Goal: Information Seeking & Learning: Check status

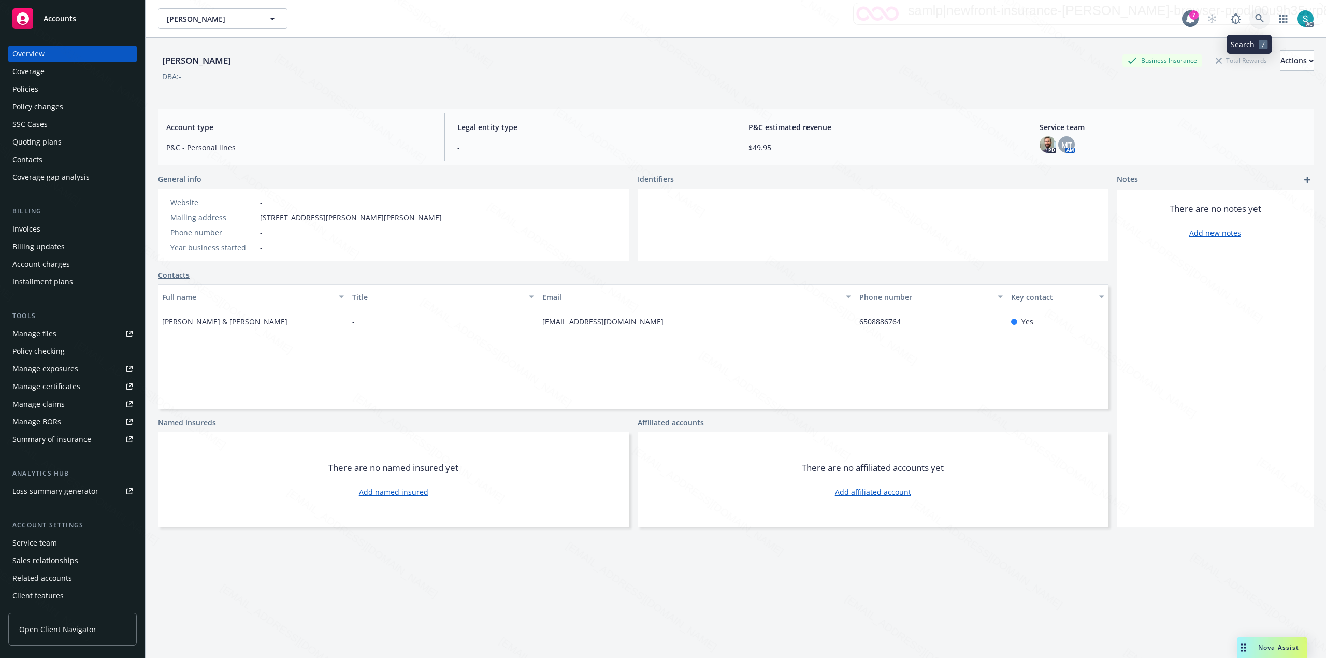
click at [1255, 19] on icon at bounding box center [1259, 18] width 9 height 9
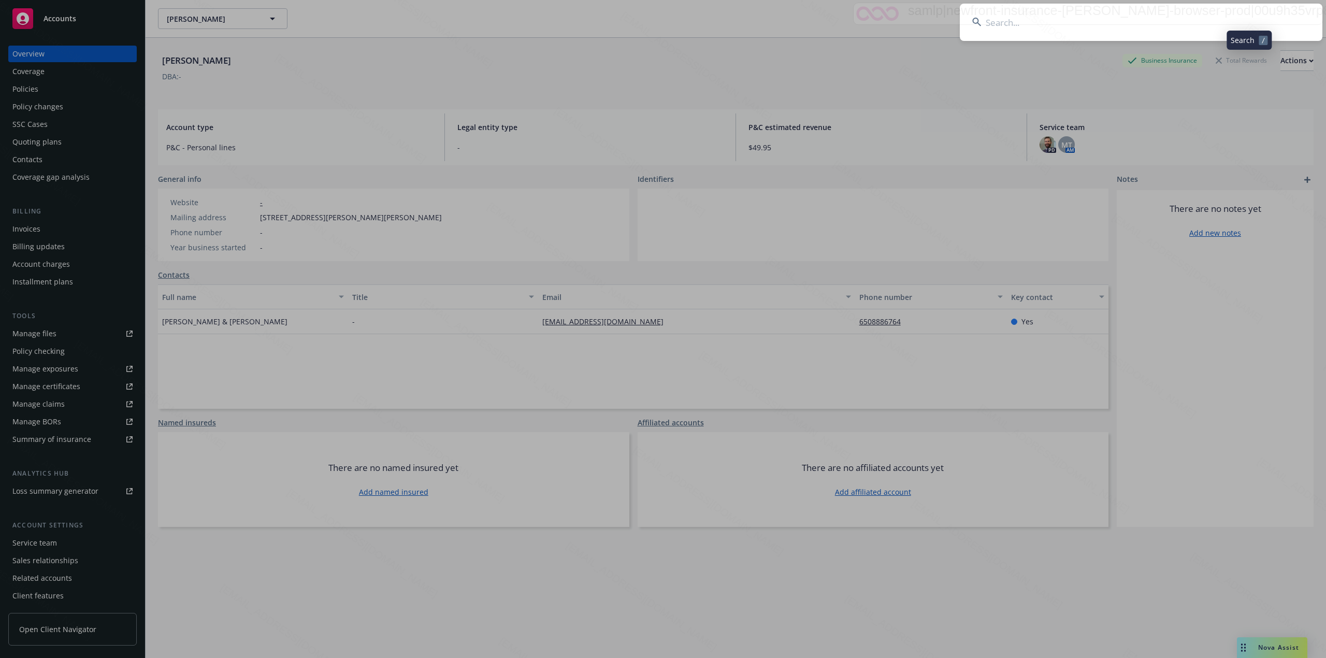
click at [1122, 18] on input at bounding box center [1141, 22] width 363 height 37
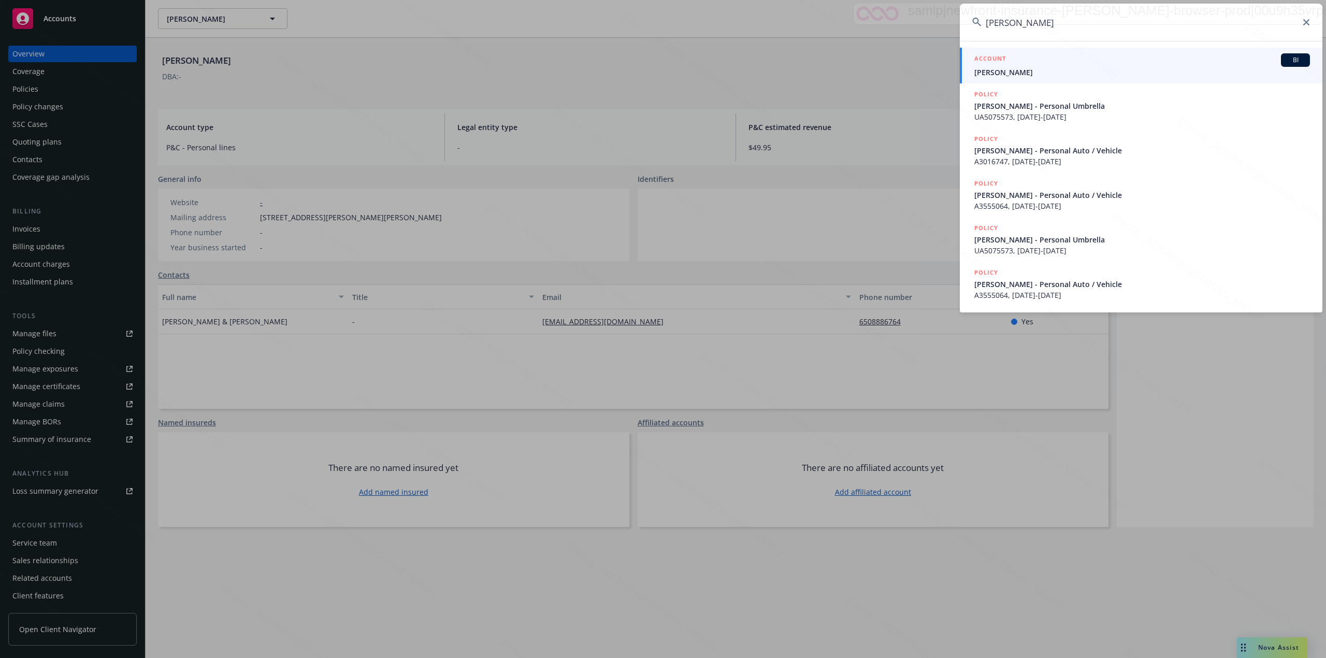
type input "[PERSON_NAME]"
click at [1013, 75] on span "[PERSON_NAME]" at bounding box center [1143, 72] width 336 height 11
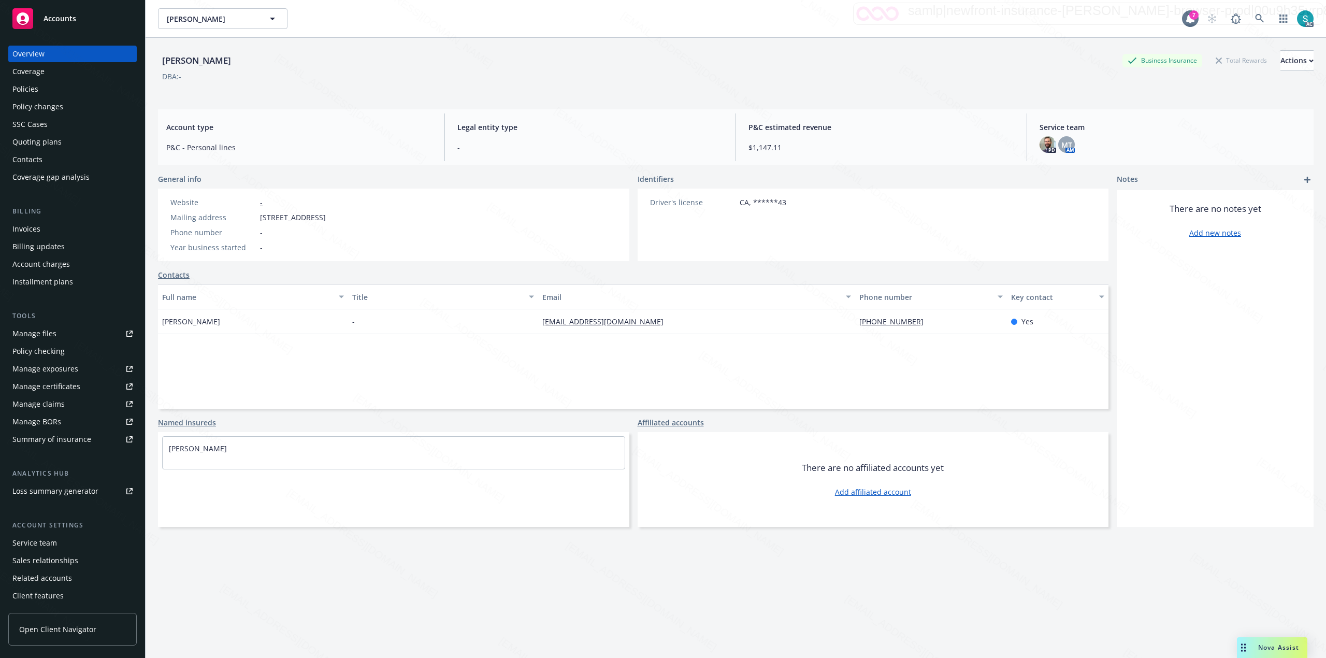
click at [35, 88] on div "Policies" at bounding box center [25, 89] width 26 height 17
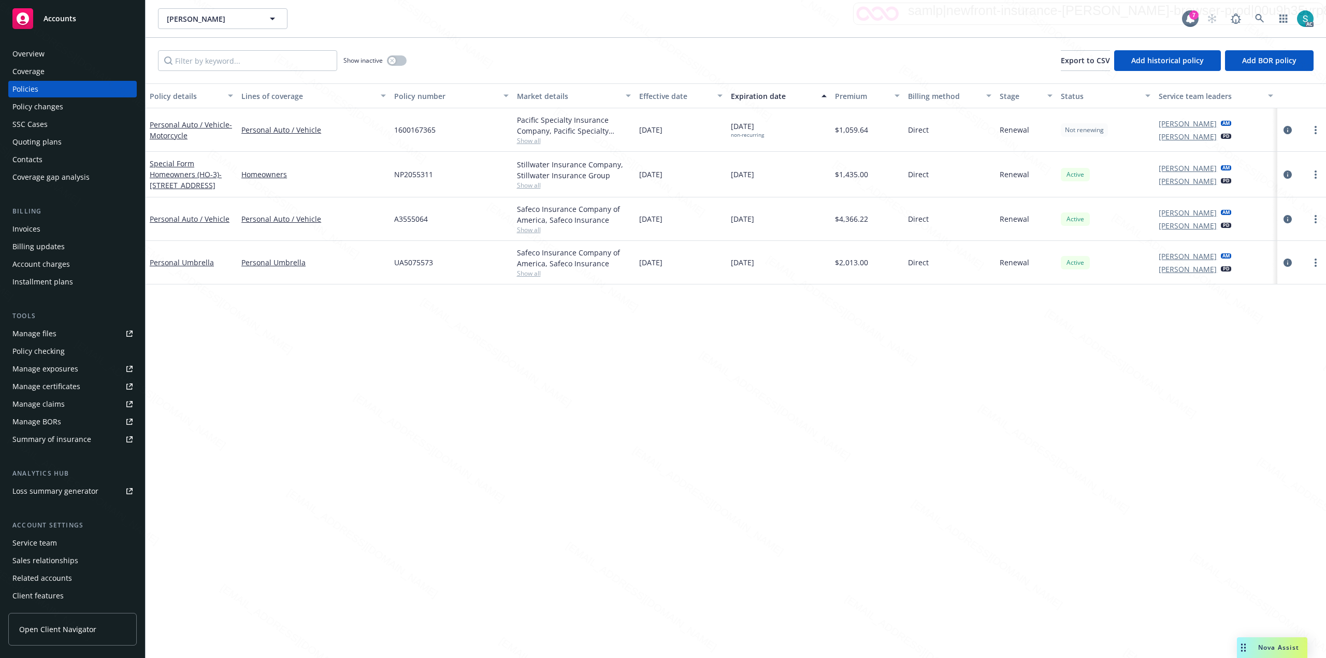
click at [59, 54] on div "Overview" at bounding box center [72, 54] width 120 height 17
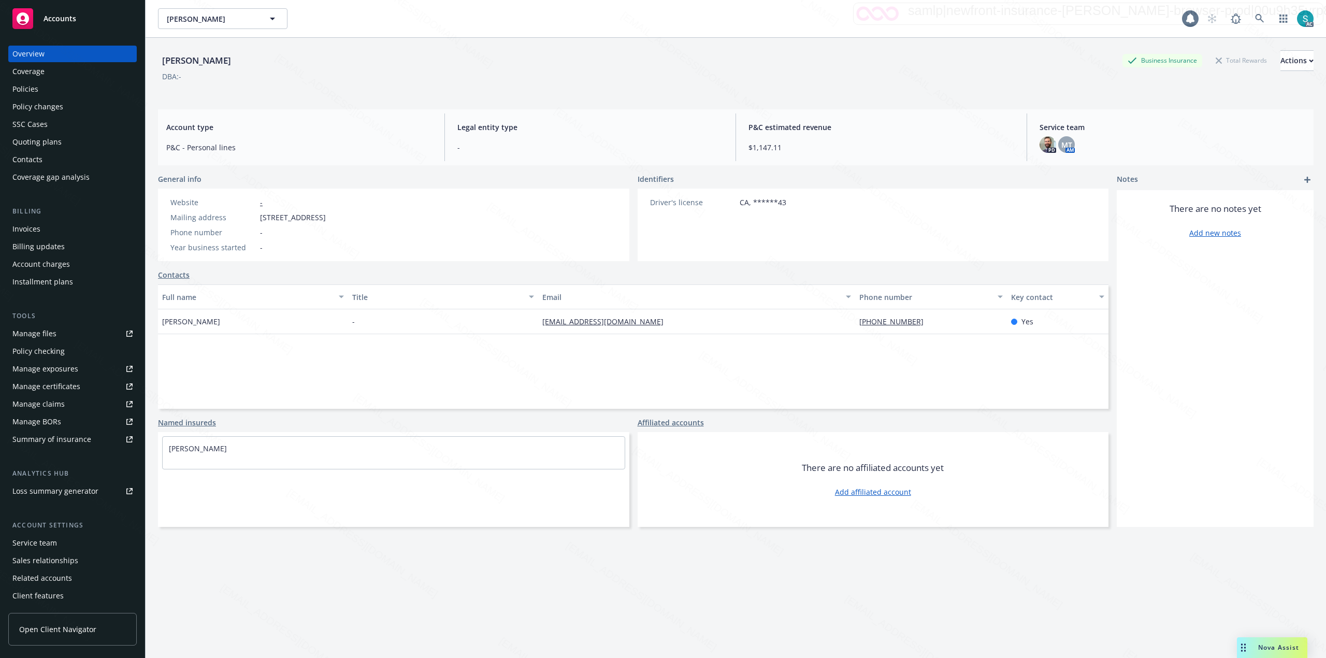
click at [192, 63] on div "Jason Clever" at bounding box center [196, 60] width 77 height 13
copy div "Jason Clever"
click at [1250, 12] on link at bounding box center [1260, 18] width 21 height 21
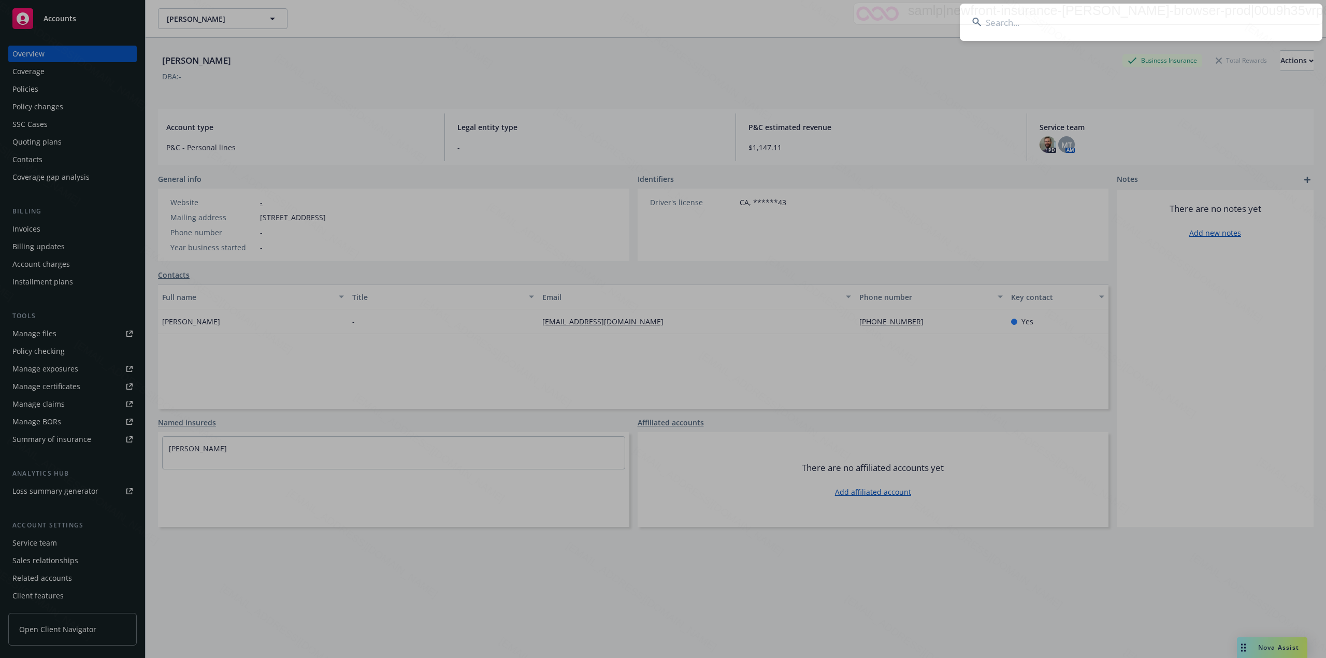
click at [1074, 15] on input at bounding box center [1141, 22] width 363 height 37
type input "James Ferguson"
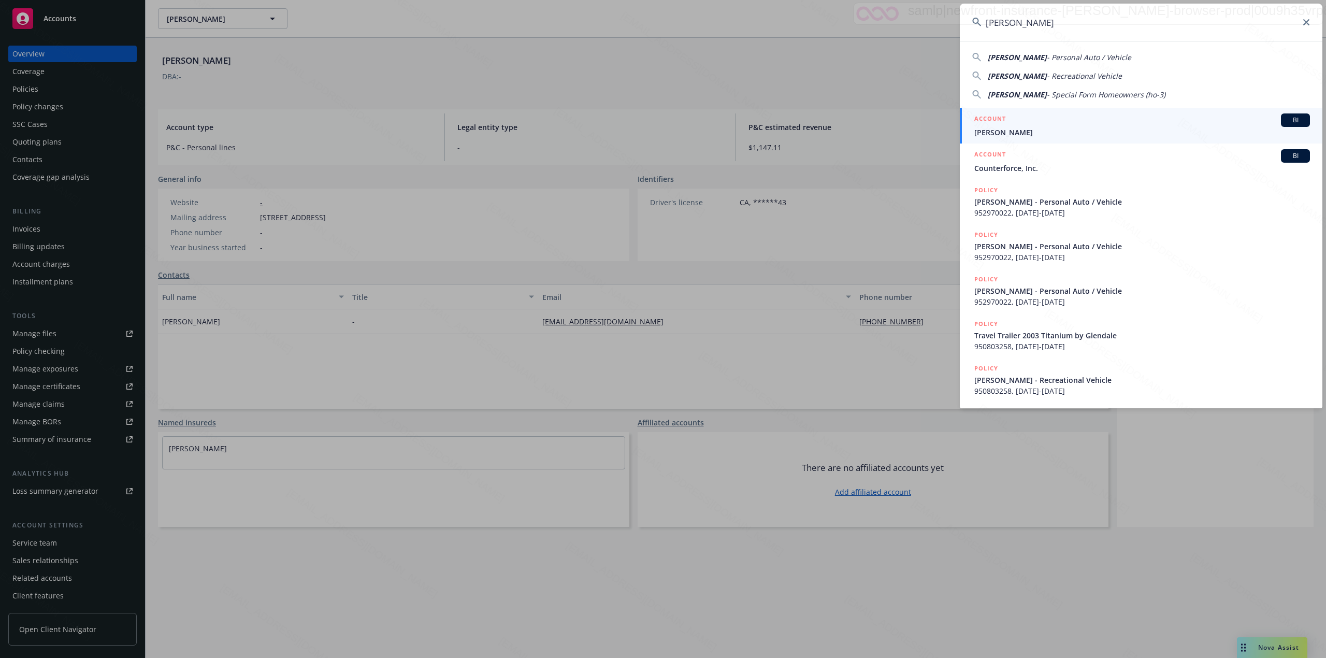
click at [996, 130] on span "James Ferguson" at bounding box center [1143, 132] width 336 height 11
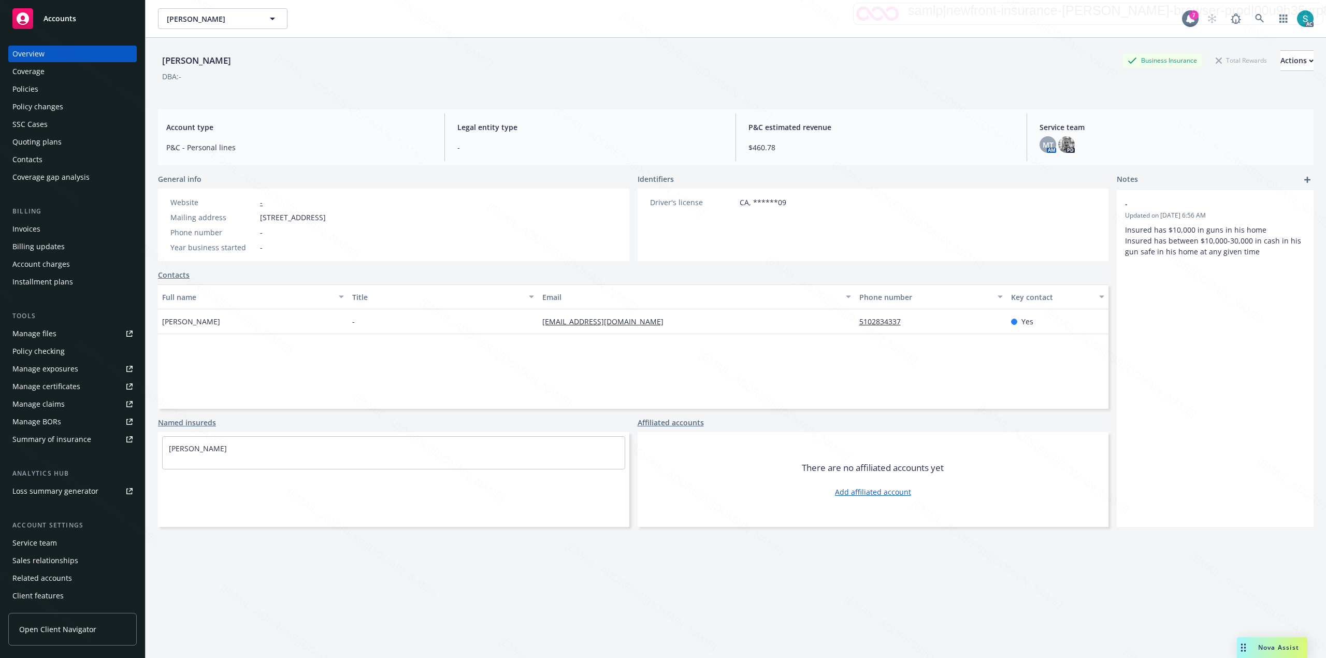
click at [32, 89] on div "Policies" at bounding box center [25, 89] width 26 height 17
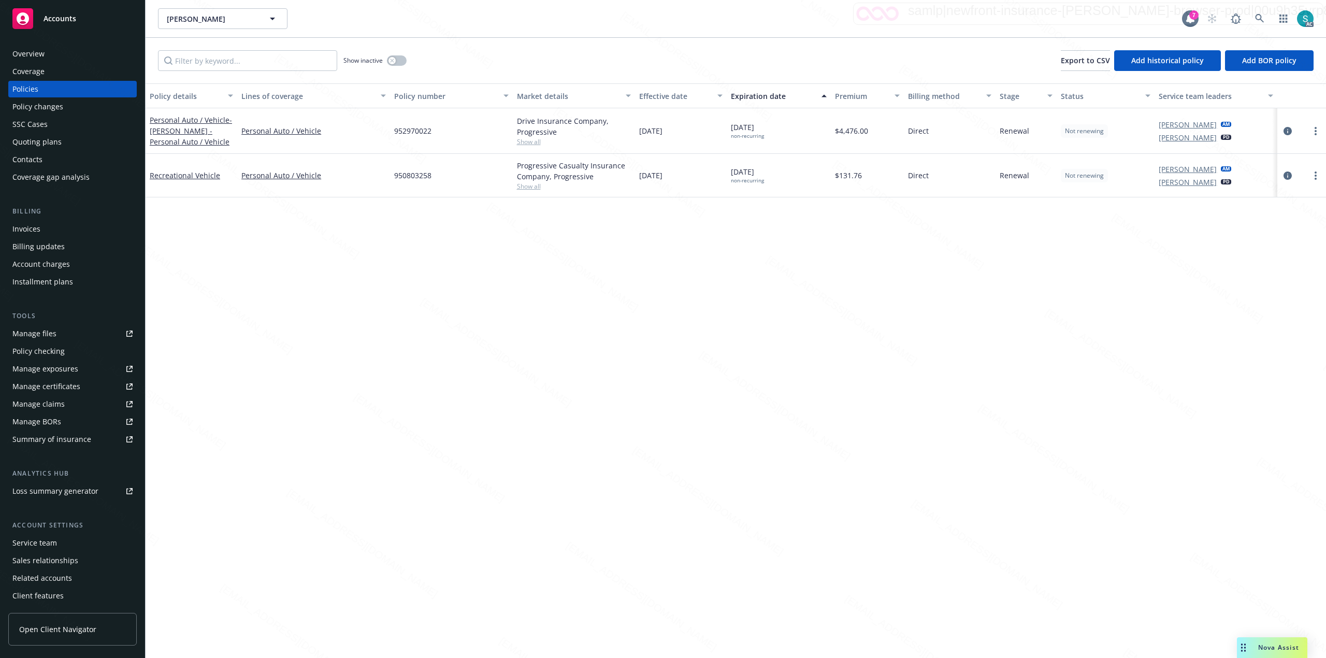
click at [385, 226] on div "Policy details Lines of coverage Policy number Market details Effective date Ex…" at bounding box center [736, 370] width 1181 height 575
click at [1258, 18] on icon at bounding box center [1259, 18] width 9 height 9
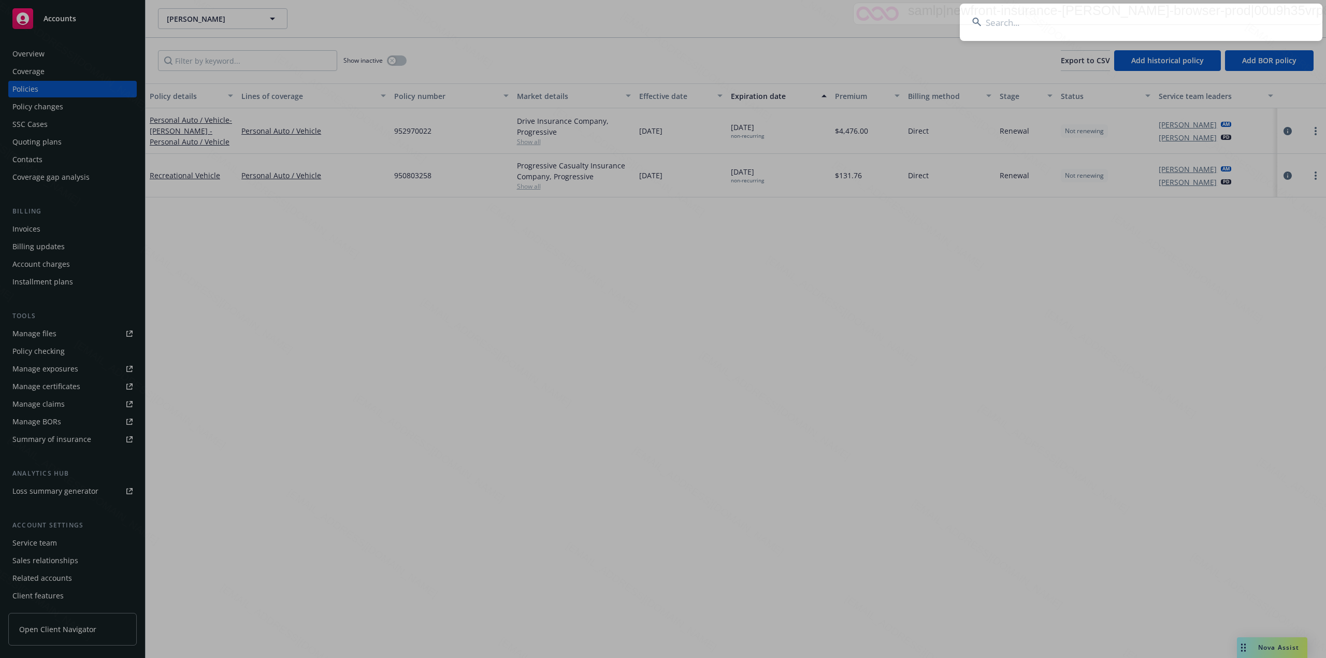
click at [1076, 18] on input at bounding box center [1141, 22] width 363 height 37
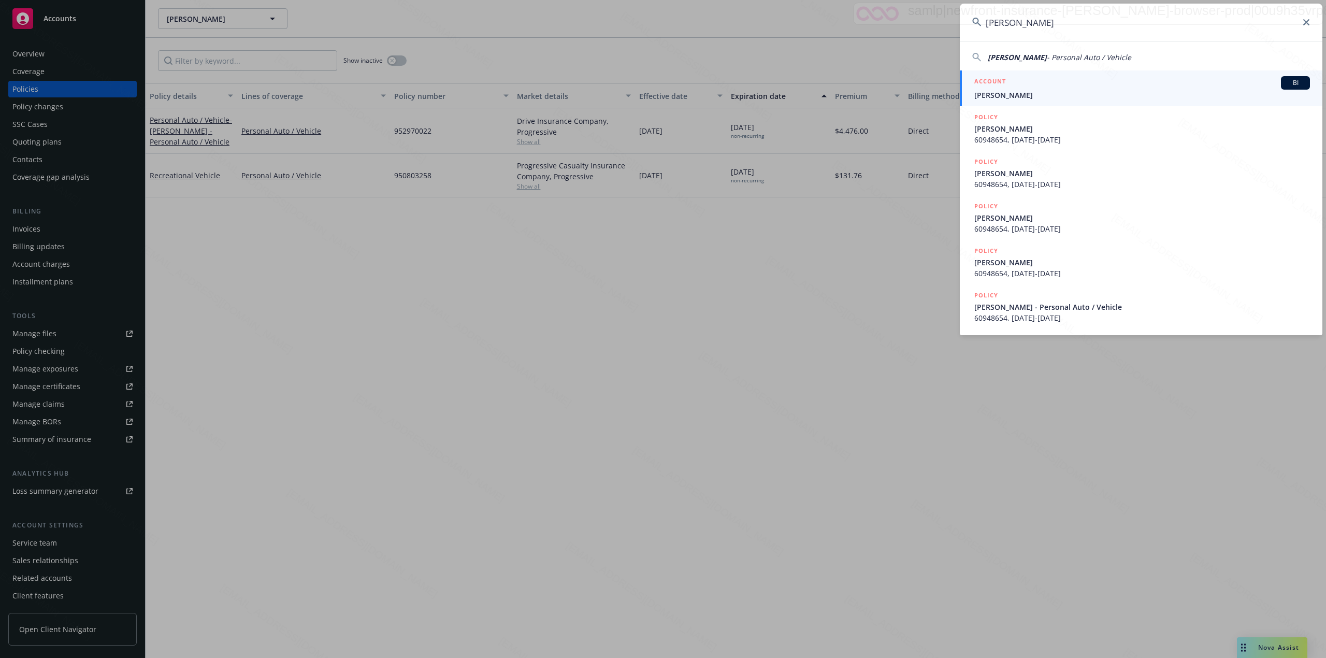
type input "[PERSON_NAME]"
click at [1051, 96] on span "[PERSON_NAME]" at bounding box center [1143, 95] width 336 height 11
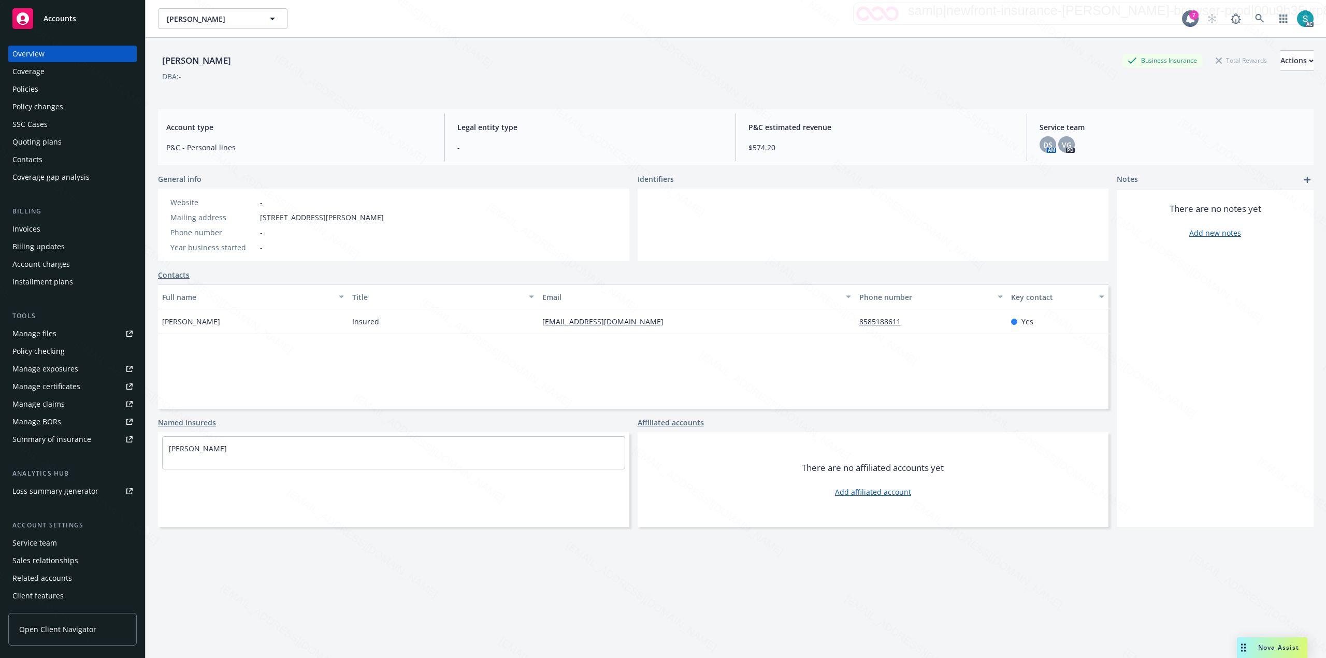
click at [63, 83] on div "Policies" at bounding box center [72, 89] width 120 height 17
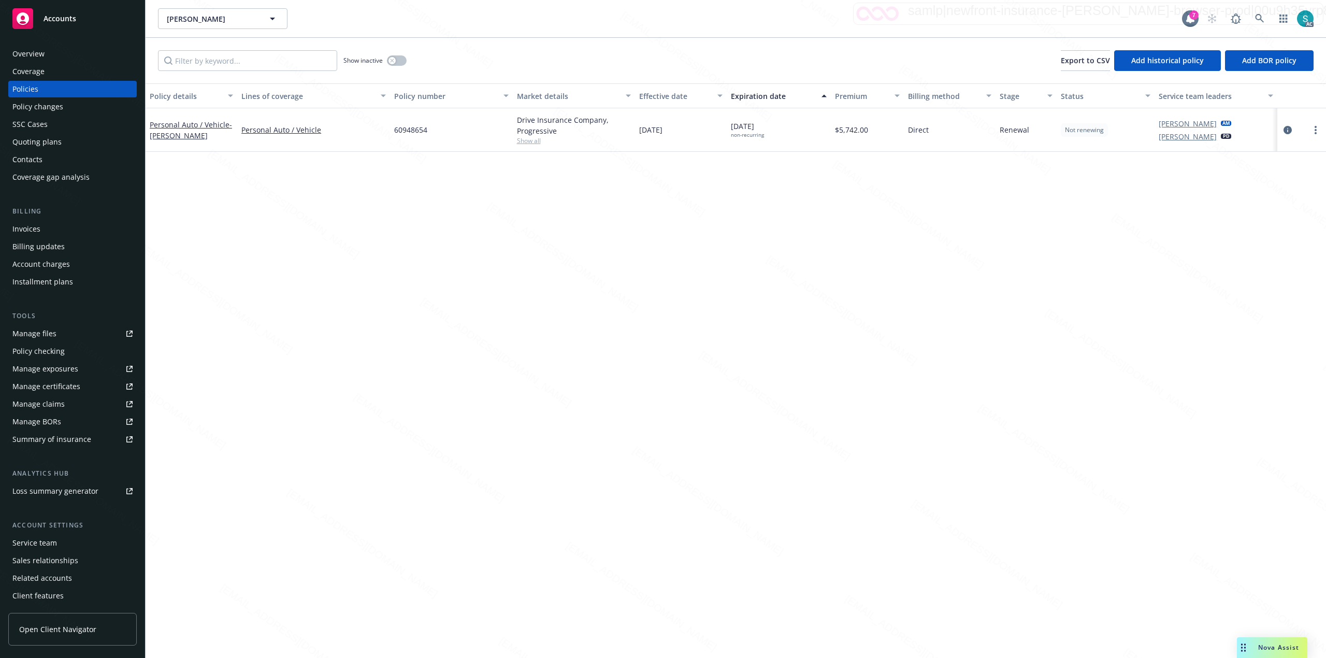
click at [525, 240] on div "Policy details Lines of coverage Policy number Market details Effective date Ex…" at bounding box center [736, 370] width 1181 height 575
click at [661, 16] on icon at bounding box center [1259, 18] width 9 height 9
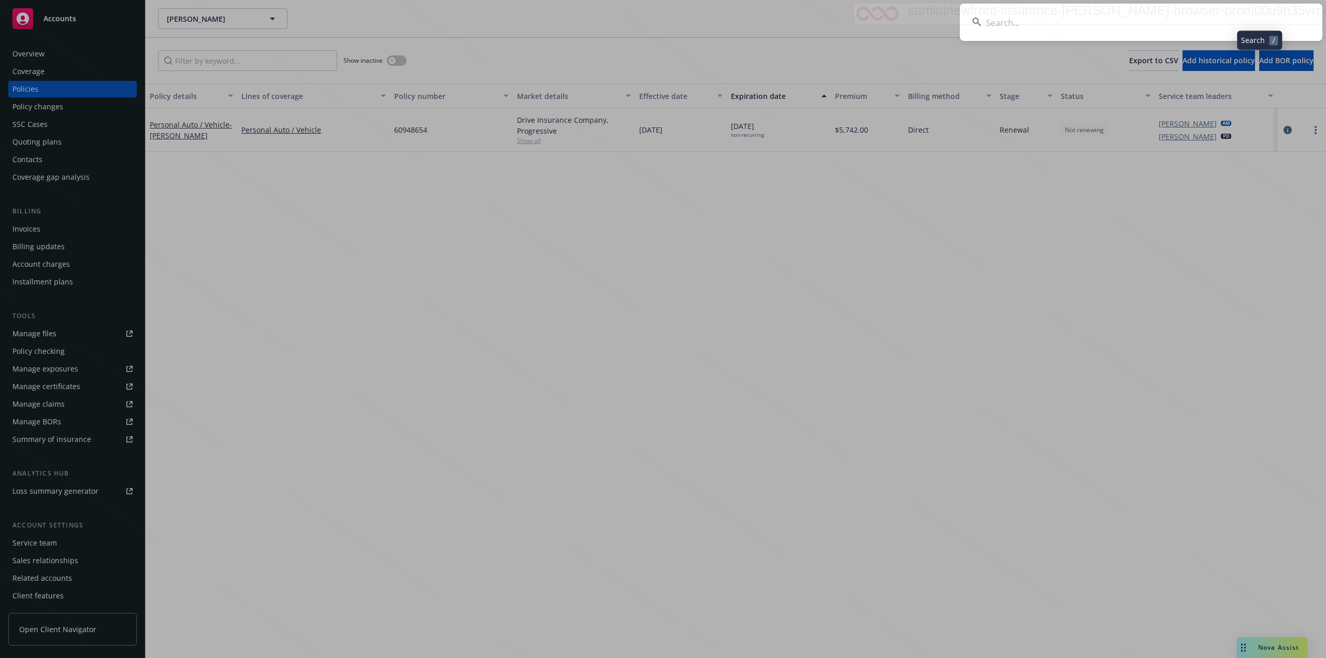
click at [661, 15] on input at bounding box center [1141, 22] width 363 height 37
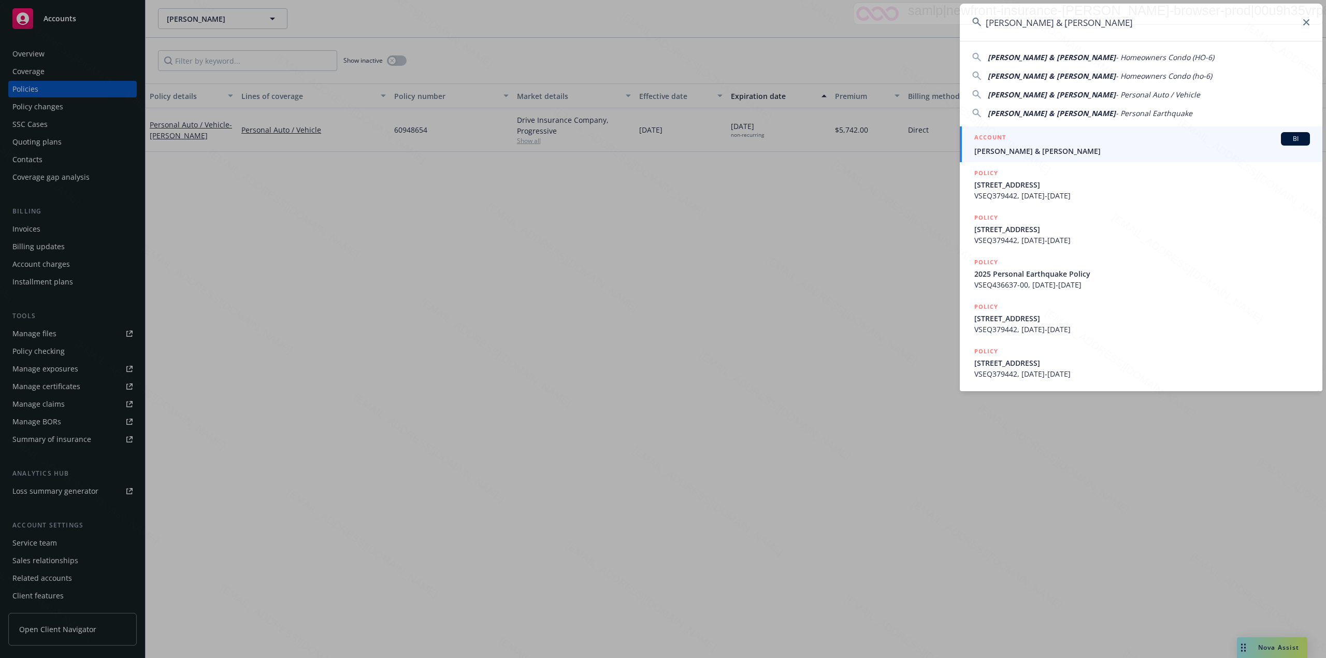
type input "[PERSON_NAME] & [PERSON_NAME]"
click at [661, 142] on div "ACCOUNT BI" at bounding box center [1143, 138] width 336 height 13
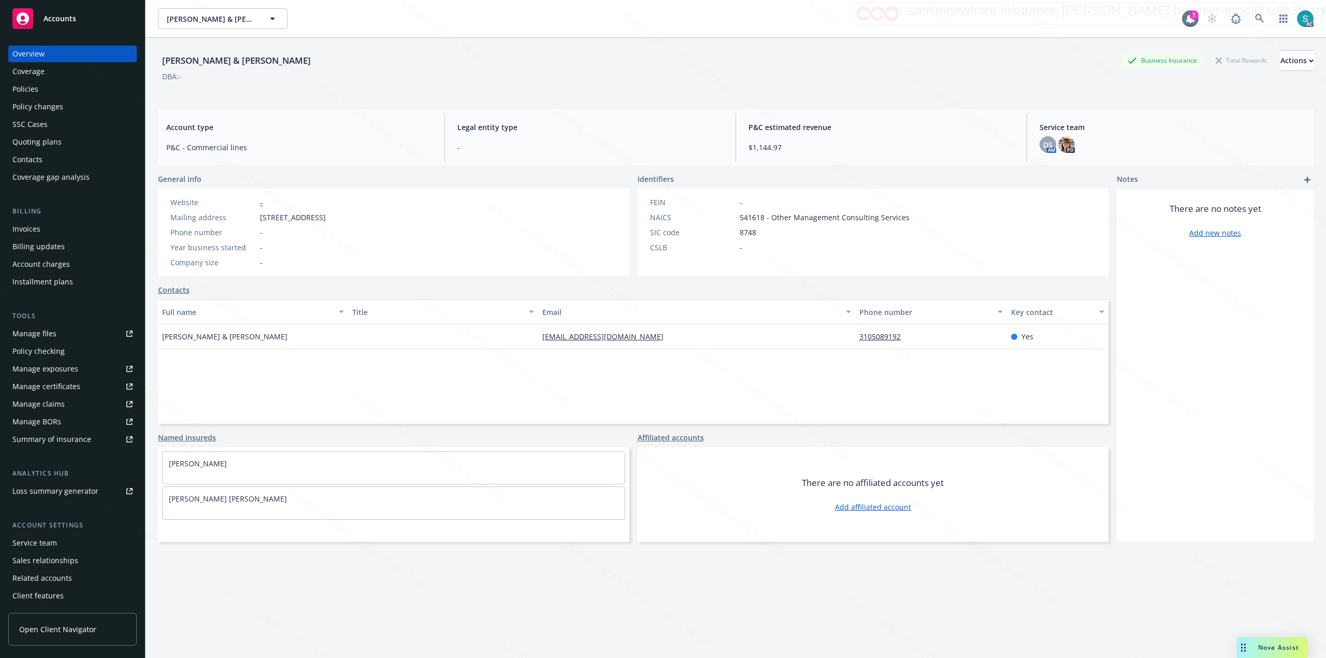
click at [42, 86] on div "Policies" at bounding box center [72, 89] width 120 height 17
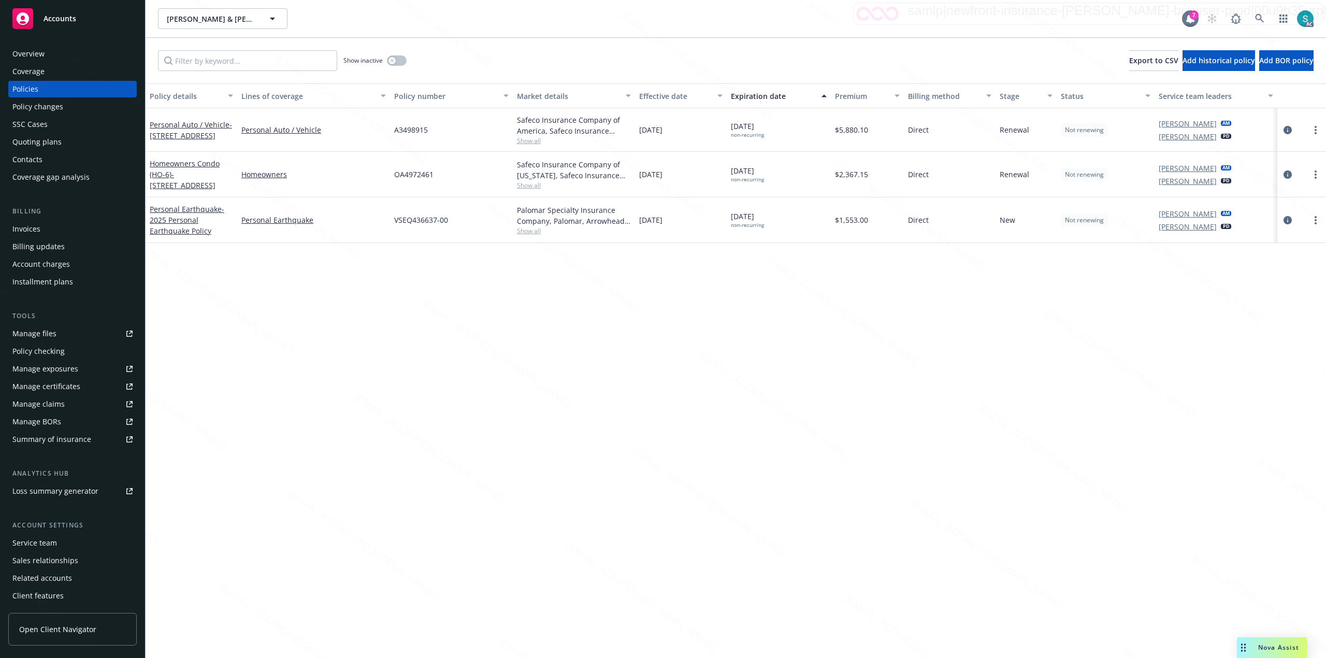
click at [397, 139] on div "A3498915" at bounding box center [451, 130] width 122 height 44
copy span "A3498915"
click at [661, 283] on div "Policy details Lines of coverage Policy number Market details Effective date Ex…" at bounding box center [736, 370] width 1181 height 575
click at [421, 129] on span "A3498915" at bounding box center [411, 129] width 34 height 11
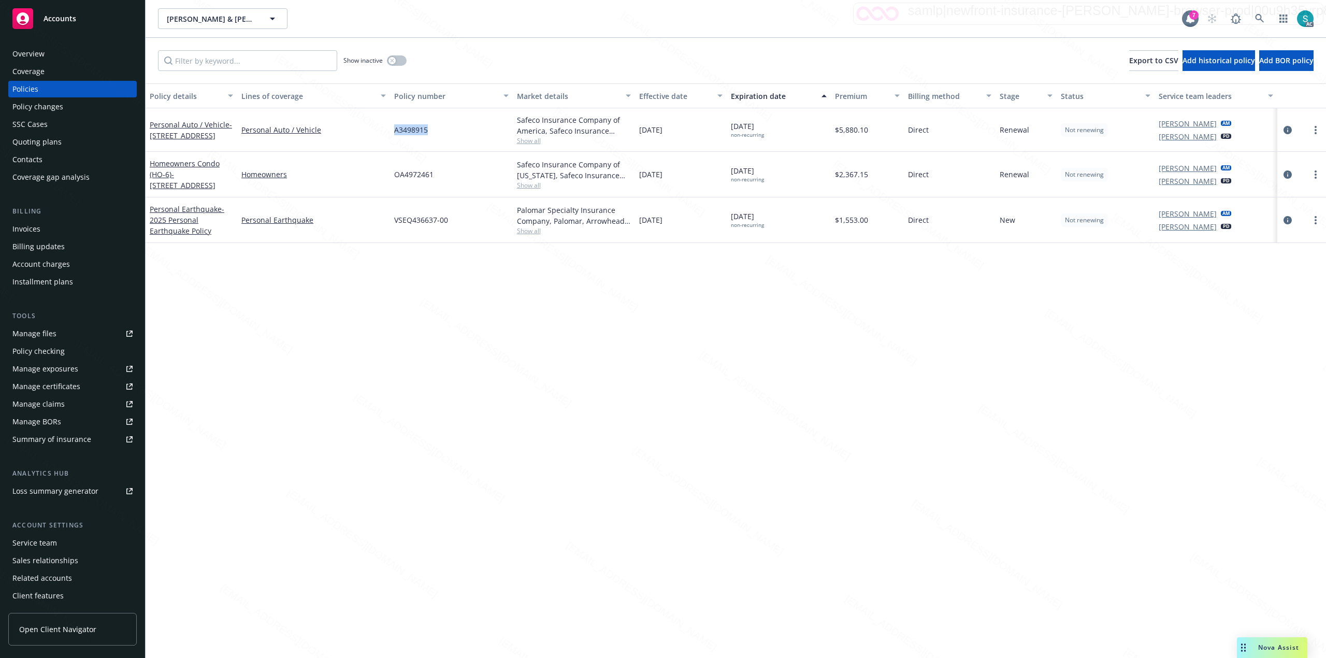
click at [421, 129] on span "A3498915" at bounding box center [411, 129] width 34 height 11
copy span "A3498915"
click at [661, 15] on link at bounding box center [1260, 18] width 21 height 21
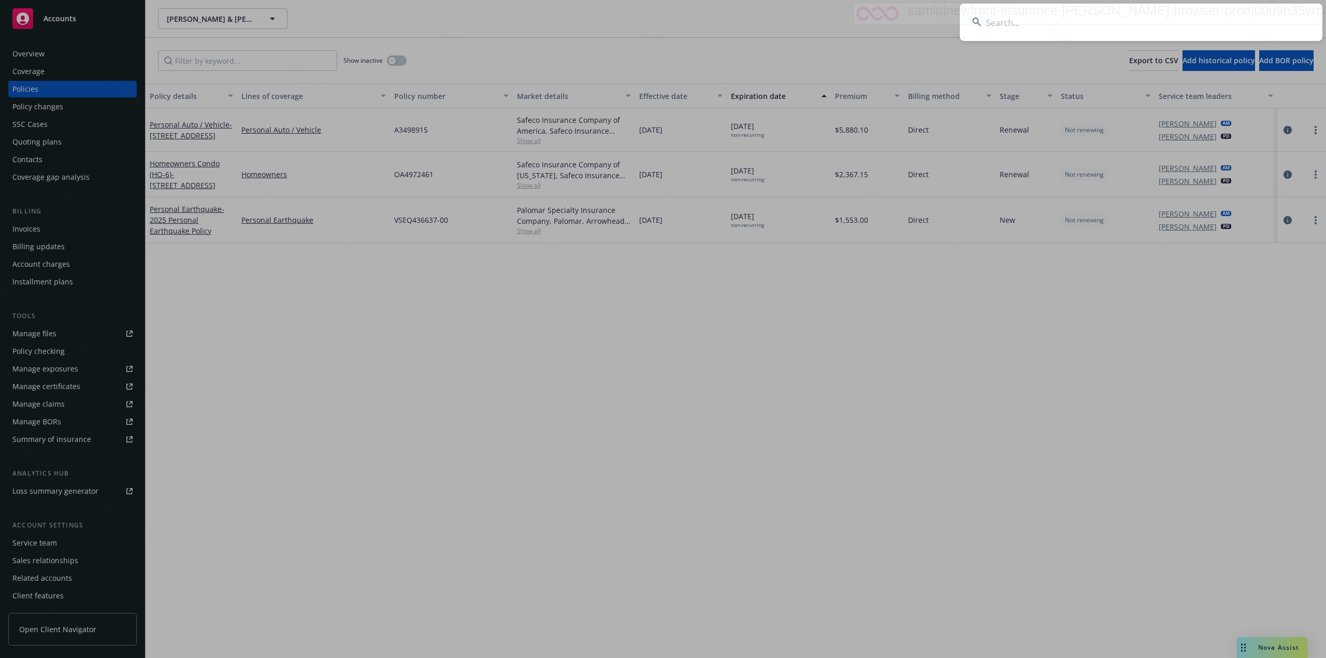
click at [661, 12] on input at bounding box center [1141, 22] width 363 height 37
type input "[PERSON_NAME] & [PERSON_NAME]"
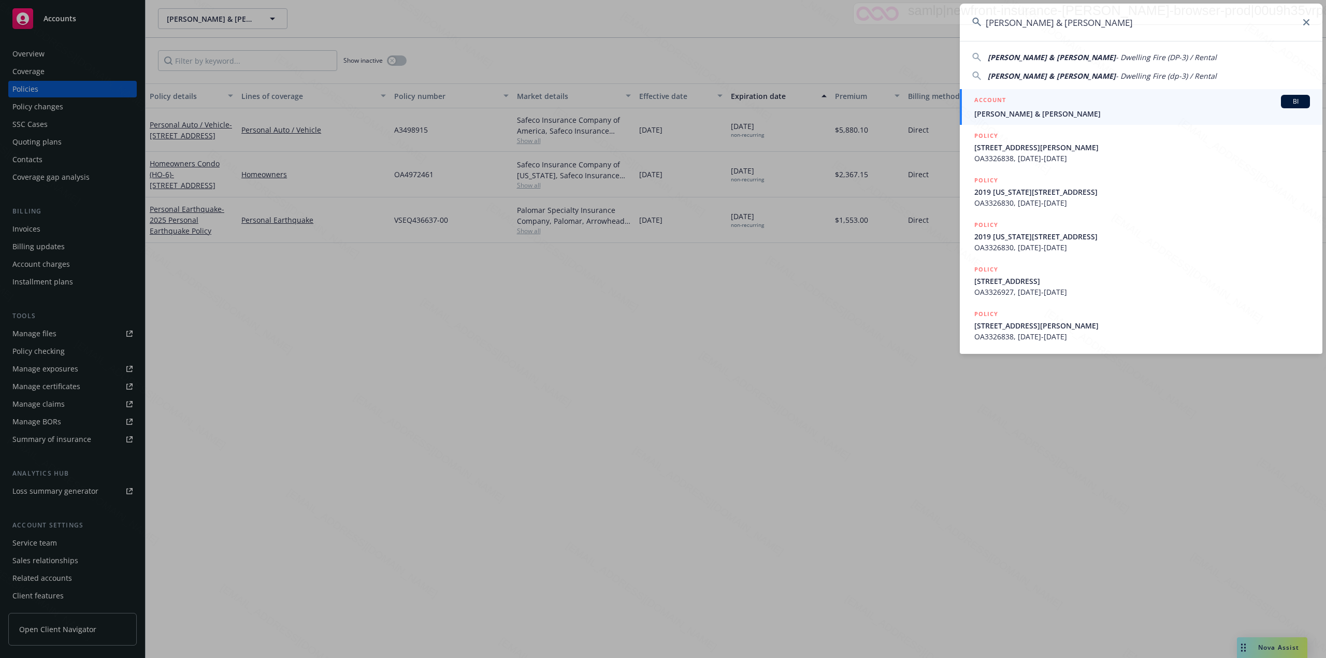
click at [661, 110] on span "[PERSON_NAME] & [PERSON_NAME]" at bounding box center [1143, 113] width 336 height 11
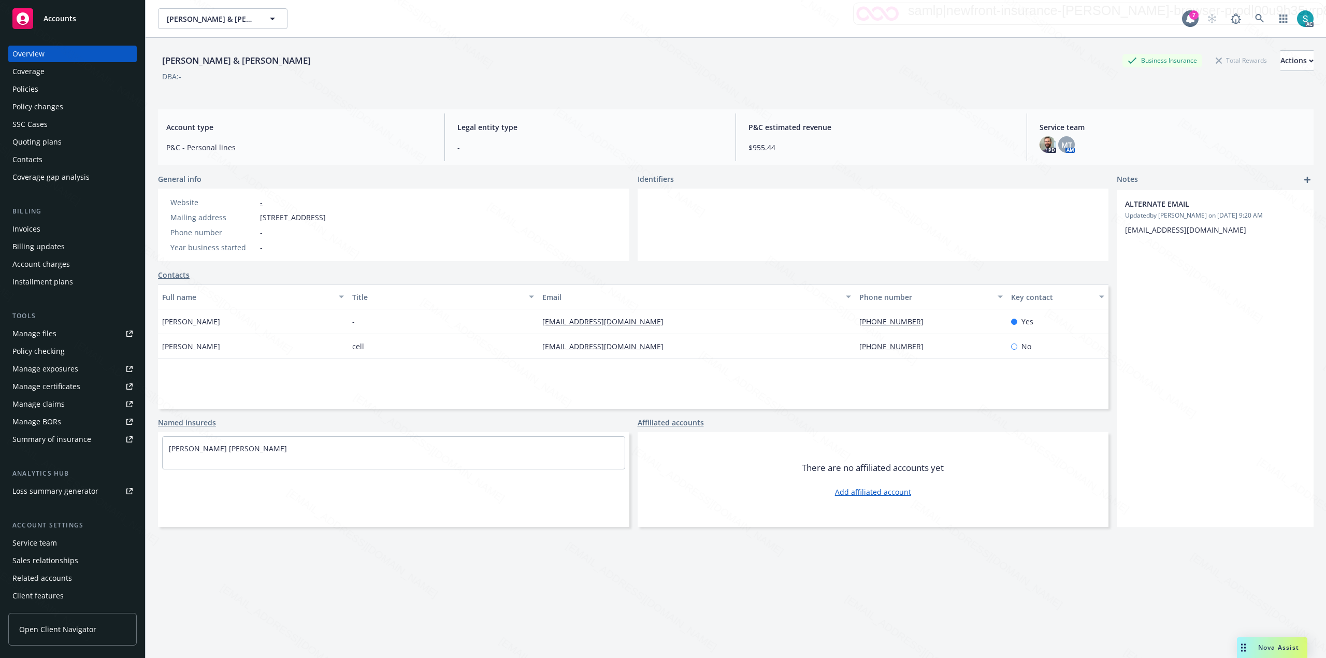
click at [42, 87] on div "Policies" at bounding box center [72, 89] width 120 height 17
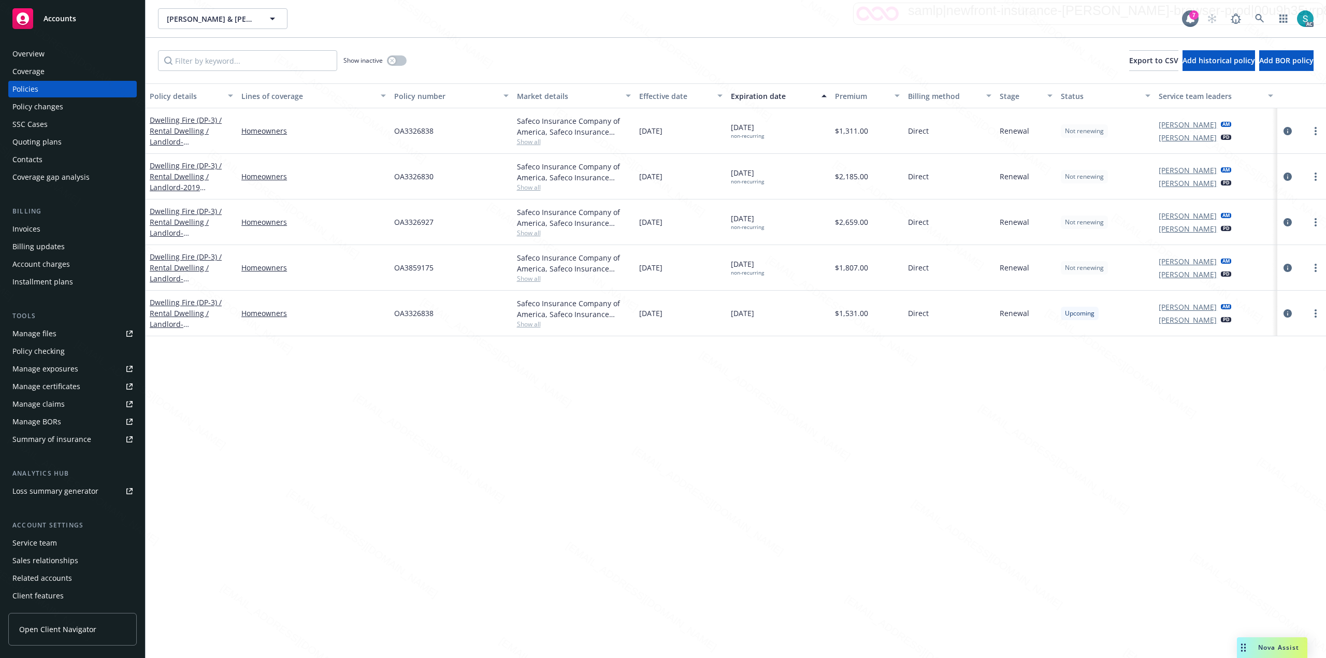
click at [425, 173] on span "OA3326830" at bounding box center [413, 176] width 39 height 11
copy span "OA3326830"
click at [422, 217] on span "OA3326927" at bounding box center [413, 222] width 39 height 11
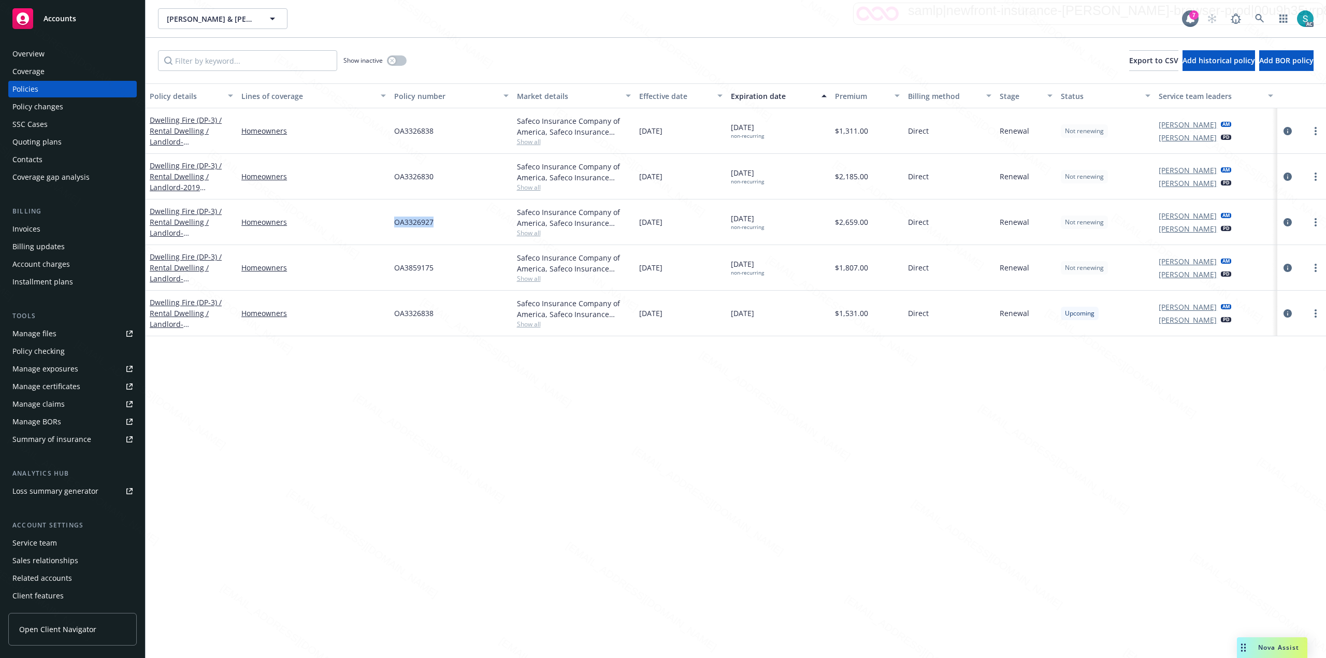
copy span "OA3326927"
click at [409, 171] on span "OA3326830" at bounding box center [413, 176] width 39 height 11
copy span "OA3326830"
click at [661, 19] on icon at bounding box center [1259, 18] width 9 height 9
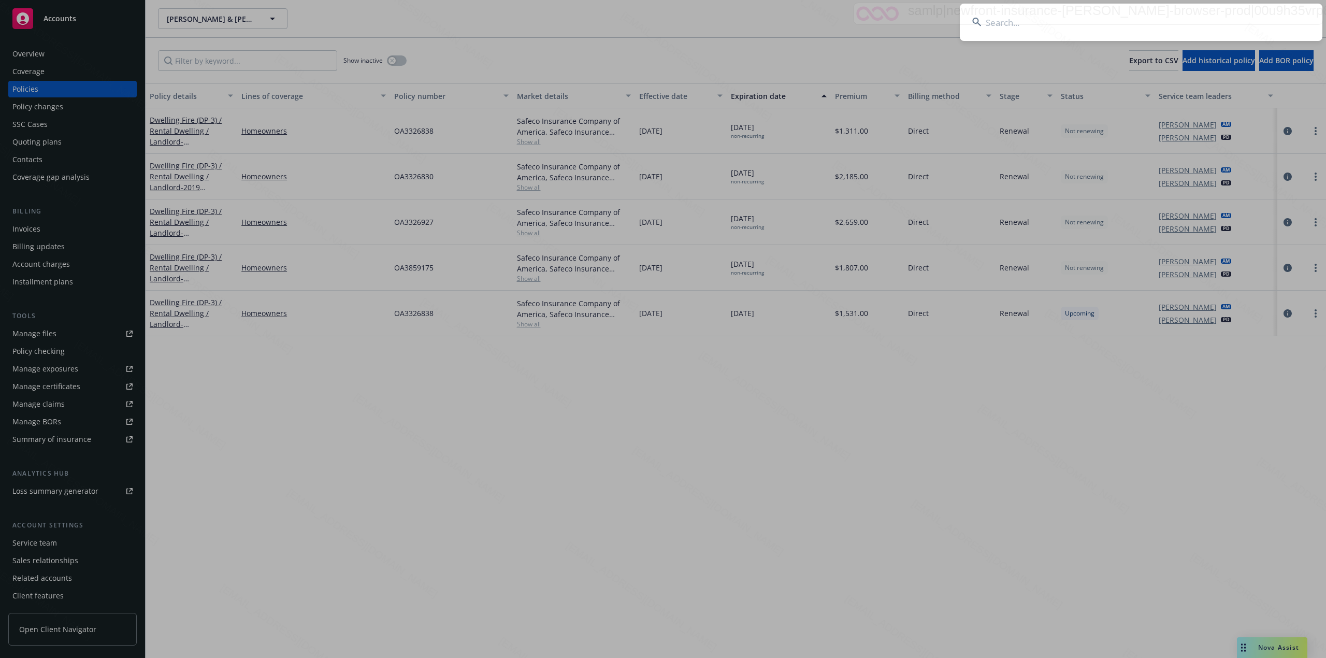
click at [661, 17] on input at bounding box center [1141, 22] width 363 height 37
type input "[PERSON_NAME] & [PERSON_NAME]"
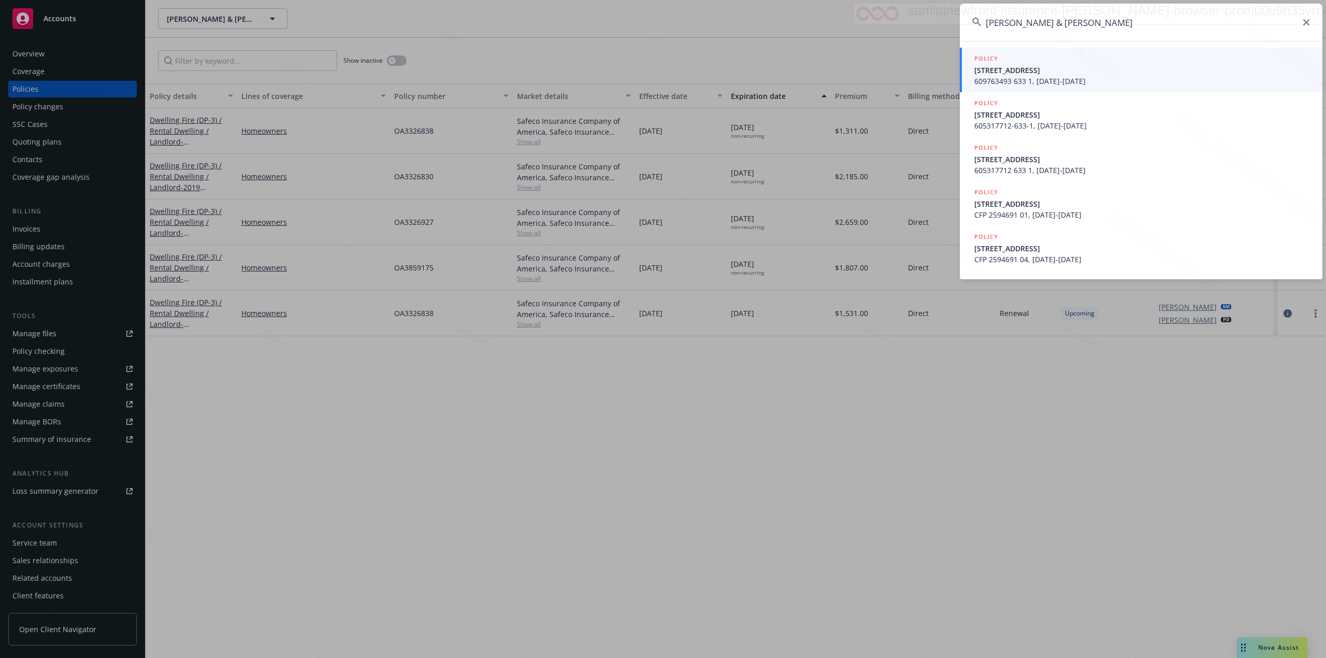
click at [661, 70] on span "[STREET_ADDRESS]" at bounding box center [1143, 70] width 336 height 11
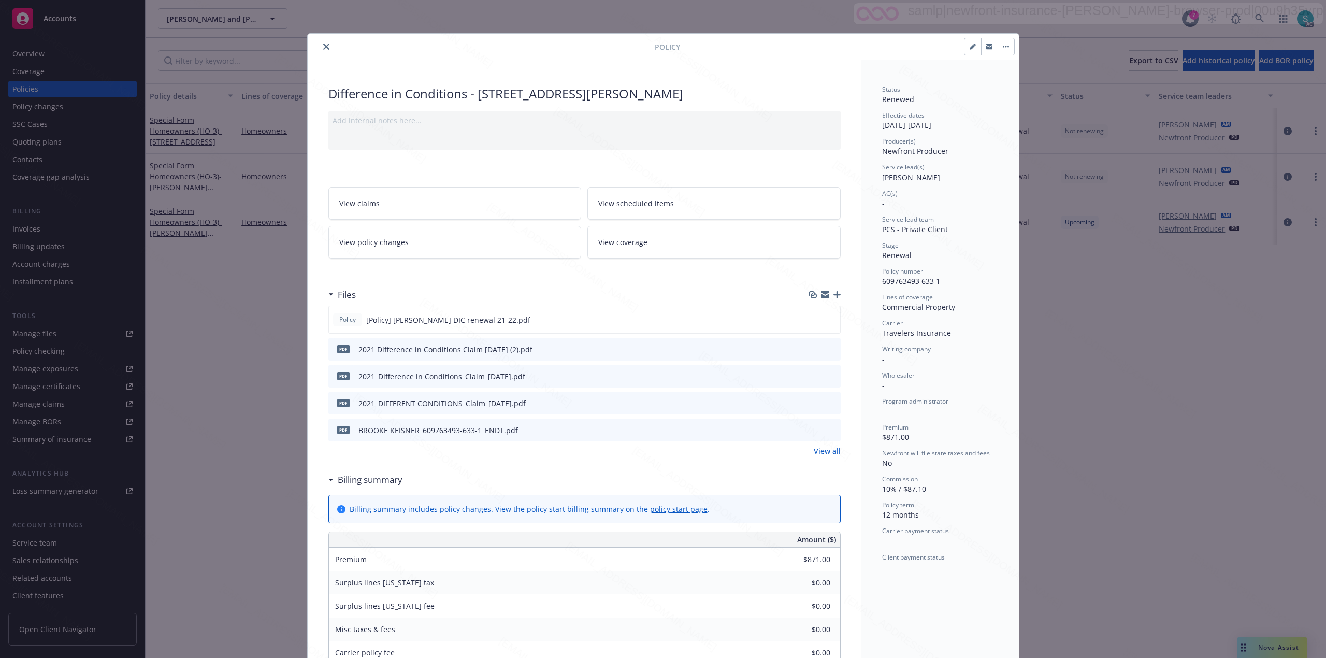
click at [320, 48] on button "close" at bounding box center [326, 46] width 12 height 12
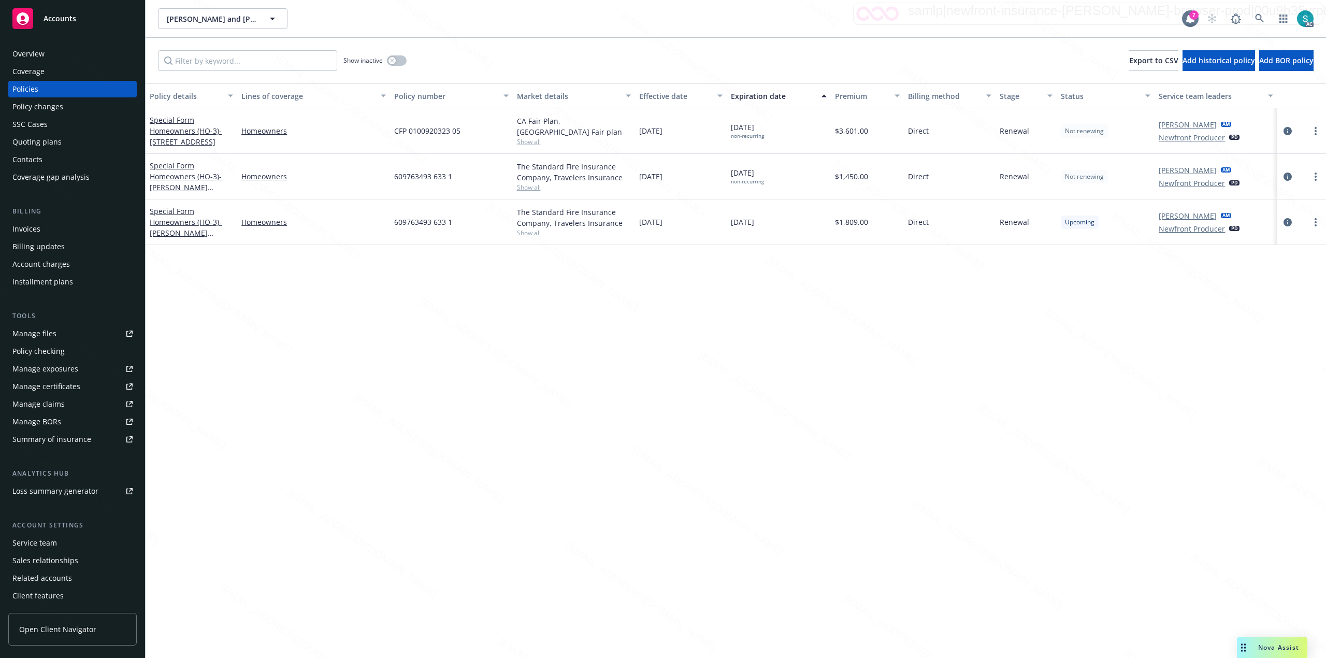
click at [36, 54] on div "Overview" at bounding box center [28, 54] width 32 height 17
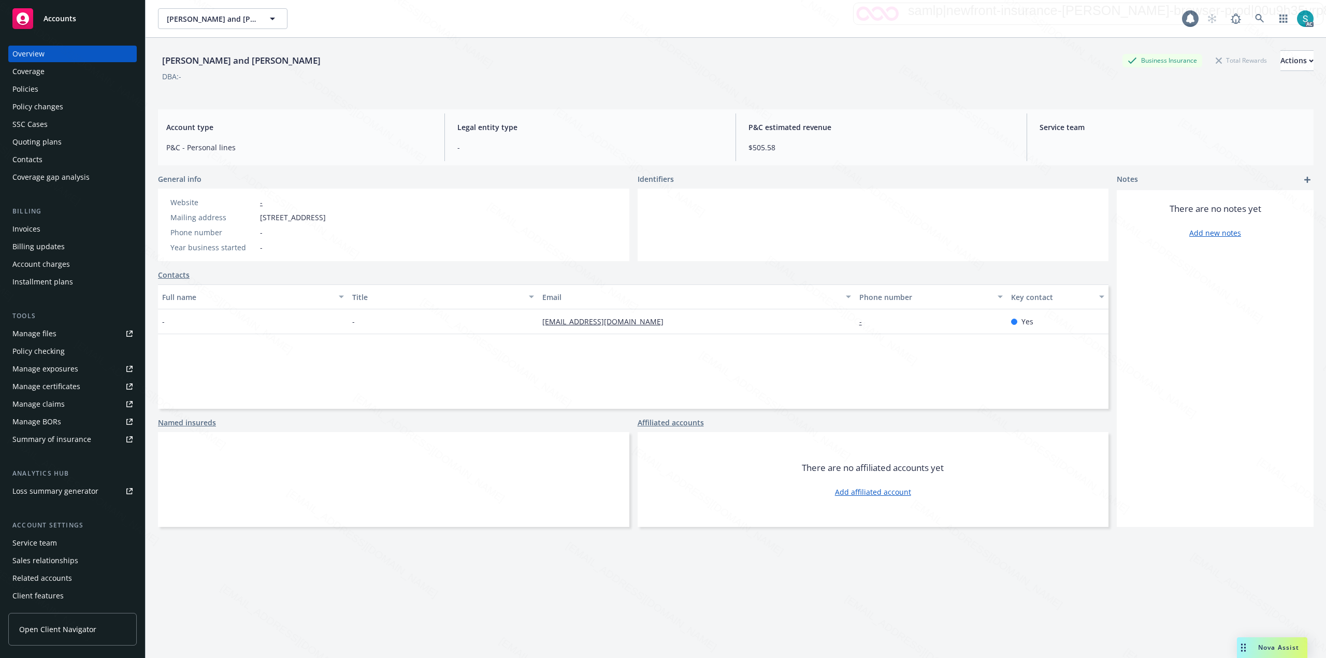
click at [36, 54] on div "Overview" at bounding box center [28, 54] width 32 height 17
click at [240, 63] on div "[PERSON_NAME] and [PERSON_NAME]" at bounding box center [241, 60] width 167 height 13
copy div "[PERSON_NAME] and [PERSON_NAME]"
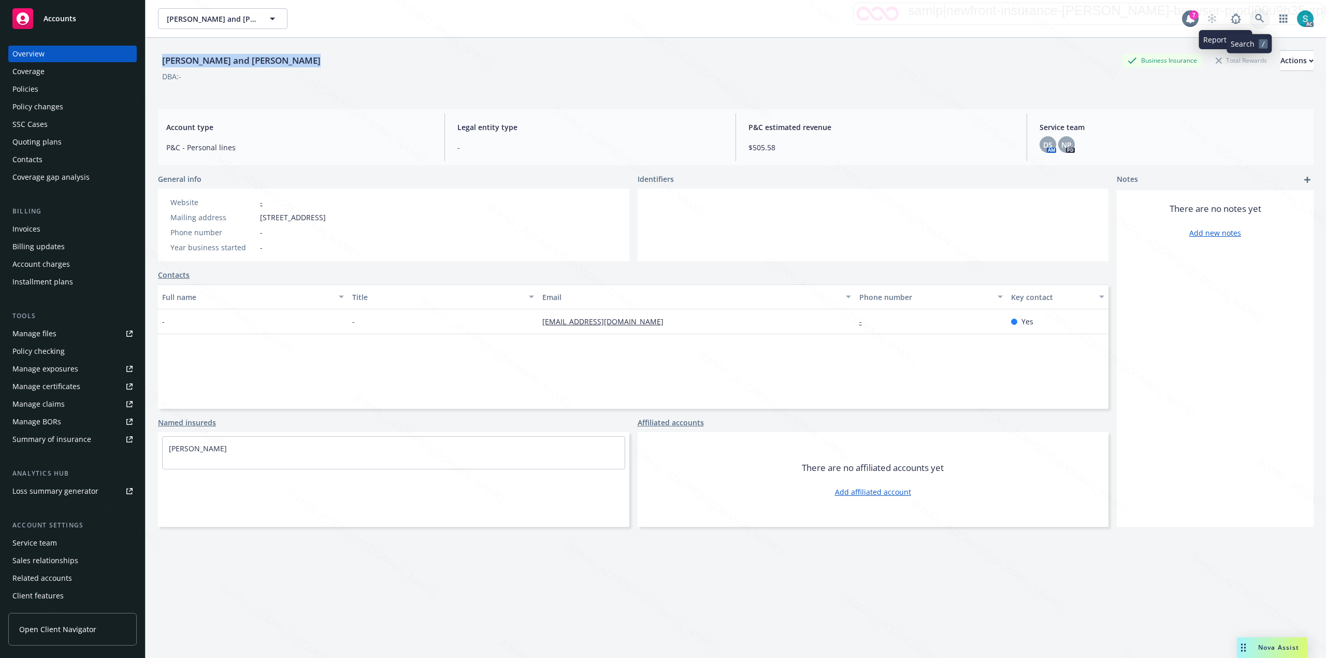
click at [661, 21] on icon at bounding box center [1259, 18] width 9 height 9
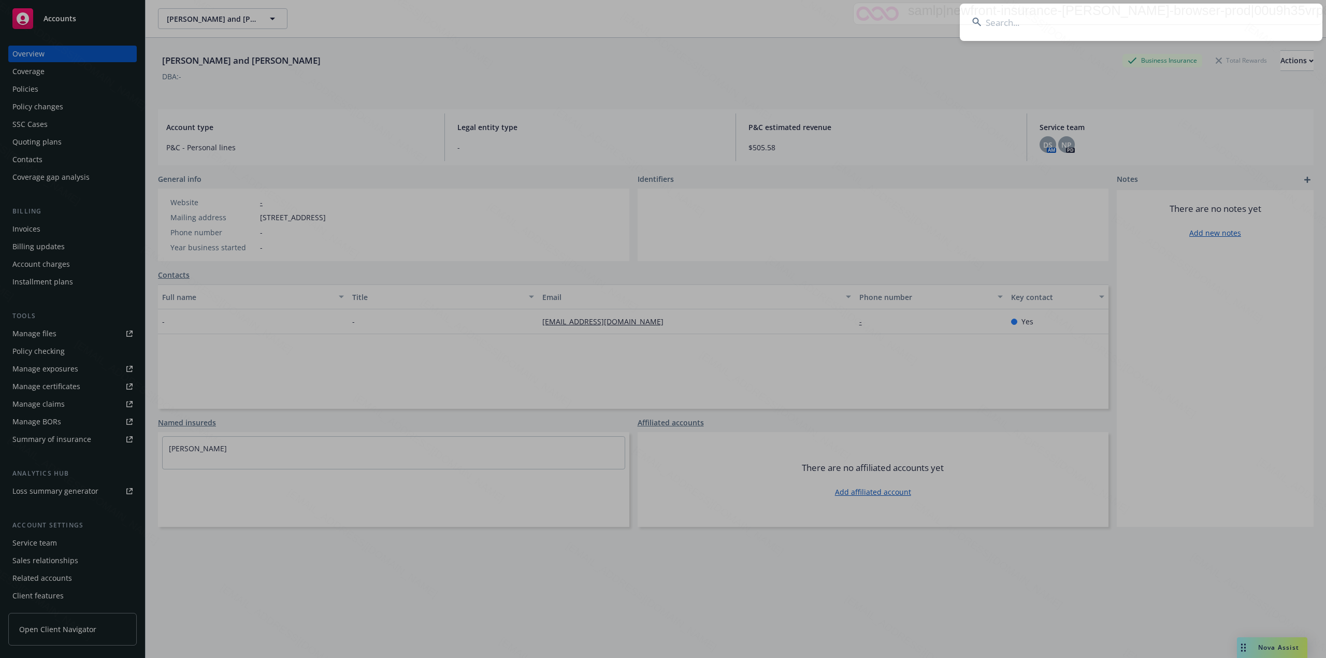
click at [661, 23] on input at bounding box center [1141, 22] width 363 height 37
type input "[PERSON_NAME]"
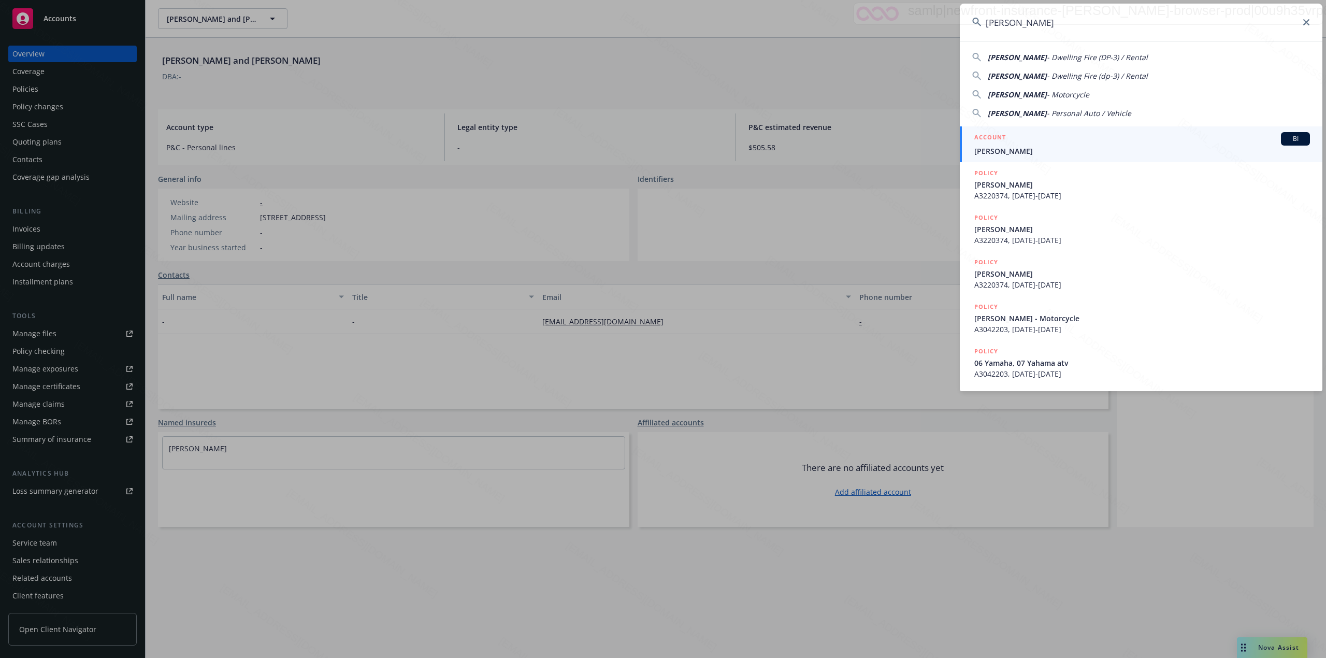
click at [661, 148] on span "[PERSON_NAME]" at bounding box center [1143, 151] width 336 height 11
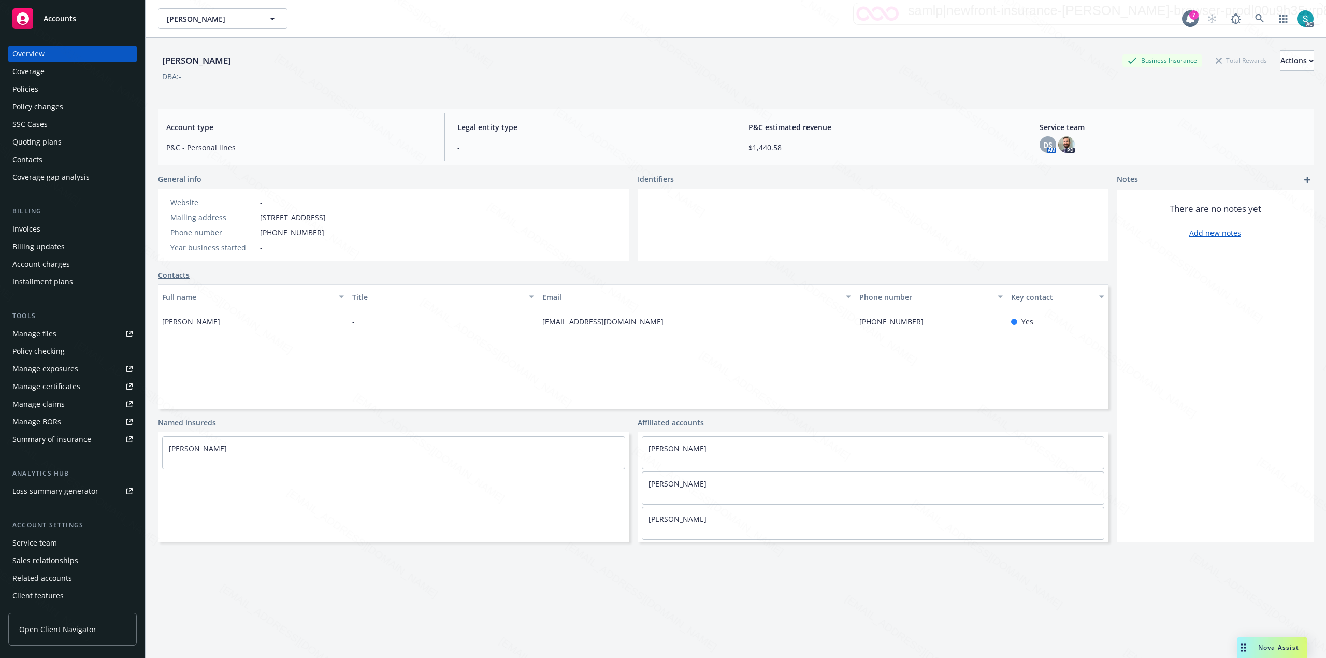
click at [48, 85] on div "Policies" at bounding box center [72, 89] width 120 height 17
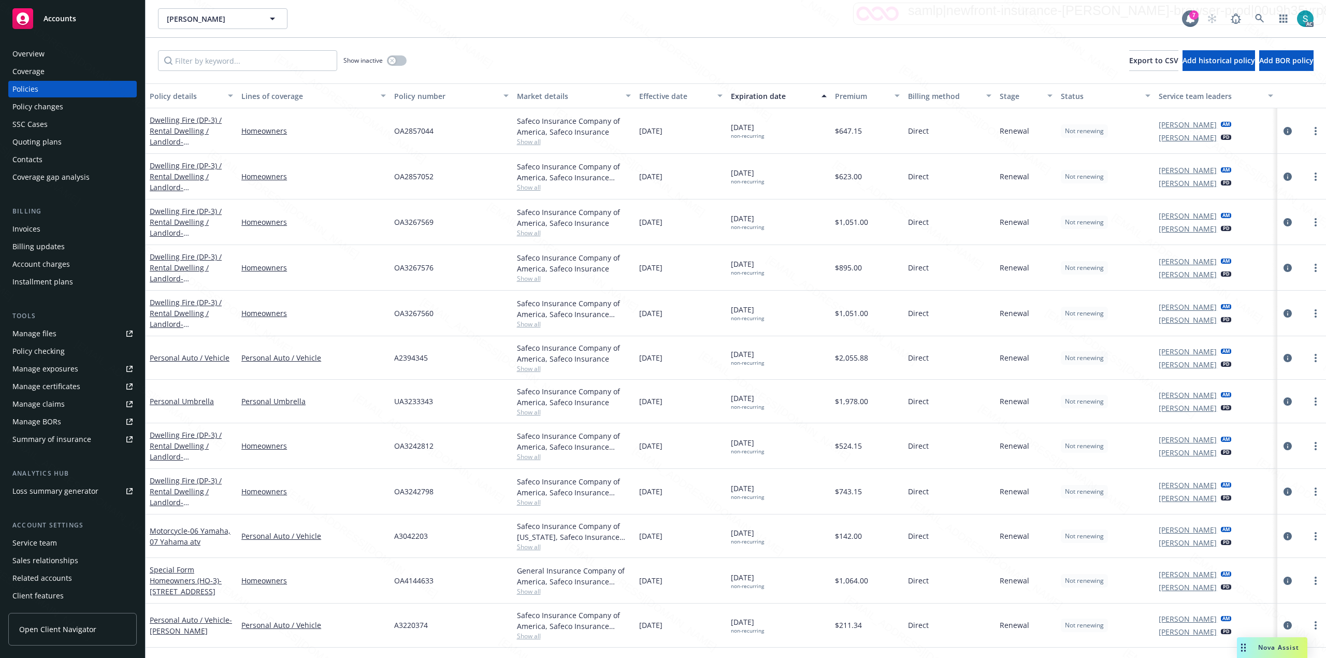
click at [422, 185] on div "OA2857052" at bounding box center [451, 177] width 122 height 46
copy span "OA2857052"
click at [661, 19] on icon at bounding box center [1259, 18] width 9 height 9
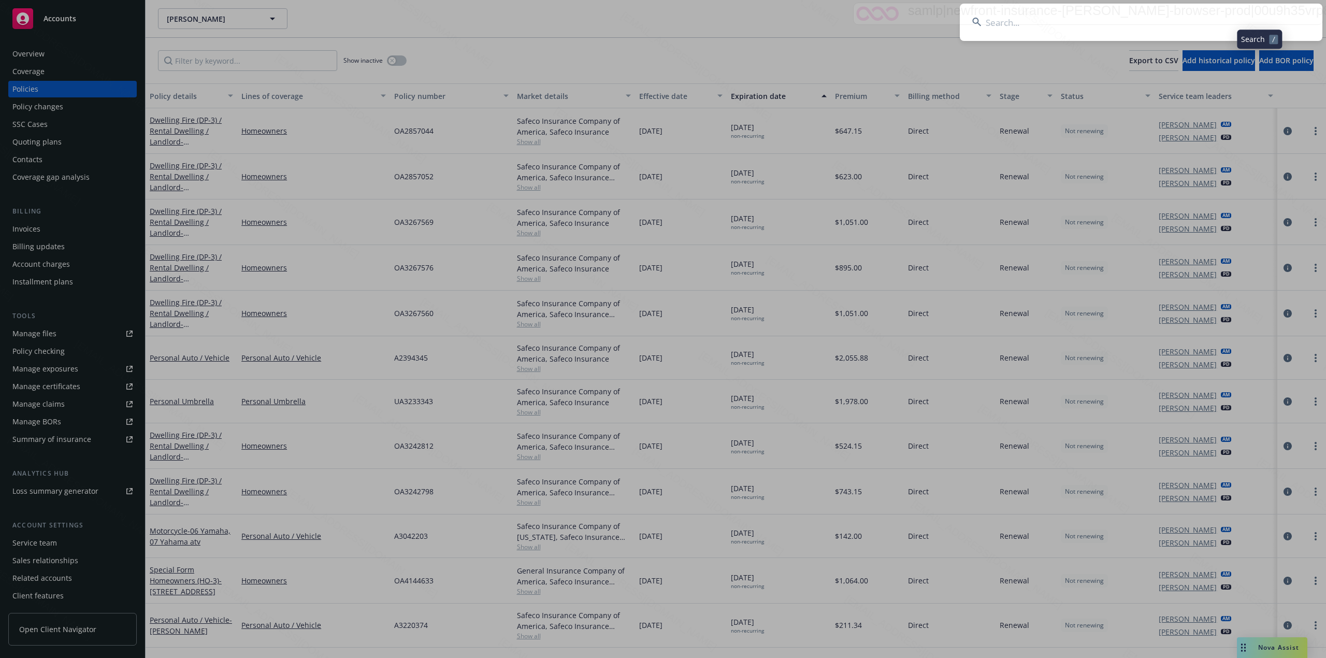
click at [661, 16] on input at bounding box center [1141, 22] width 363 height 37
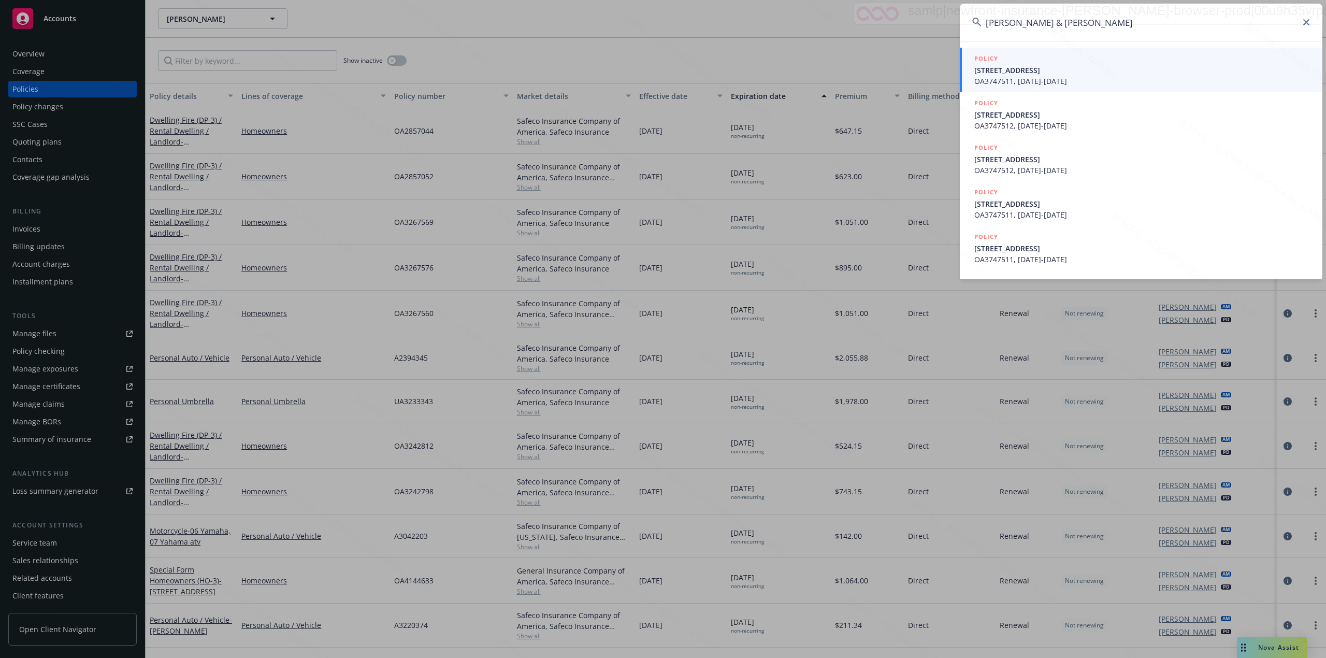
type input "[PERSON_NAME] & [PERSON_NAME]"
click at [661, 71] on span "[STREET_ADDRESS]" at bounding box center [1143, 70] width 336 height 11
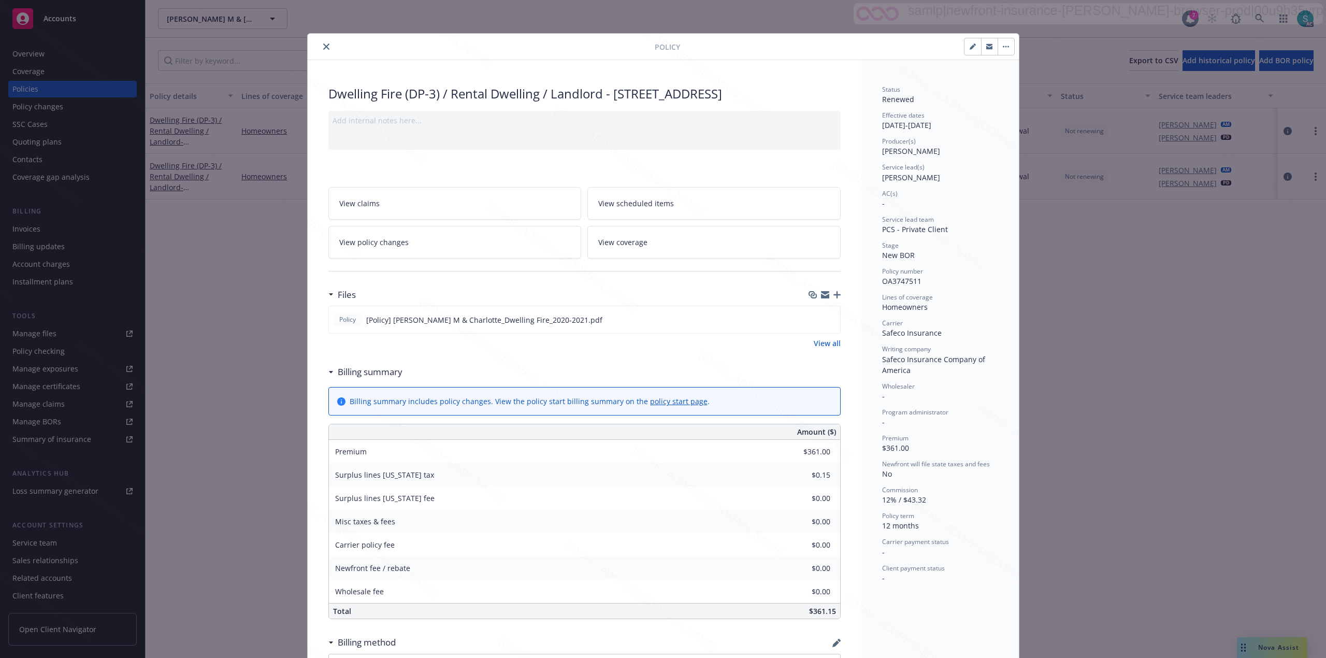
click at [323, 48] on icon "close" at bounding box center [326, 47] width 6 height 6
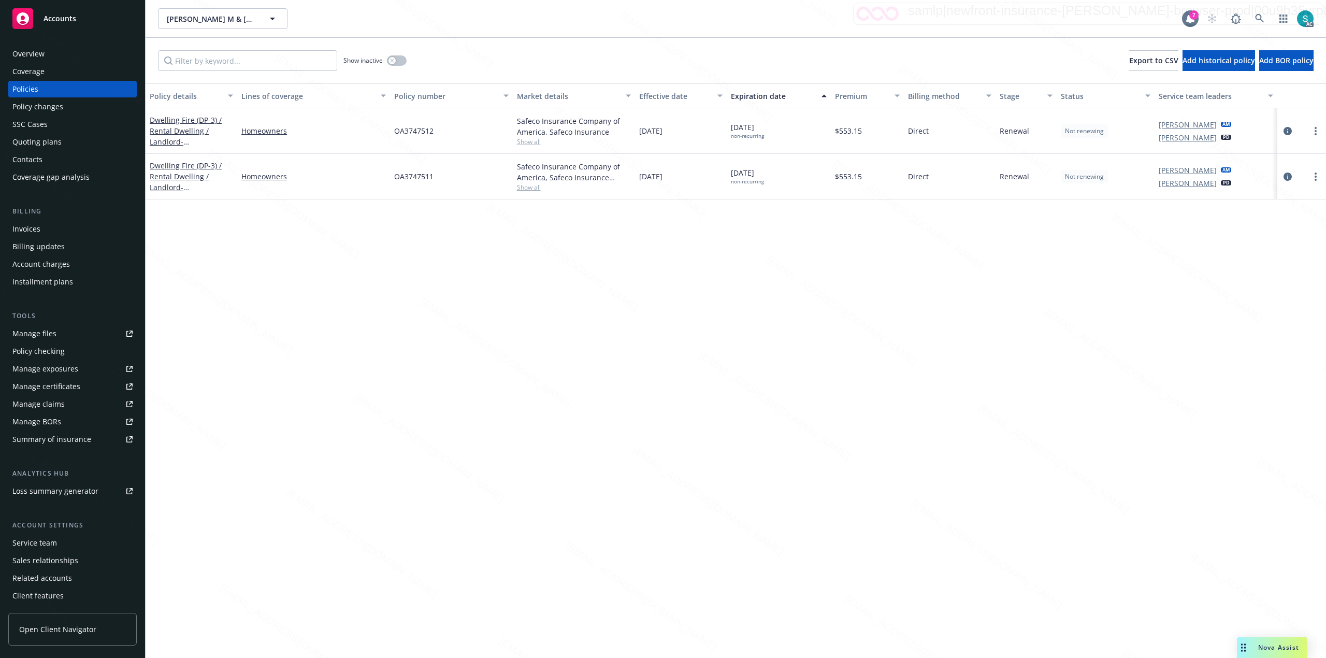
click at [54, 88] on div "Policies" at bounding box center [72, 89] width 120 height 17
click at [400, 140] on div "OA3747512" at bounding box center [451, 131] width 122 height 46
click at [401, 141] on div "OA3747512" at bounding box center [451, 131] width 122 height 46
copy span "OA3747512"
click at [40, 52] on div "Overview" at bounding box center [28, 54] width 32 height 17
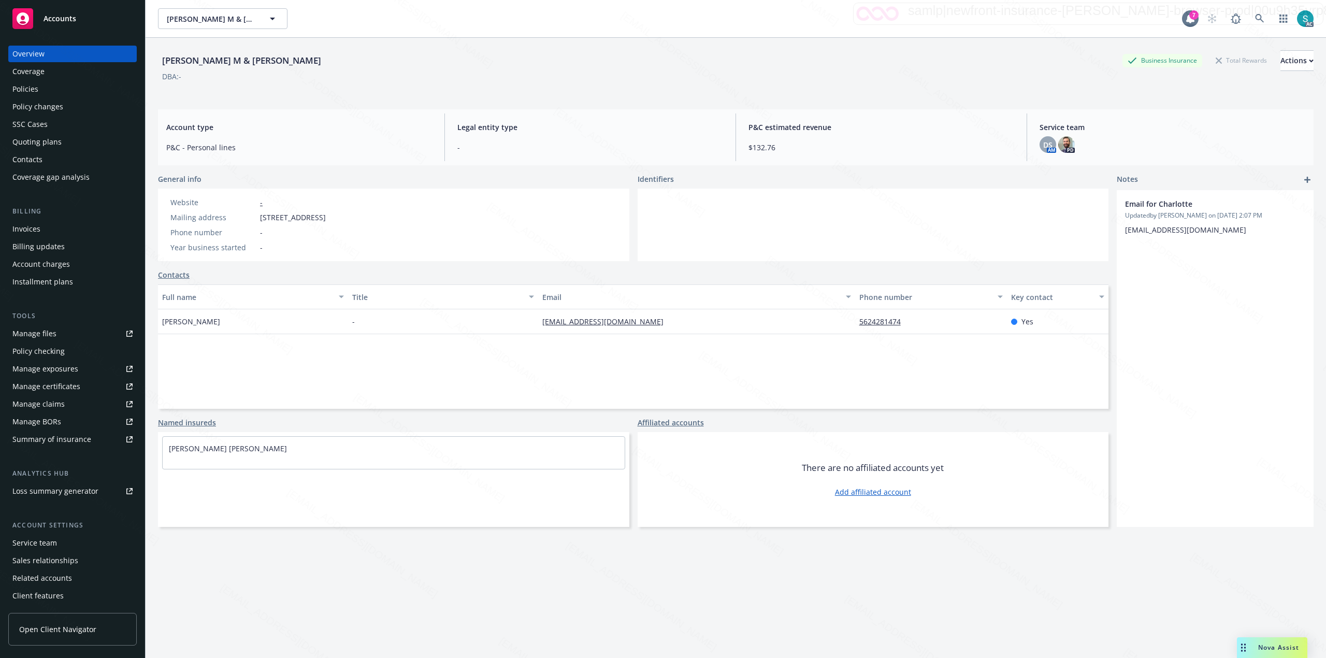
click at [230, 61] on div "[PERSON_NAME] M & [PERSON_NAME]" at bounding box center [241, 60] width 167 height 13
copy div "[PERSON_NAME] M & [PERSON_NAME]"
click at [30, 88] on div "Policies" at bounding box center [25, 89] width 26 height 17
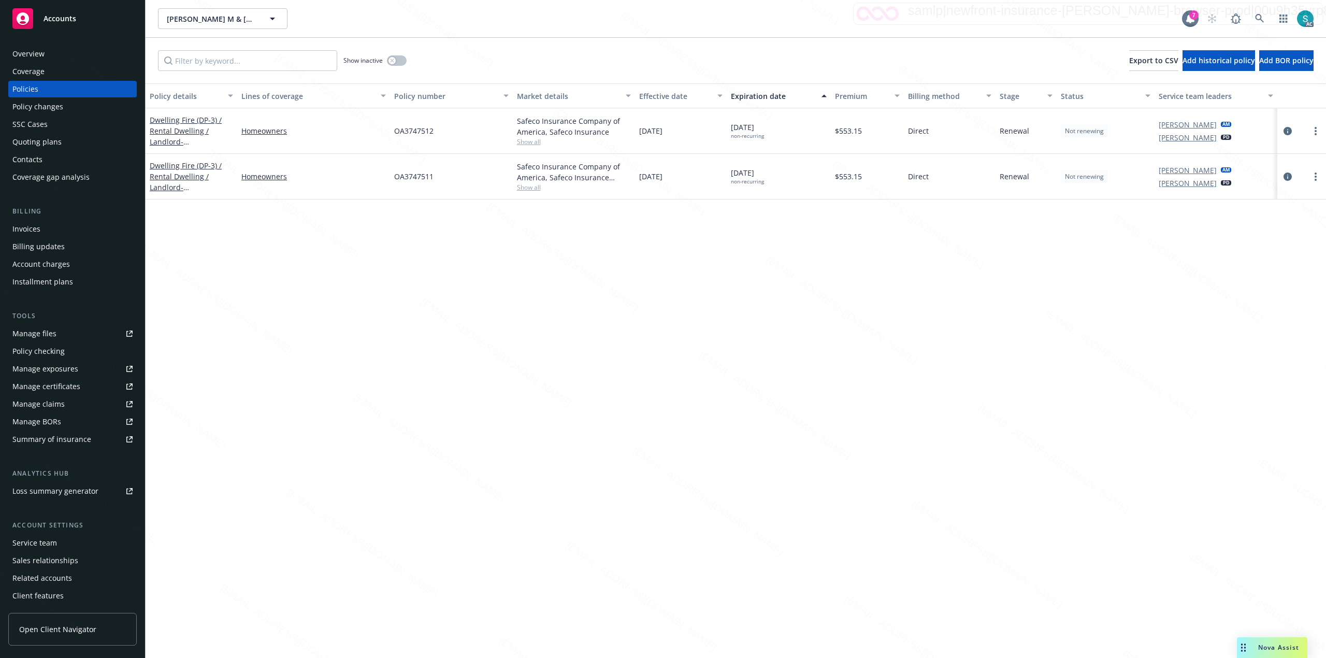
click at [415, 139] on div "OA3747512" at bounding box center [451, 131] width 122 height 46
copy span "OA3747512"
click at [425, 176] on span "OA3747511" at bounding box center [413, 176] width 39 height 11
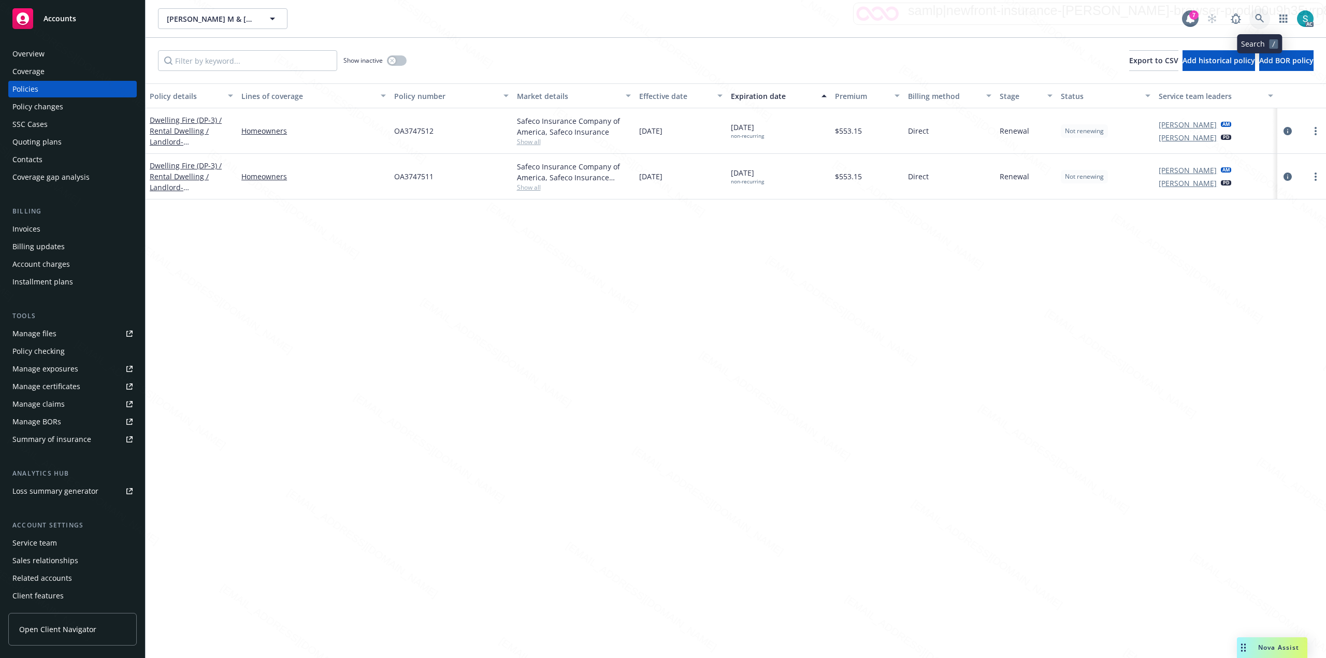
click at [661, 18] on icon at bounding box center [1259, 18] width 9 height 9
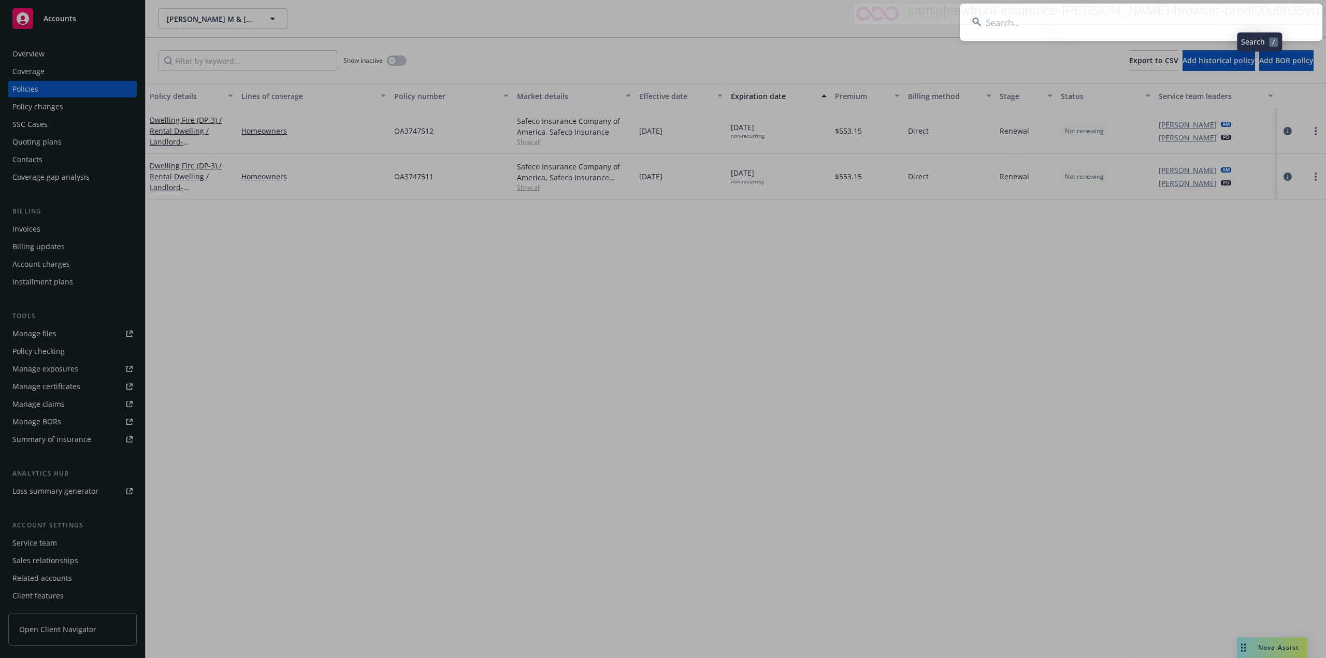
click at [661, 19] on input at bounding box center [1141, 22] width 363 height 37
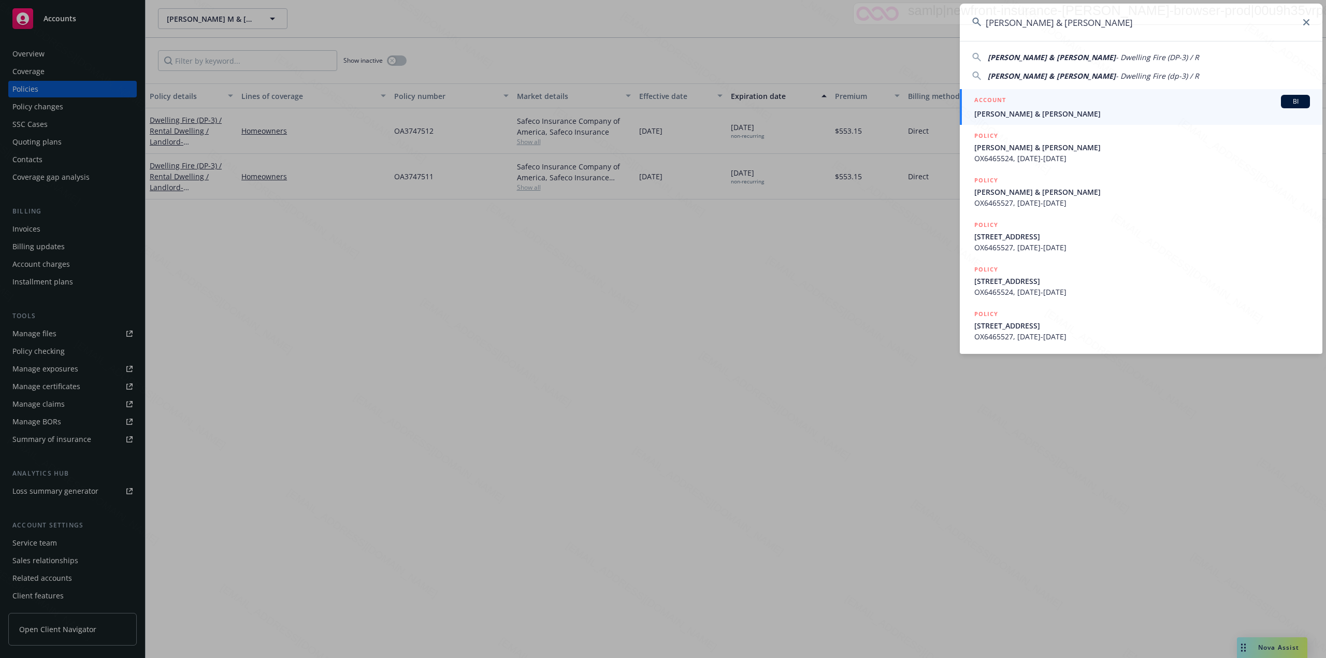
type input "[PERSON_NAME] & [PERSON_NAME]"
click at [661, 107] on div "ACCOUNT BI" at bounding box center [1143, 101] width 336 height 13
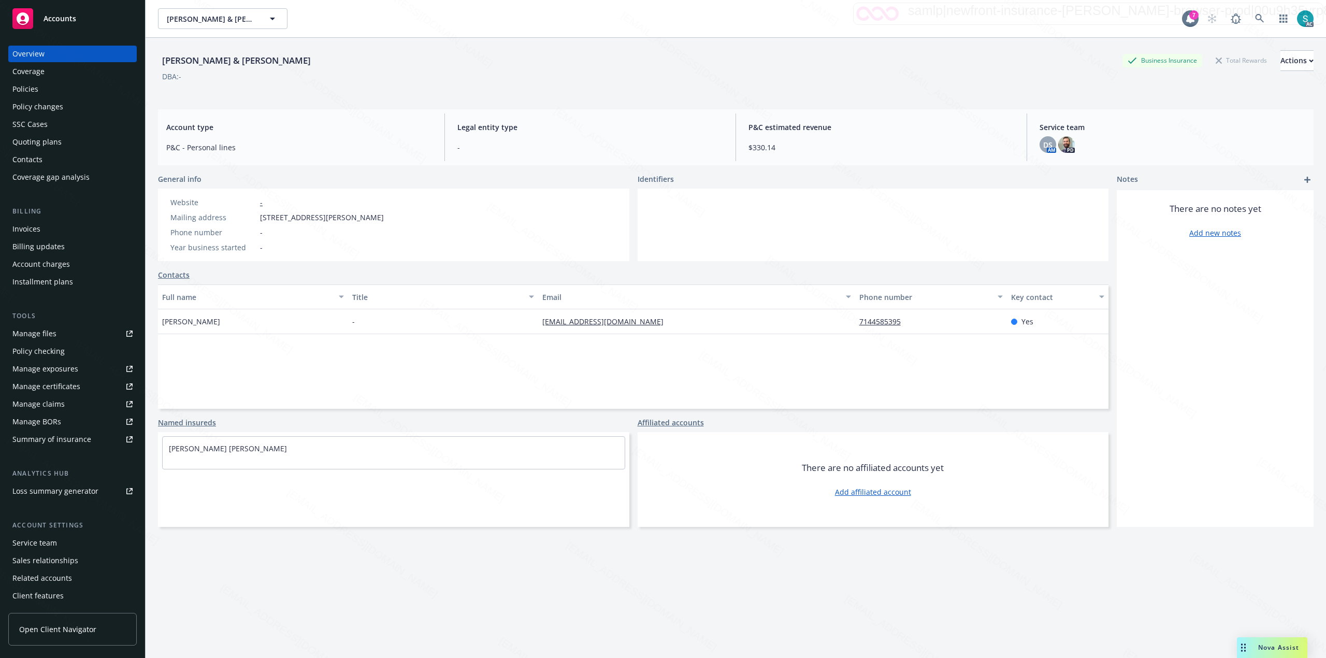
click at [45, 88] on div "Policies" at bounding box center [72, 89] width 120 height 17
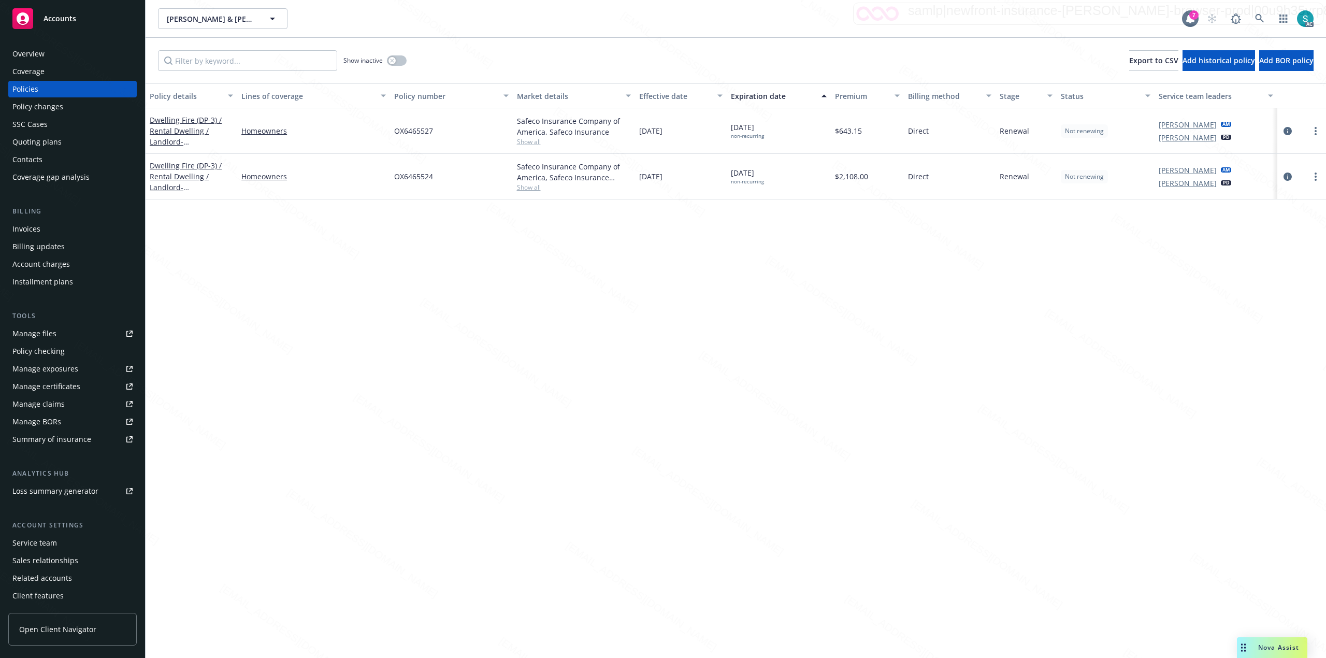
click at [419, 131] on span "OX6465527" at bounding box center [413, 130] width 39 height 11
click at [40, 47] on div "Overview" at bounding box center [28, 54] width 32 height 17
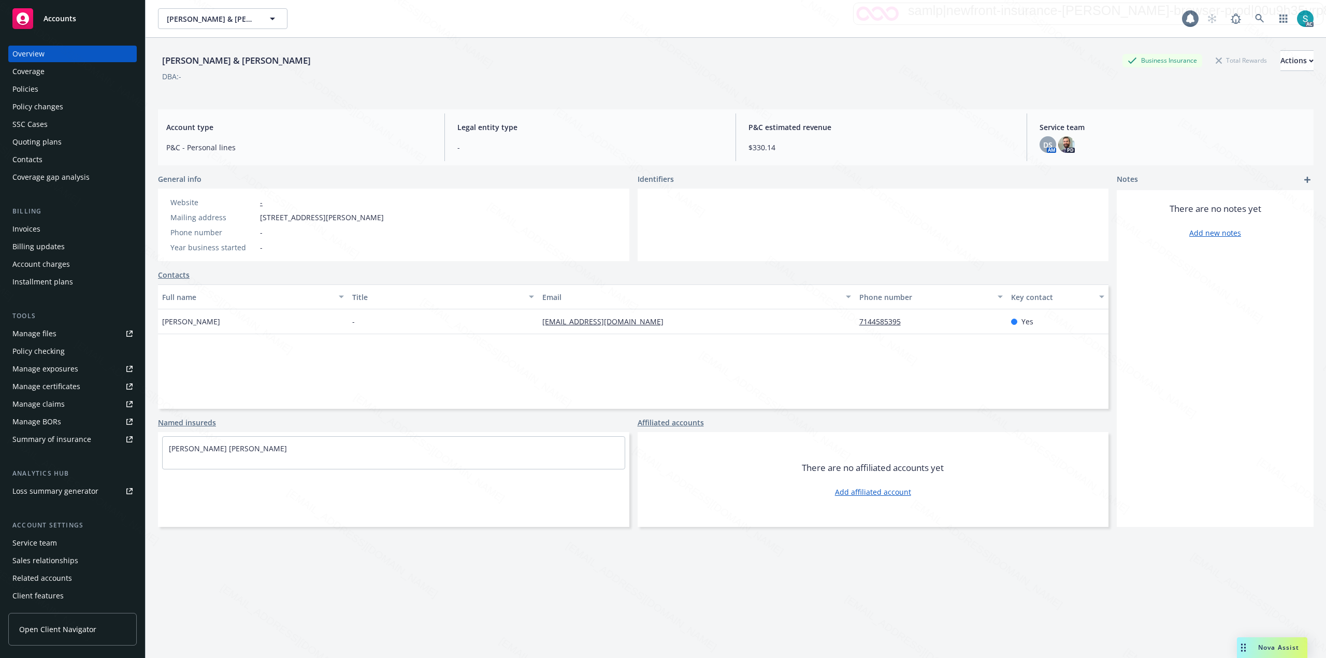
click at [230, 56] on div "[PERSON_NAME] & [PERSON_NAME]" at bounding box center [236, 60] width 157 height 13
click at [32, 87] on div "Policies" at bounding box center [25, 89] width 26 height 17
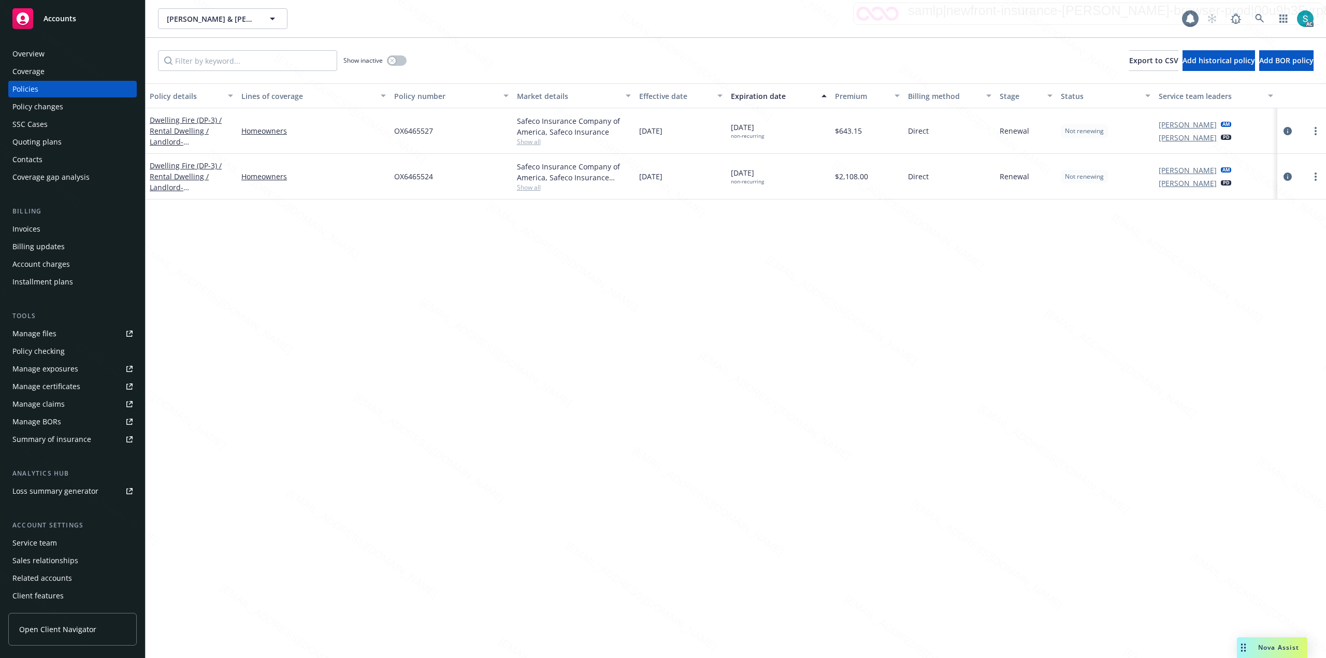
click at [32, 87] on div "Policies" at bounding box center [25, 89] width 26 height 17
click at [422, 131] on span "OX6465527" at bounding box center [413, 130] width 39 height 11
click at [415, 176] on span "OX6465524" at bounding box center [413, 176] width 39 height 11
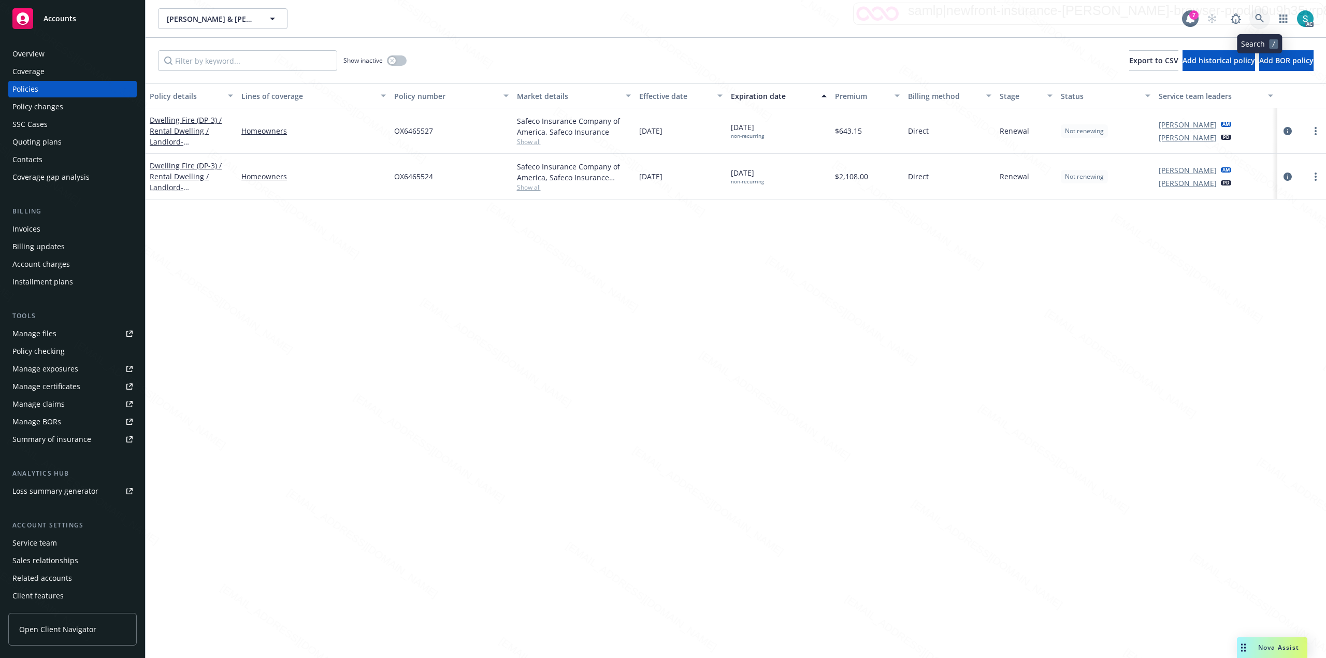
click at [661, 17] on link at bounding box center [1260, 18] width 21 height 21
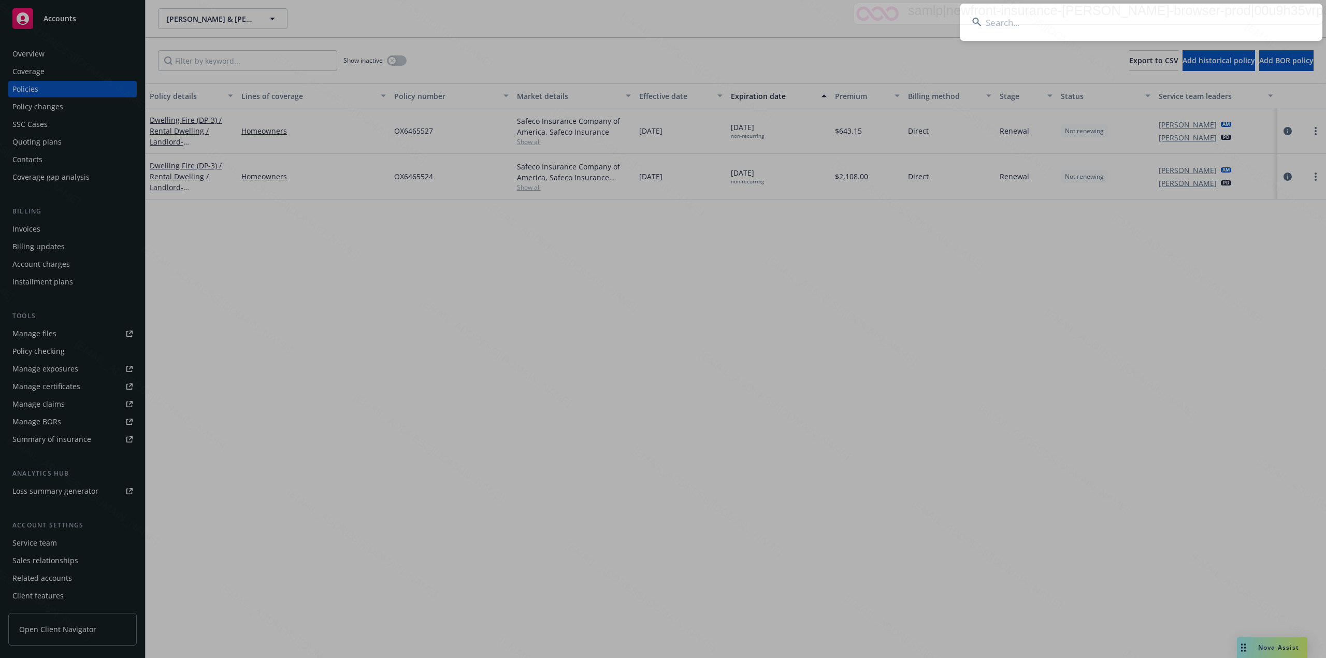
click at [661, 20] on input at bounding box center [1141, 22] width 363 height 37
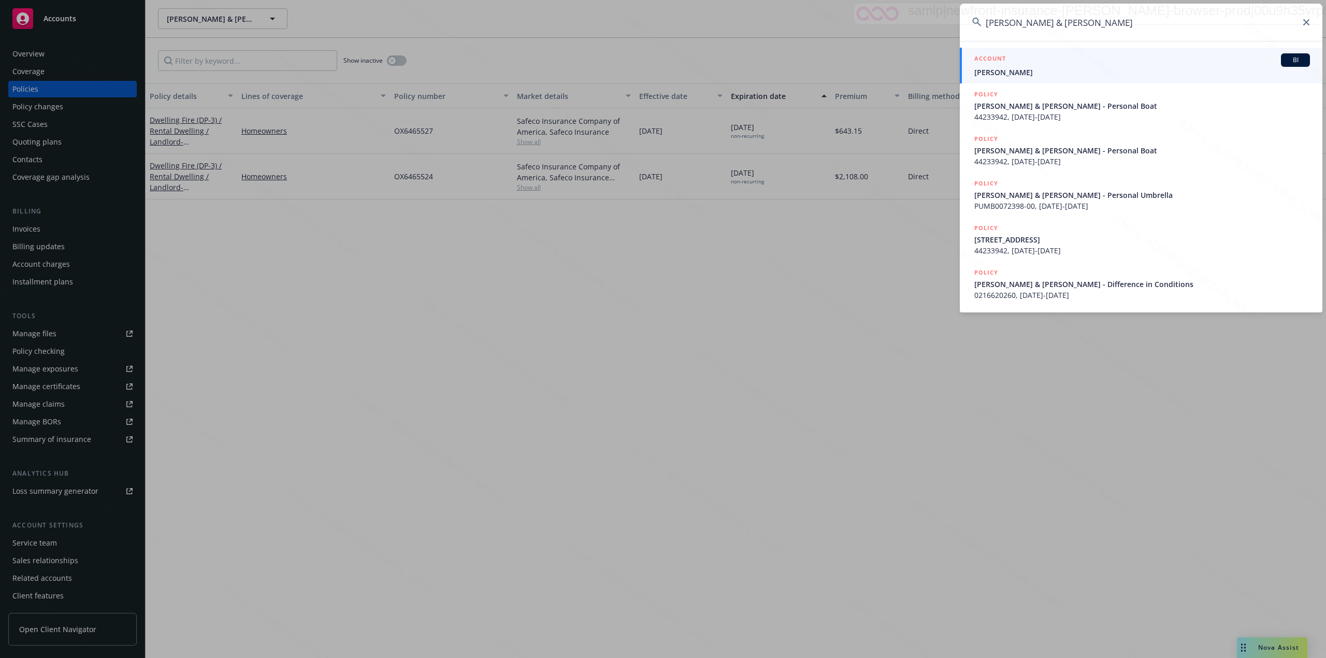
type input "[PERSON_NAME] & [PERSON_NAME]"
click at [661, 62] on div "ACCOUNT BI" at bounding box center [1143, 59] width 336 height 13
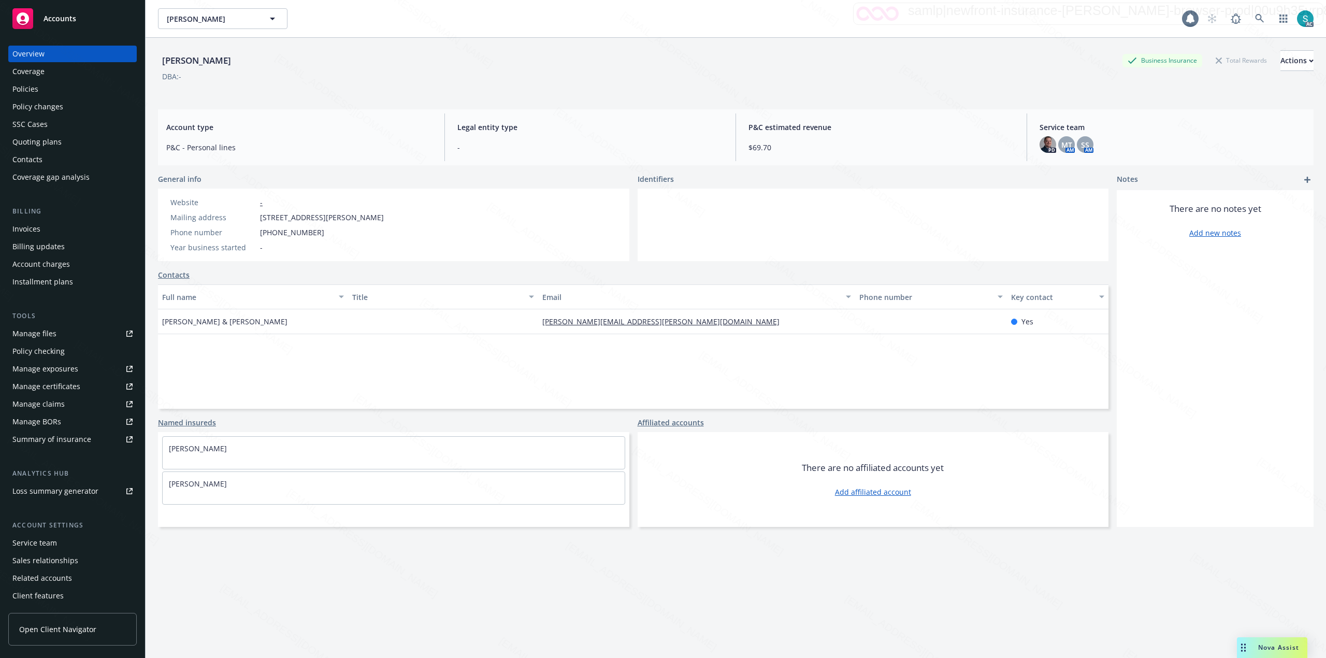
click at [34, 89] on div "Policies" at bounding box center [25, 89] width 26 height 17
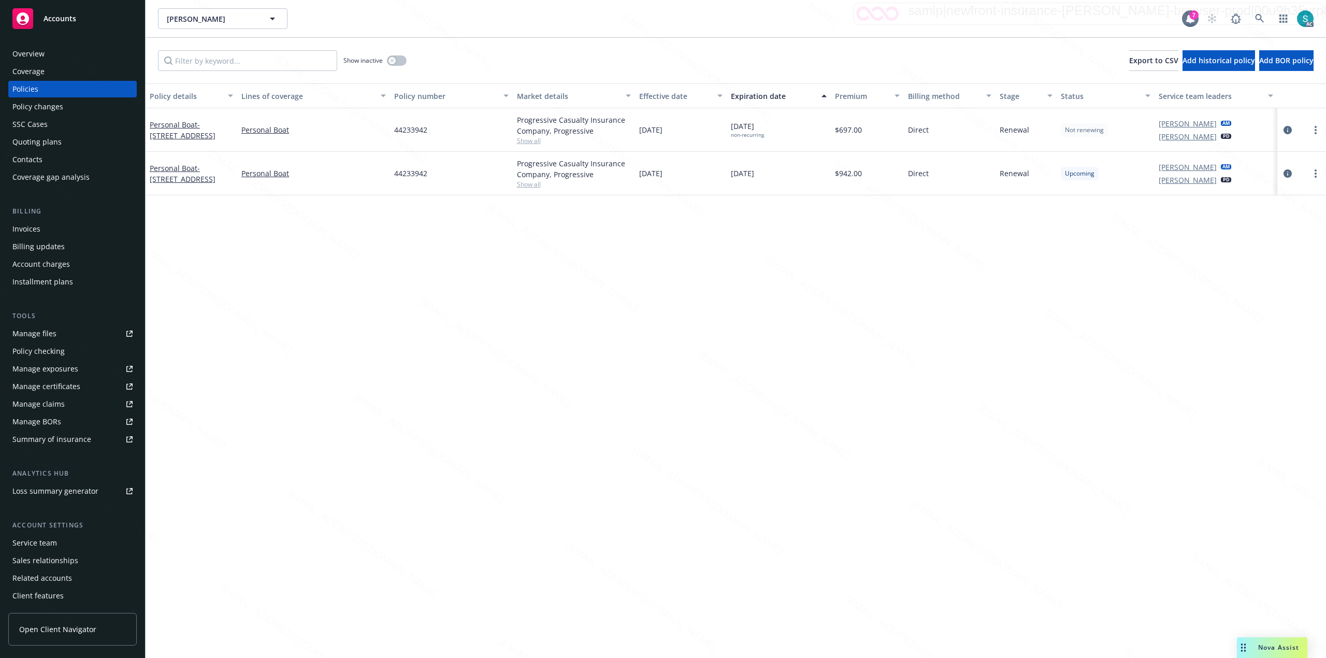
click at [418, 133] on span "44233942" at bounding box center [410, 129] width 33 height 11
click at [396, 61] on button "button" at bounding box center [397, 60] width 20 height 10
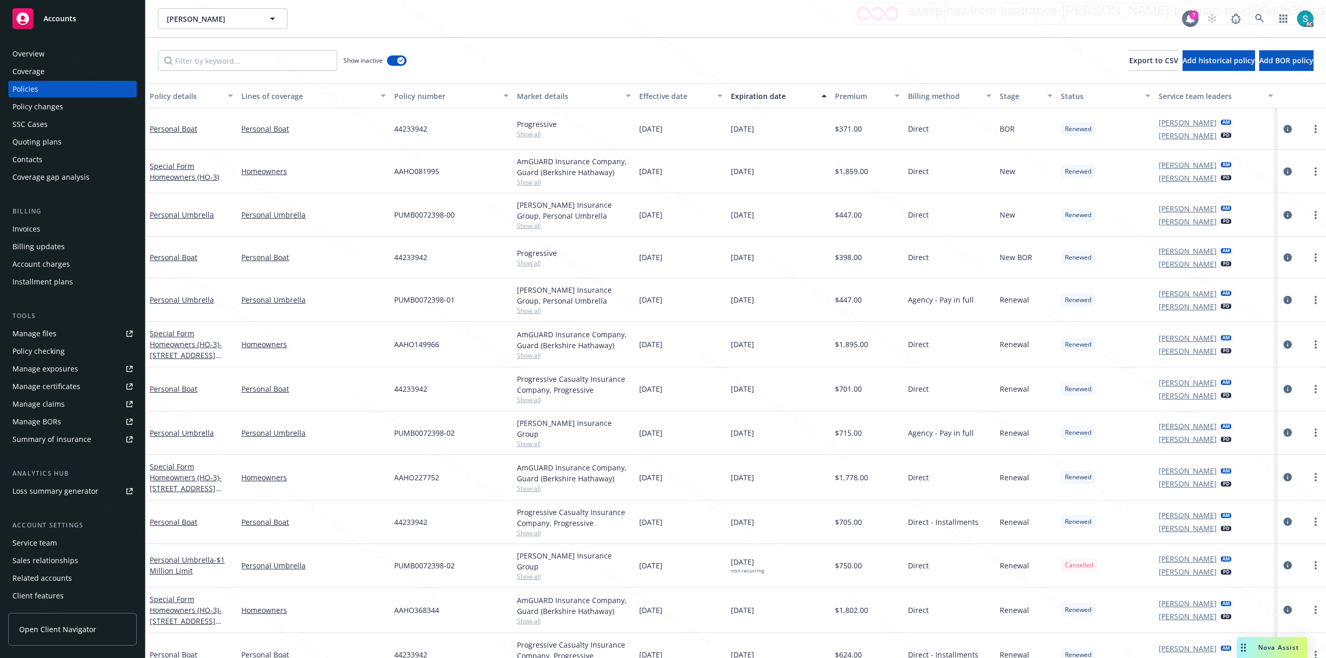
click at [661, 95] on div "Expiration date" at bounding box center [773, 96] width 84 height 11
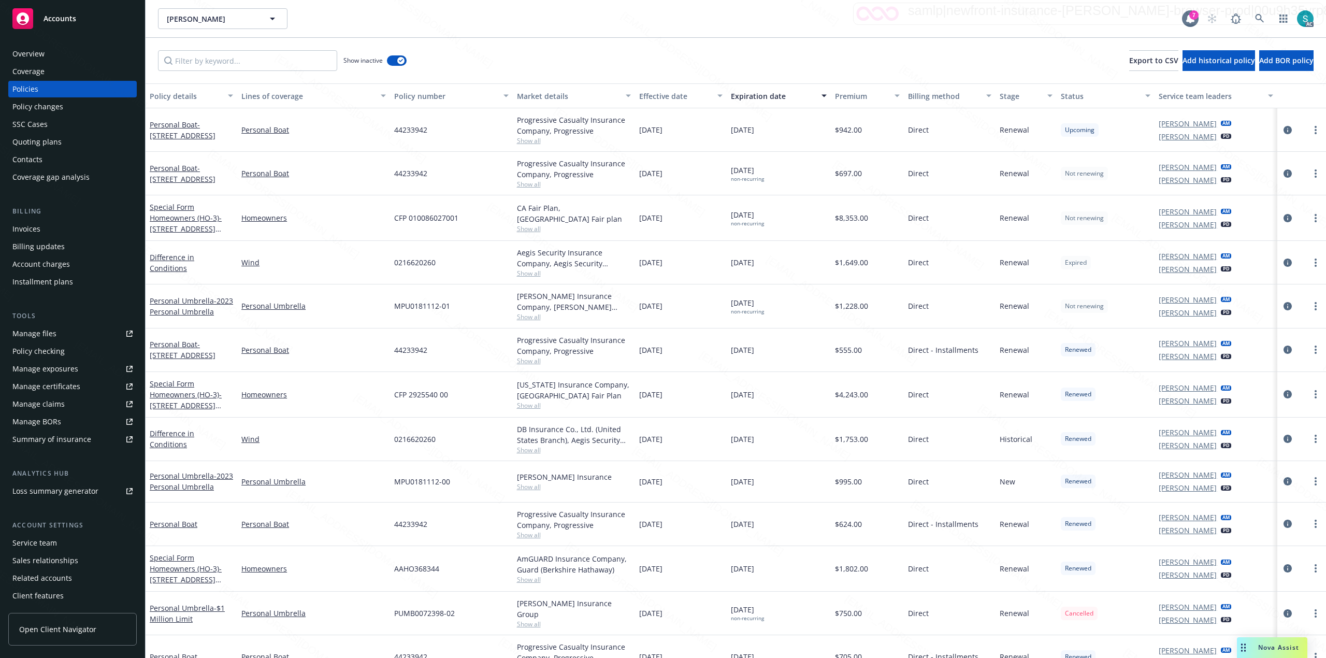
click at [29, 56] on div "Overview" at bounding box center [28, 54] width 32 height 17
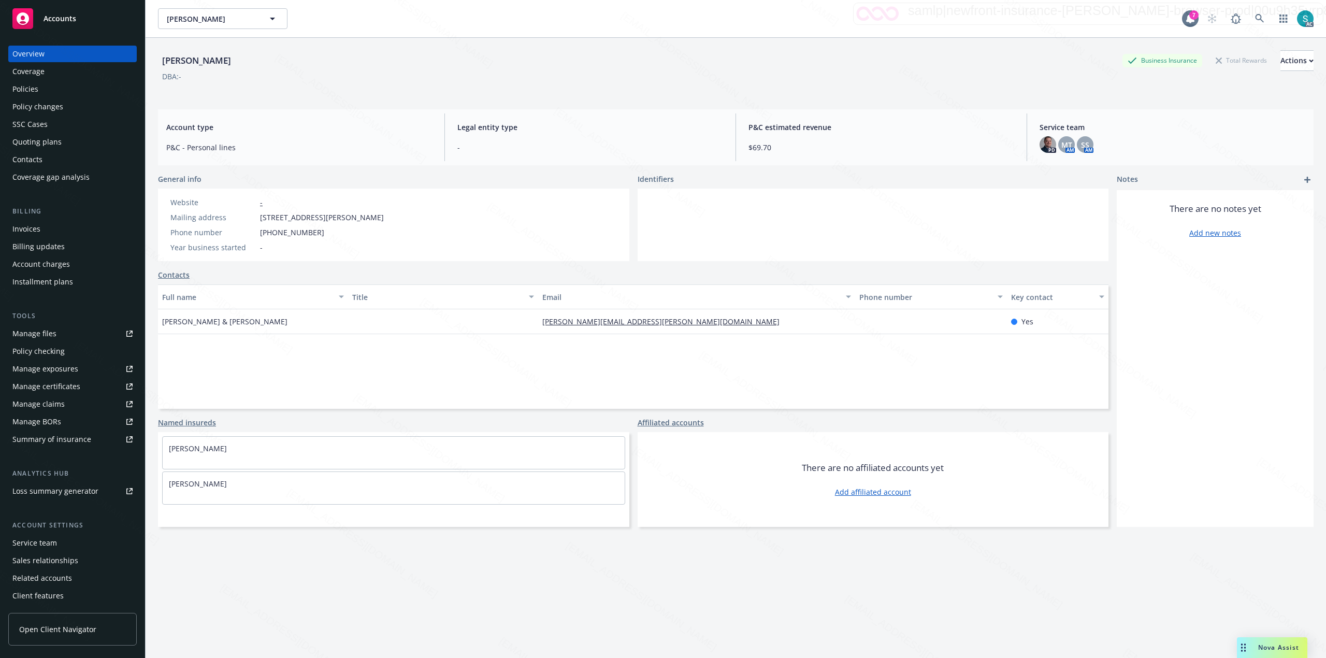
click at [205, 55] on div "[PERSON_NAME]" at bounding box center [196, 60] width 77 height 13
click at [39, 88] on div "Policies" at bounding box center [72, 89] width 120 height 17
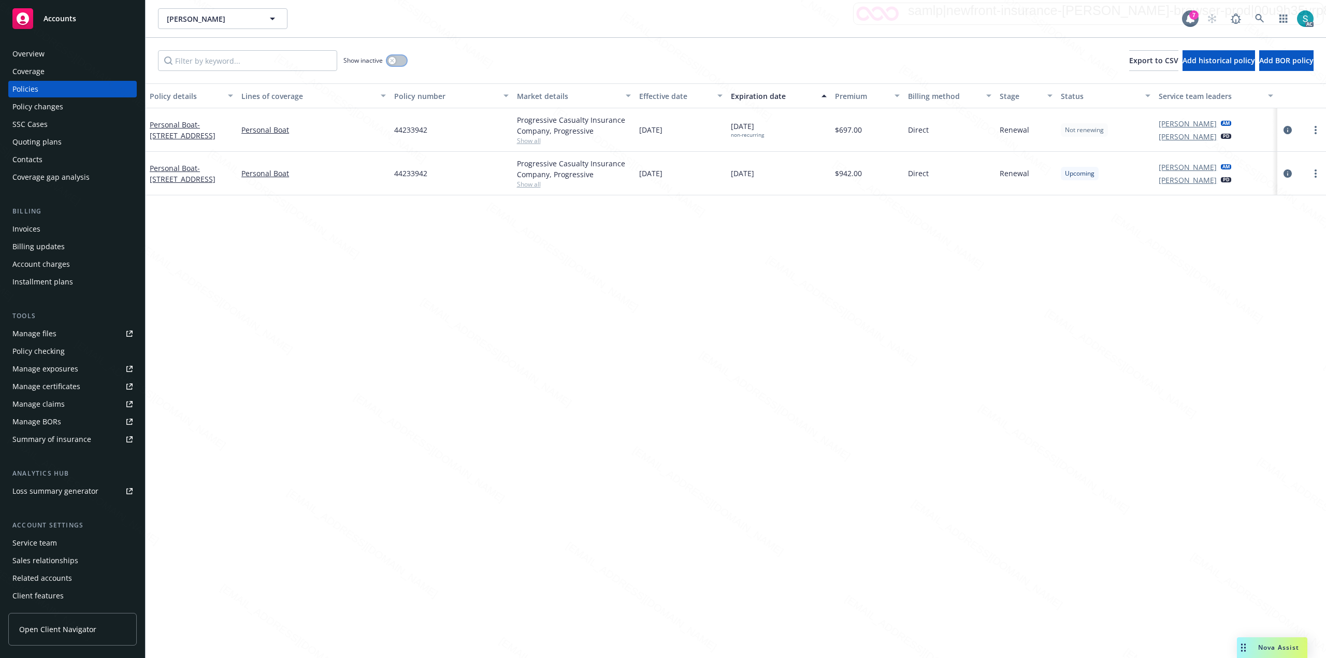
click at [395, 63] on div "button" at bounding box center [392, 60] width 7 height 7
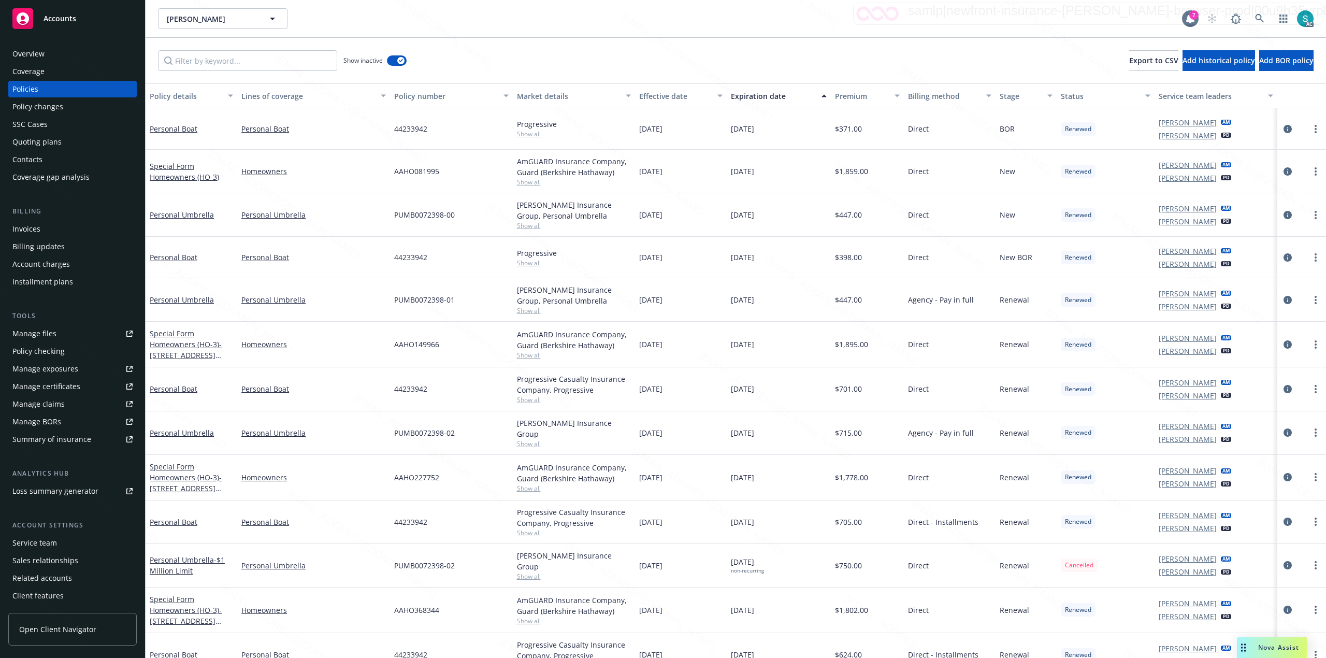
click at [661, 97] on div "Expiration date" at bounding box center [773, 96] width 84 height 11
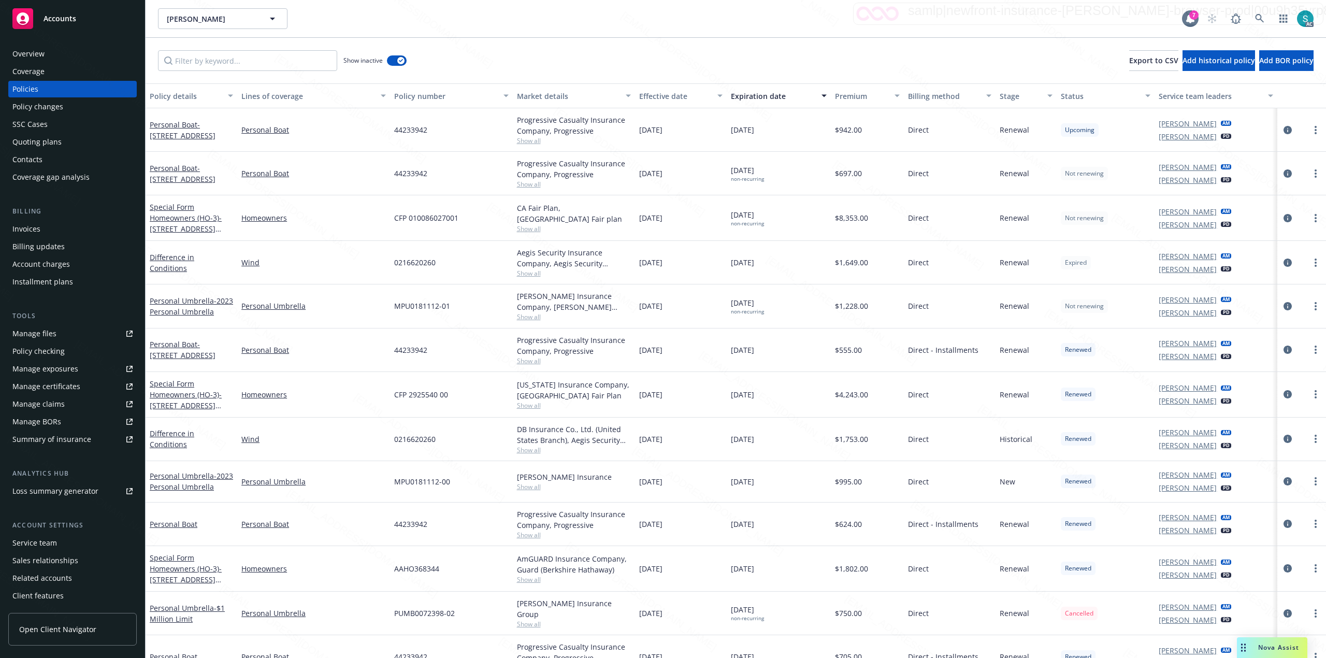
click at [661, 97] on div "Expiration date" at bounding box center [773, 96] width 84 height 11
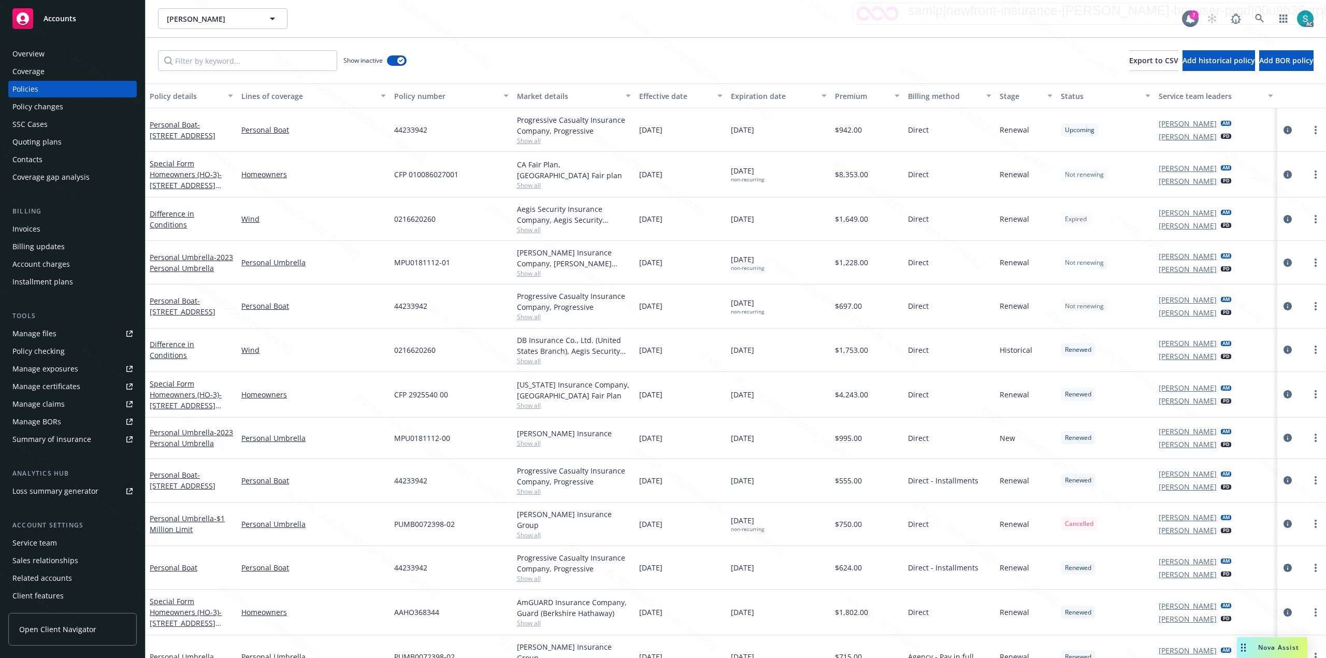
click at [661, 97] on div "Expiration date" at bounding box center [773, 96] width 84 height 11
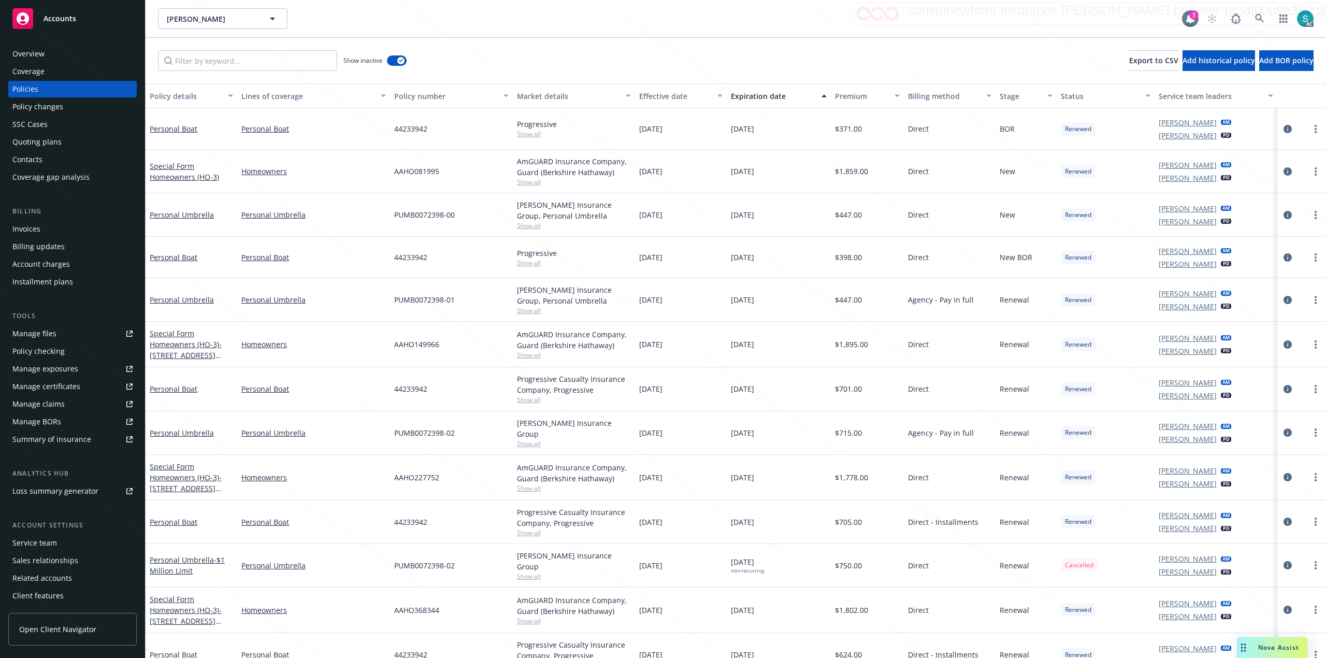
click at [661, 99] on div "Expiration date" at bounding box center [773, 96] width 84 height 11
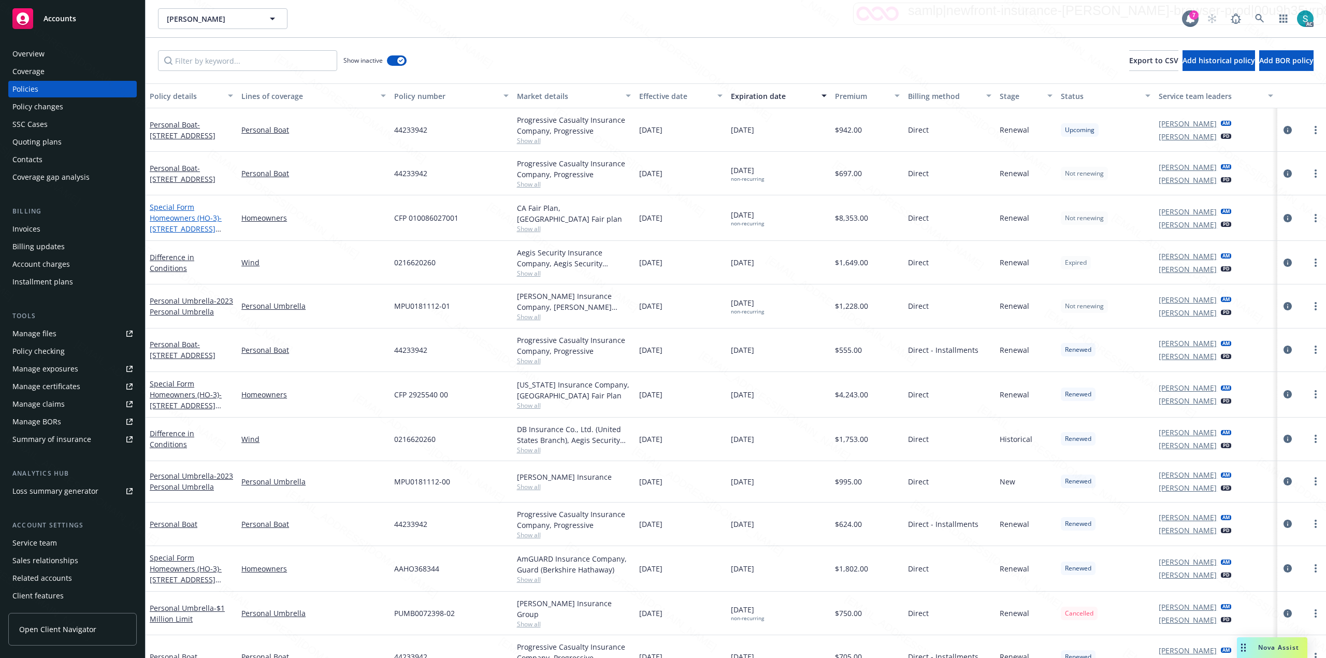
click at [204, 224] on link "Special Form Homeowners (HO-3) - [STREET_ADDRESS]" at bounding box center [186, 223] width 72 height 42
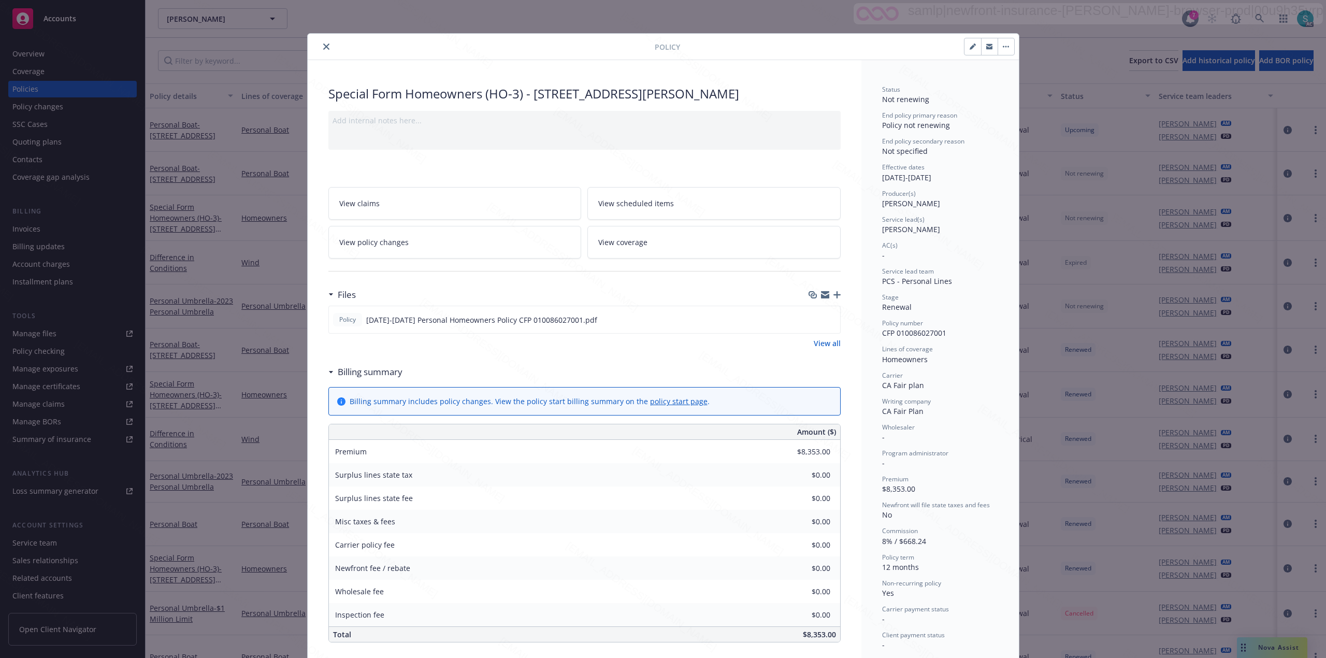
click at [458, 95] on div "Special Form Homeowners (HO-3) - [STREET_ADDRESS]" at bounding box center [584, 94] width 512 height 18
click at [661, 320] on icon "download file" at bounding box center [813, 318] width 7 height 6
click at [661, 333] on span "CFP 010086027001" at bounding box center [914, 333] width 64 height 10
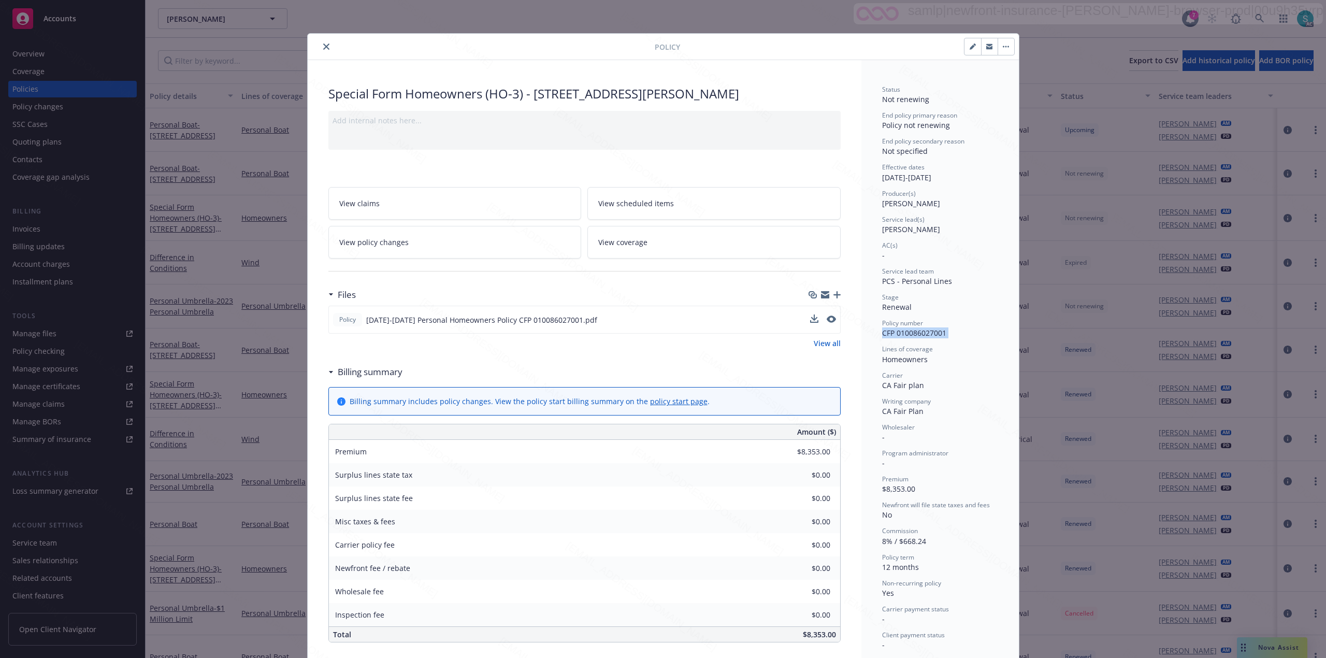
click at [661, 333] on span "CFP 010086027001" at bounding box center [914, 333] width 64 height 10
click at [323, 47] on icon "close" at bounding box center [326, 47] width 6 height 6
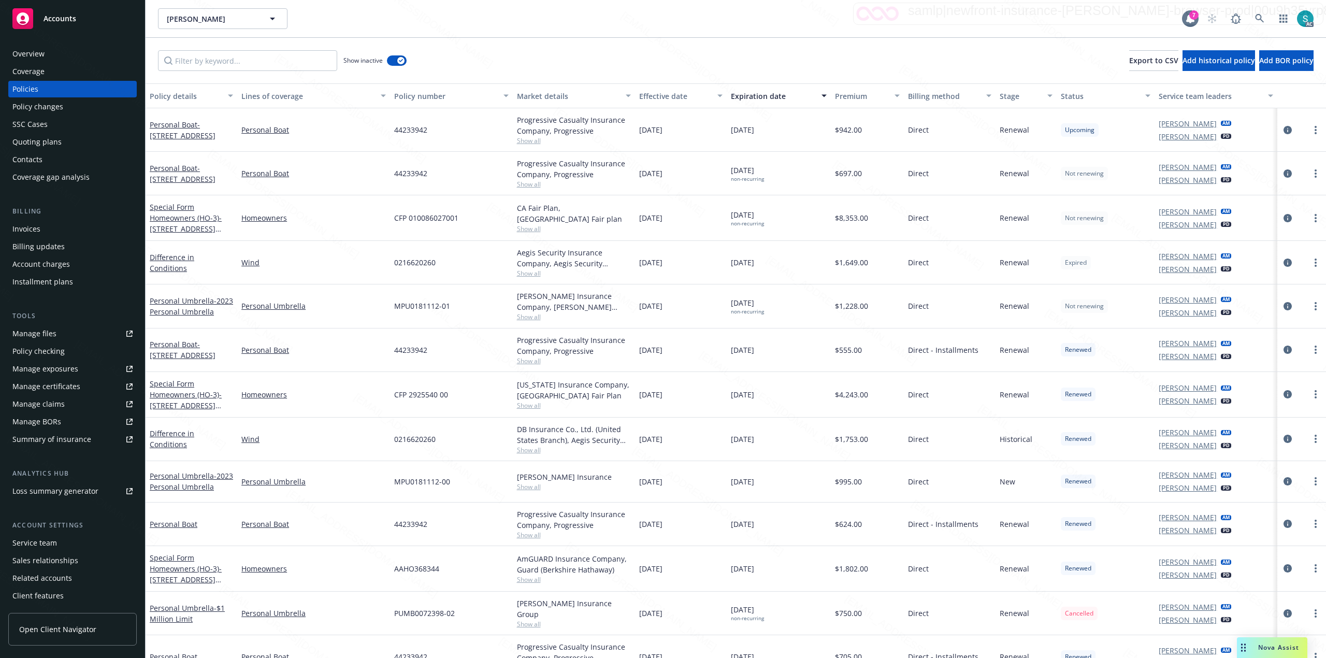
click at [436, 274] on div "0216620260" at bounding box center [451, 263] width 122 height 44
click at [661, 21] on icon at bounding box center [1259, 18] width 9 height 9
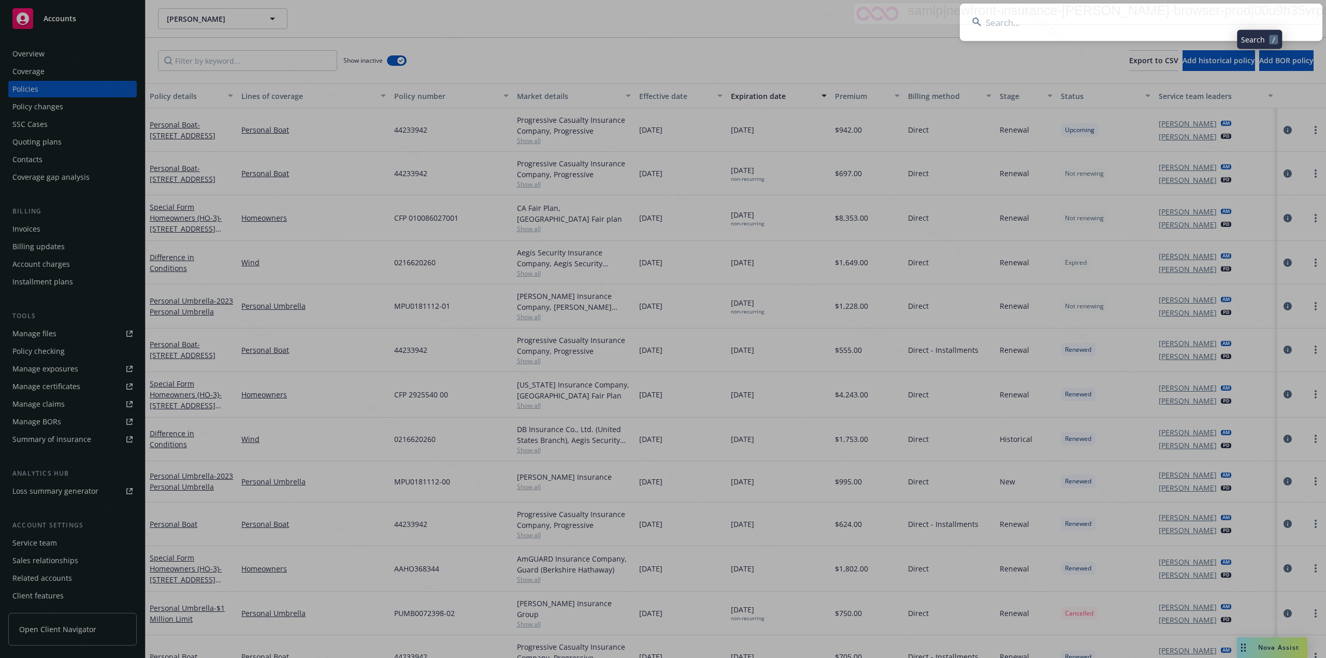
click at [661, 15] on input at bounding box center [1141, 22] width 363 height 37
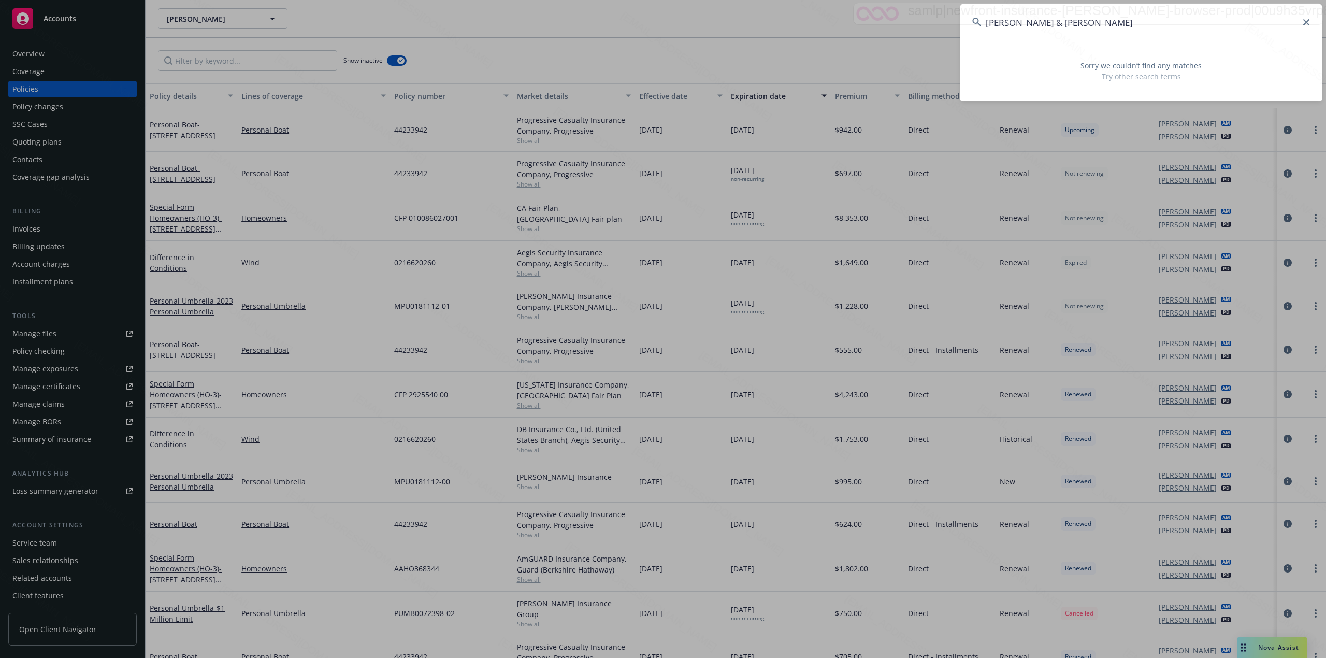
drag, startPoint x: 1109, startPoint y: 22, endPoint x: 1037, endPoint y: 19, distance: 71.5
click at [661, 19] on input "[PERSON_NAME] & [PERSON_NAME]" at bounding box center [1141, 22] width 363 height 37
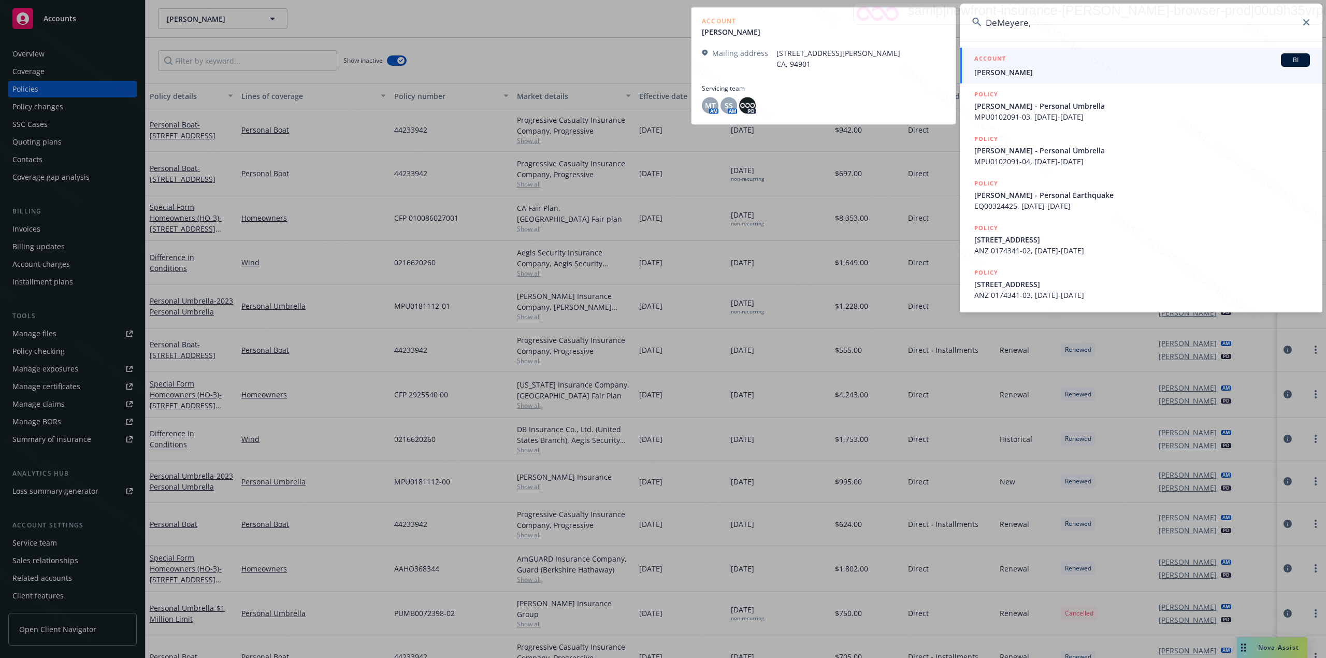
type input "DeMeyere,"
click at [661, 66] on div "ACCOUNT BI" at bounding box center [1143, 59] width 336 height 13
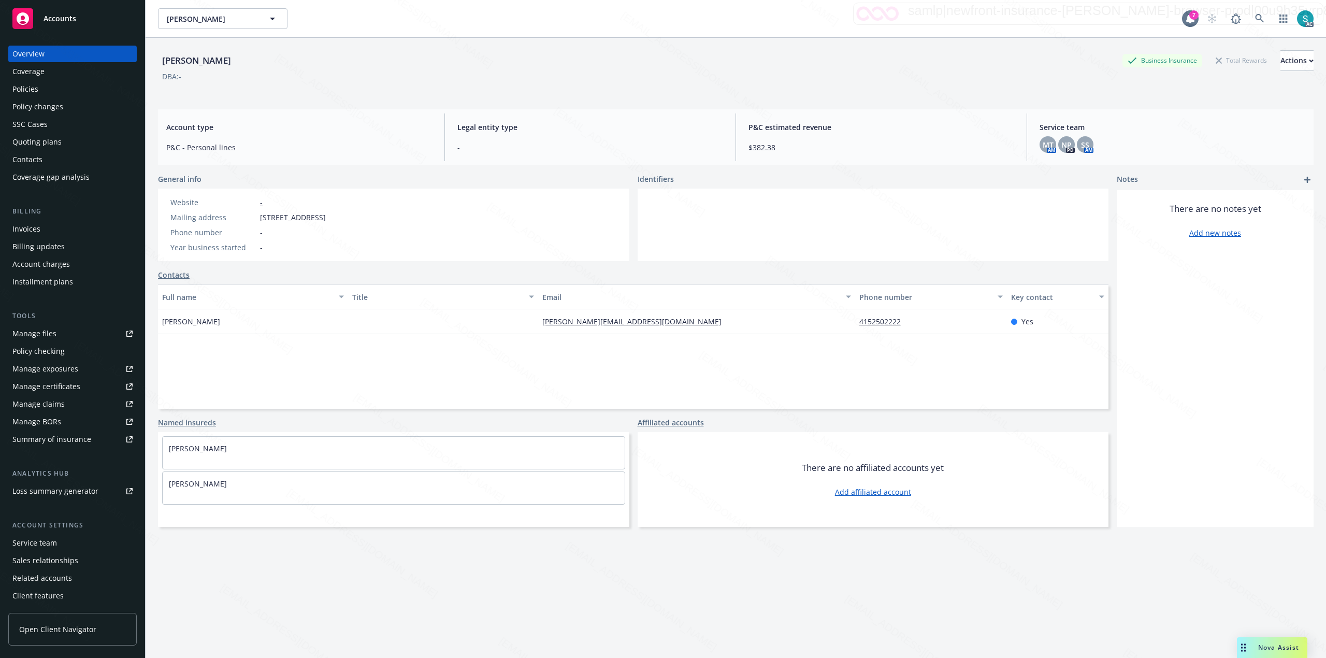
click at [50, 94] on div "Policies" at bounding box center [72, 89] width 120 height 17
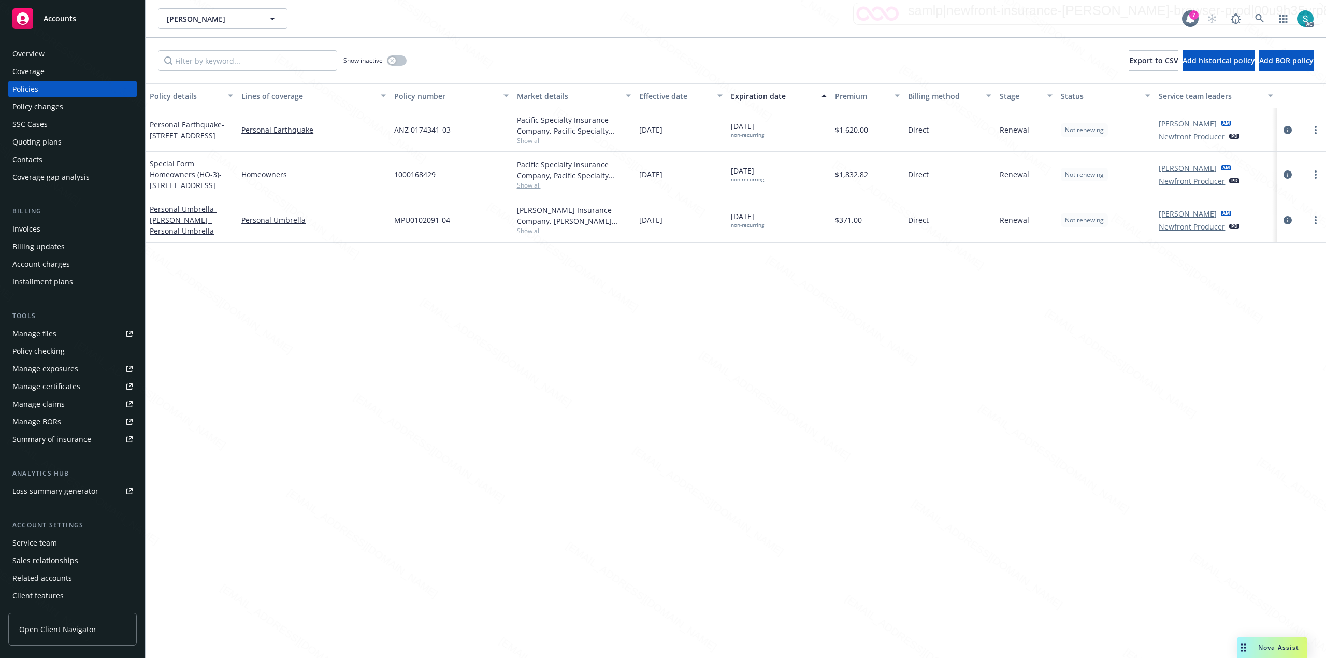
click at [77, 65] on div "Coverage" at bounding box center [72, 71] width 120 height 17
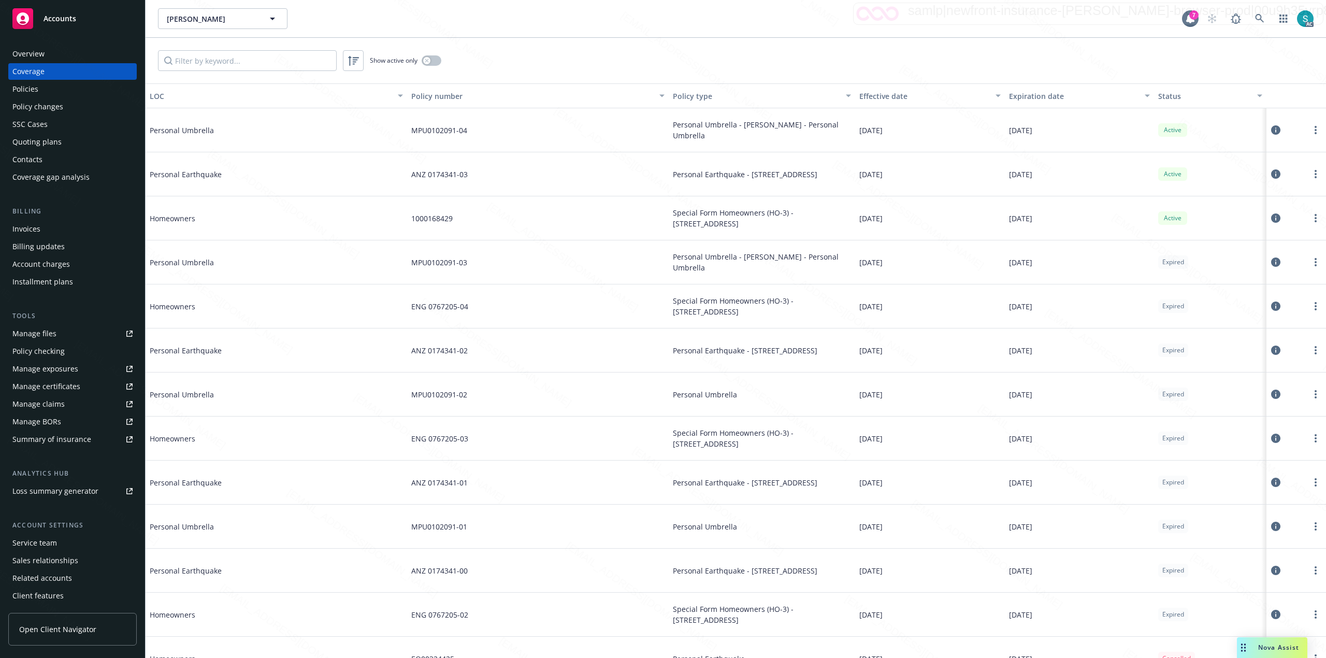
click at [47, 56] on div "Overview" at bounding box center [72, 54] width 120 height 17
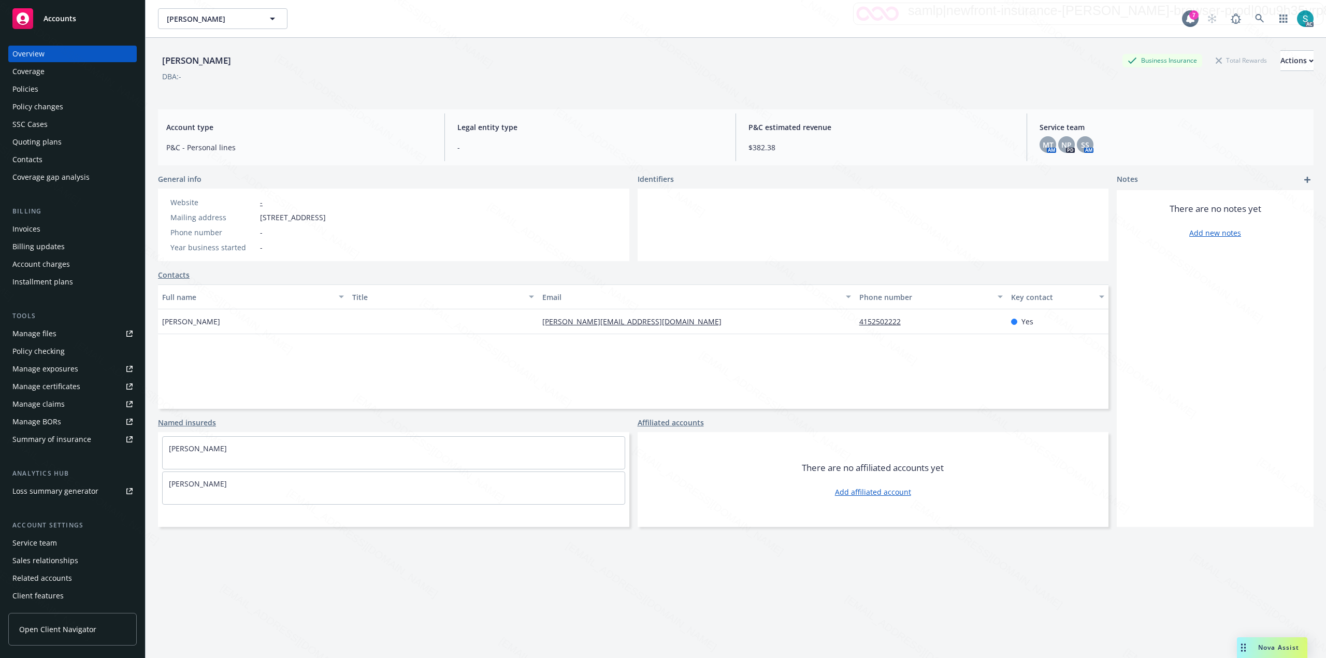
click at [210, 61] on div "[PERSON_NAME]" at bounding box center [196, 60] width 77 height 13
click at [44, 85] on div "Policies" at bounding box center [72, 89] width 120 height 17
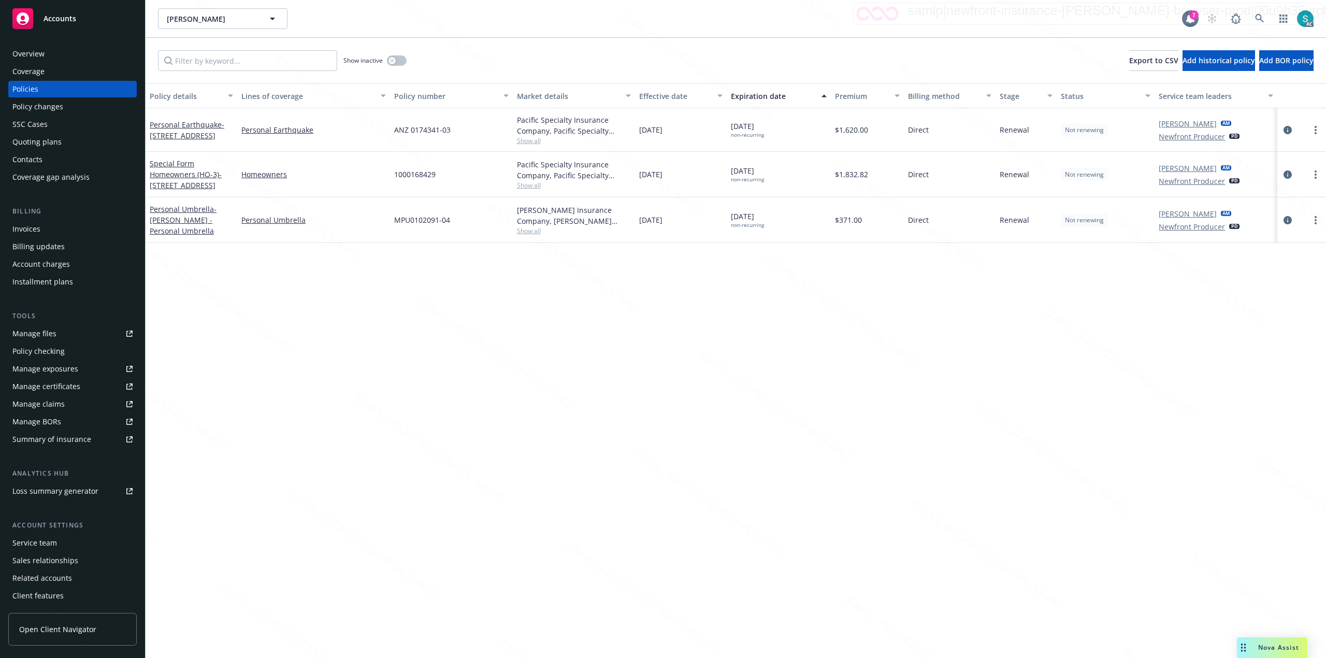
click at [36, 54] on div "Overview" at bounding box center [28, 54] width 32 height 17
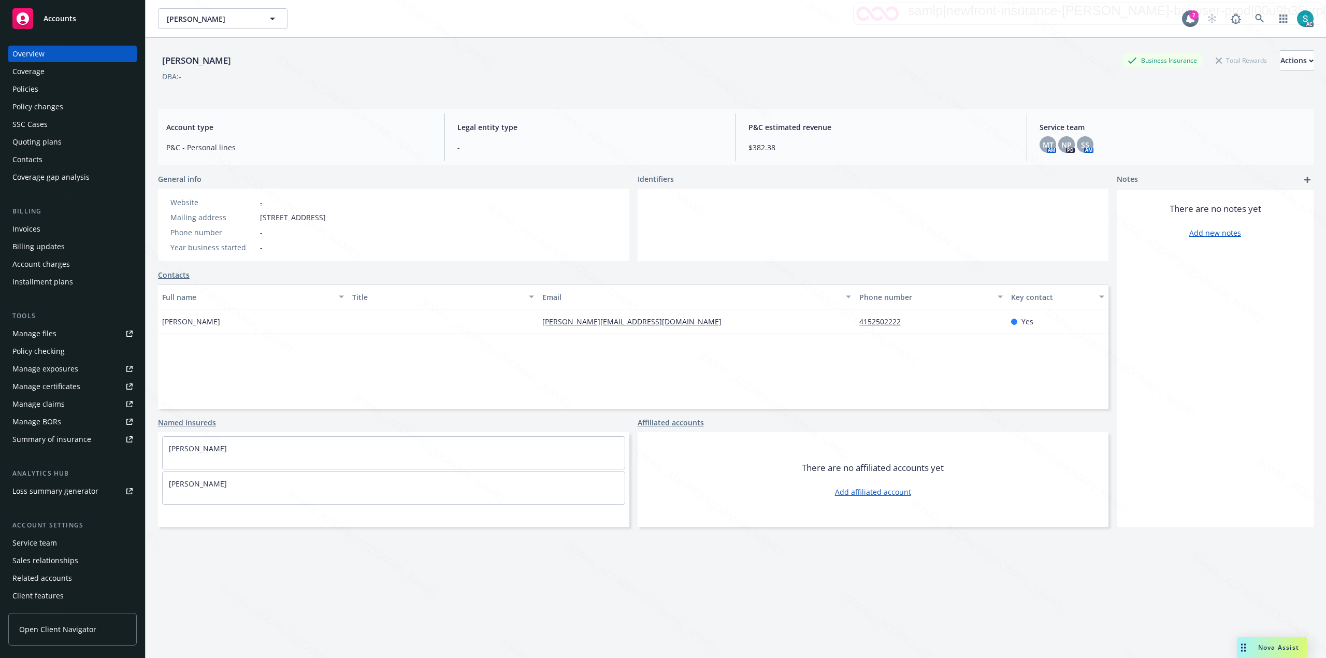
click at [210, 61] on div "[PERSON_NAME]" at bounding box center [196, 60] width 77 height 13
click at [661, 17] on icon at bounding box center [1259, 18] width 9 height 9
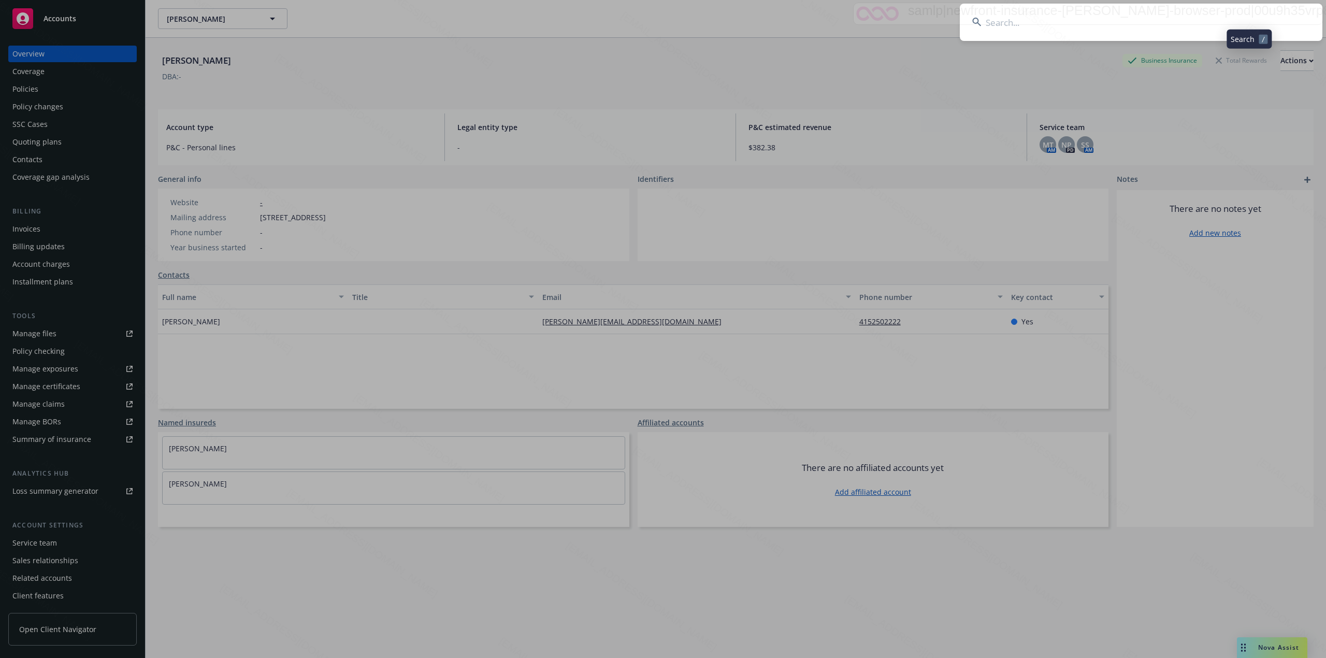
click at [661, 29] on input at bounding box center [1141, 22] width 363 height 37
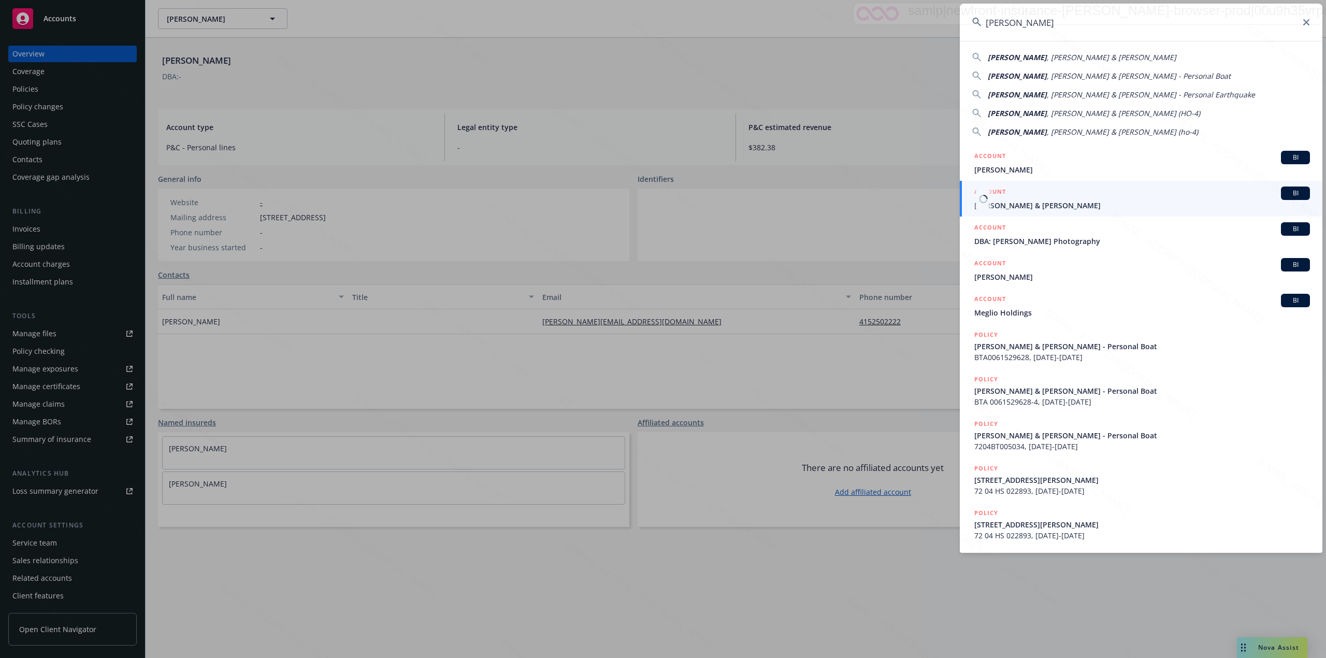
type input "[PERSON_NAME]"
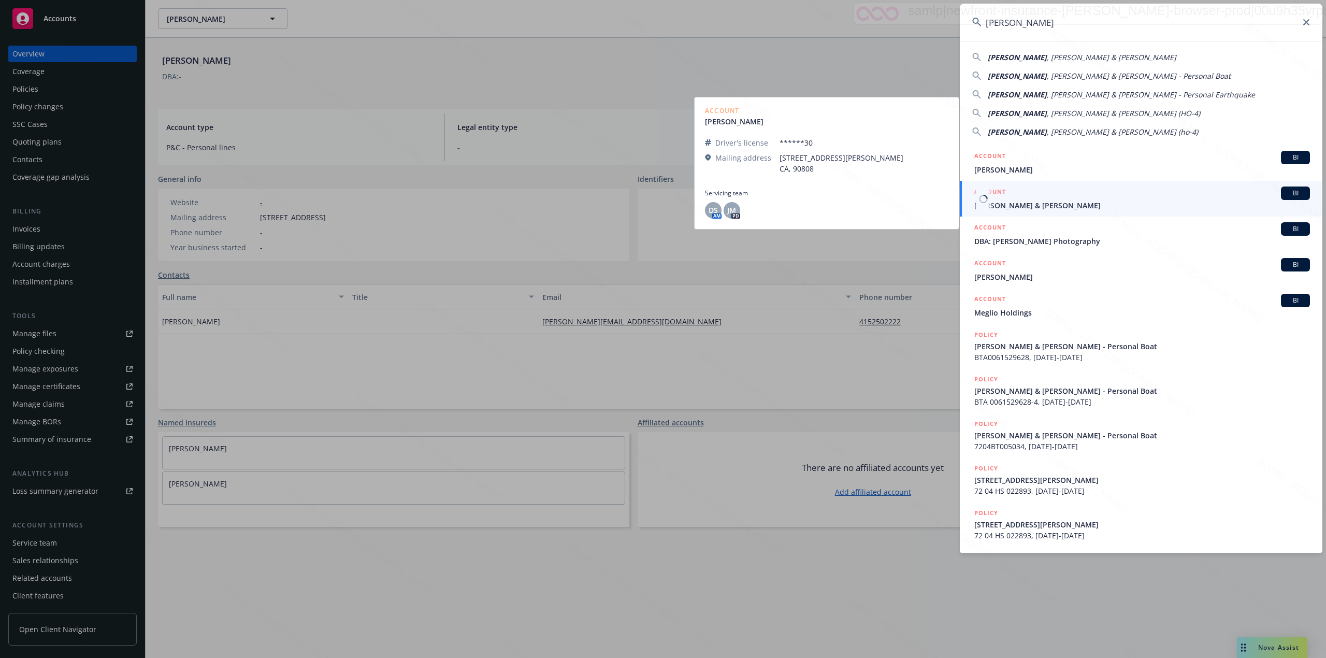
click at [661, 202] on span "[PERSON_NAME] & [PERSON_NAME]" at bounding box center [1143, 205] width 336 height 11
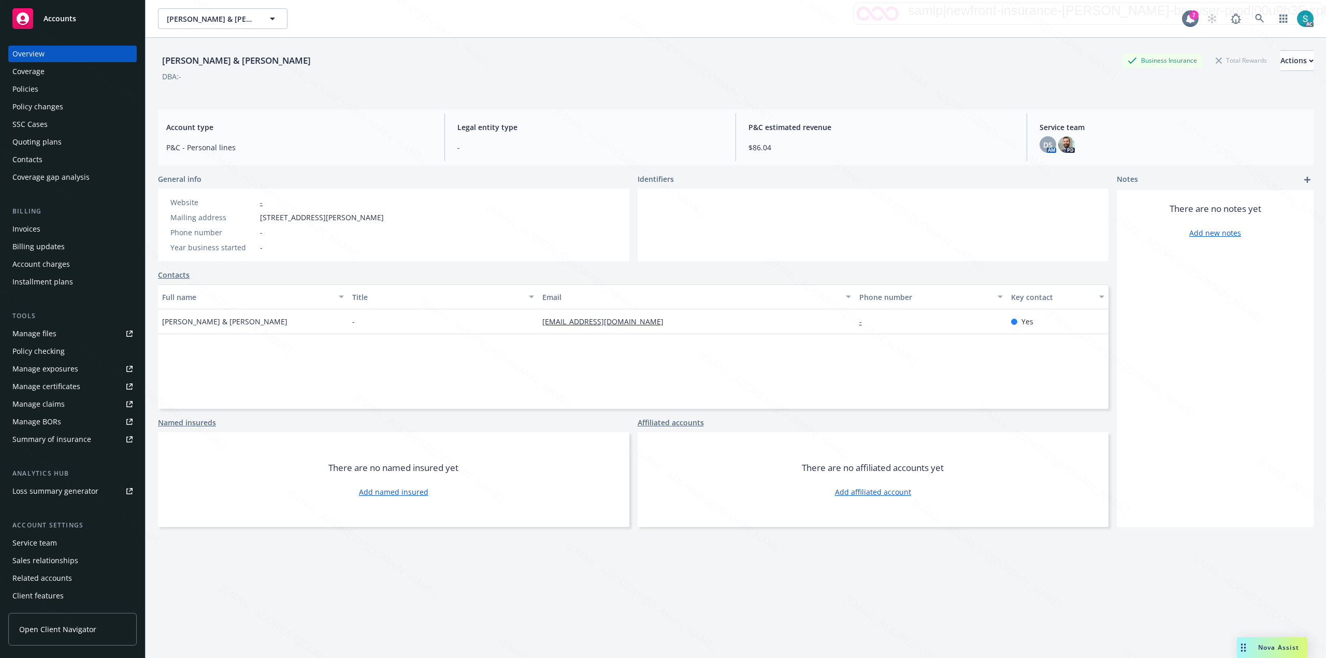
click at [52, 89] on div "Policies" at bounding box center [72, 89] width 120 height 17
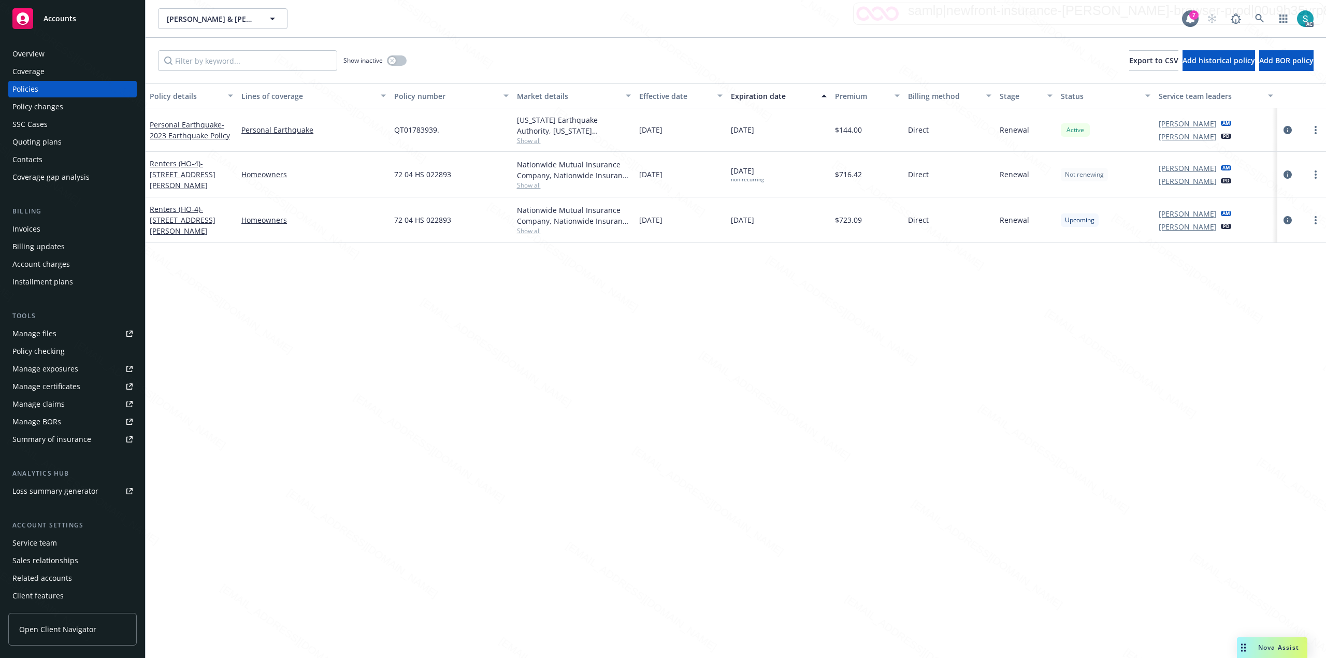
click at [413, 125] on span "QT01783939." at bounding box center [416, 129] width 45 height 11
click at [42, 59] on div "Overview" at bounding box center [28, 54] width 32 height 17
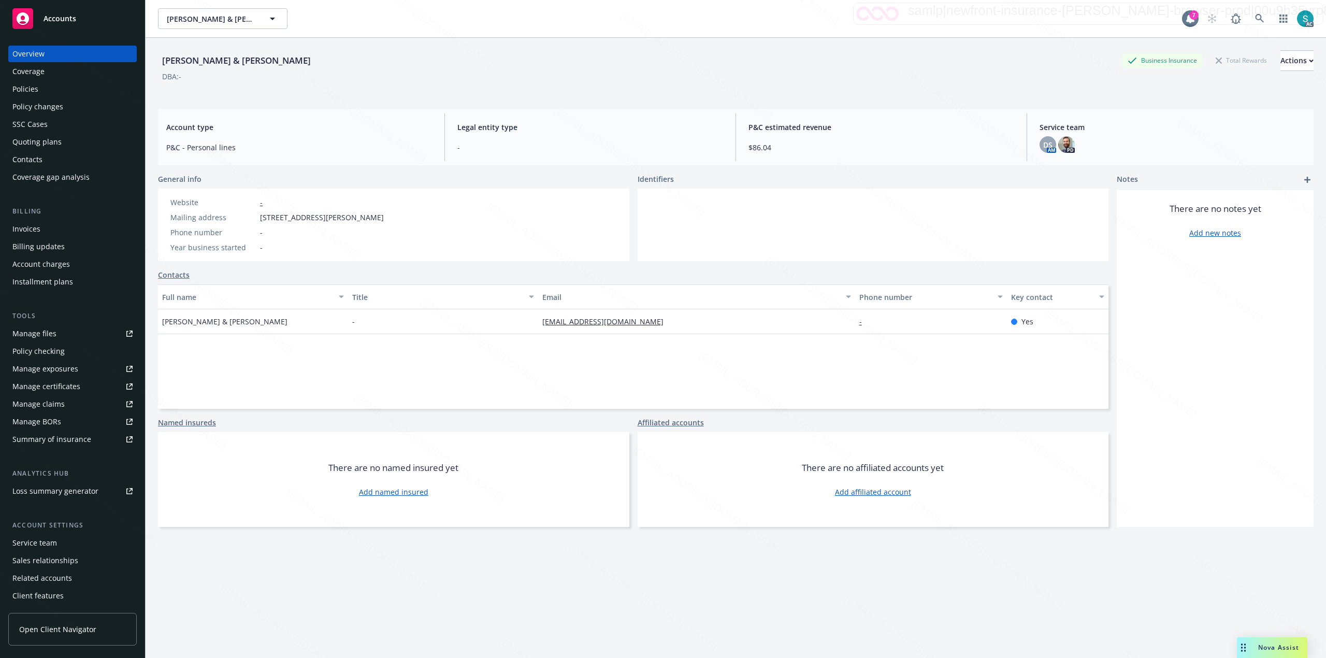
click at [226, 63] on div "[PERSON_NAME] & [PERSON_NAME]" at bounding box center [236, 60] width 157 height 13
click at [69, 93] on div "Policies" at bounding box center [72, 89] width 120 height 17
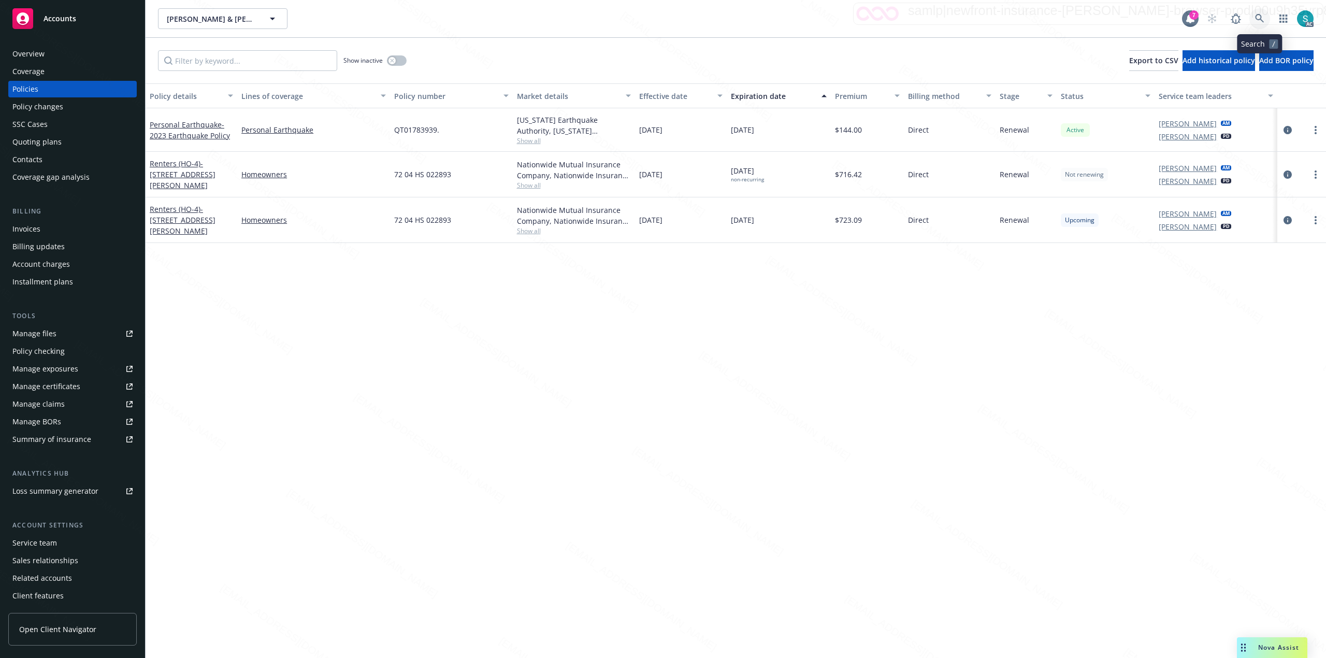
click at [661, 14] on icon at bounding box center [1259, 18] width 9 height 9
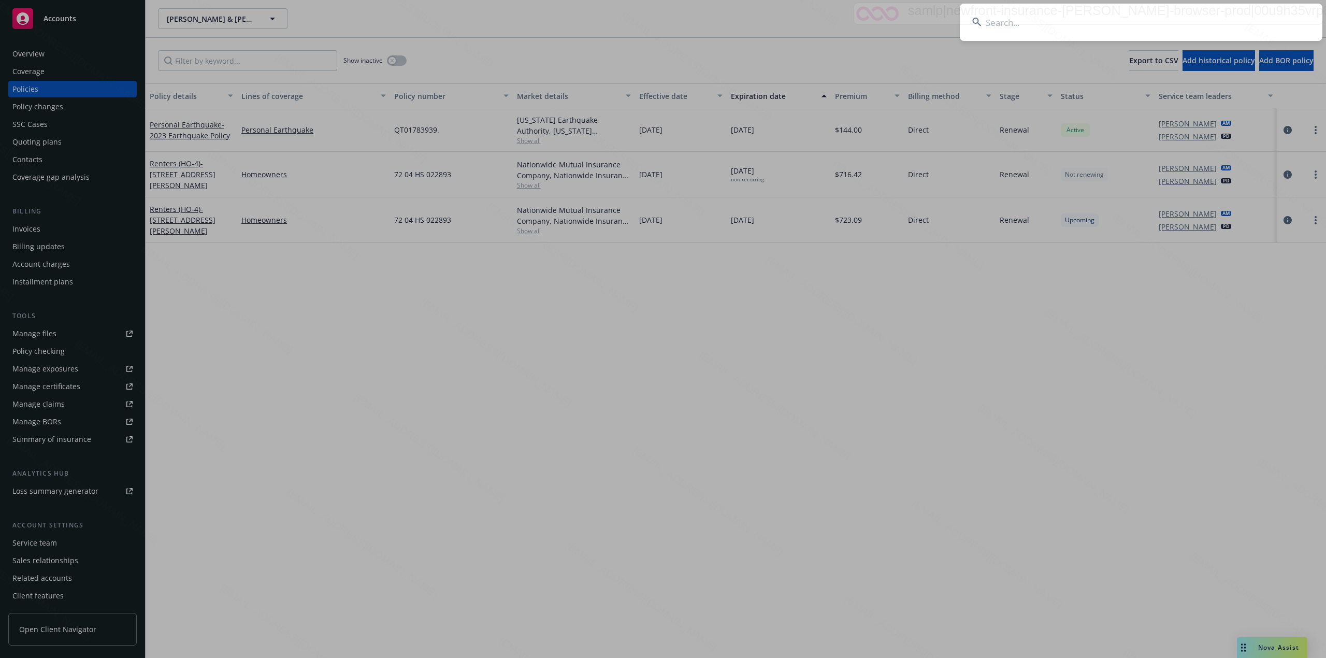
click at [661, 20] on input at bounding box center [1141, 22] width 363 height 37
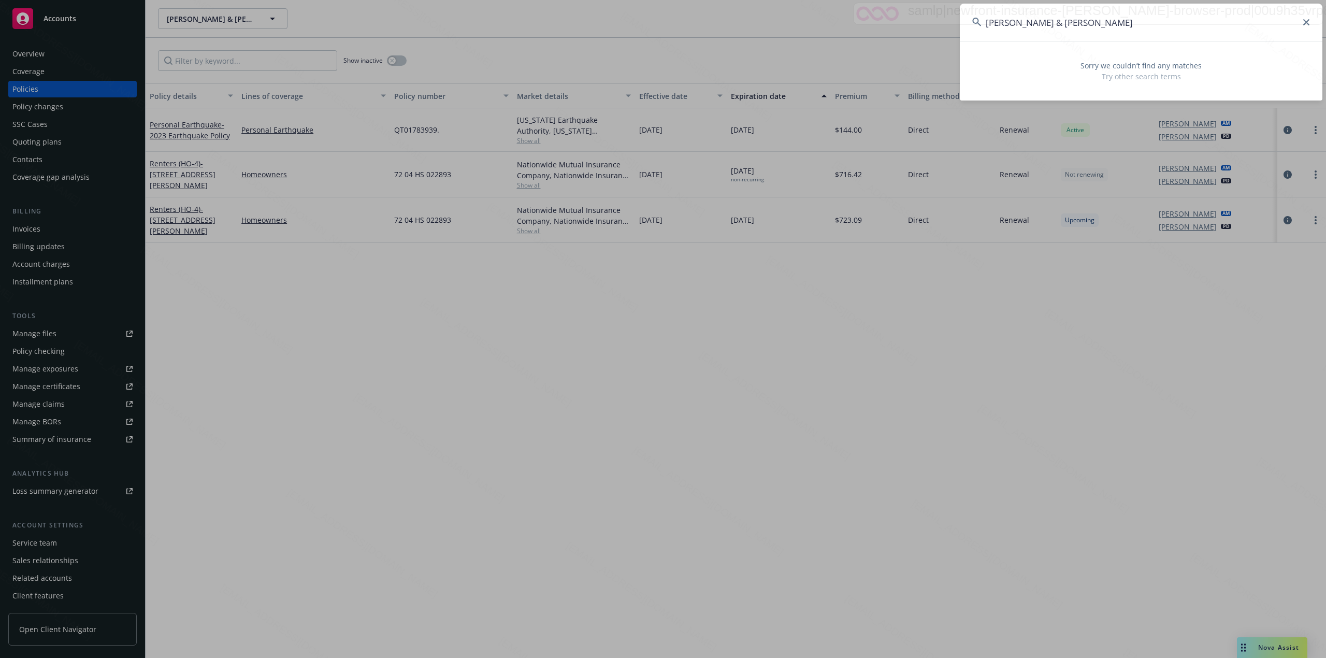
drag, startPoint x: 1053, startPoint y: 21, endPoint x: 1015, endPoint y: 21, distance: 37.8
click at [661, 21] on input "[PERSON_NAME] & [PERSON_NAME]" at bounding box center [1141, 22] width 363 height 37
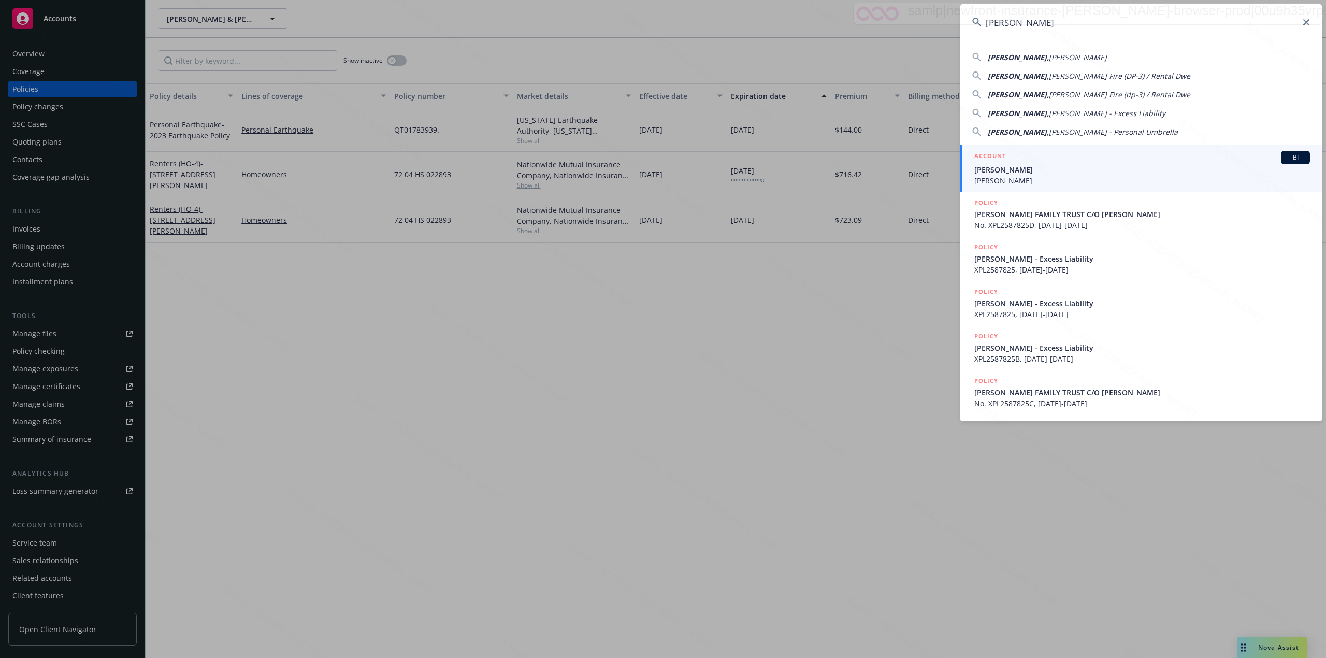
type input "[PERSON_NAME]"
click at [661, 171] on span "[PERSON_NAME]" at bounding box center [1143, 169] width 336 height 11
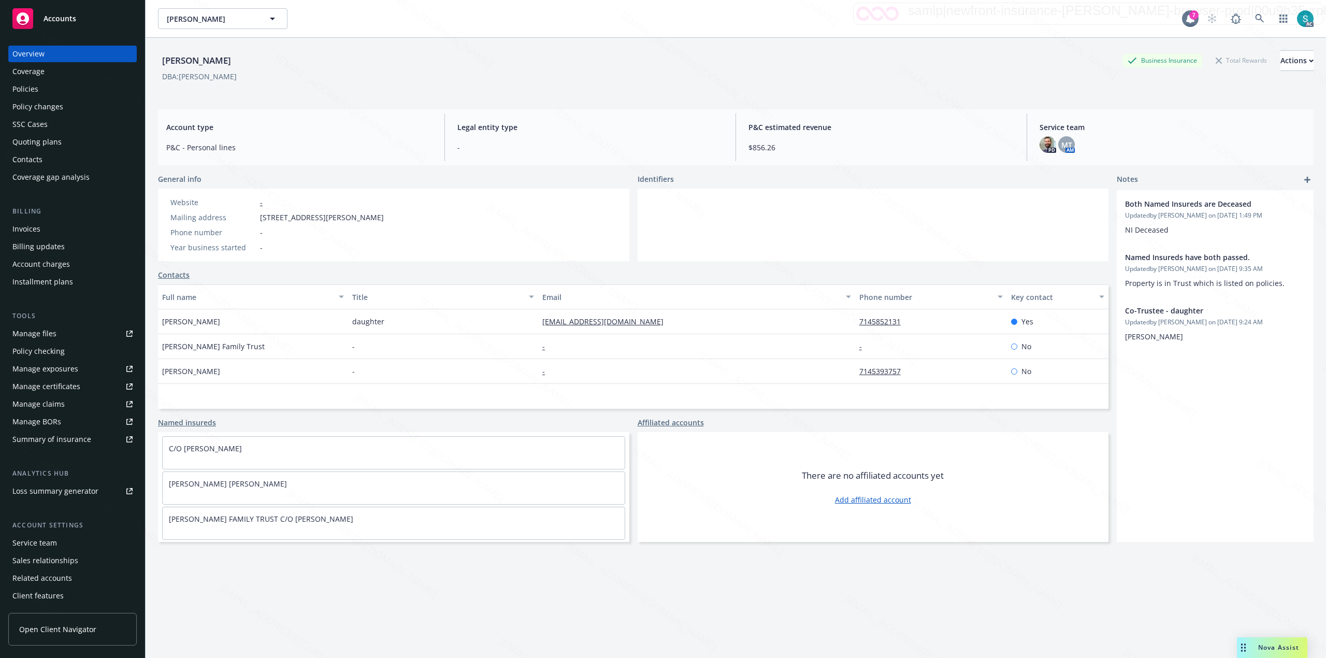
click at [48, 84] on div "Policies" at bounding box center [72, 89] width 120 height 17
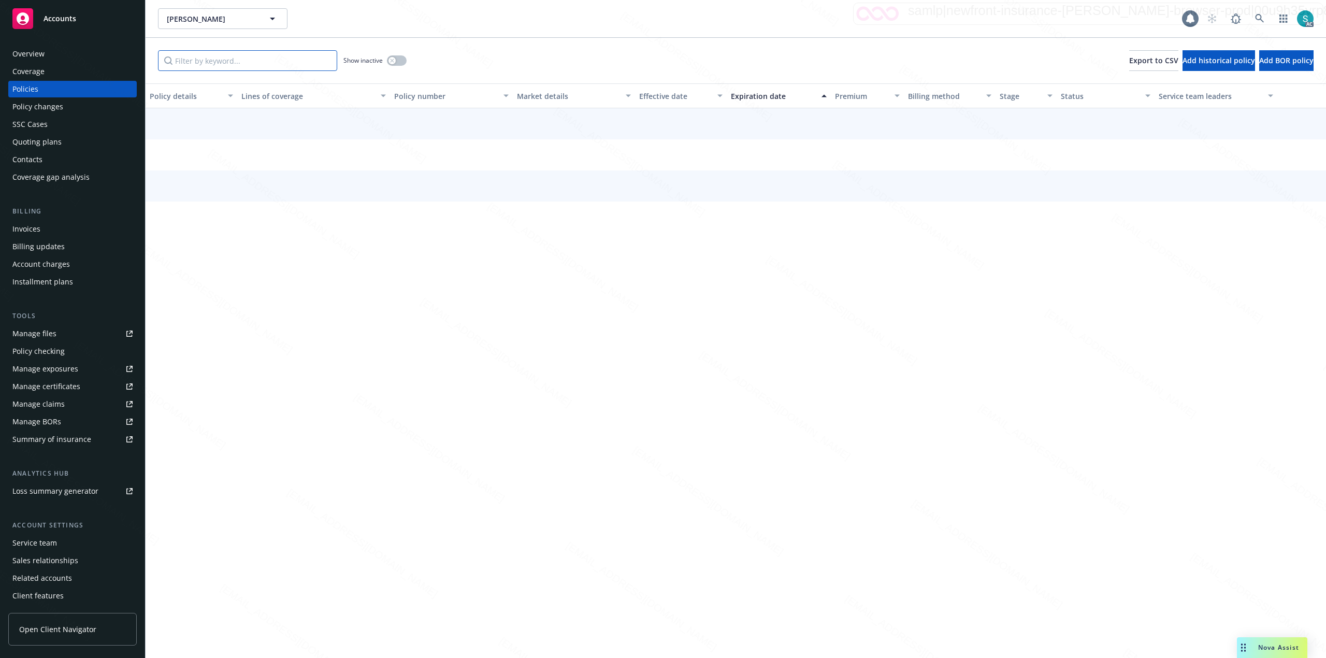
click at [198, 58] on input "Filter by keyword..." at bounding box center [247, 60] width 179 height 21
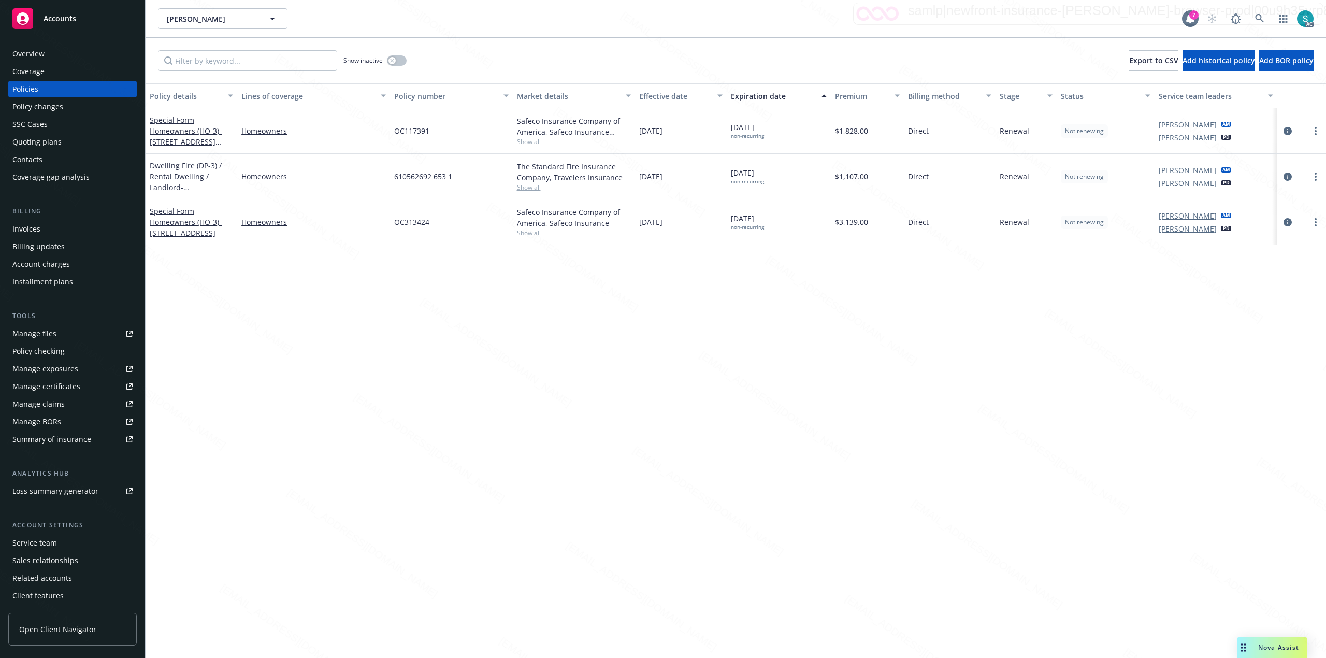
click at [36, 59] on div "Overview" at bounding box center [28, 54] width 32 height 17
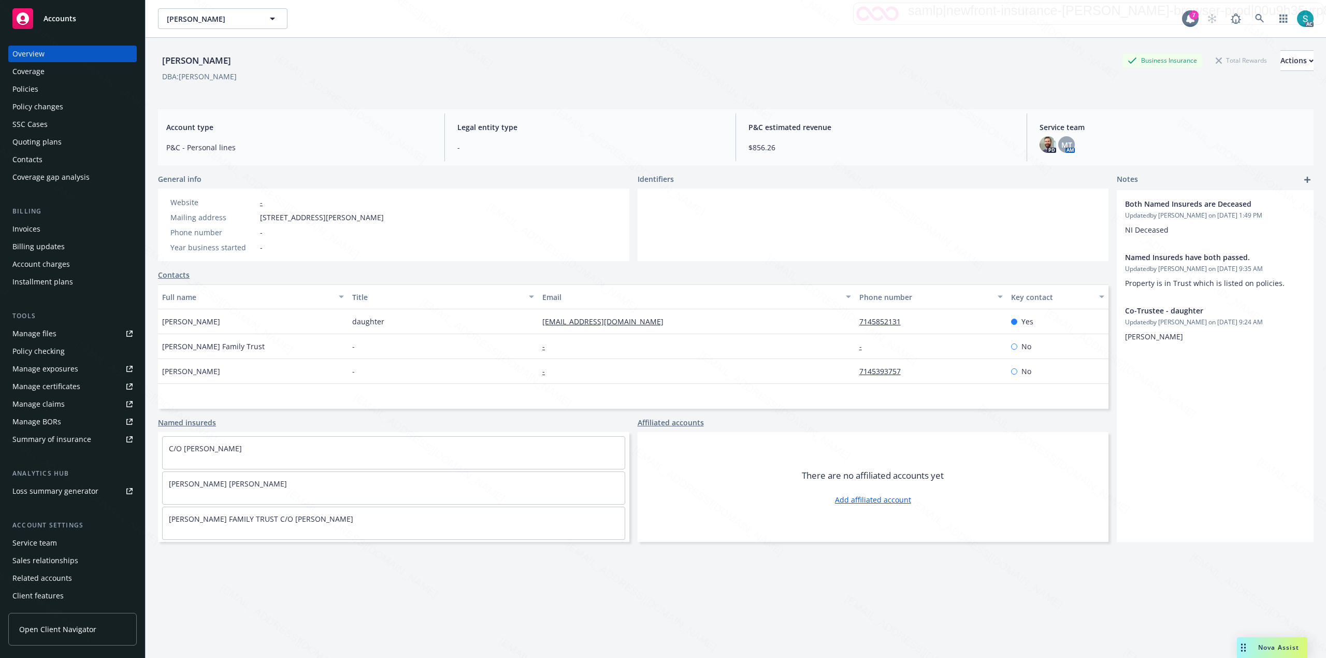
click at [191, 61] on div "[PERSON_NAME]" at bounding box center [196, 60] width 77 height 13
click at [51, 88] on div "Policies" at bounding box center [72, 89] width 120 height 17
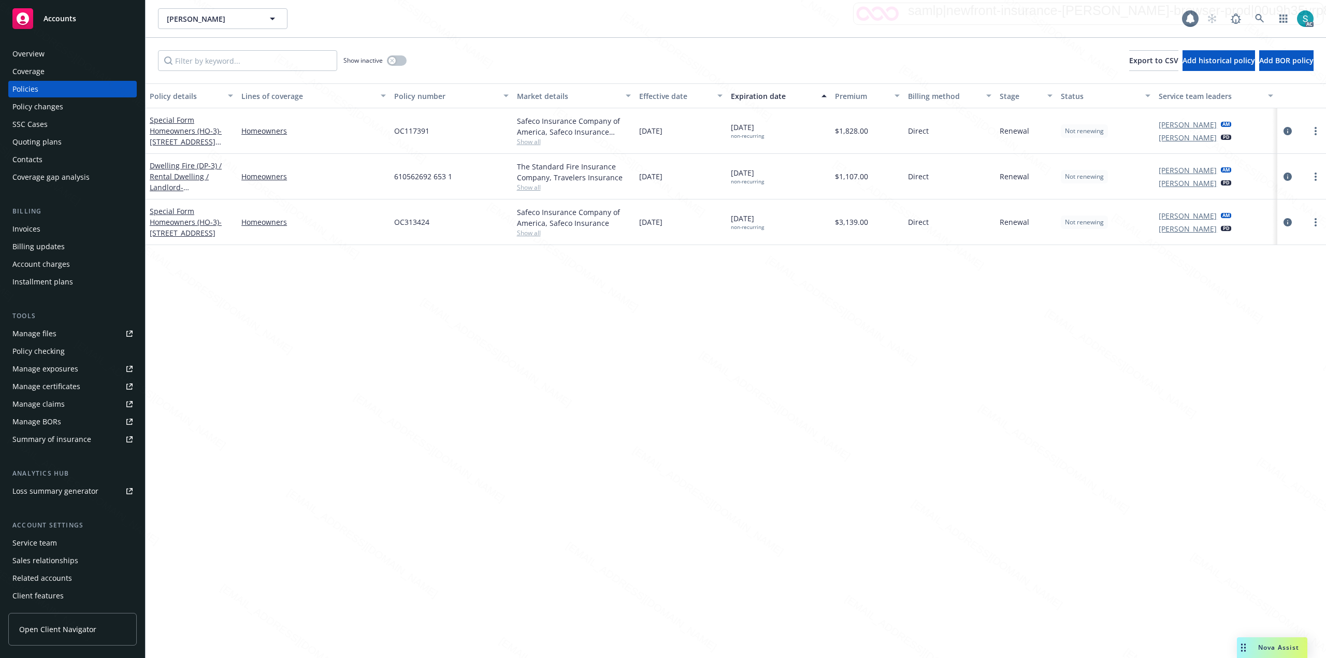
click at [38, 85] on div "Policies" at bounding box center [72, 89] width 120 height 17
click at [391, 53] on div "Show inactive" at bounding box center [374, 60] width 63 height 21
click at [394, 56] on button "button" at bounding box center [397, 60] width 20 height 10
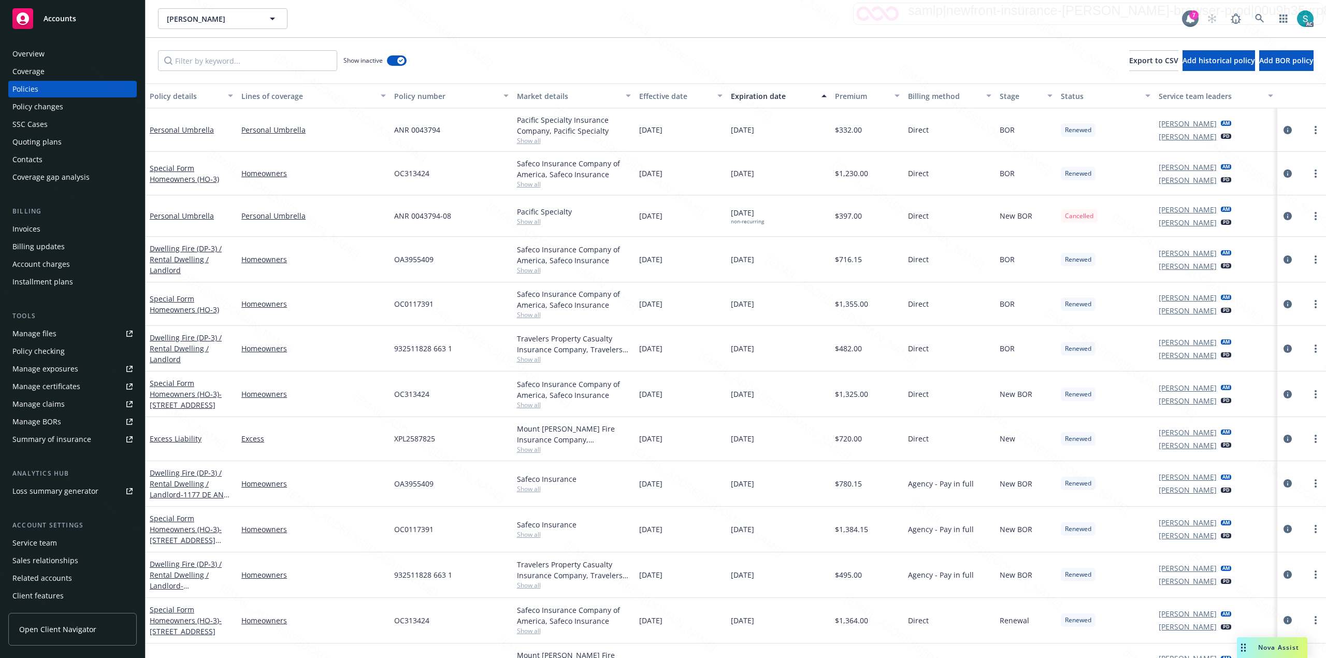
click at [661, 97] on div "Expiration date" at bounding box center [773, 96] width 84 height 11
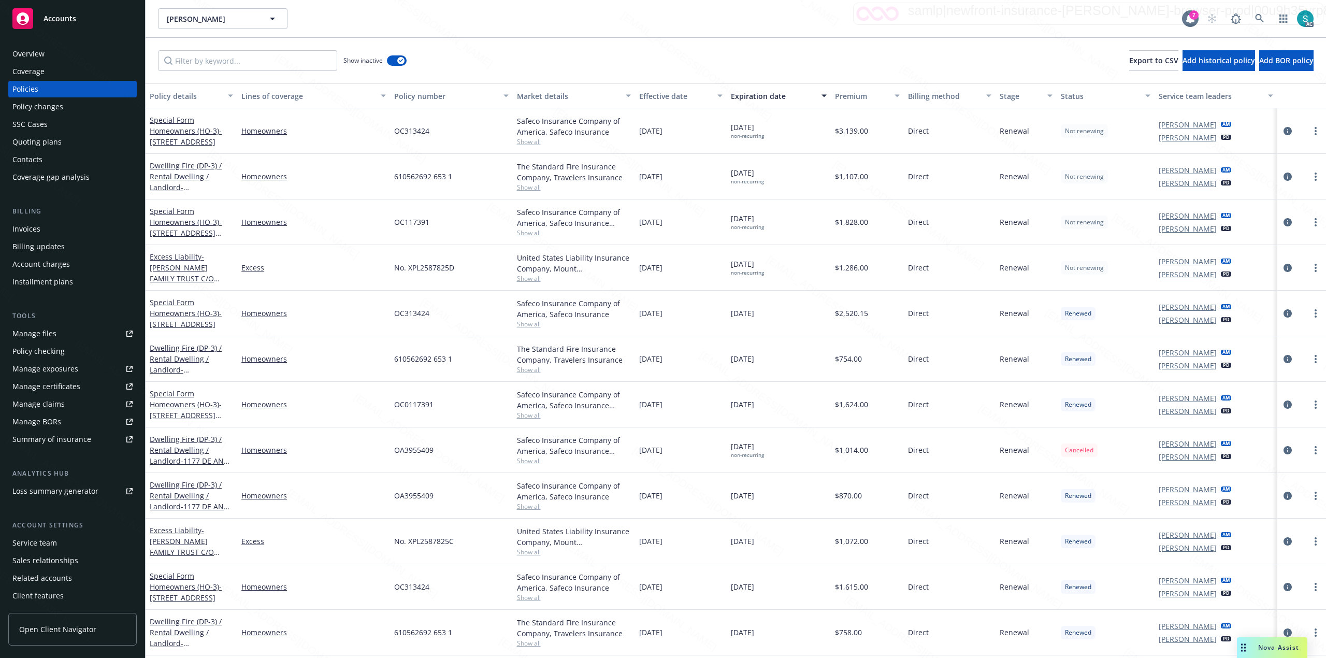
click at [661, 97] on div "Expiration date" at bounding box center [773, 96] width 84 height 11
click at [661, 15] on icon at bounding box center [1259, 18] width 9 height 9
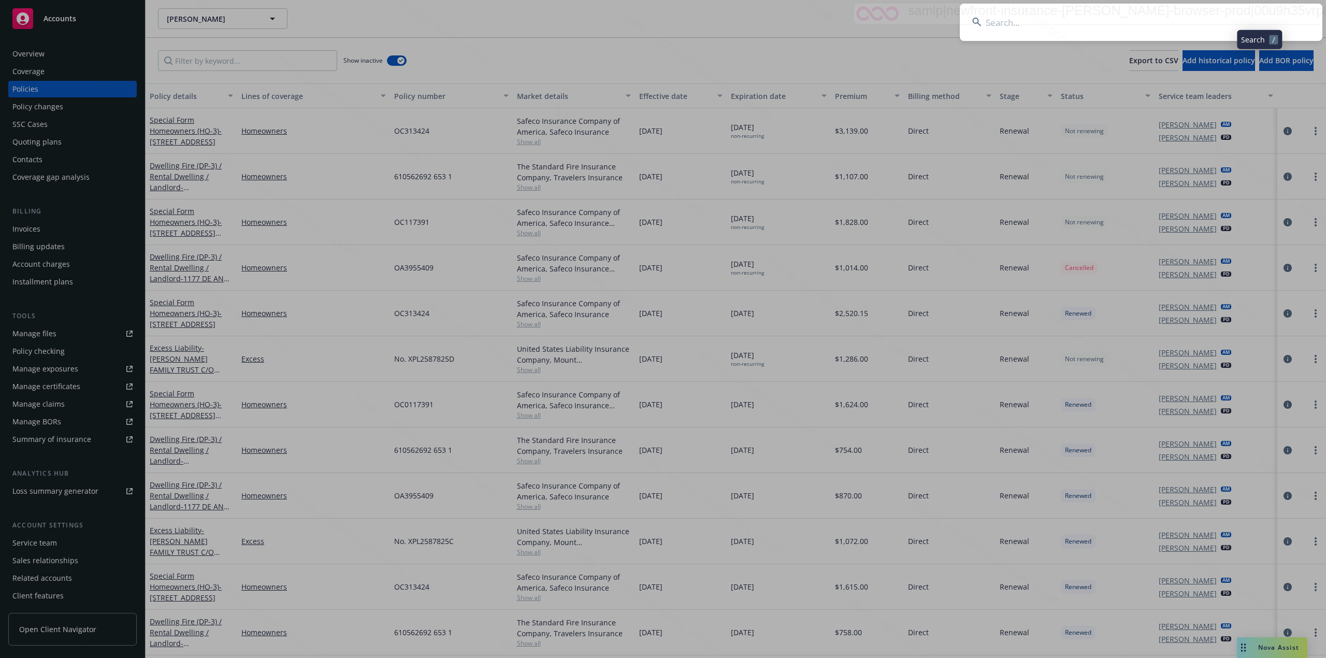
click at [661, 18] on input at bounding box center [1141, 22] width 363 height 37
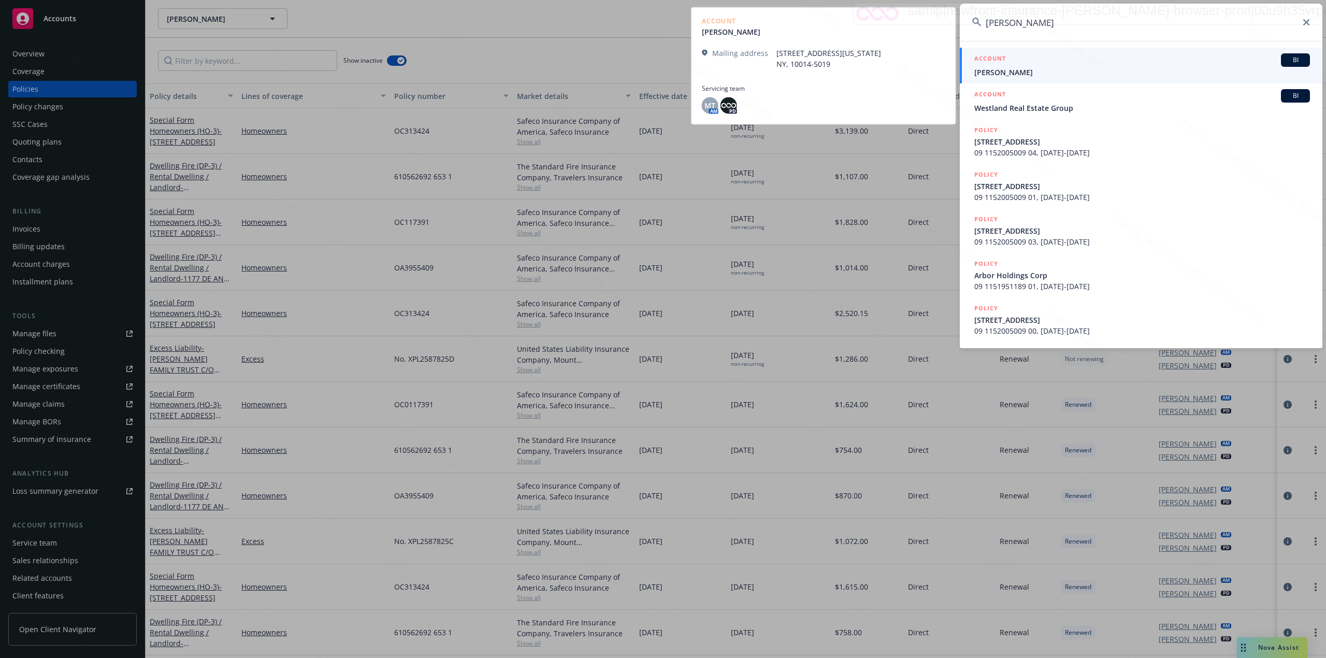
type input "[PERSON_NAME]"
click at [661, 67] on span "[PERSON_NAME]" at bounding box center [1143, 72] width 336 height 11
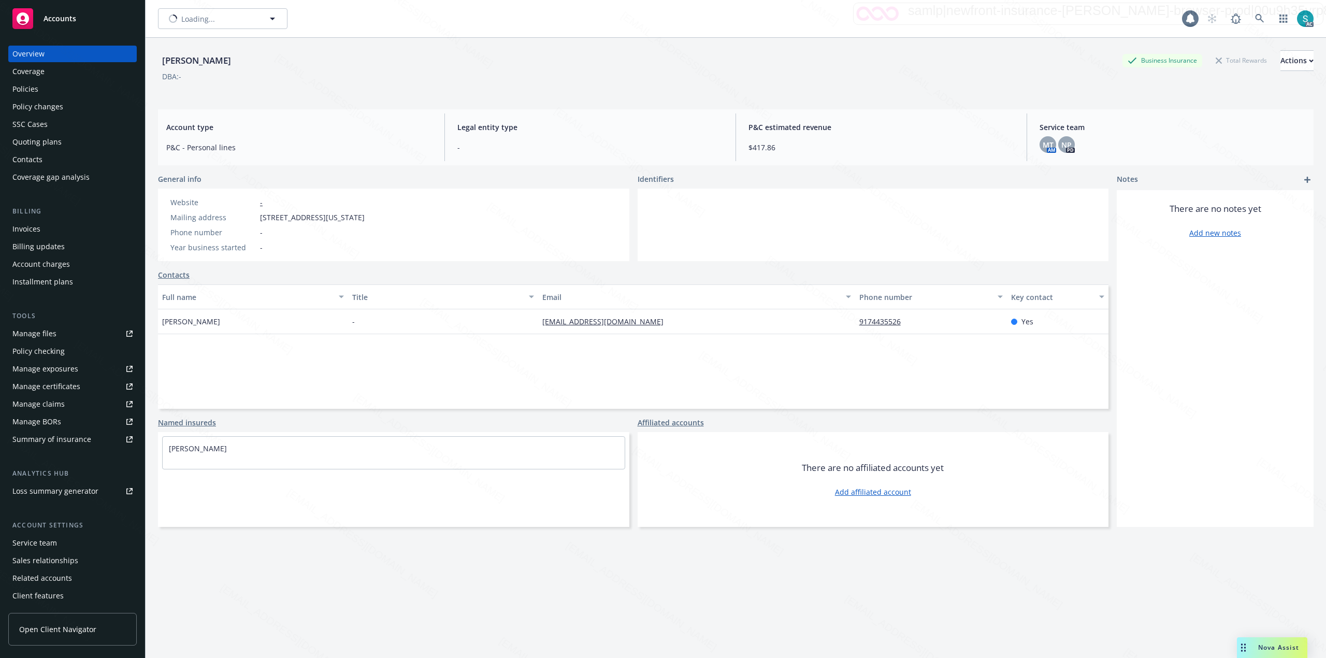
click at [51, 84] on div "Policies" at bounding box center [72, 89] width 120 height 17
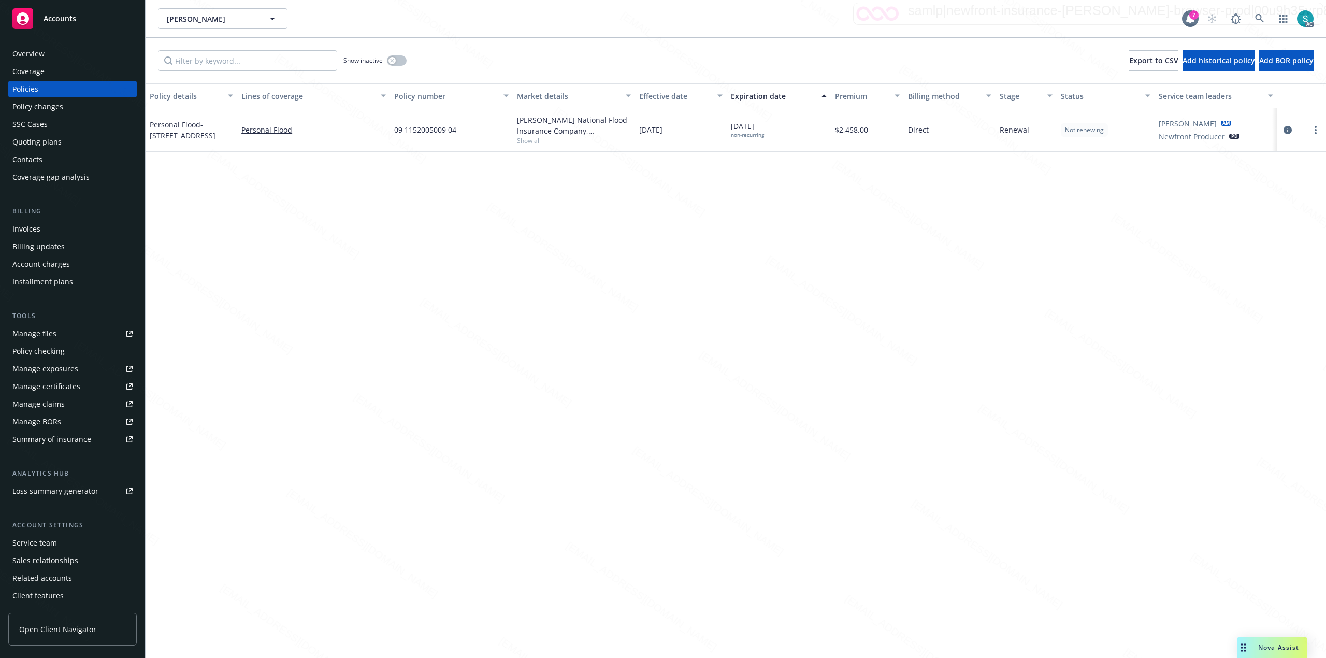
click at [450, 128] on span "09 1152005009 04" at bounding box center [425, 129] width 62 height 11
click at [434, 135] on span "09 1152005009 04" at bounding box center [425, 129] width 62 height 11
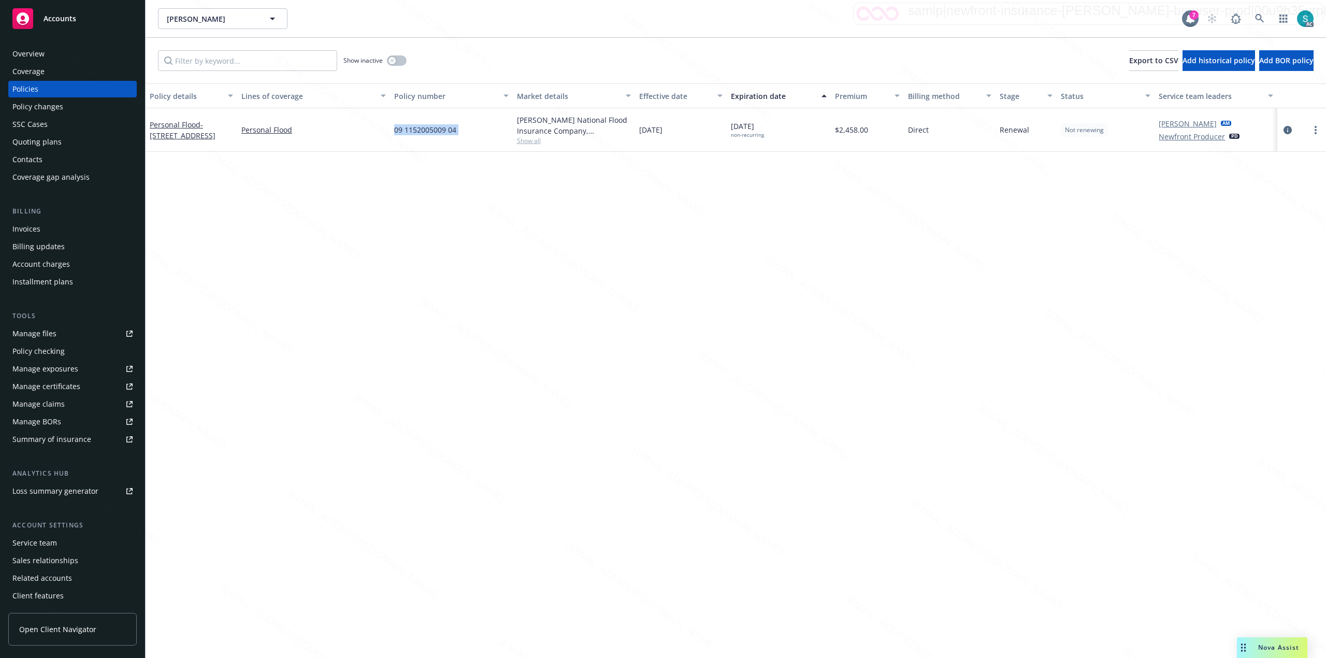
click at [434, 135] on span "09 1152005009 04" at bounding box center [425, 129] width 62 height 11
click at [661, 19] on icon at bounding box center [1259, 18] width 9 height 9
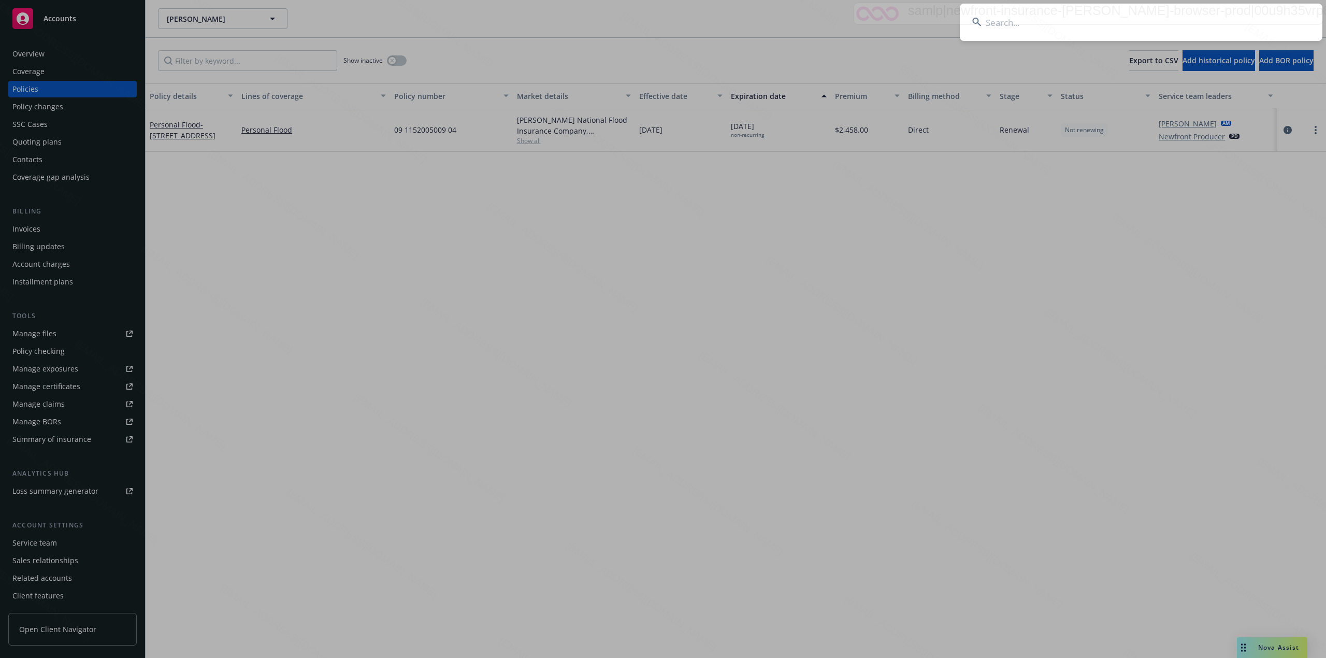
click at [661, 24] on input at bounding box center [1141, 22] width 363 height 37
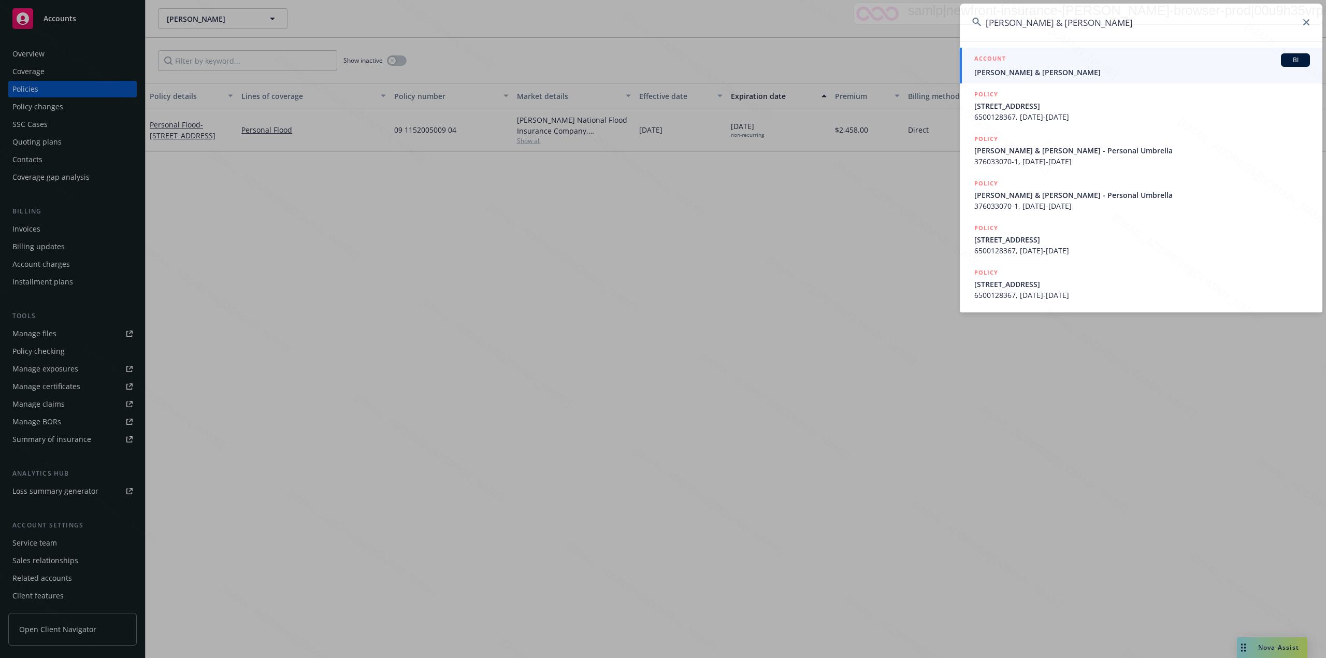
type input "[PERSON_NAME] & [PERSON_NAME]"
click at [661, 74] on span "[PERSON_NAME] & [PERSON_NAME]" at bounding box center [1143, 72] width 336 height 11
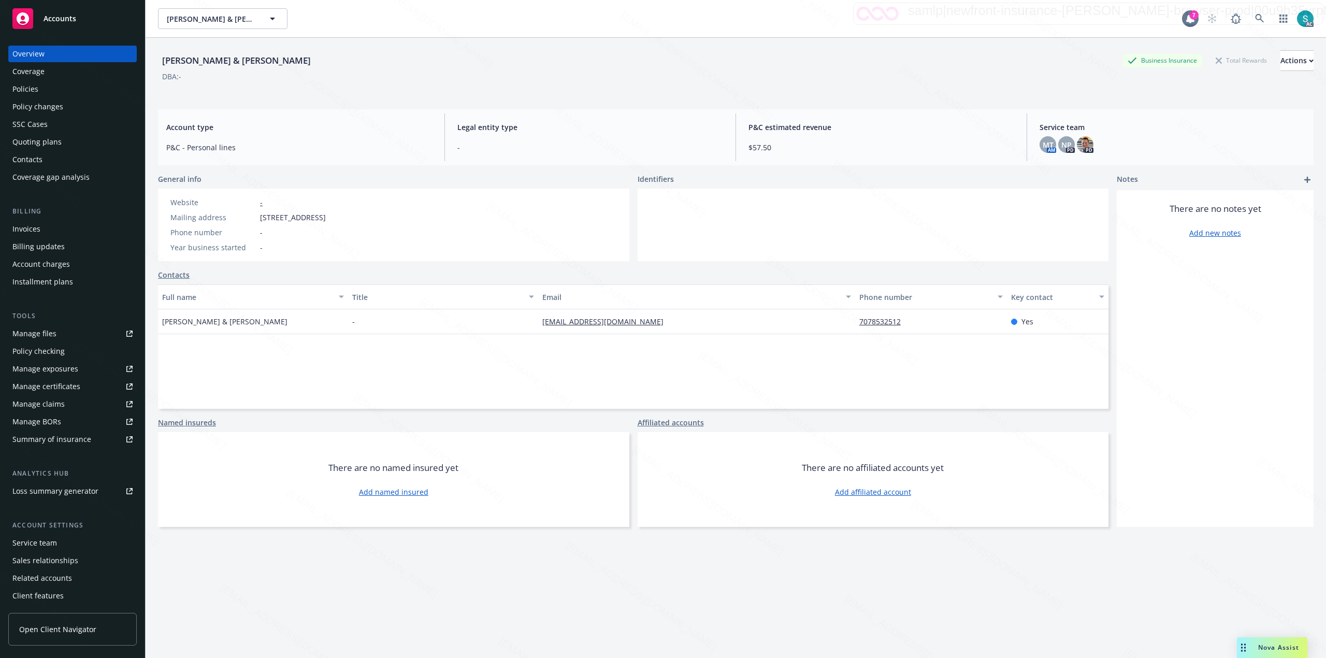
click at [32, 89] on div "Policies" at bounding box center [25, 89] width 26 height 17
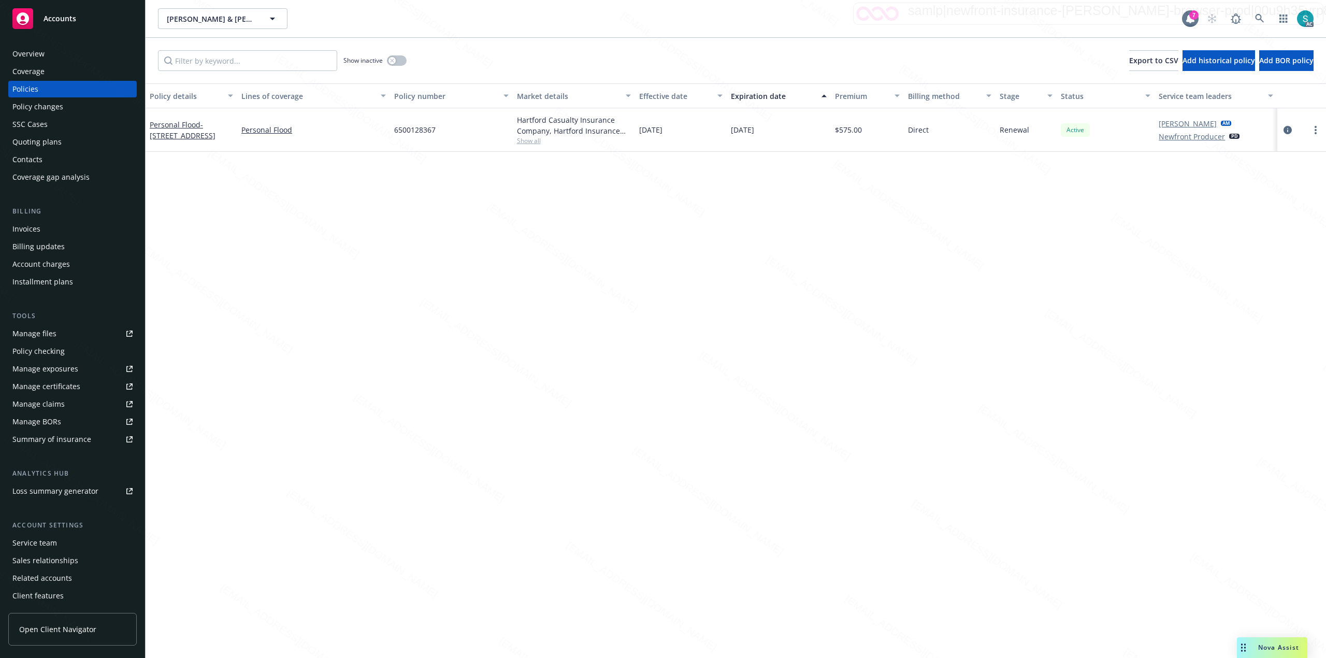
click at [423, 132] on span "6500128367" at bounding box center [414, 129] width 41 height 11
click at [424, 150] on div "6500128367" at bounding box center [451, 130] width 122 height 44
click at [661, 17] on icon at bounding box center [1259, 18] width 9 height 9
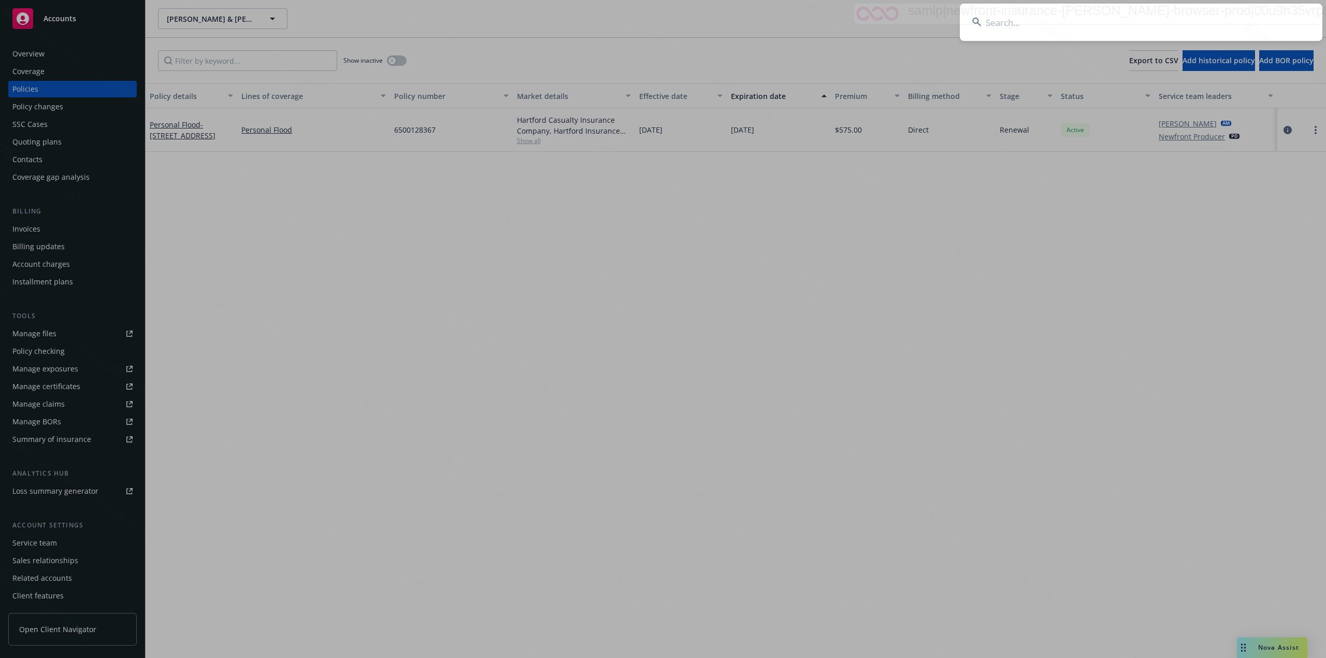
click at [661, 19] on input at bounding box center [1141, 22] width 363 height 37
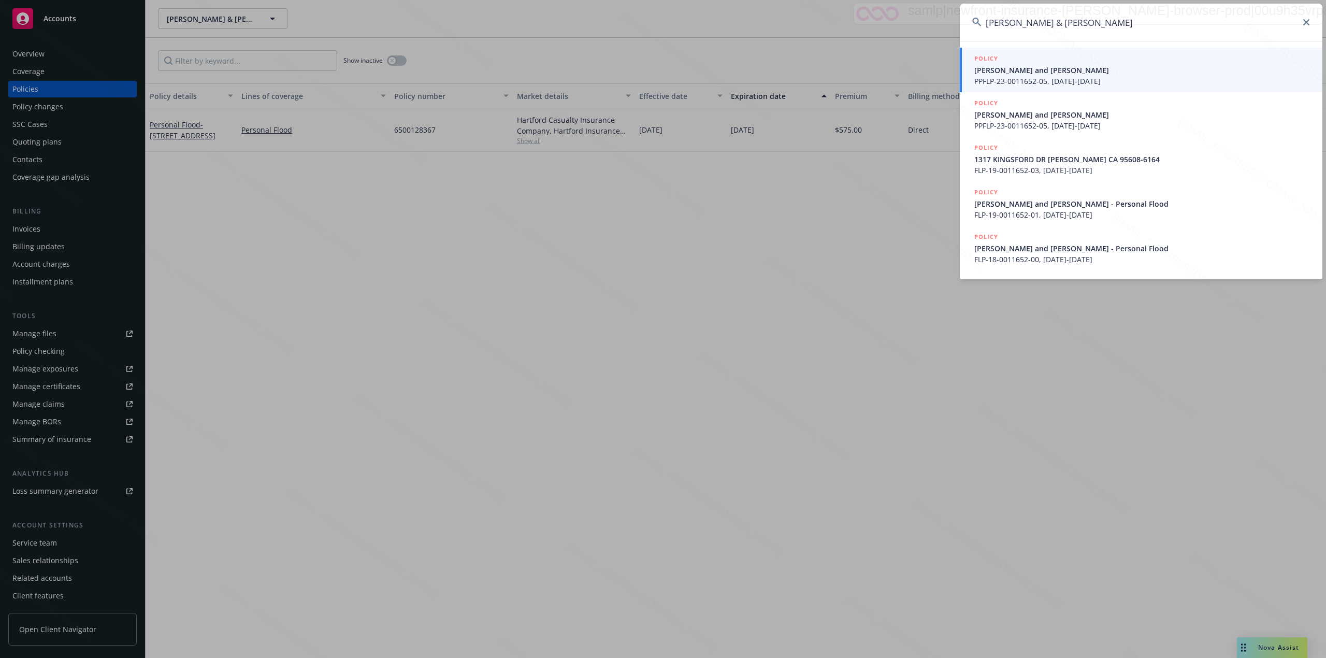
type input "[PERSON_NAME] & [PERSON_NAME]"
click at [661, 76] on span "PPFLP-23-0011652-05, [DATE]-[DATE]" at bounding box center [1143, 81] width 336 height 11
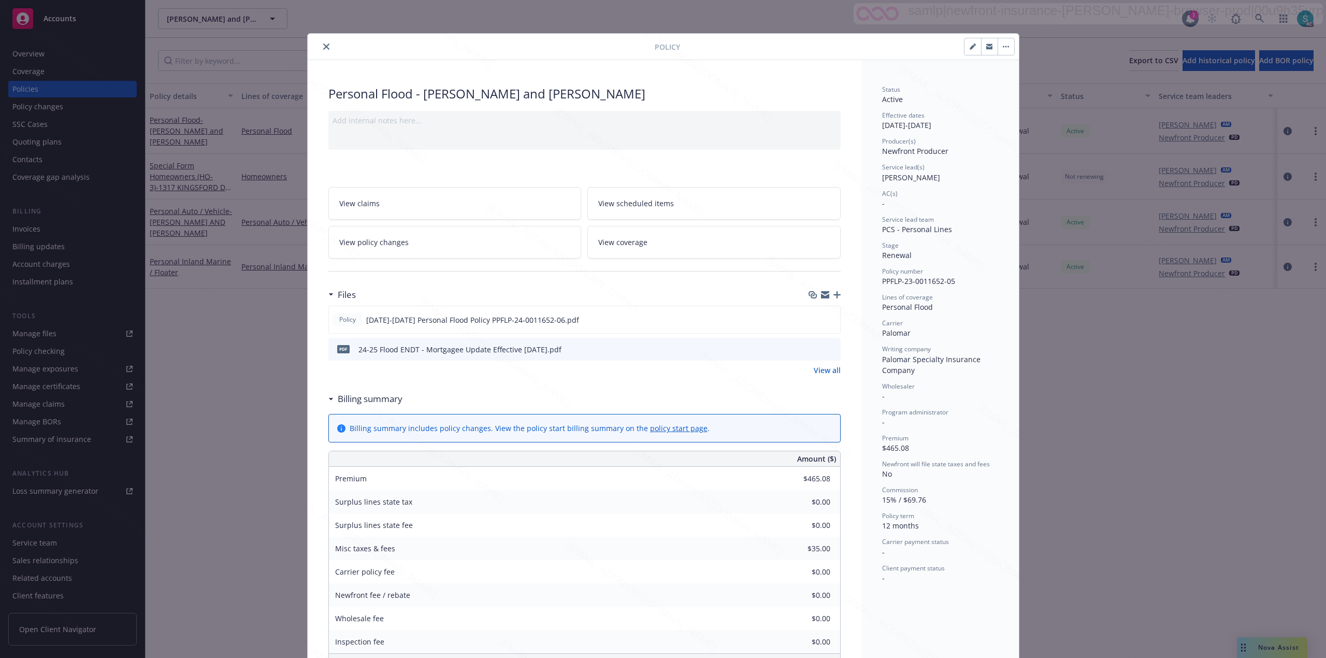
click at [323, 47] on icon "close" at bounding box center [326, 47] width 6 height 6
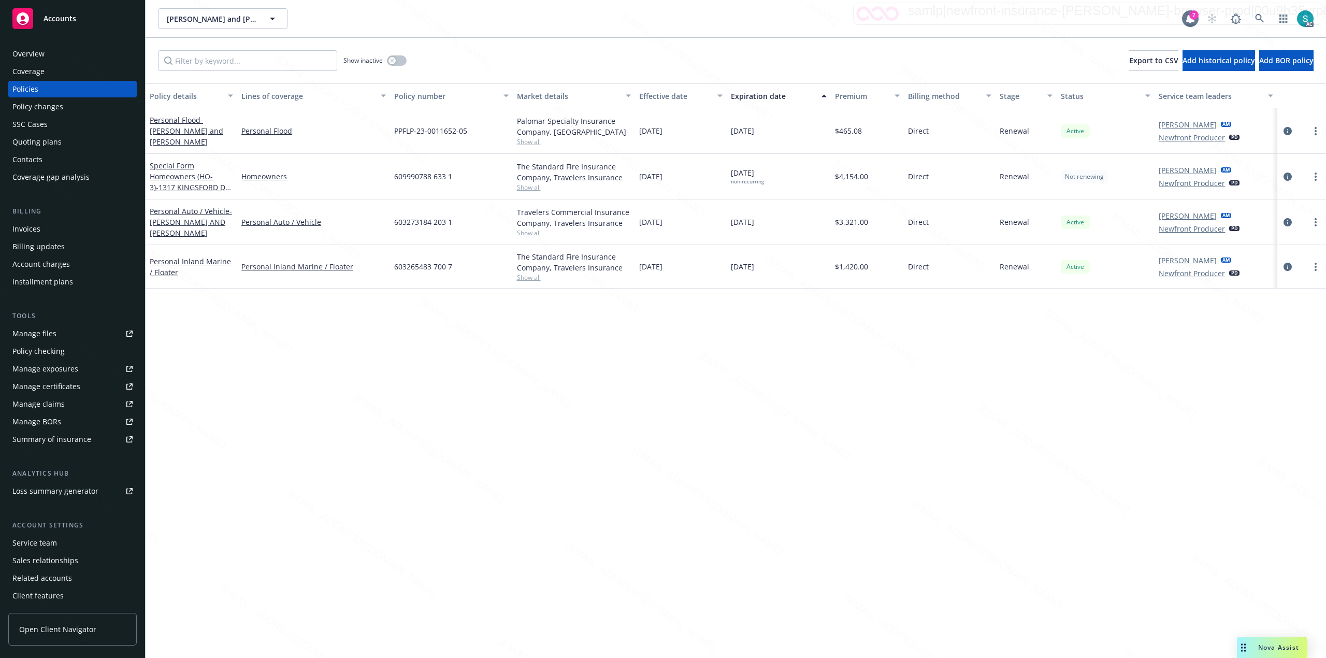
click at [53, 53] on div "Overview" at bounding box center [72, 54] width 120 height 17
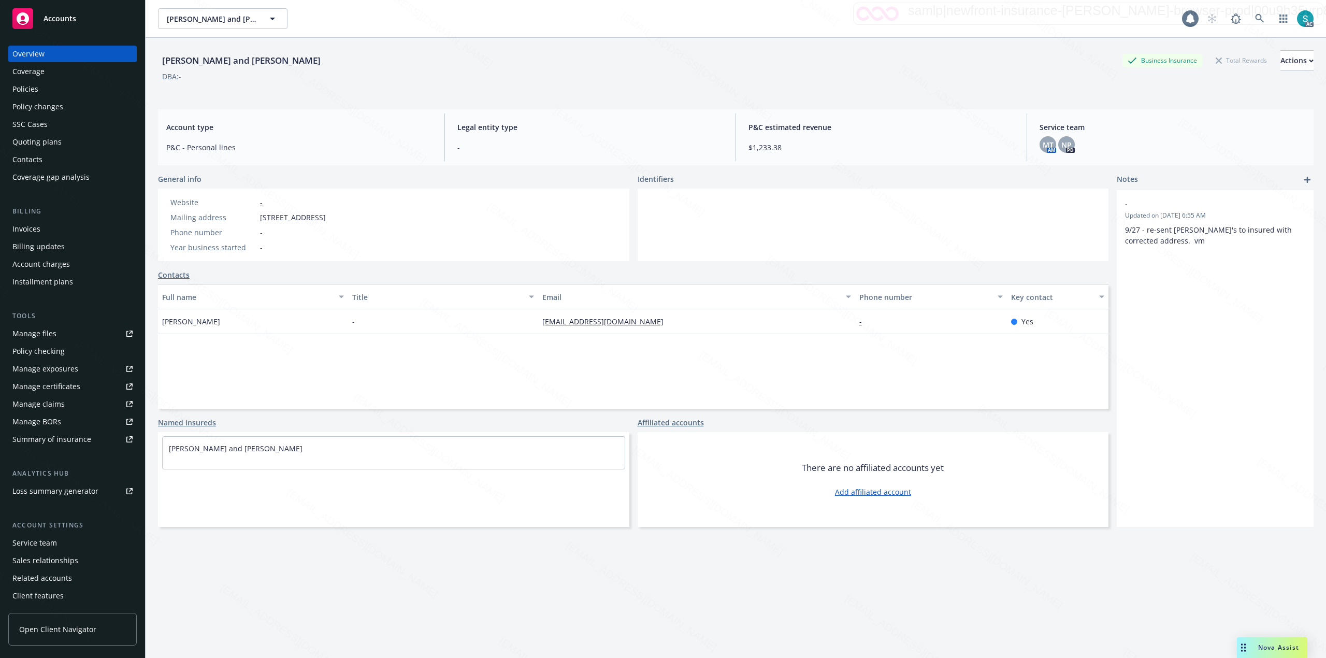
click at [44, 90] on div "Policies" at bounding box center [72, 89] width 120 height 17
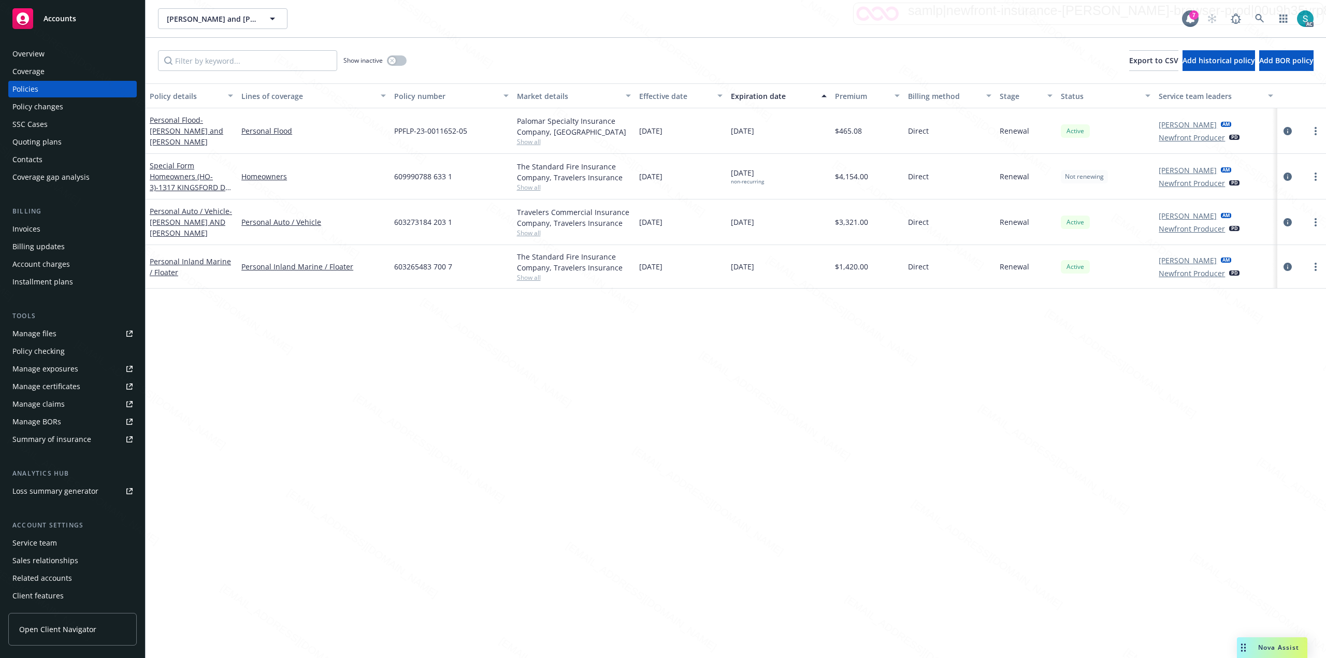
click at [48, 53] on div "Overview" at bounding box center [72, 54] width 120 height 17
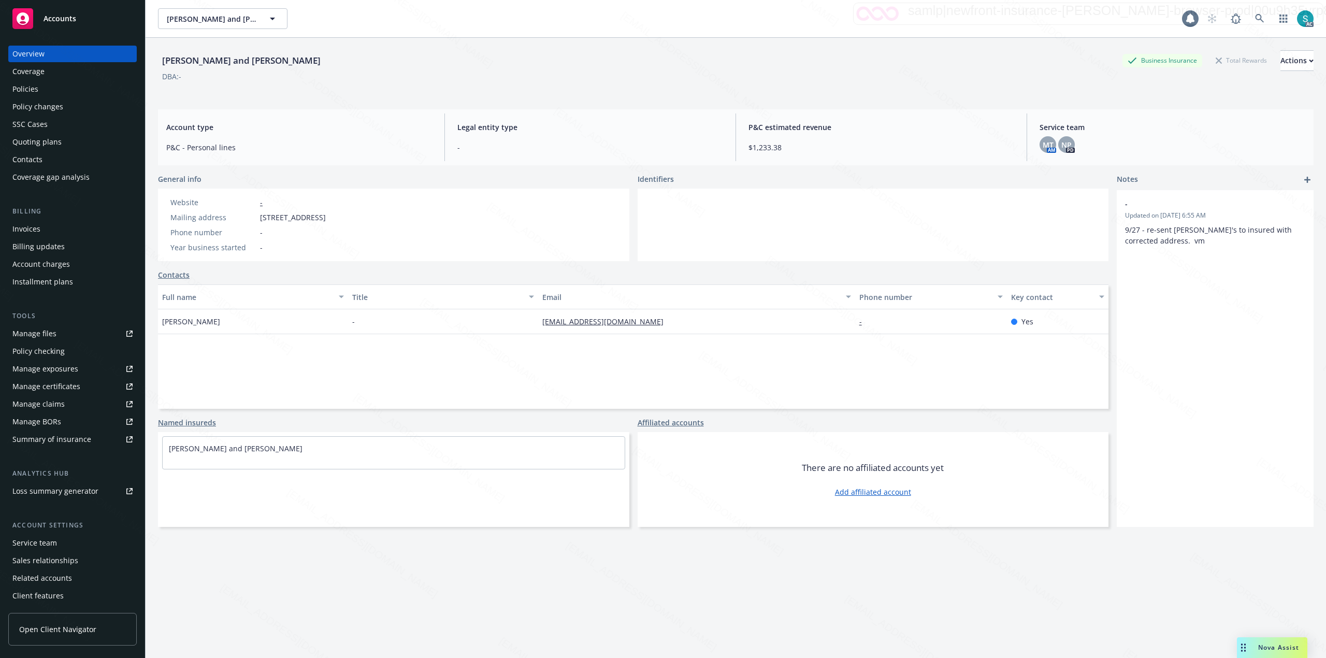
click at [216, 65] on div "[PERSON_NAME] and [PERSON_NAME]" at bounding box center [241, 60] width 167 height 13
click at [13, 92] on div "Policies" at bounding box center [25, 89] width 26 height 17
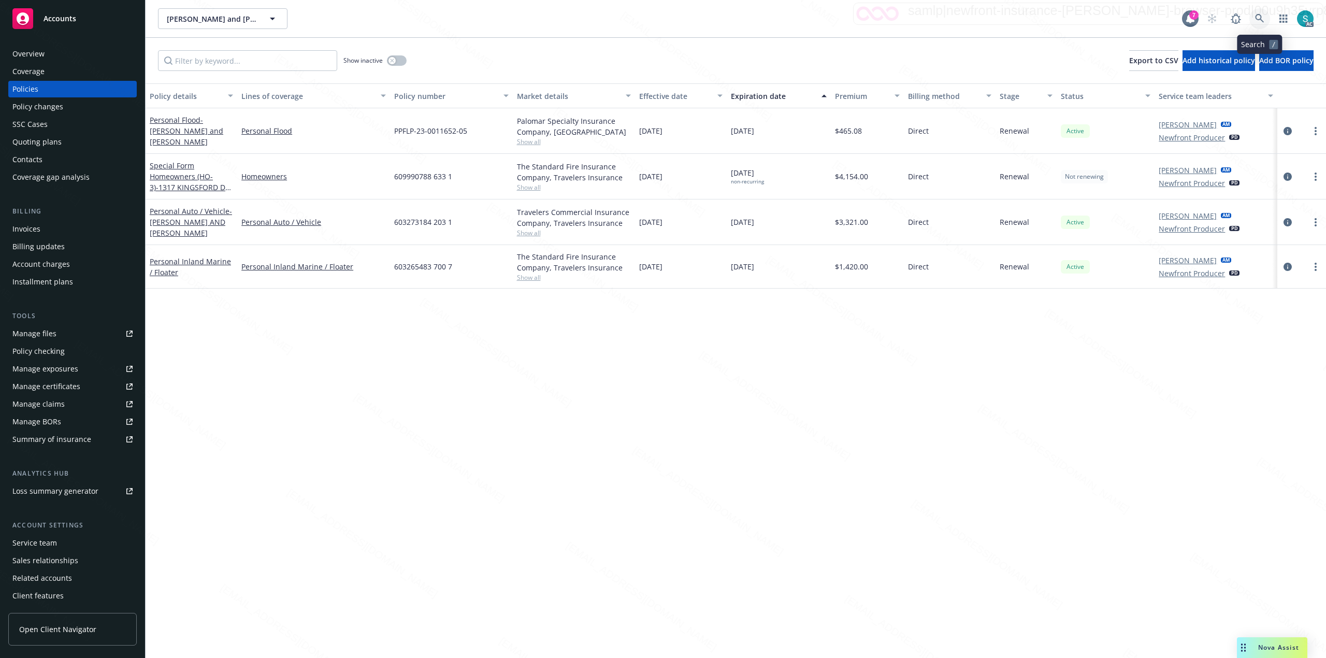
click at [661, 22] on icon at bounding box center [1259, 18] width 9 height 9
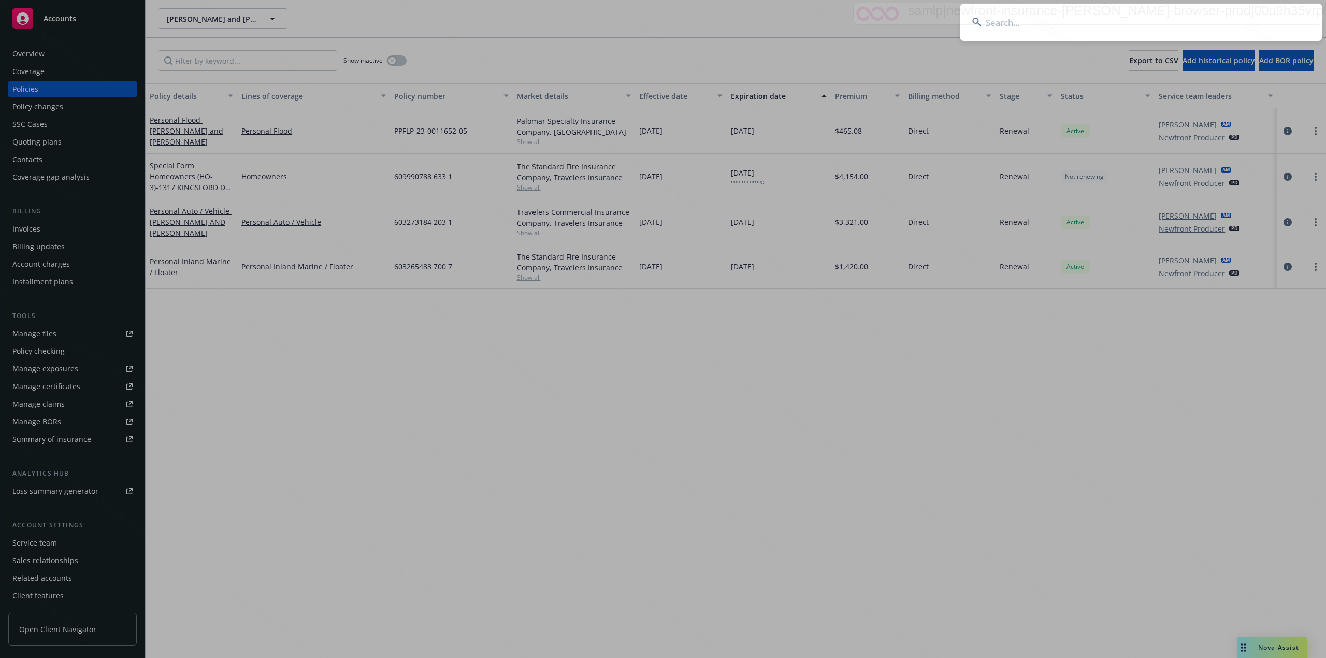
click at [661, 18] on input at bounding box center [1141, 22] width 363 height 37
type input "[PERSON_NAME] & [PERSON_NAME]"
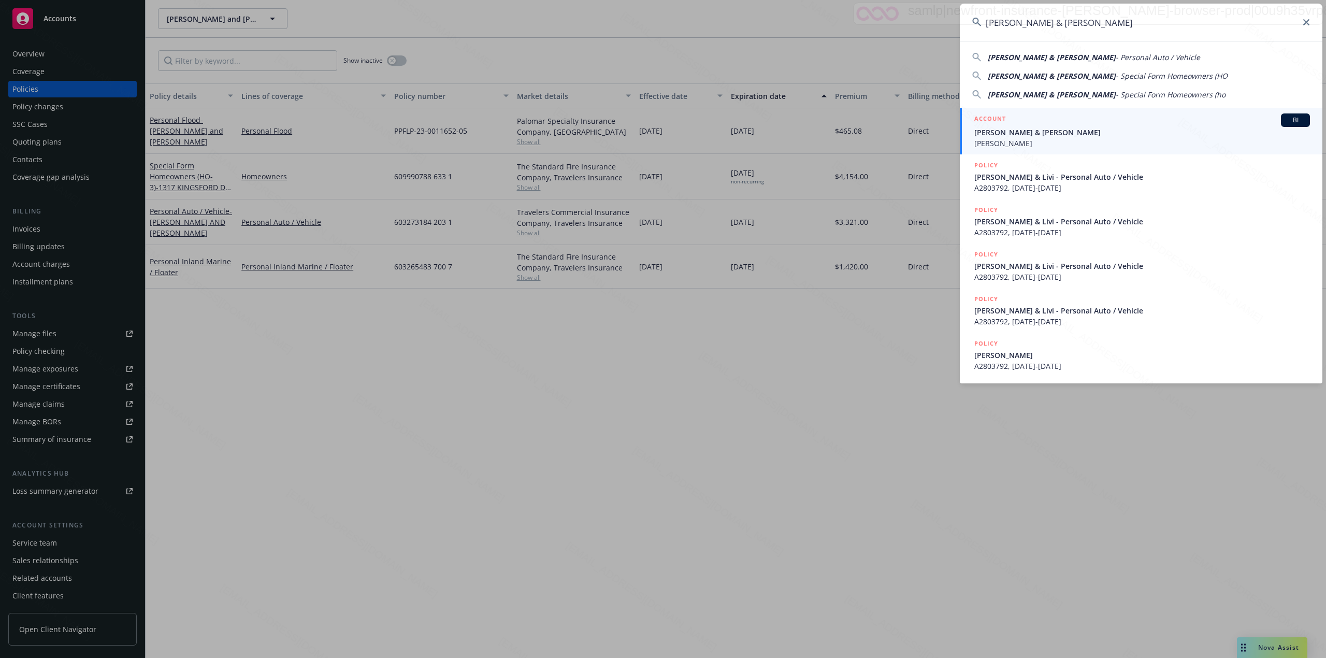
click at [661, 139] on span "[PERSON_NAME]" at bounding box center [1143, 143] width 336 height 11
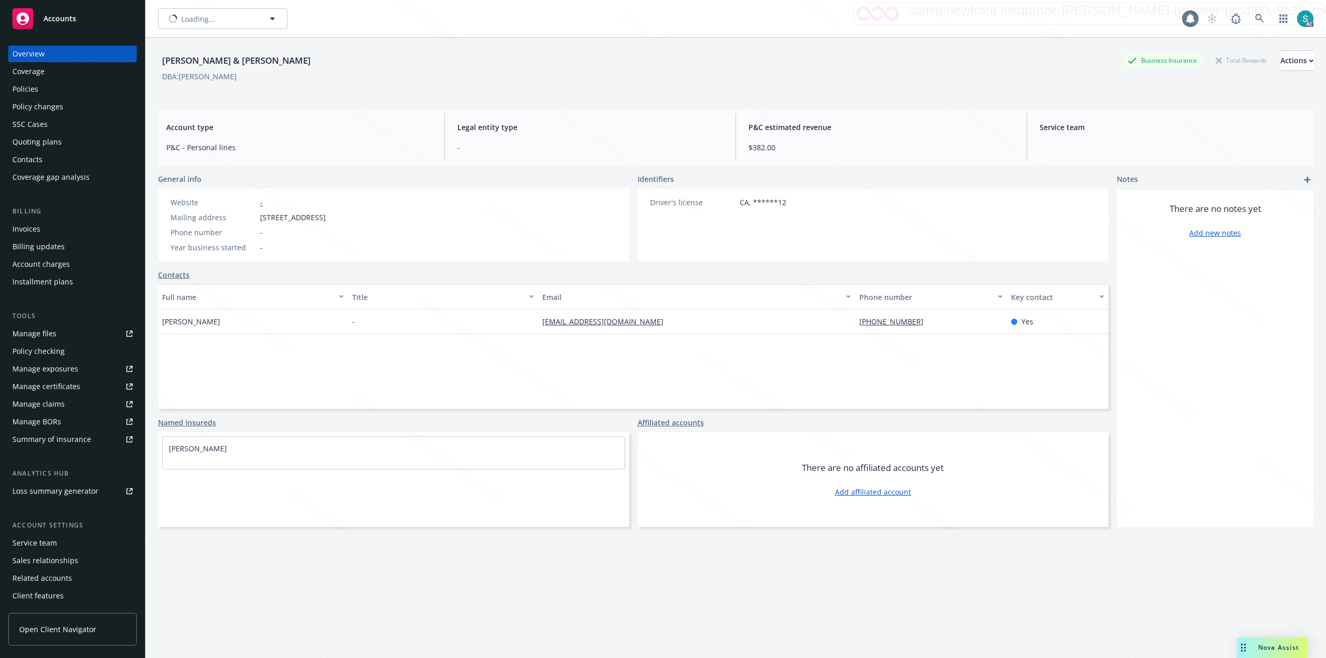
click at [38, 92] on div "Policies" at bounding box center [72, 89] width 120 height 17
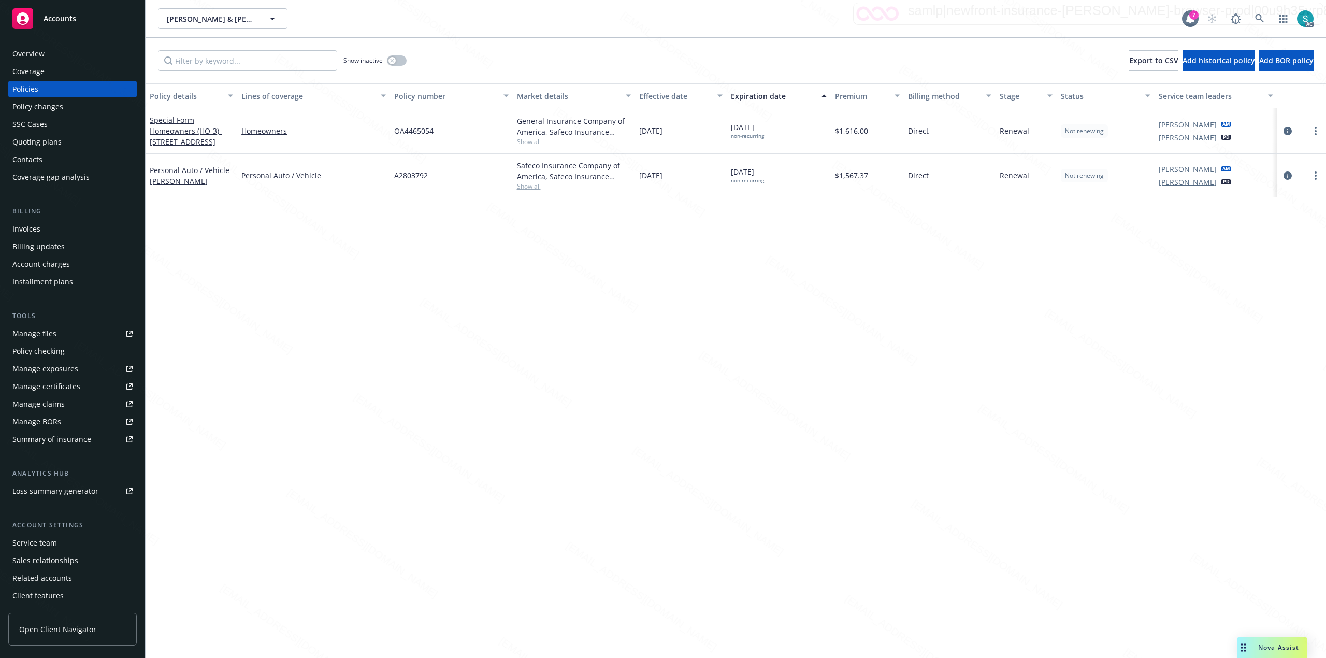
click at [408, 128] on span "OA4465054" at bounding box center [413, 130] width 39 height 11
click at [328, 272] on div "Policy details Lines of coverage Policy number Market details Effective date Ex…" at bounding box center [736, 370] width 1181 height 575
click at [23, 48] on div "Overview" at bounding box center [28, 54] width 32 height 17
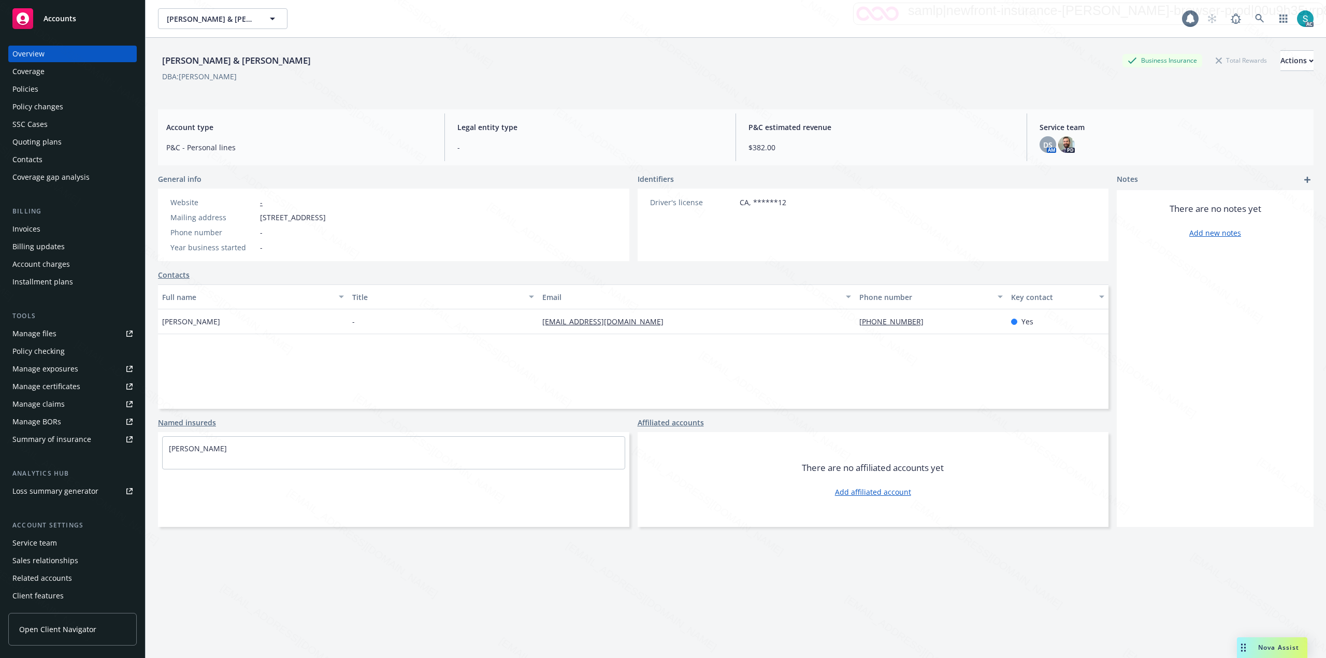
click at [199, 56] on div "[PERSON_NAME] & [PERSON_NAME]" at bounding box center [236, 60] width 157 height 13
click at [46, 85] on div "Policies" at bounding box center [72, 89] width 120 height 17
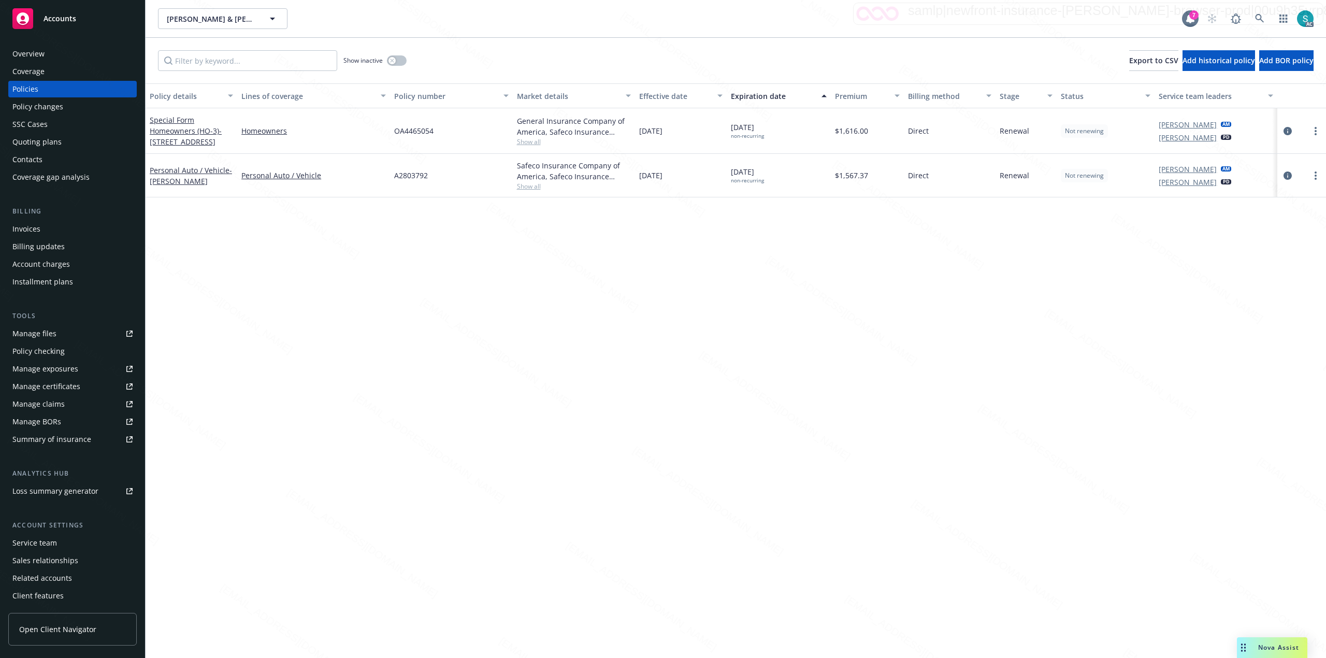
click at [420, 131] on span "OA4465054" at bounding box center [413, 130] width 39 height 11
click at [380, 250] on div "Policy details Lines of coverage Policy number Market details Effective date Ex…" at bounding box center [736, 370] width 1181 height 575
click at [661, 17] on icon at bounding box center [1259, 18] width 9 height 9
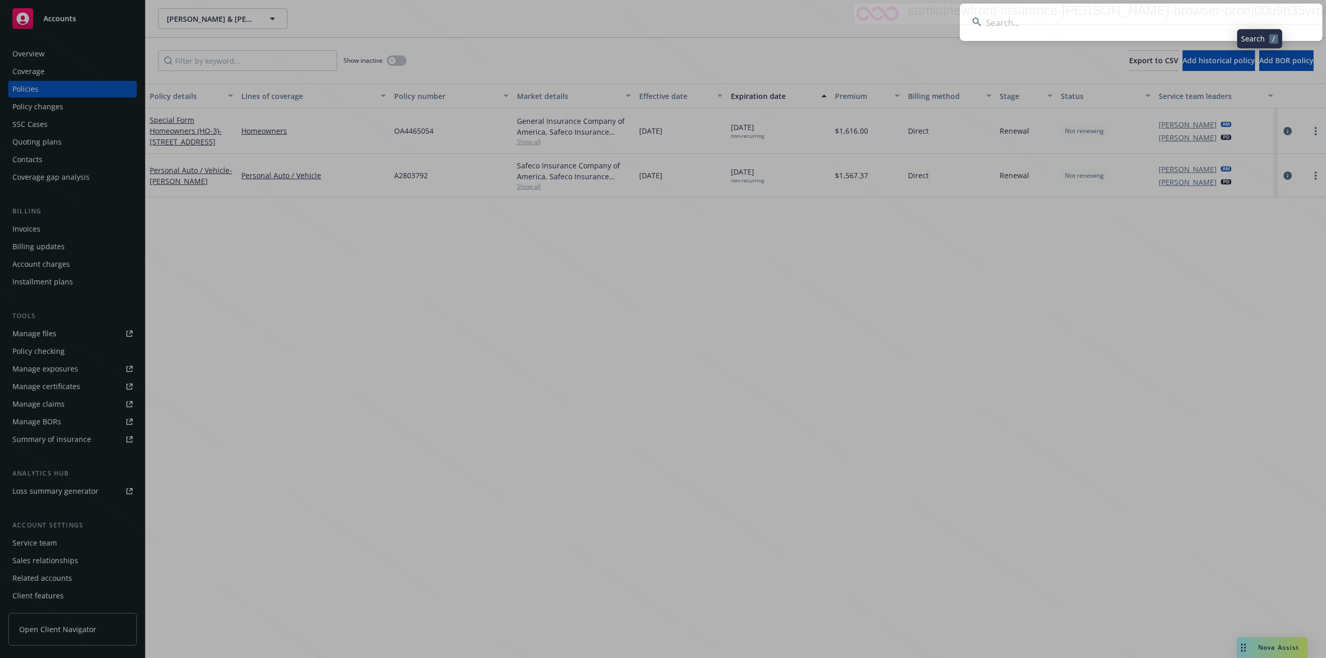
click at [661, 13] on input at bounding box center [1141, 22] width 363 height 37
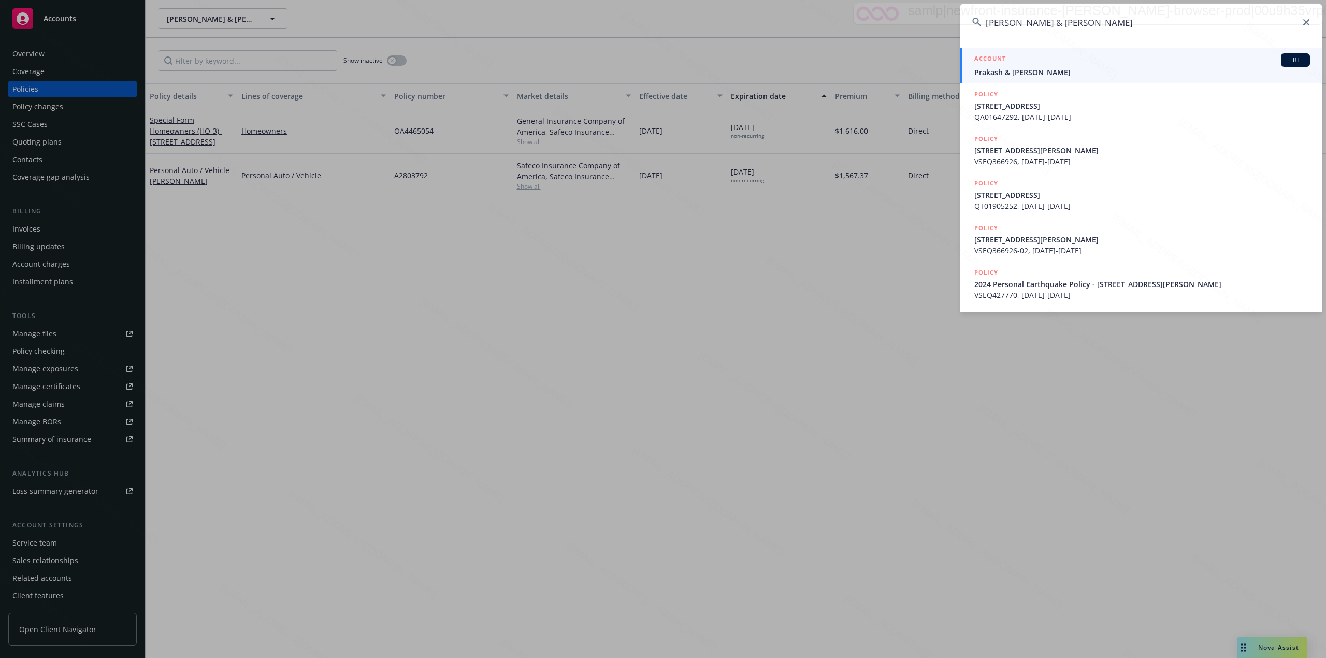
type input "[PERSON_NAME] & [PERSON_NAME]"
click at [661, 65] on div "ACCOUNT BI" at bounding box center [1143, 59] width 336 height 13
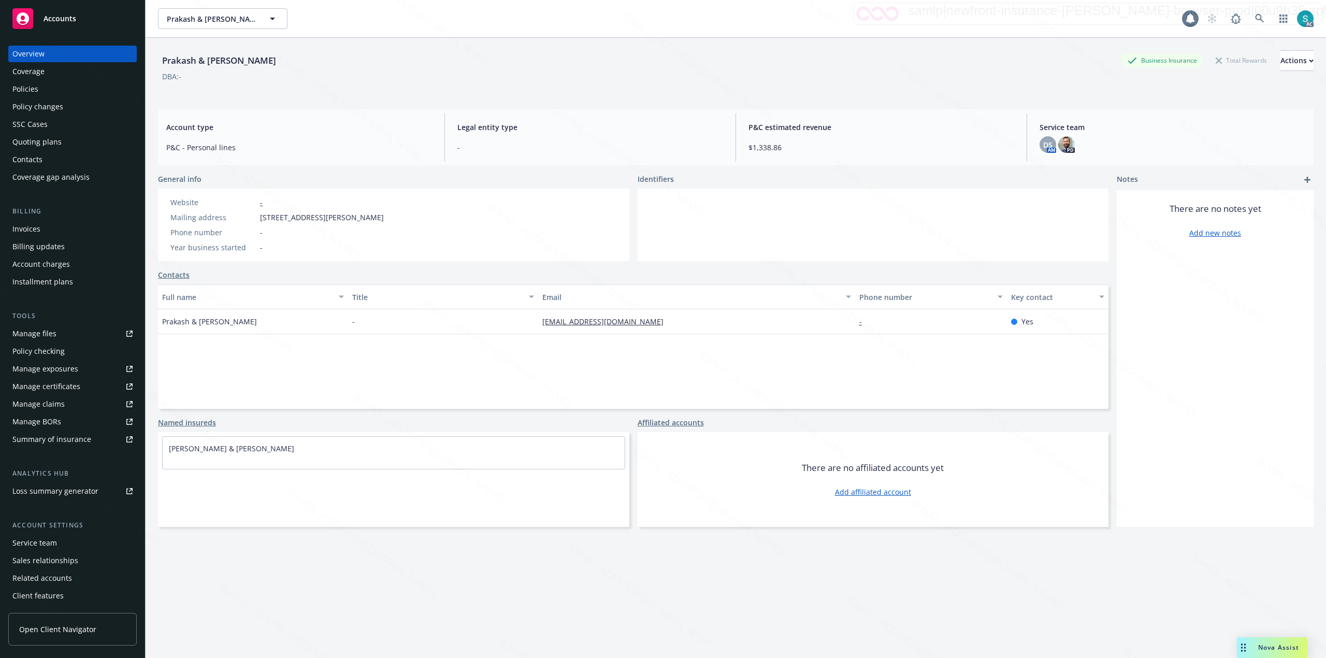
click at [34, 90] on div "Policies" at bounding box center [25, 89] width 26 height 17
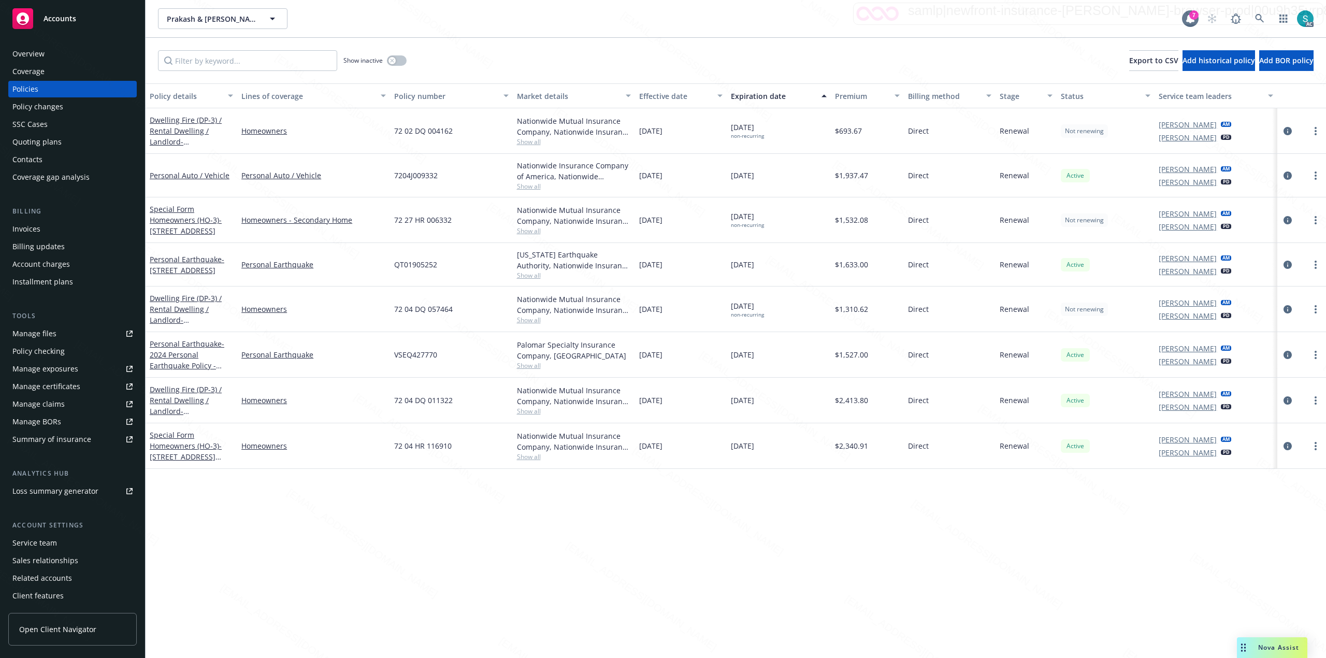
click at [436, 132] on span "72 02 DQ 004162" at bounding box center [423, 130] width 59 height 11
click at [54, 55] on div "Overview" at bounding box center [72, 54] width 120 height 17
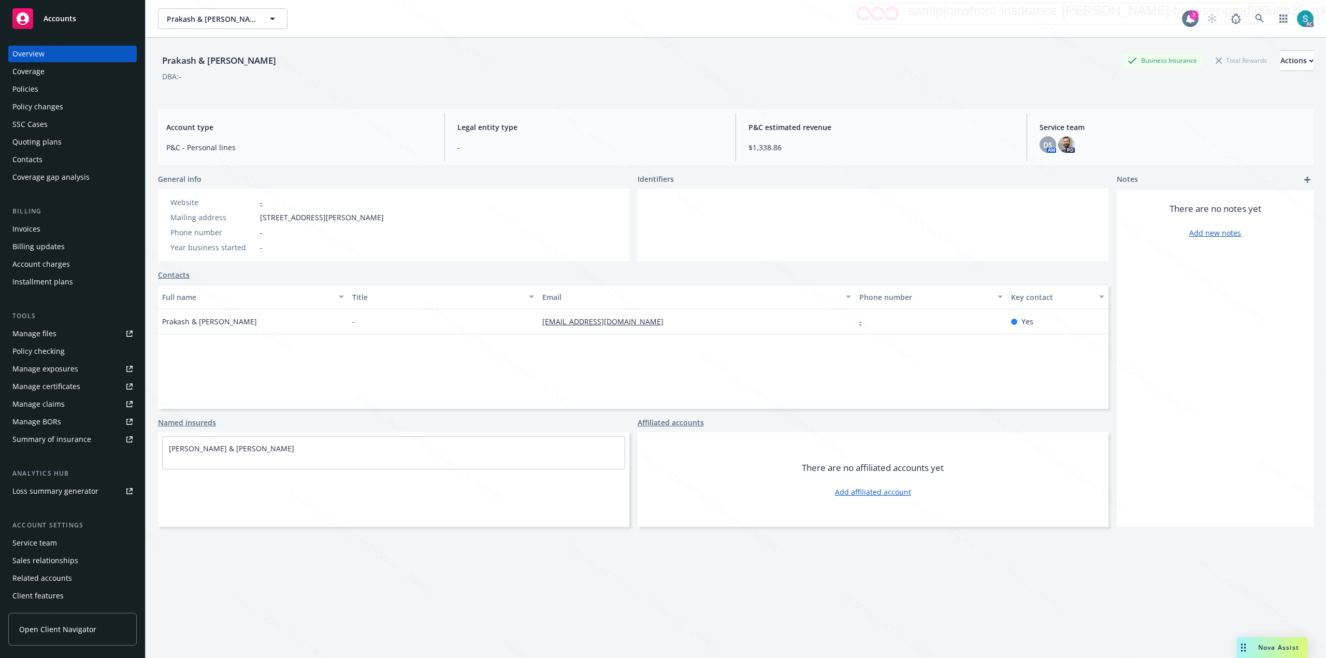
click at [190, 61] on div "Prakash & [PERSON_NAME]" at bounding box center [219, 60] width 122 height 13
click at [661, 17] on icon at bounding box center [1259, 18] width 9 height 9
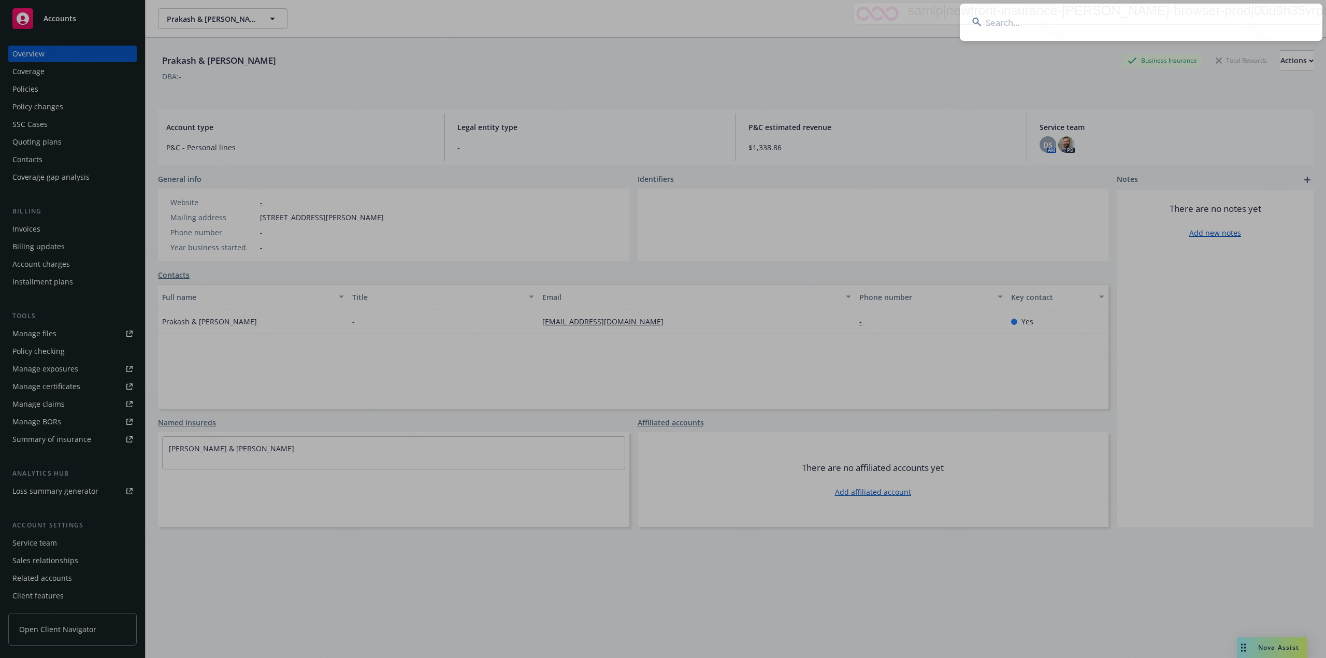
click at [661, 15] on input at bounding box center [1141, 22] width 363 height 37
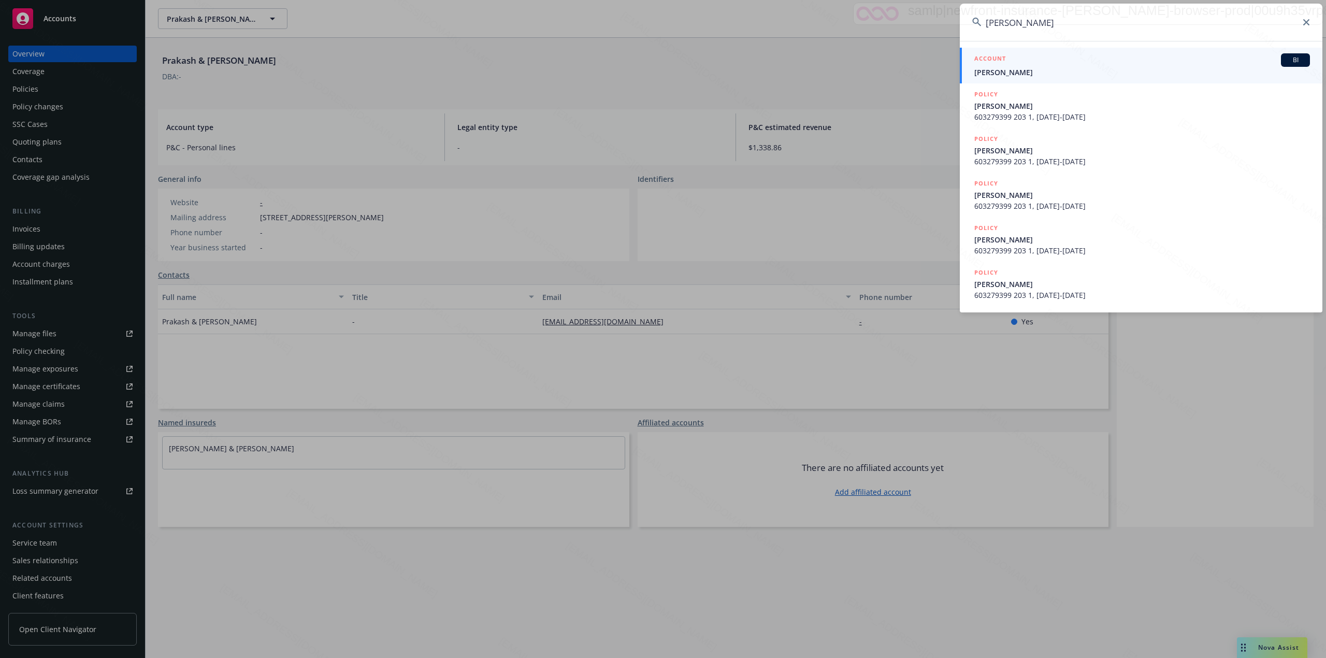
type input "[PERSON_NAME]"
click at [661, 66] on div "ACCOUNT BI" at bounding box center [1143, 59] width 336 height 13
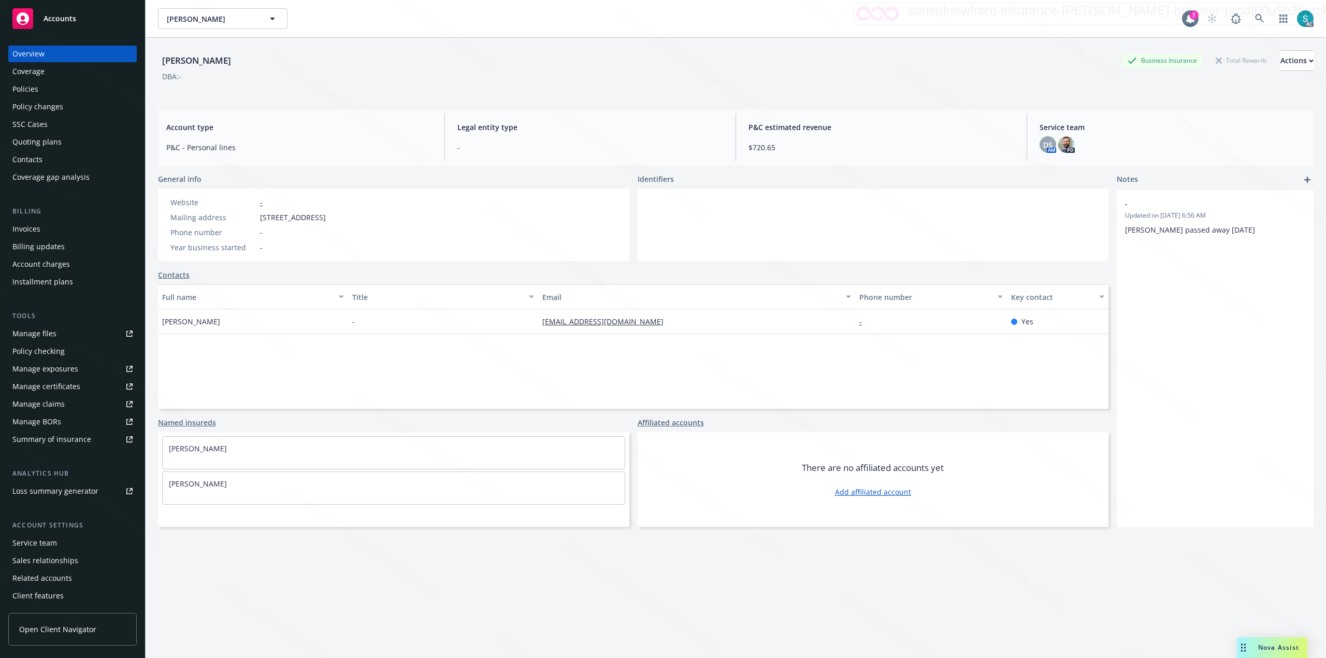
click at [19, 83] on div "Policies" at bounding box center [25, 89] width 26 height 17
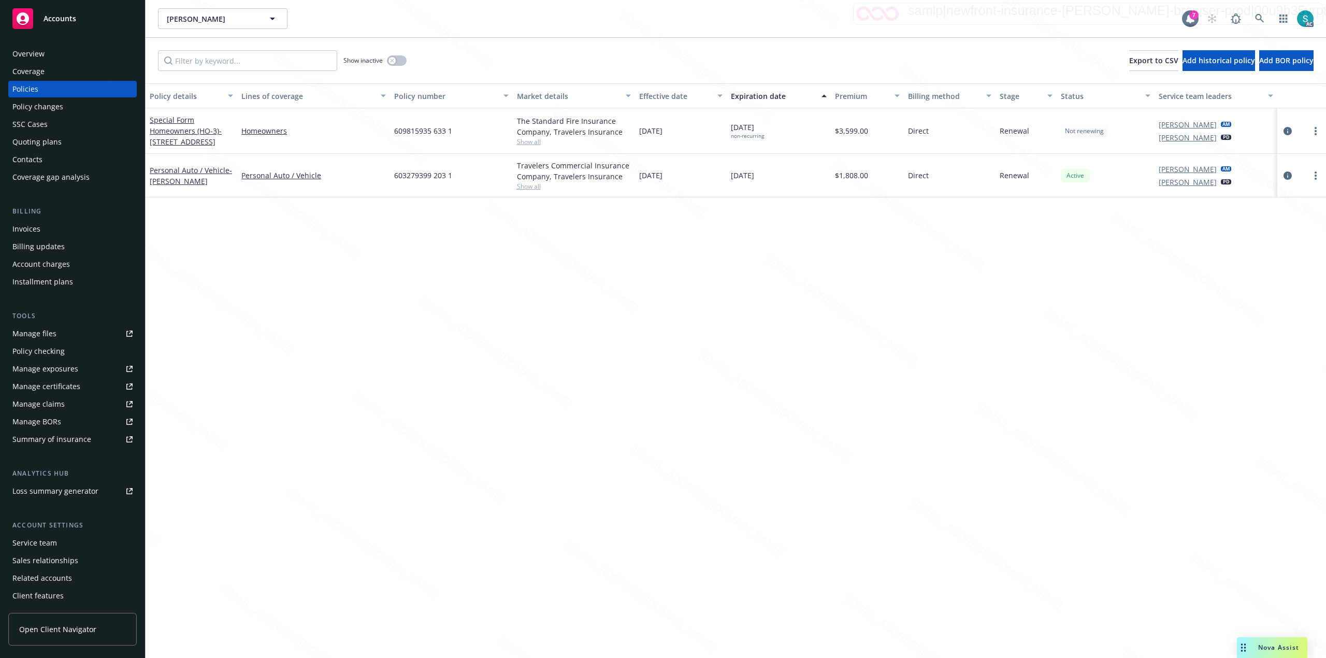
click at [434, 127] on span "609815935 633 1" at bounding box center [423, 130] width 58 height 11
click at [424, 137] on div "609815935 633 1" at bounding box center [451, 131] width 122 height 46
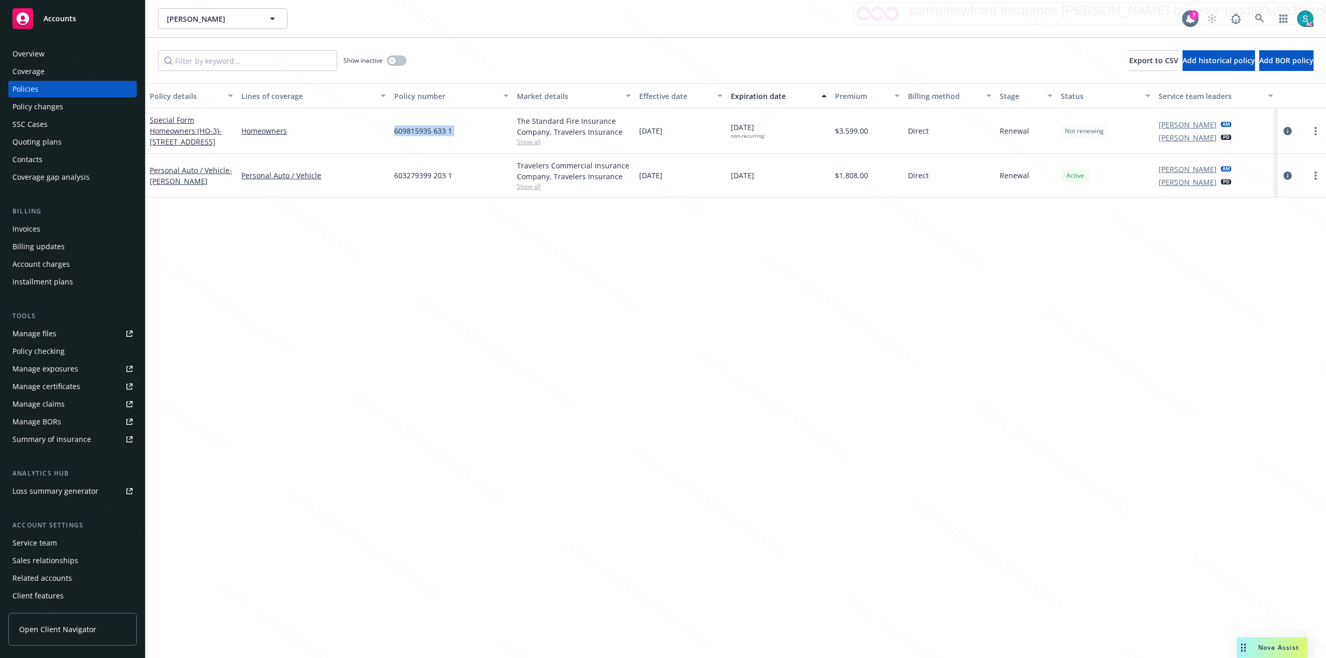
click at [424, 137] on div "609815935 633 1" at bounding box center [451, 131] width 122 height 46
click at [28, 55] on div "Overview" at bounding box center [28, 54] width 32 height 17
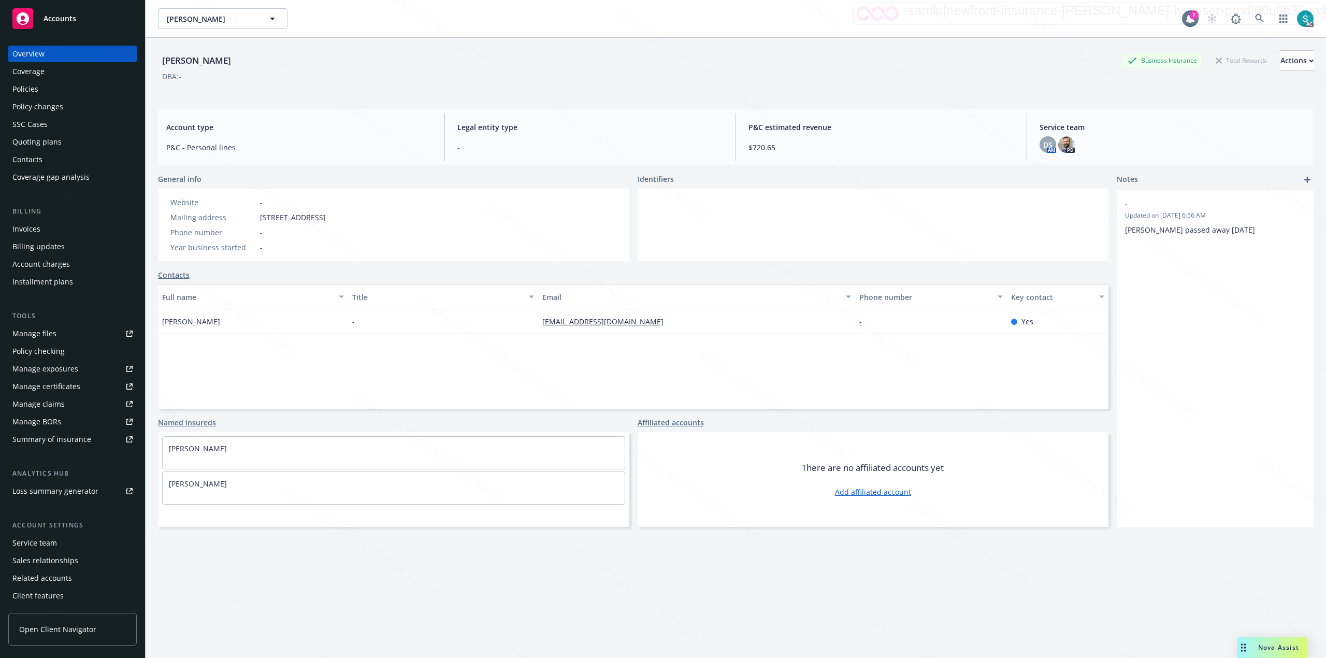
click at [220, 68] on div "[PERSON_NAME]" at bounding box center [196, 60] width 77 height 21
click at [27, 90] on div "Policies" at bounding box center [25, 89] width 26 height 17
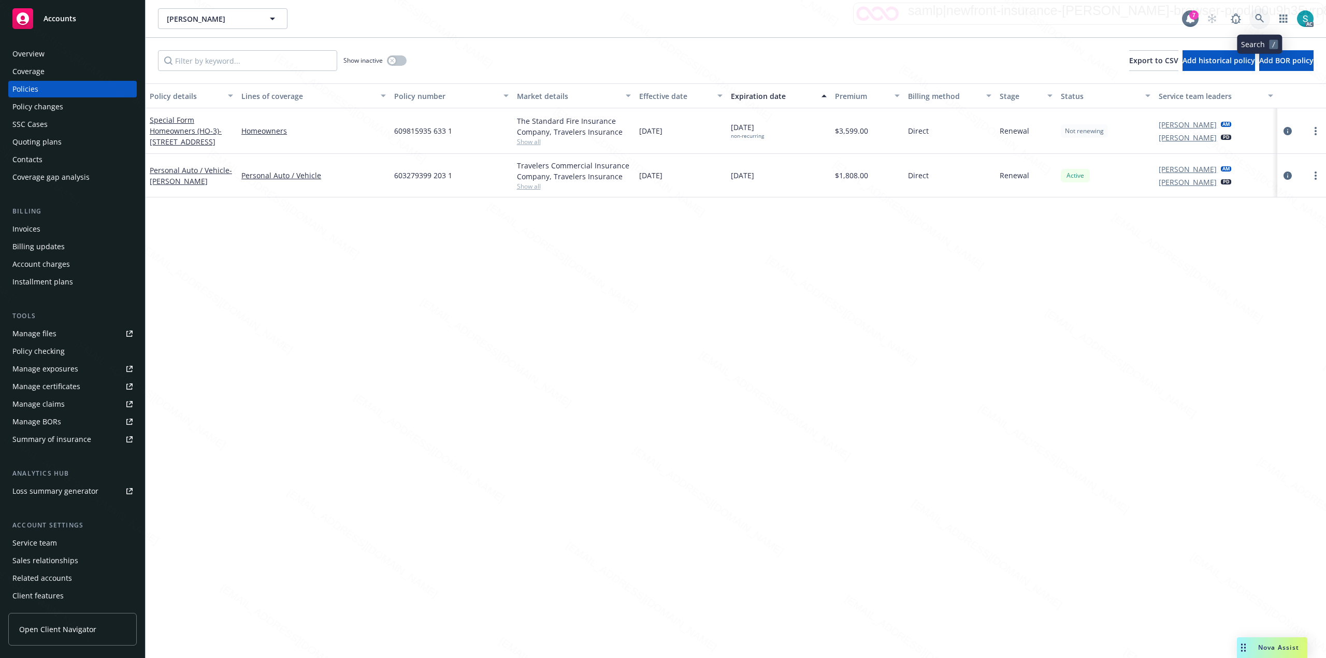
click at [661, 16] on icon at bounding box center [1259, 18] width 9 height 9
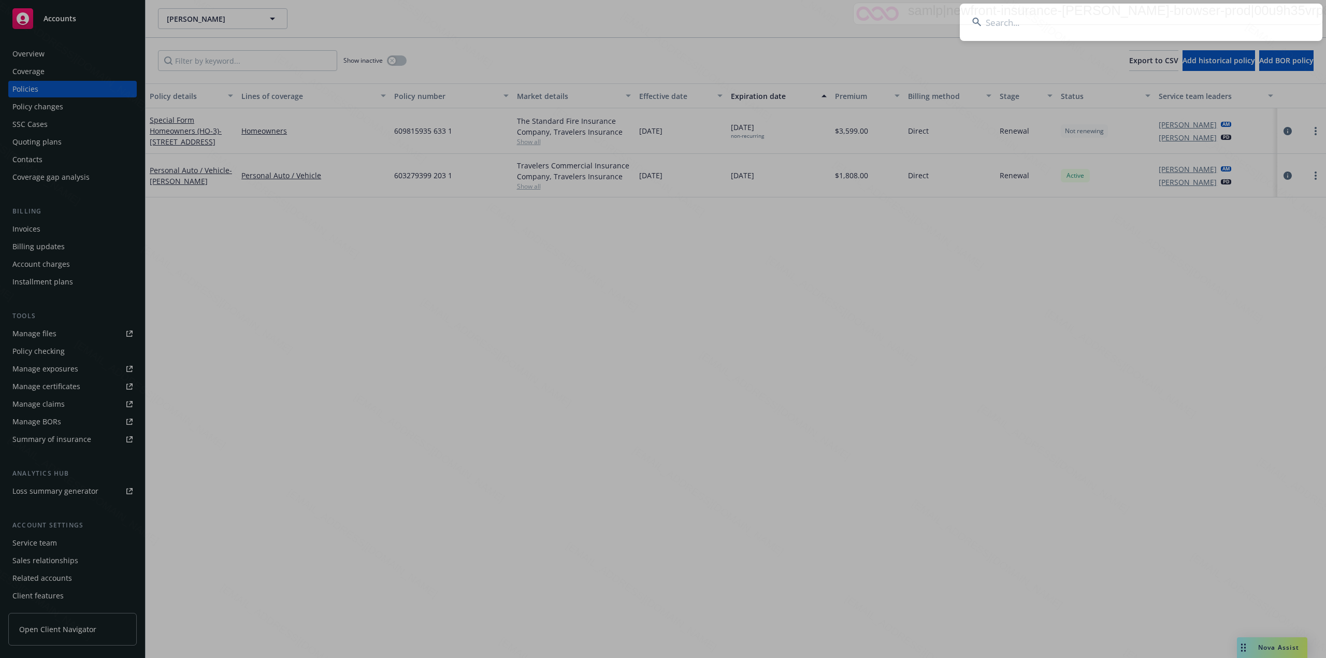
click at [661, 18] on input at bounding box center [1141, 22] width 363 height 37
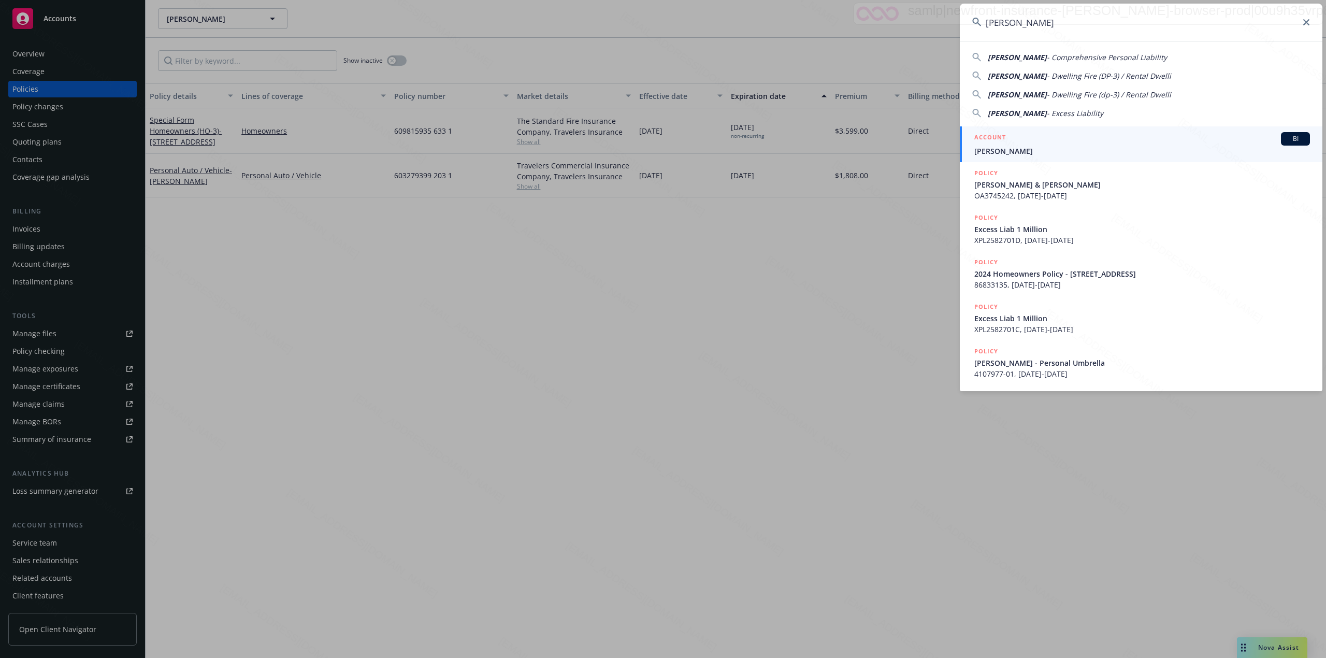
type input "[PERSON_NAME]"
click at [661, 135] on div "ACCOUNT BI" at bounding box center [1143, 138] width 336 height 13
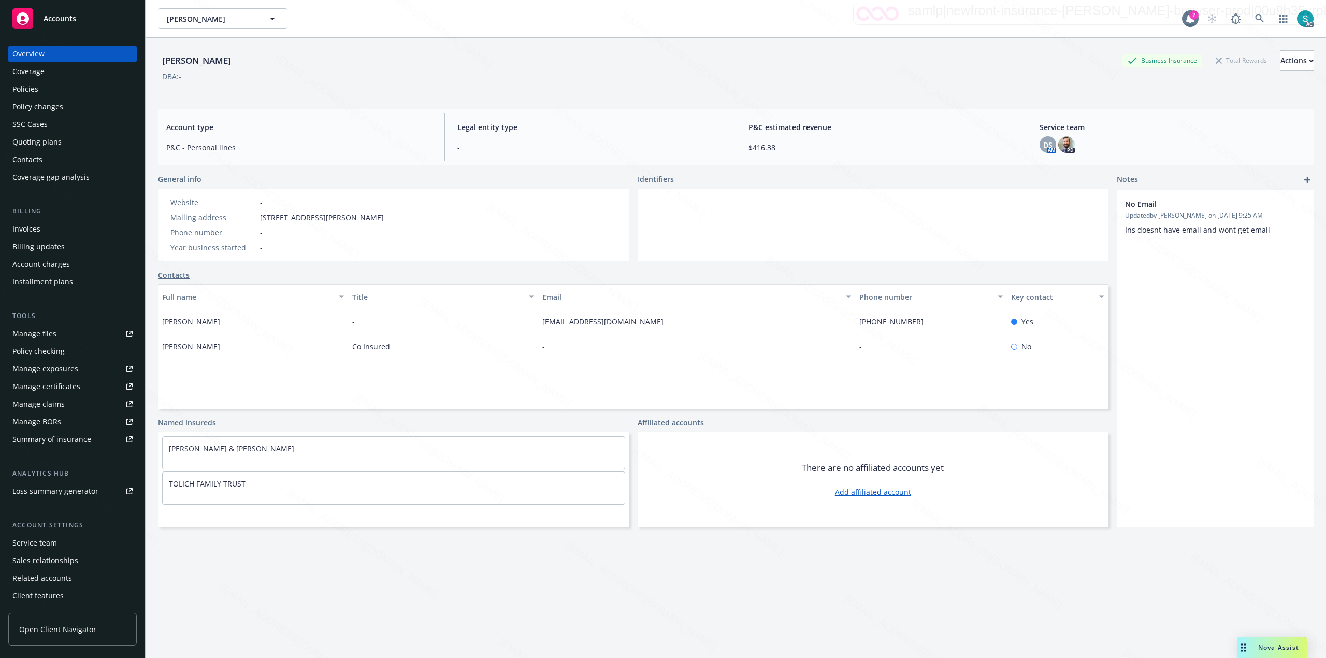
click at [60, 84] on div "Policies" at bounding box center [72, 89] width 120 height 17
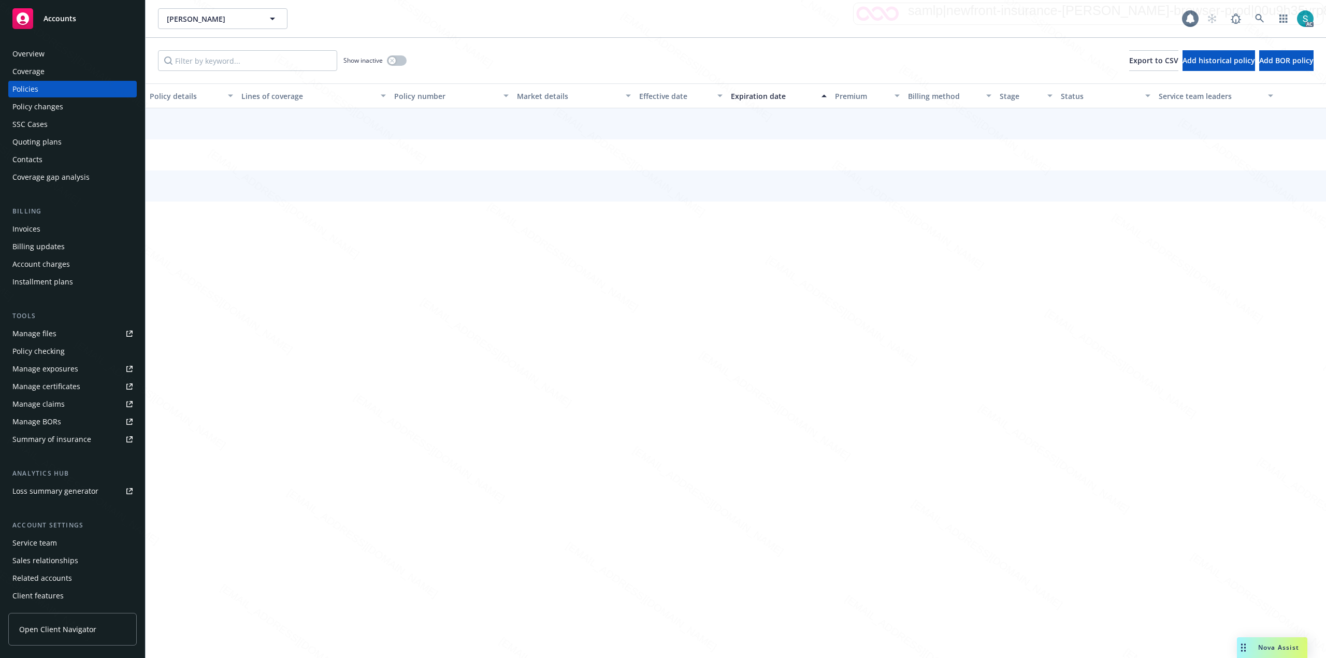
click at [47, 86] on div "Policies" at bounding box center [72, 89] width 120 height 17
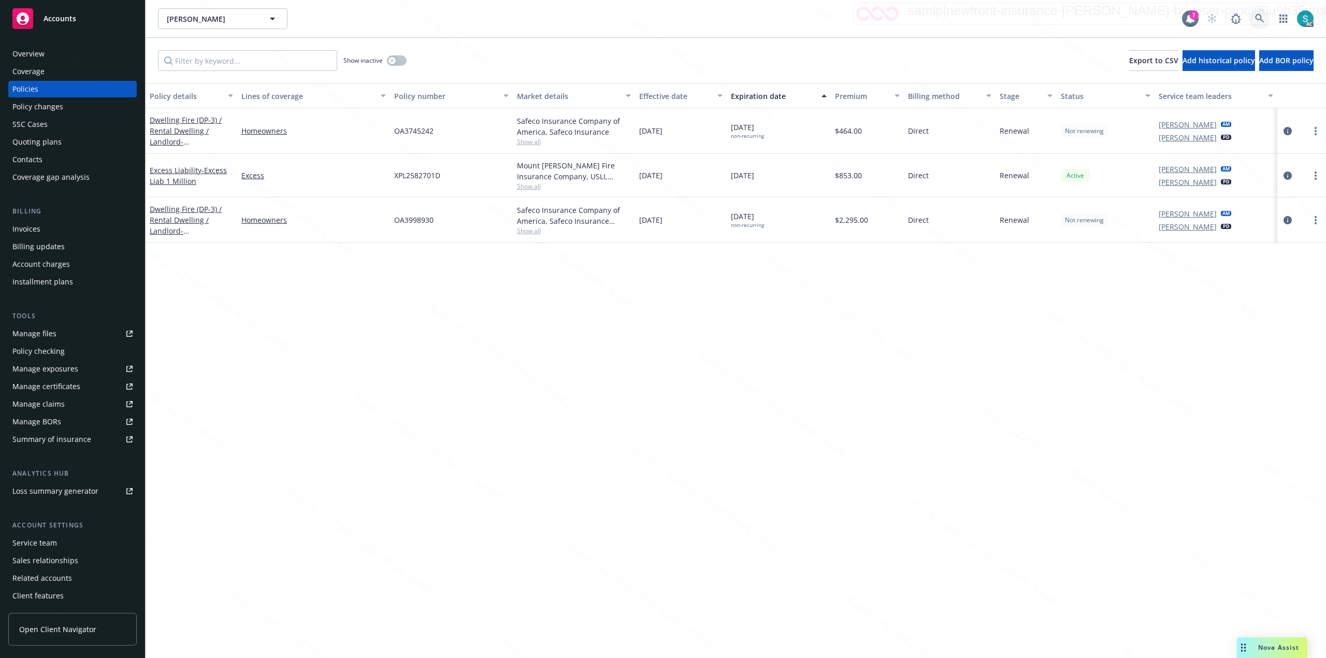
click at [661, 15] on icon at bounding box center [1259, 18] width 9 height 9
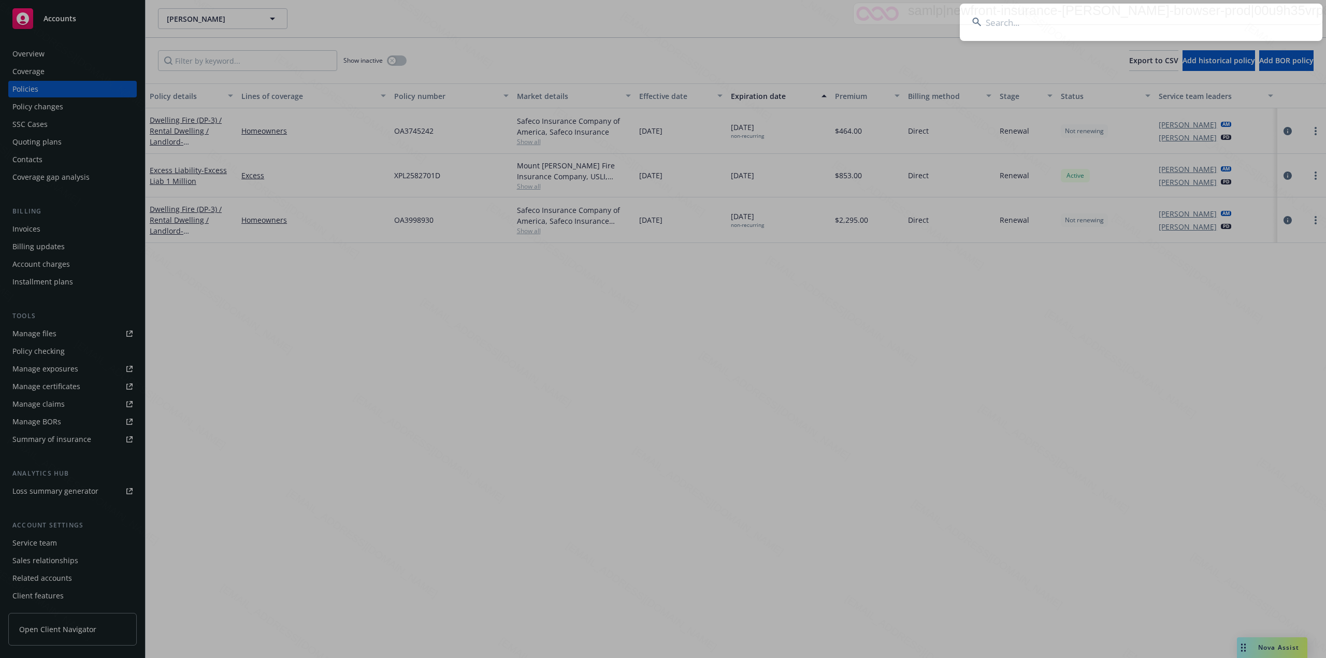
click at [661, 12] on input at bounding box center [1141, 22] width 363 height 37
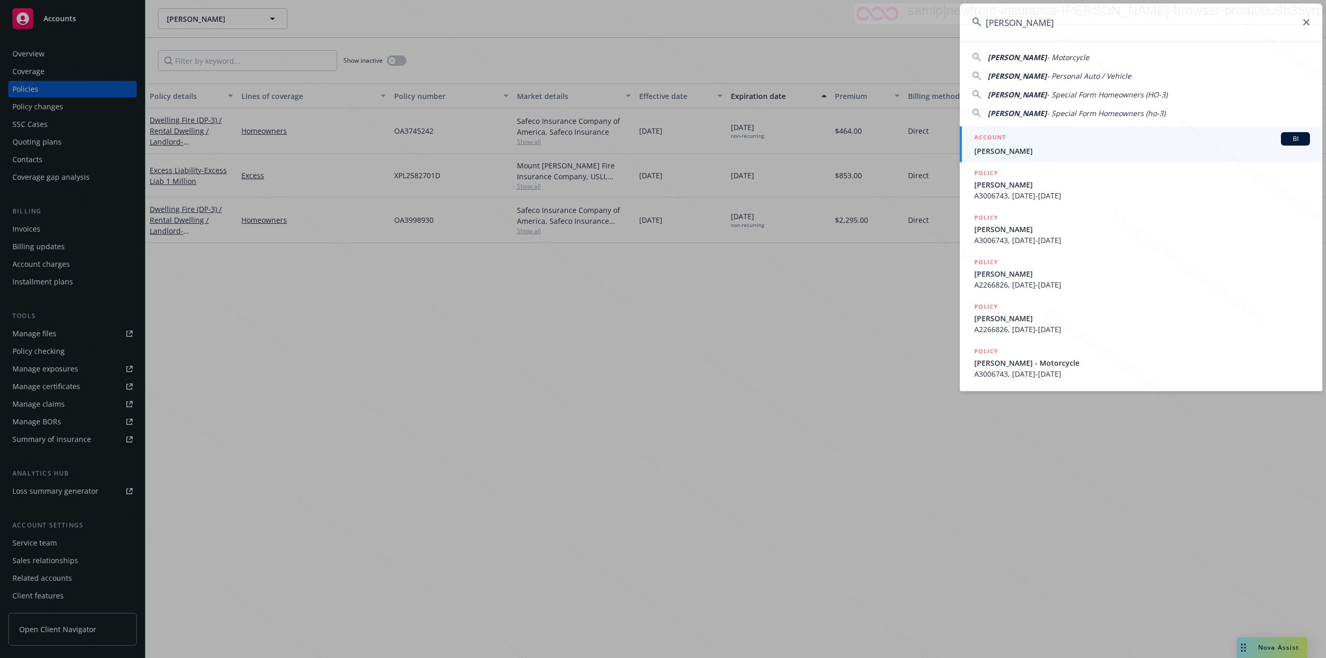
type input "[PERSON_NAME]"
click at [661, 152] on span "[PERSON_NAME]" at bounding box center [1143, 151] width 336 height 11
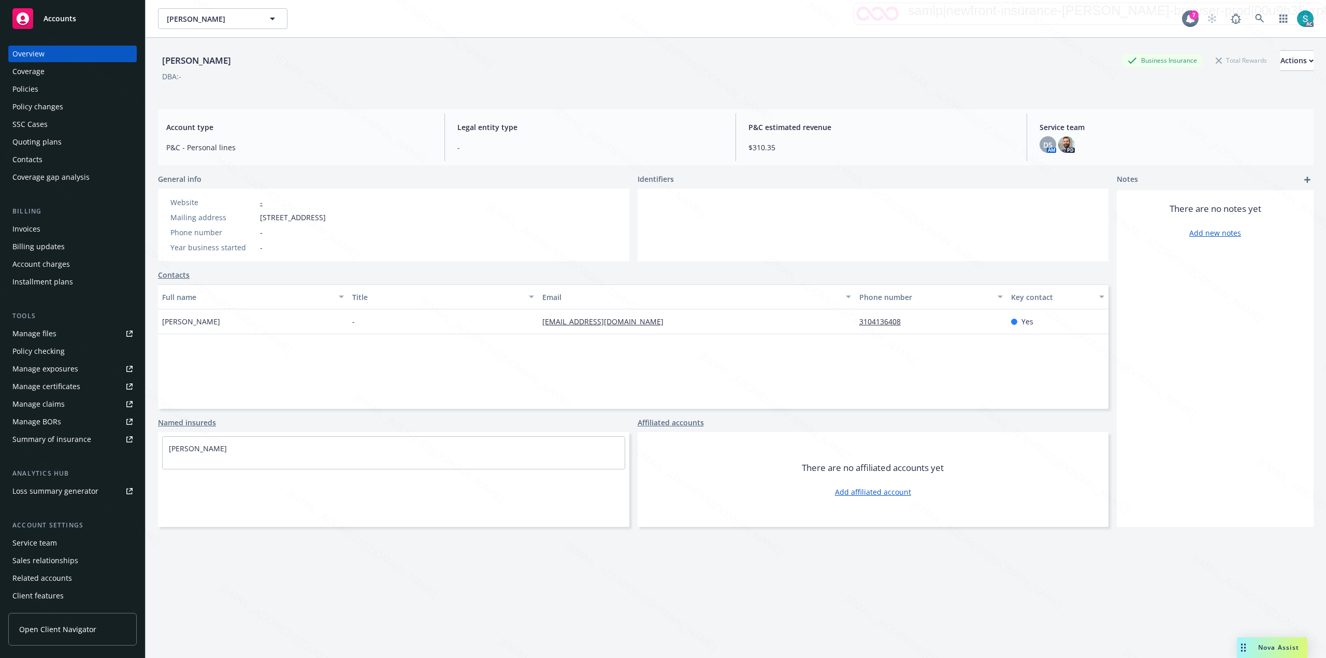
click at [44, 90] on div "Policies" at bounding box center [72, 89] width 120 height 17
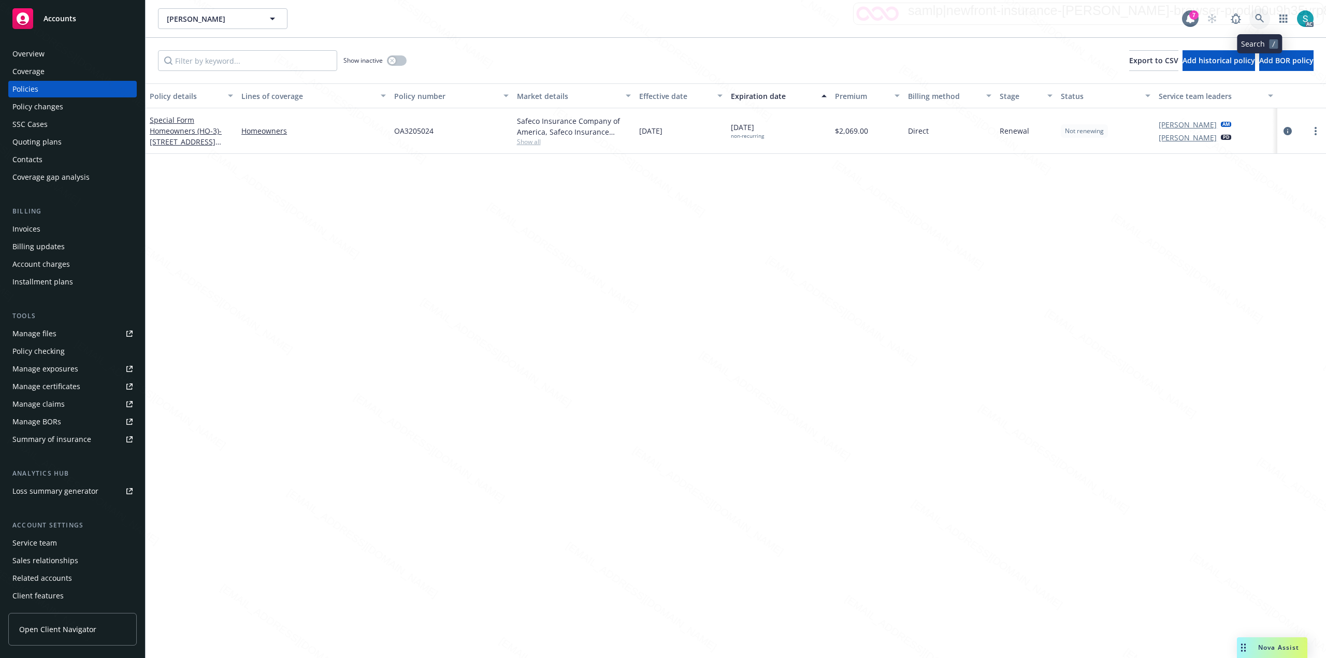
click at [661, 19] on link at bounding box center [1260, 18] width 21 height 21
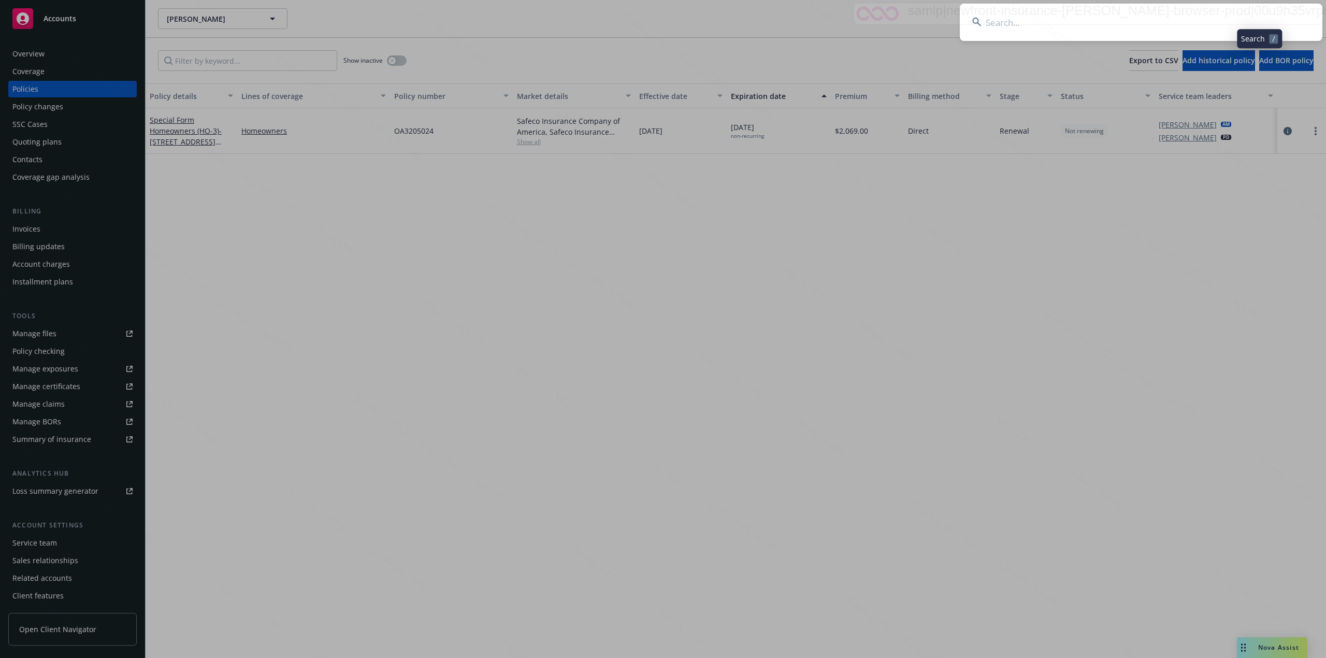
click at [661, 20] on input at bounding box center [1141, 22] width 363 height 37
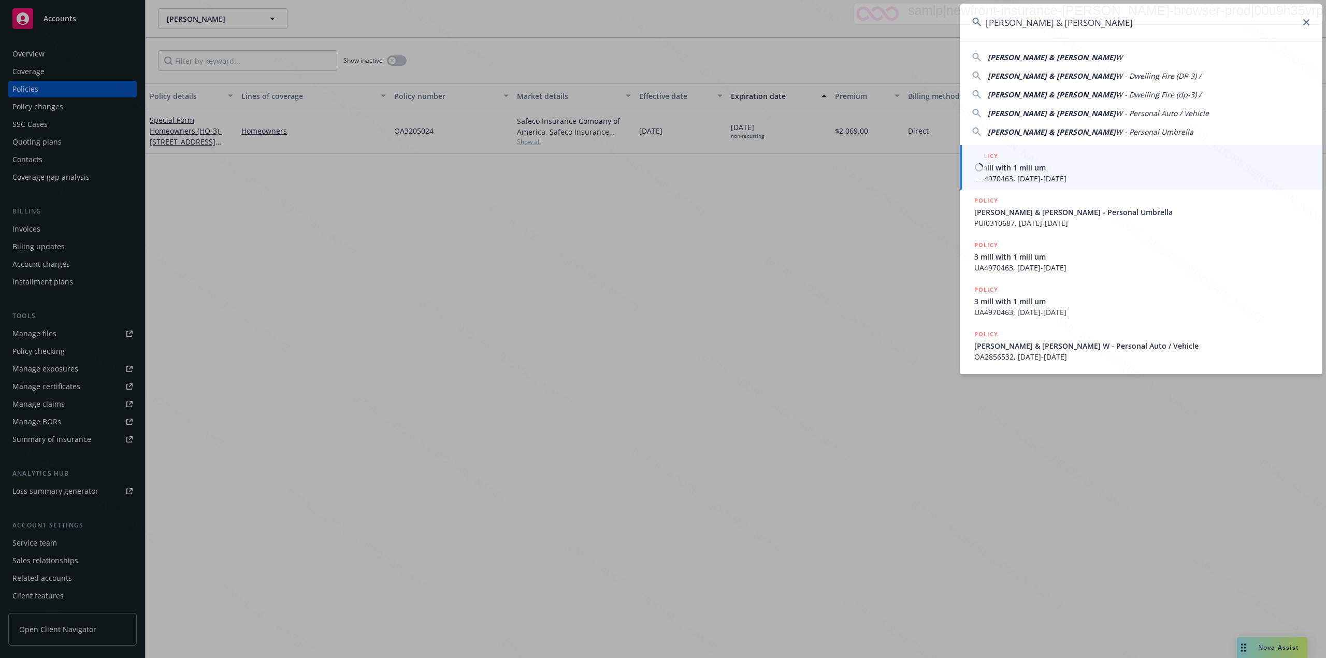
type input "[PERSON_NAME] & [PERSON_NAME]"
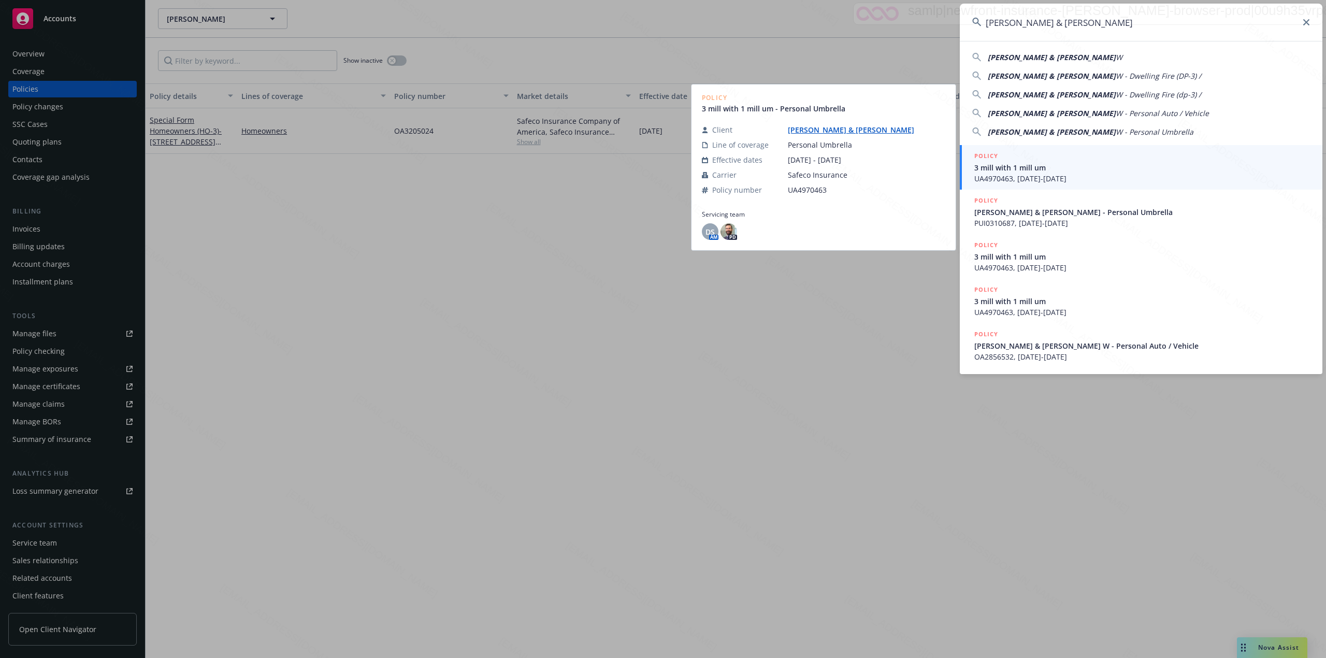
click at [661, 175] on span "UA4970463, [DATE]-[DATE]" at bounding box center [1143, 178] width 336 height 11
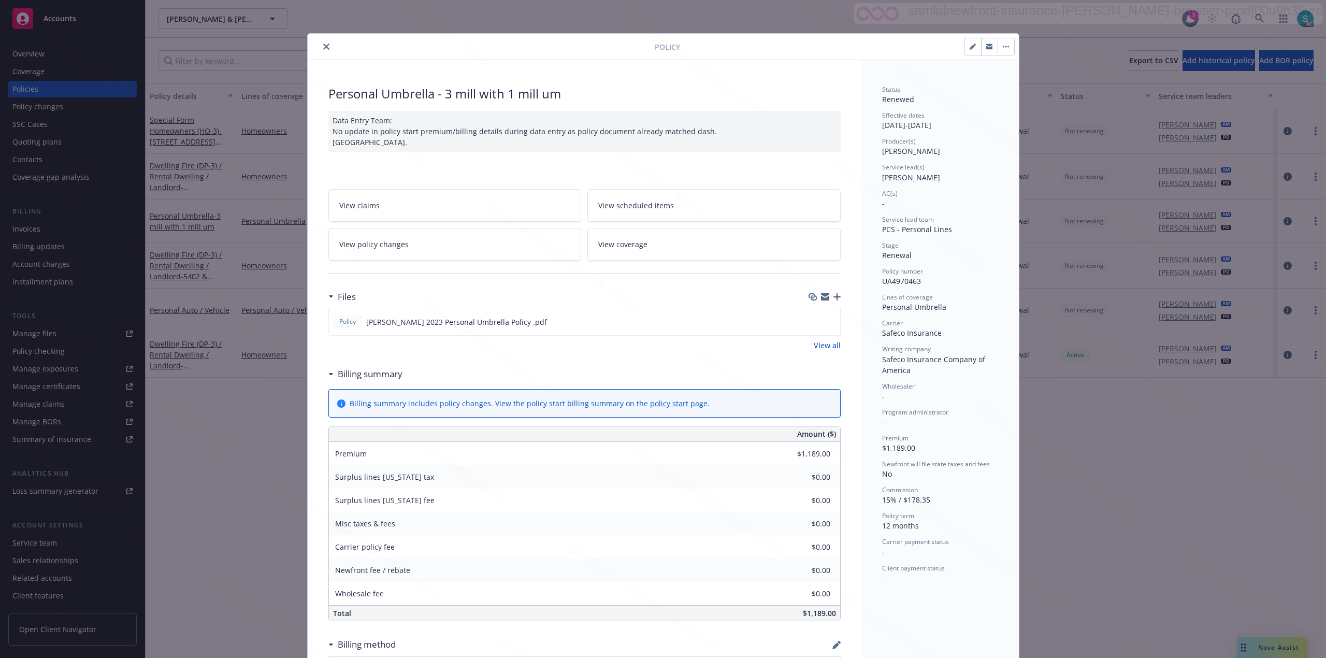
click at [323, 46] on icon "close" at bounding box center [326, 47] width 6 height 6
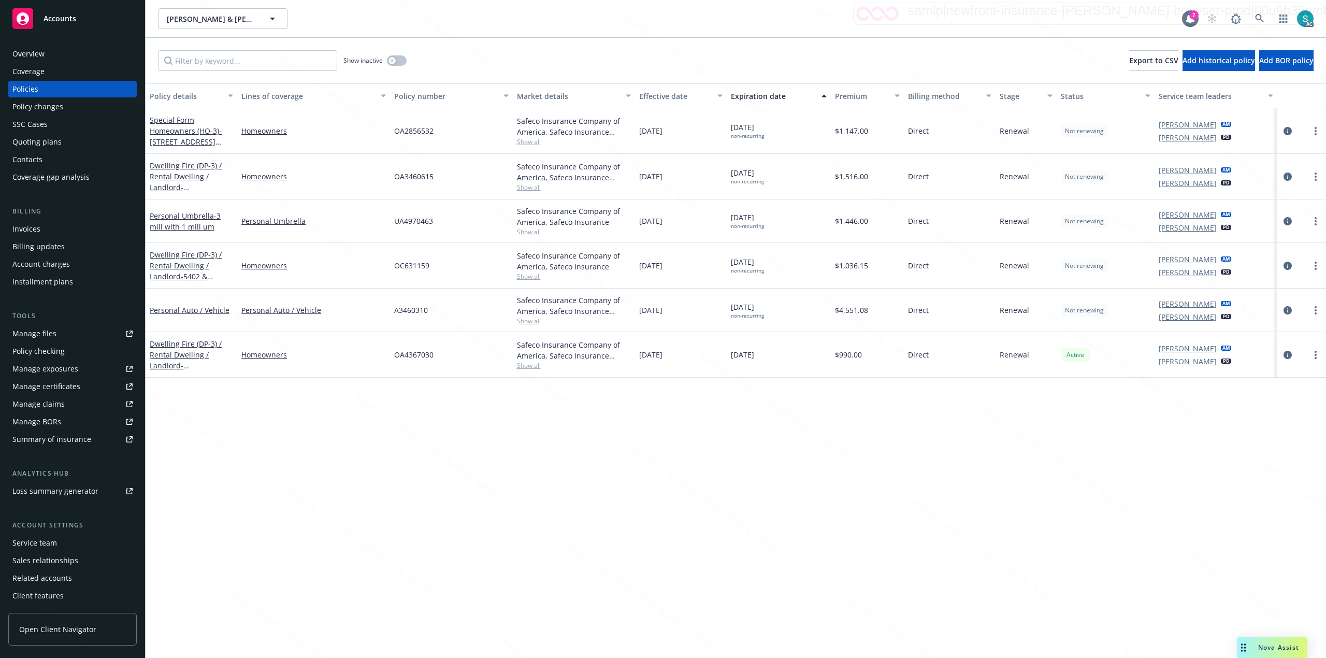
click at [434, 185] on div "OA3460615" at bounding box center [451, 177] width 122 height 46
click at [419, 175] on span "OA3460615" at bounding box center [413, 176] width 39 height 11
click at [661, 17] on icon at bounding box center [1259, 18] width 9 height 9
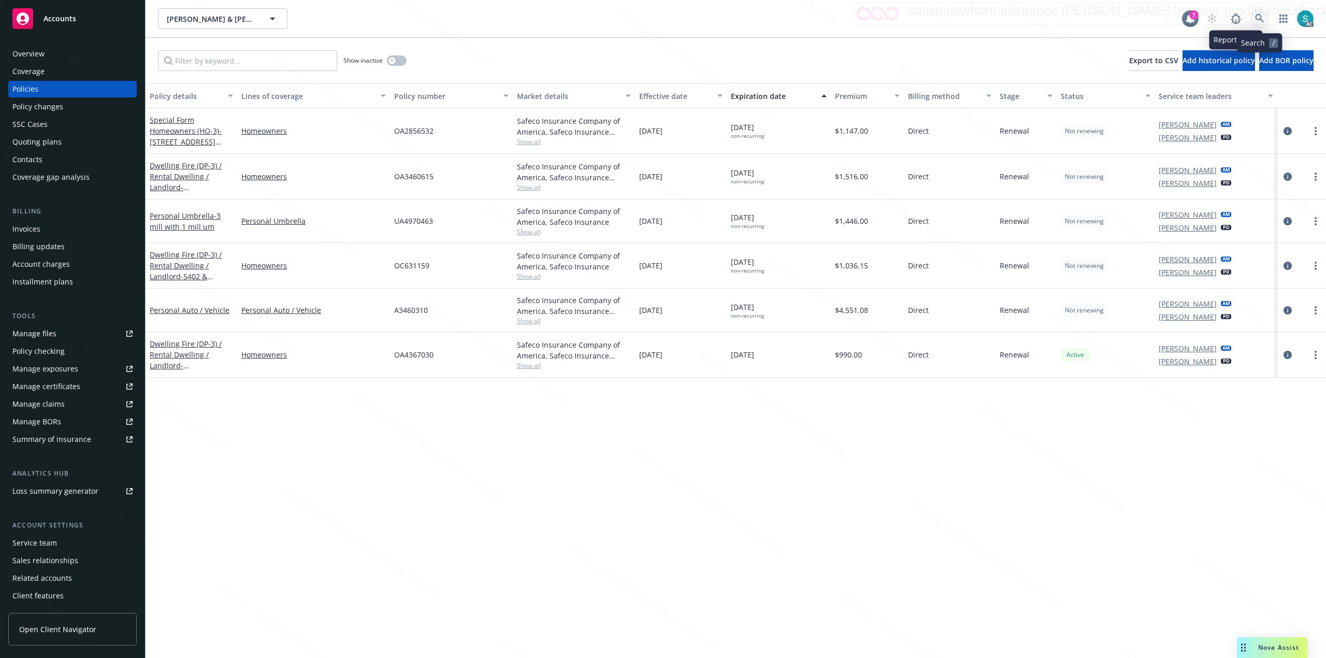
click at [661, 17] on link at bounding box center [1260, 18] width 21 height 21
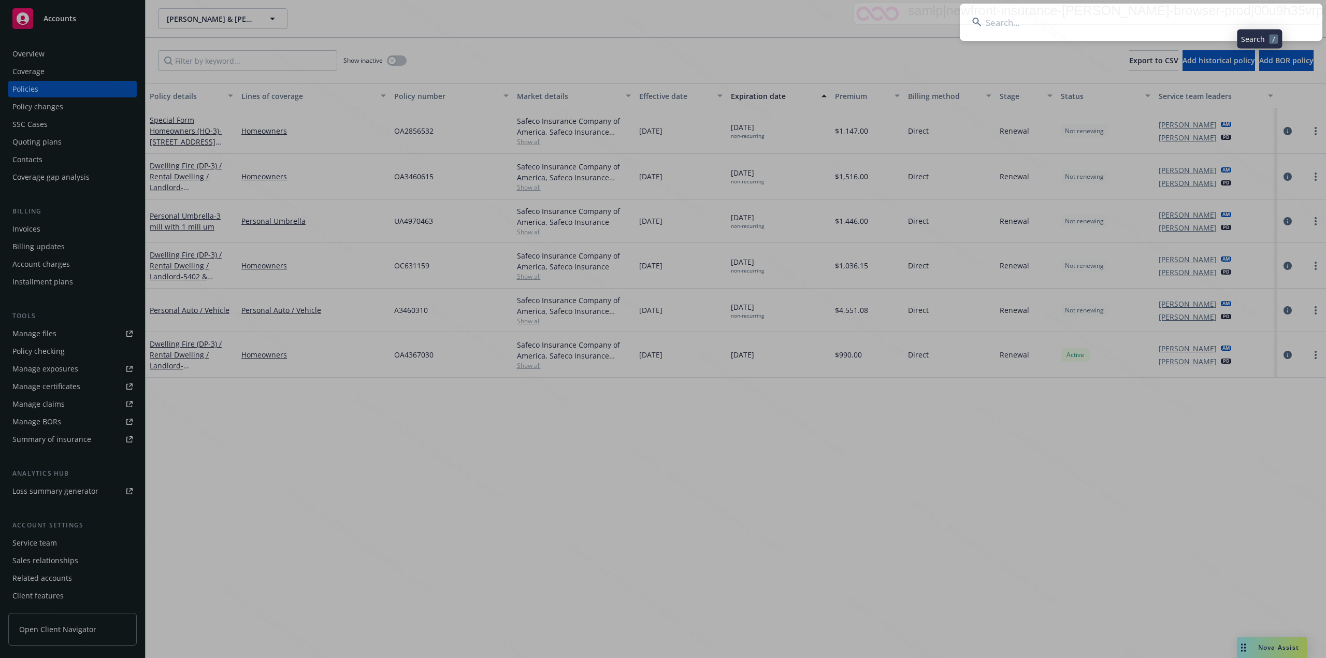
click at [661, 17] on input at bounding box center [1141, 22] width 363 height 37
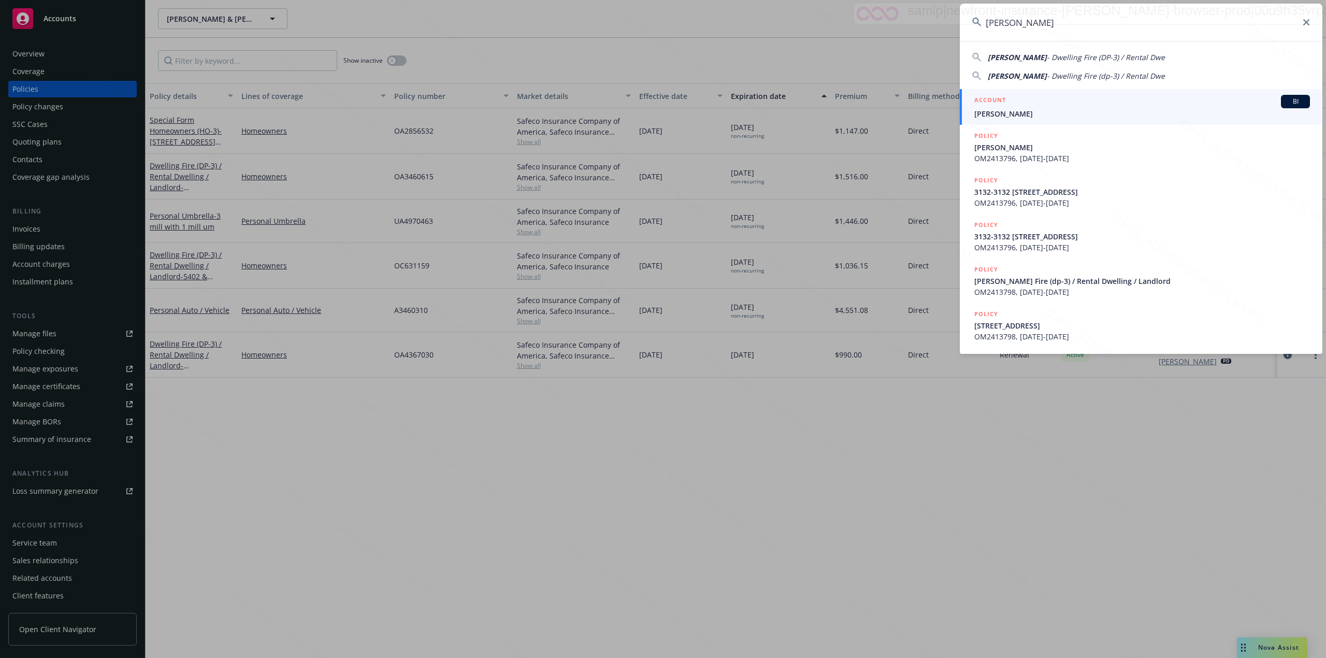
type input "[PERSON_NAME]"
click at [661, 107] on div "ACCOUNT BI" at bounding box center [1143, 101] width 336 height 13
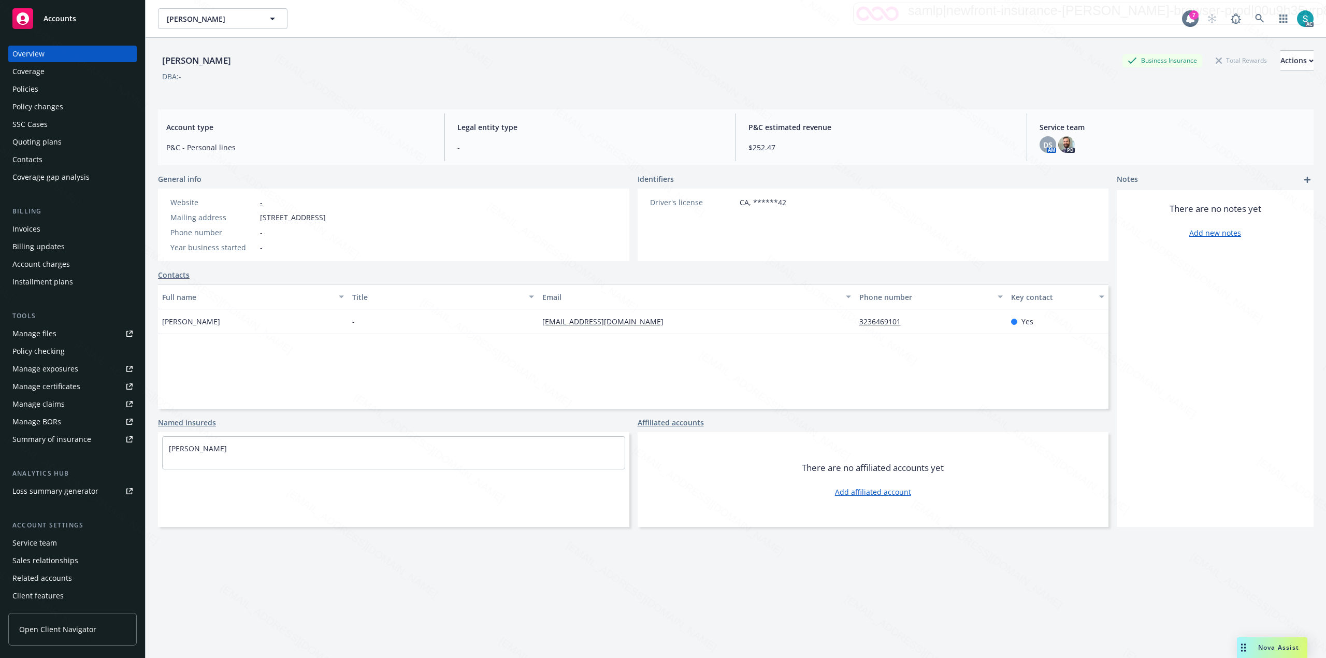
click at [31, 85] on div "Policies" at bounding box center [25, 89] width 26 height 17
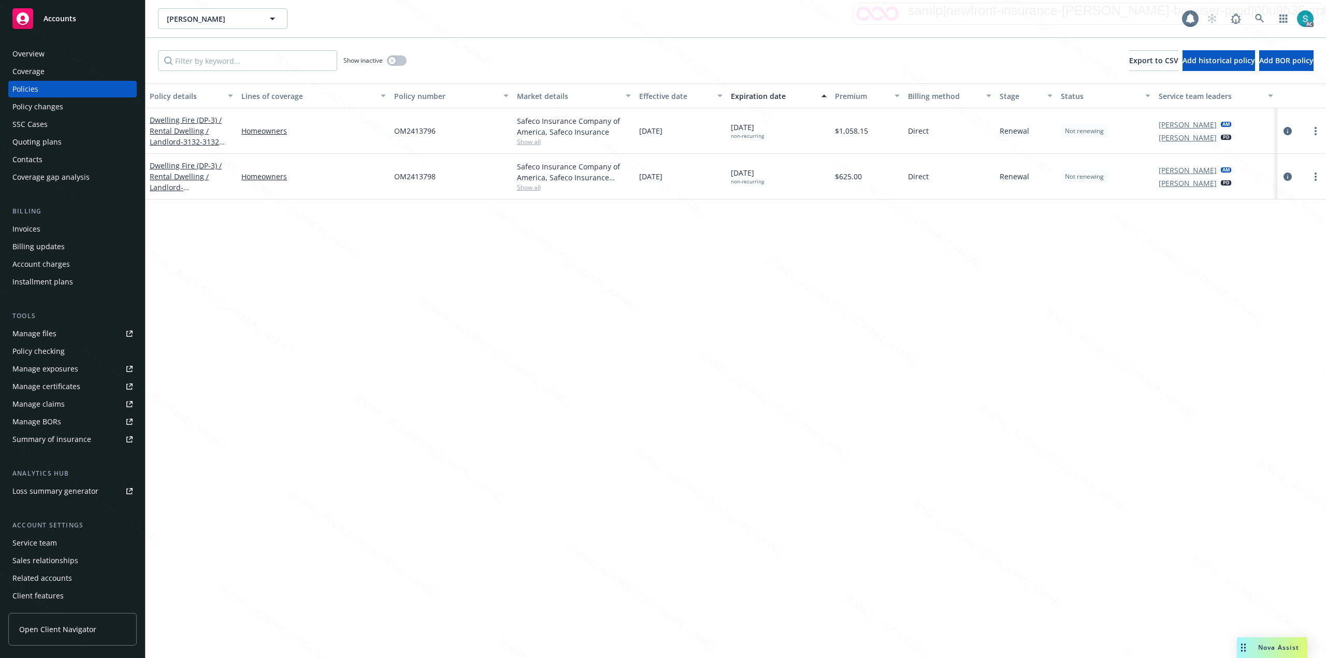
click at [432, 127] on span "OM2413796" at bounding box center [414, 130] width 41 height 11
click at [409, 181] on span "OM2413798" at bounding box center [414, 176] width 41 height 11
click at [468, 234] on div "Policy details Lines of coverage Policy number Market details Effective date Ex…" at bounding box center [736, 370] width 1181 height 575
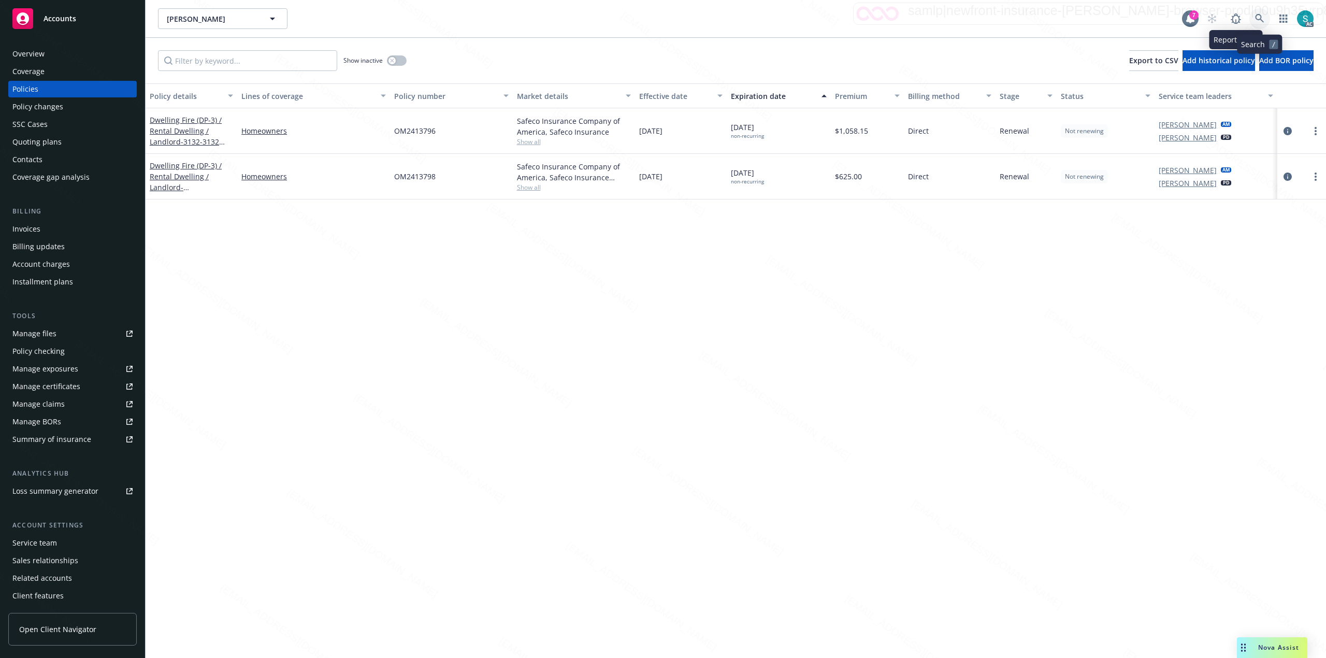
click at [661, 17] on icon at bounding box center [1259, 18] width 9 height 9
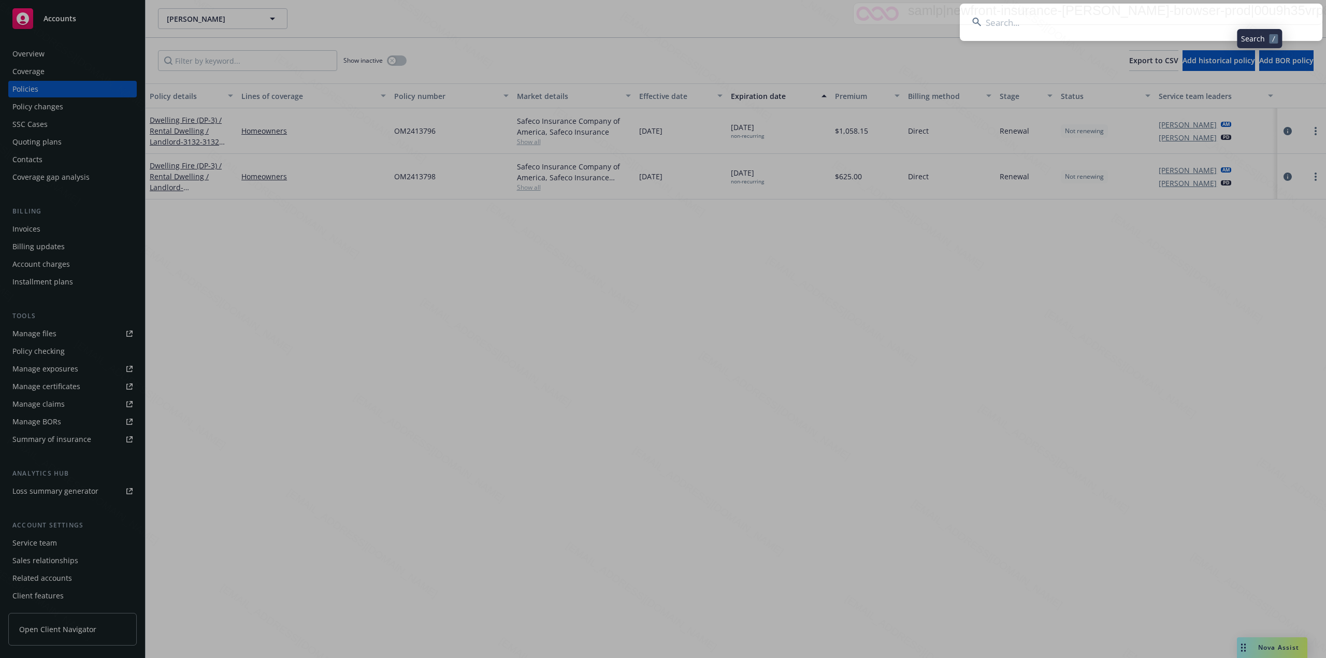
click at [661, 17] on input at bounding box center [1141, 22] width 363 height 37
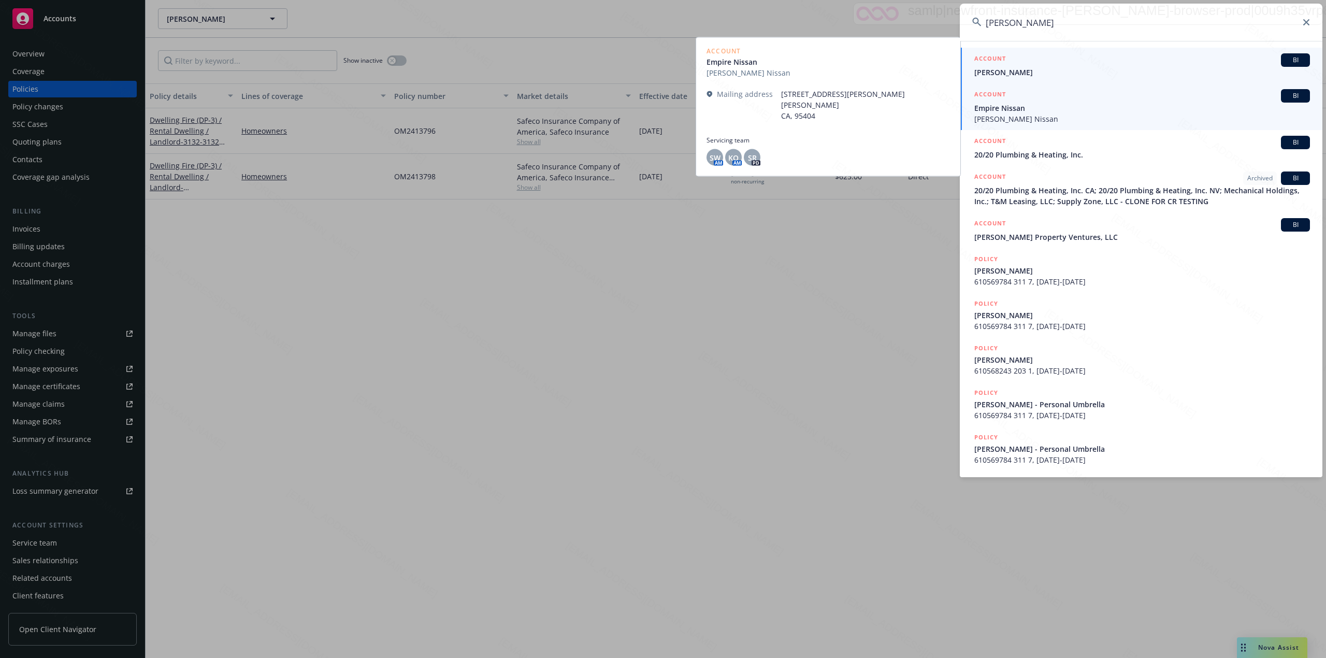
type input "[PERSON_NAME]"
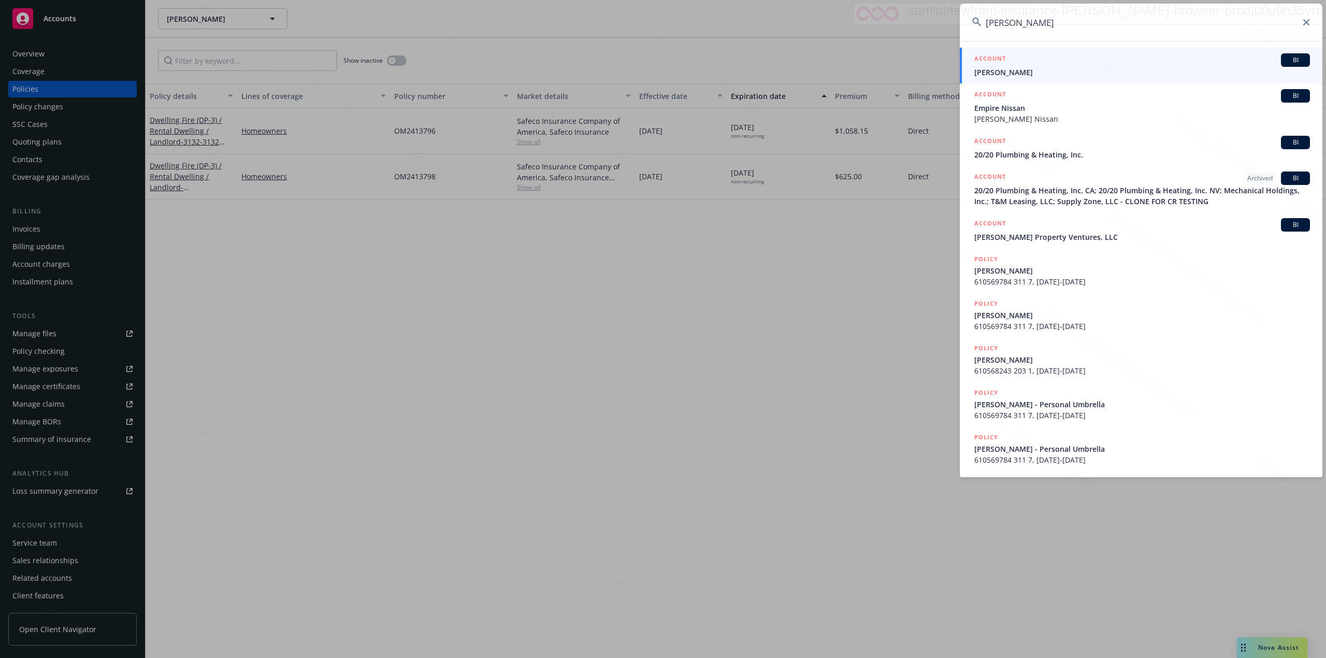
click at [661, 63] on h5 "ACCOUNT" at bounding box center [991, 59] width 32 height 12
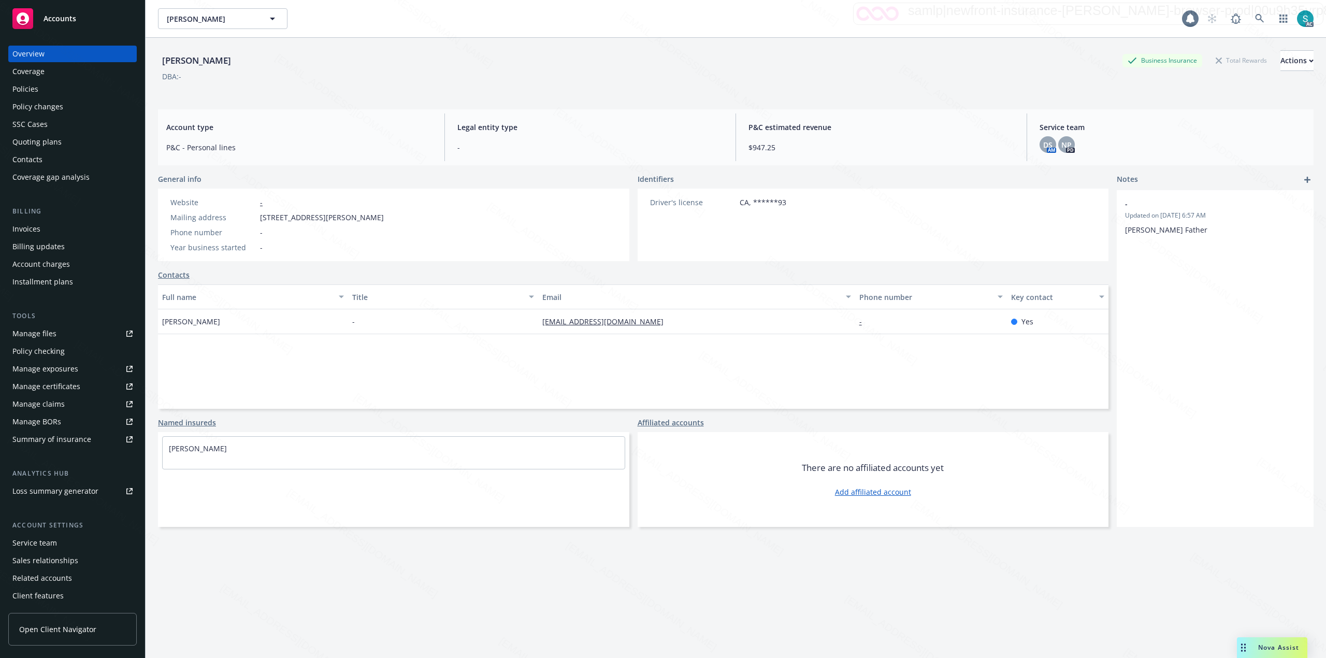
click at [45, 81] on div "Policies" at bounding box center [72, 89] width 120 height 17
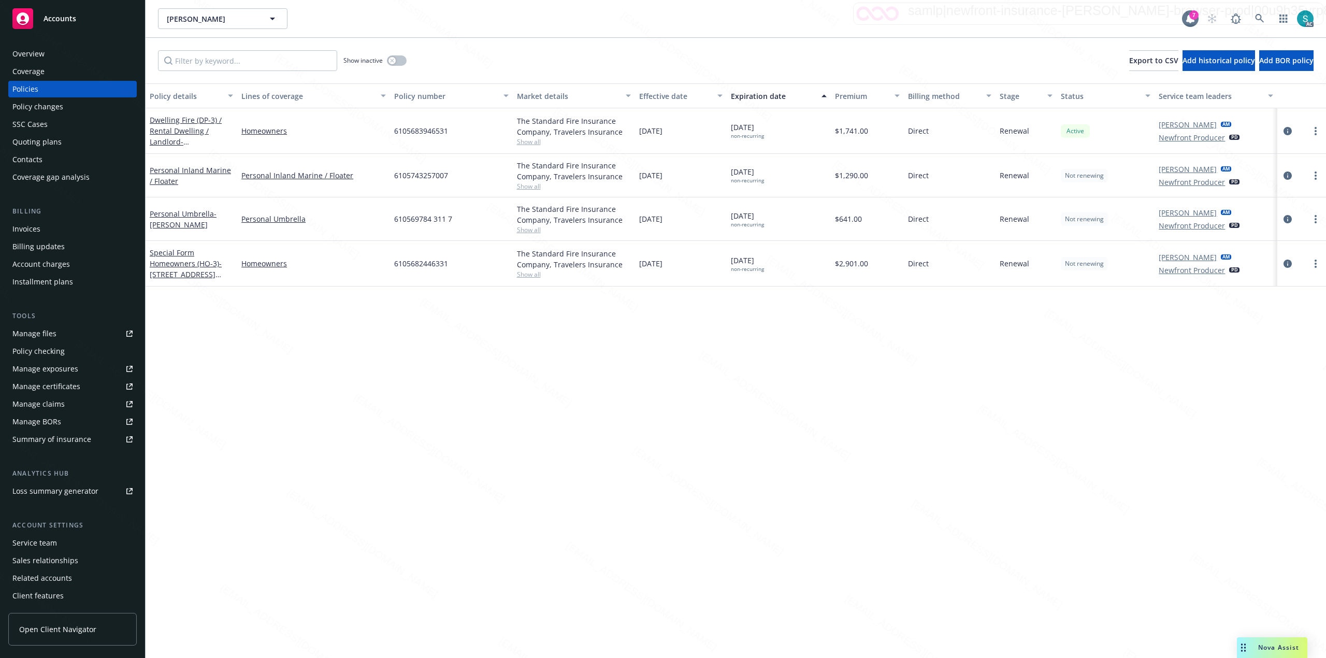
click at [423, 142] on div "6105683946531" at bounding box center [451, 131] width 122 height 46
click at [661, 18] on icon at bounding box center [1259, 18] width 9 height 9
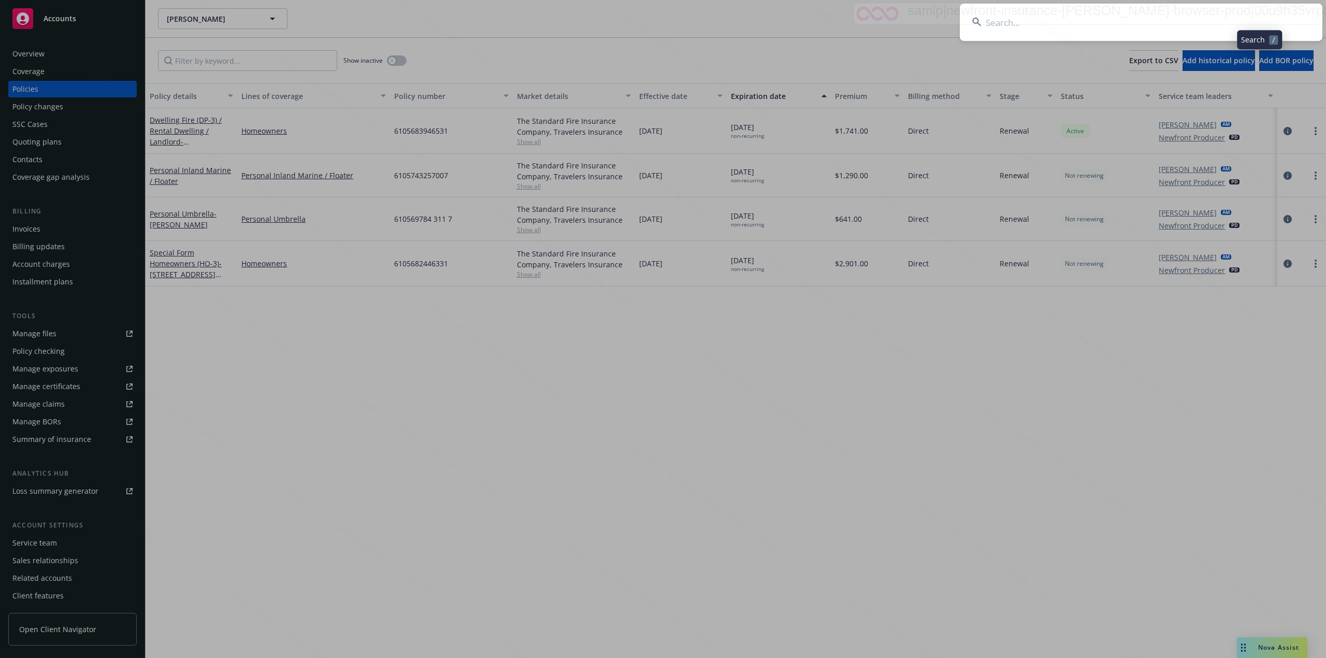
click at [661, 32] on input at bounding box center [1141, 22] width 363 height 37
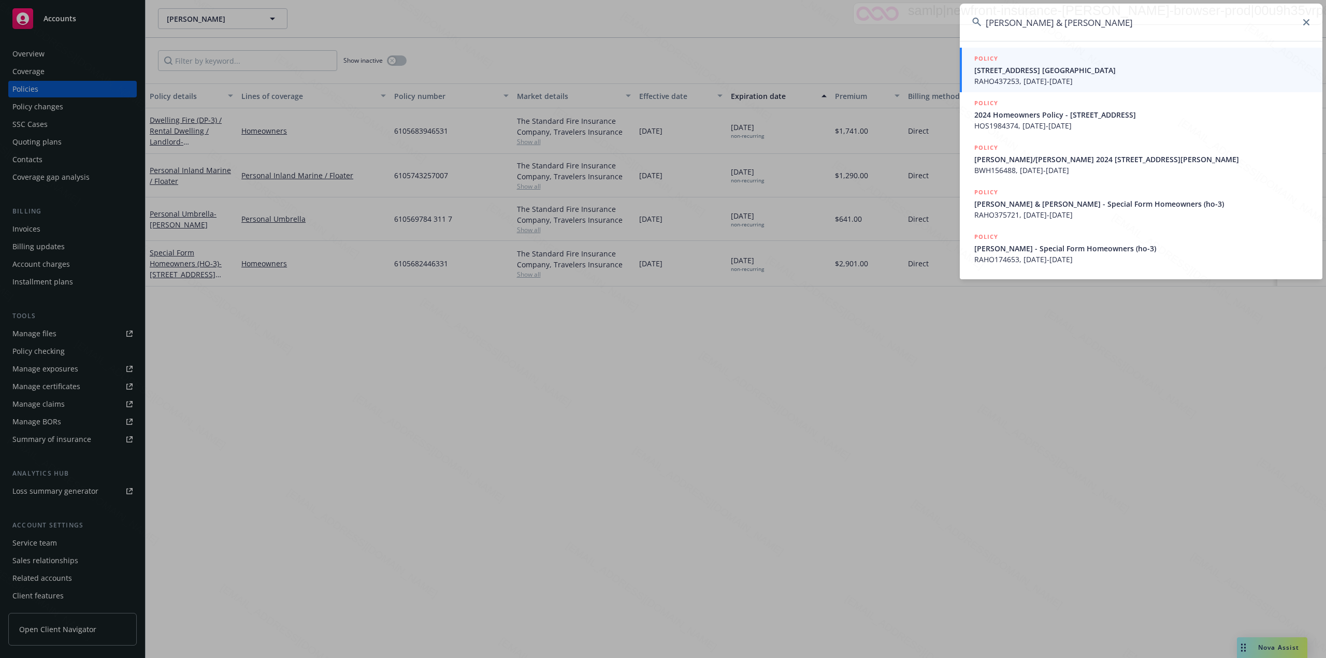
type input "[PERSON_NAME] & [PERSON_NAME]"
click at [661, 66] on span "[STREET_ADDRESS] [GEOGRAPHIC_DATA]" at bounding box center [1143, 70] width 336 height 11
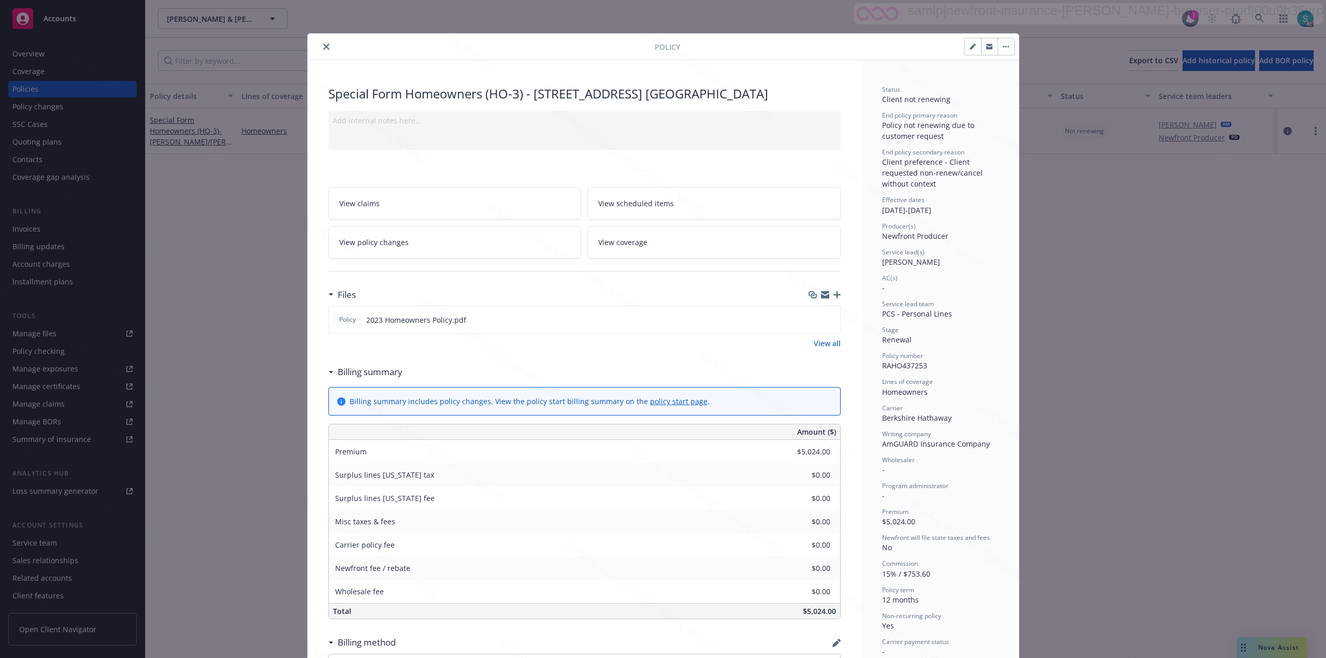
click at [323, 47] on icon "close" at bounding box center [326, 47] width 6 height 6
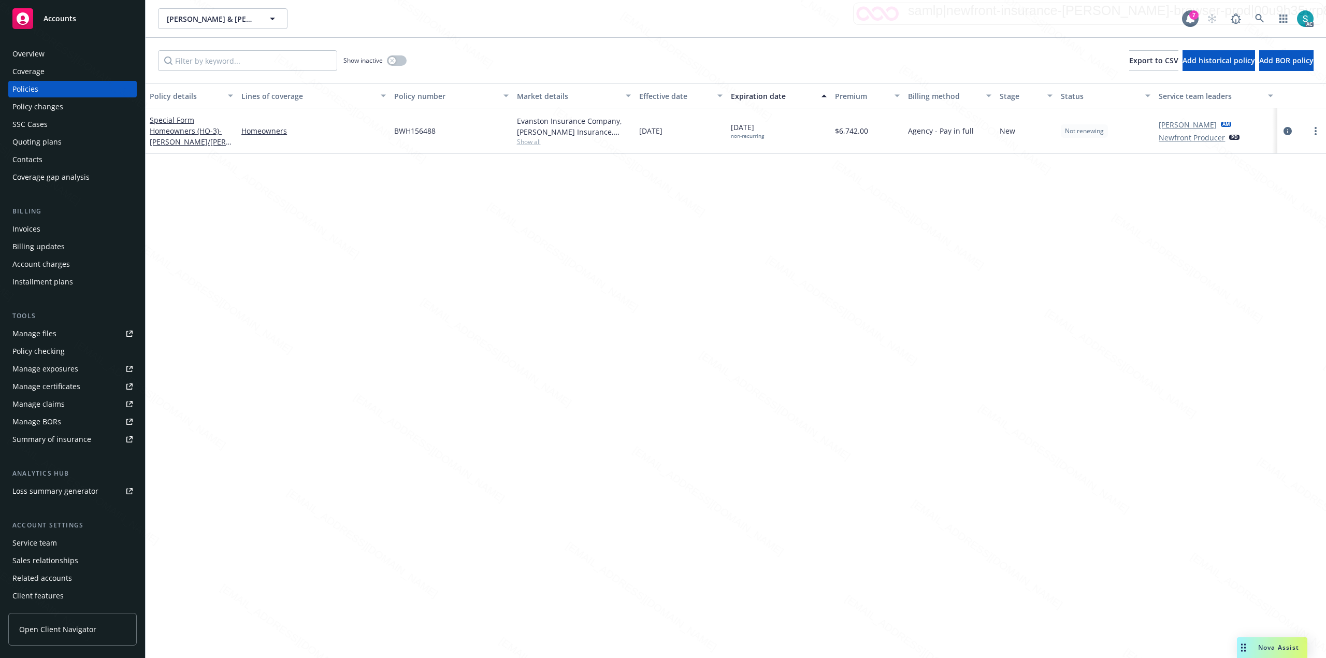
click at [45, 91] on div "Policies" at bounding box center [72, 89] width 120 height 17
click at [661, 15] on icon at bounding box center [1259, 18] width 9 height 9
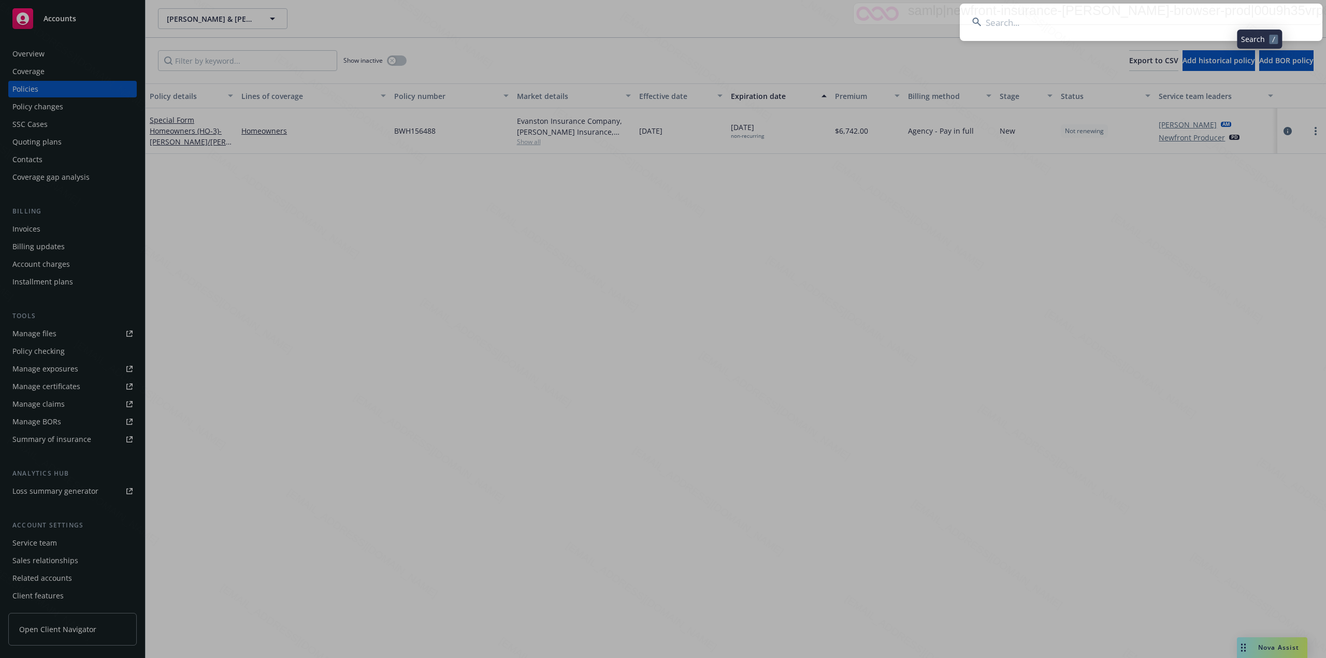
click at [661, 17] on input at bounding box center [1141, 22] width 363 height 37
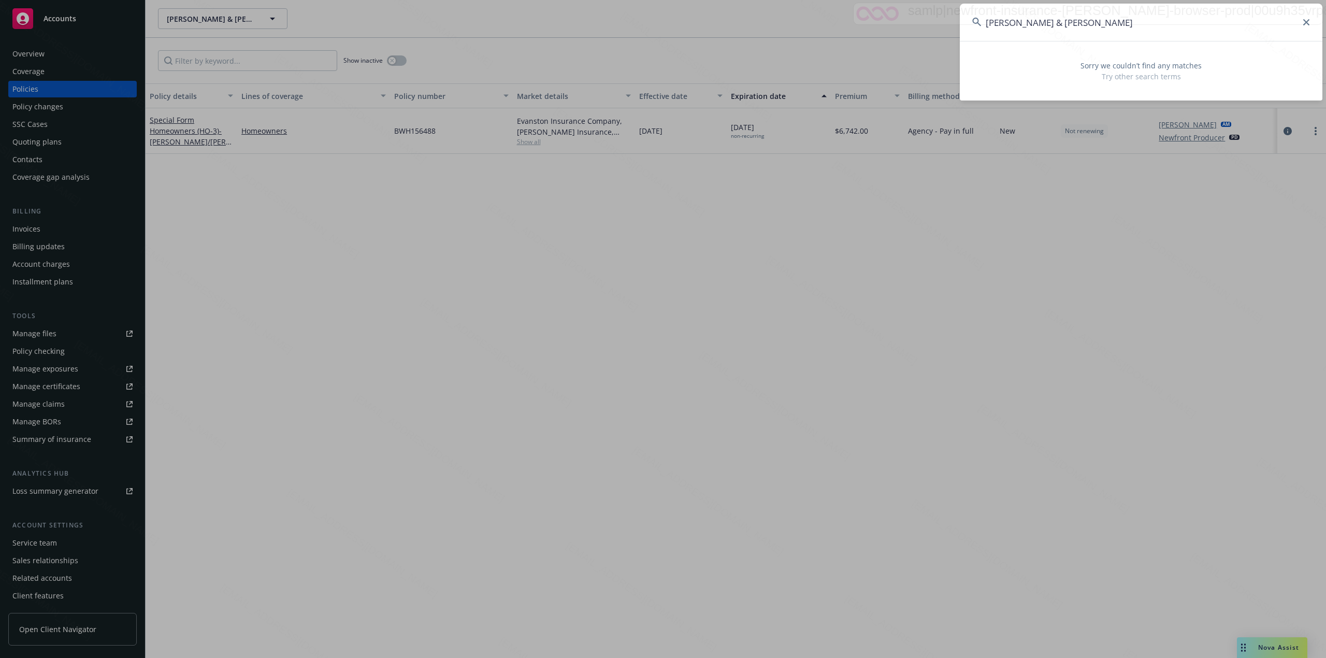
click at [661, 24] on input "[PERSON_NAME] & [PERSON_NAME]" at bounding box center [1141, 22] width 363 height 37
drag, startPoint x: 1095, startPoint y: 19, endPoint x: 1043, endPoint y: 25, distance: 52.6
click at [661, 25] on input "[PERSON_NAME] & [PERSON_NAME]" at bounding box center [1141, 22] width 363 height 37
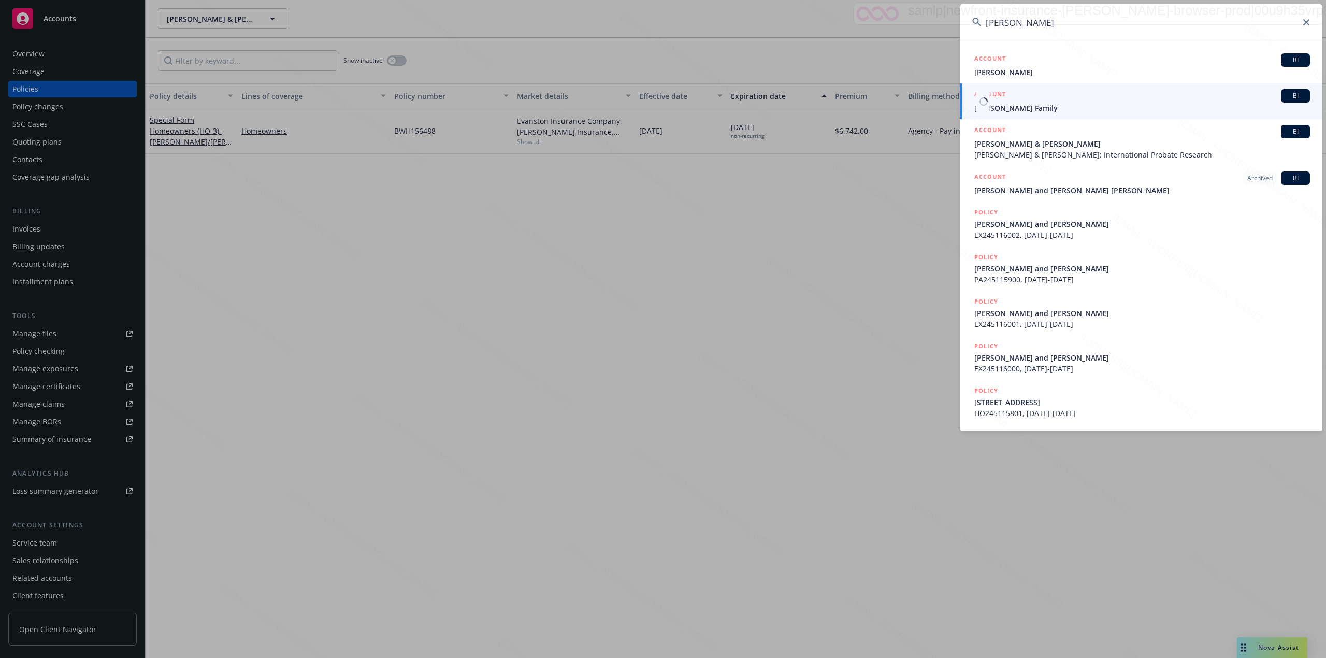
type input "[PERSON_NAME]"
click at [661, 103] on span "[PERSON_NAME] Family" at bounding box center [1143, 108] width 336 height 11
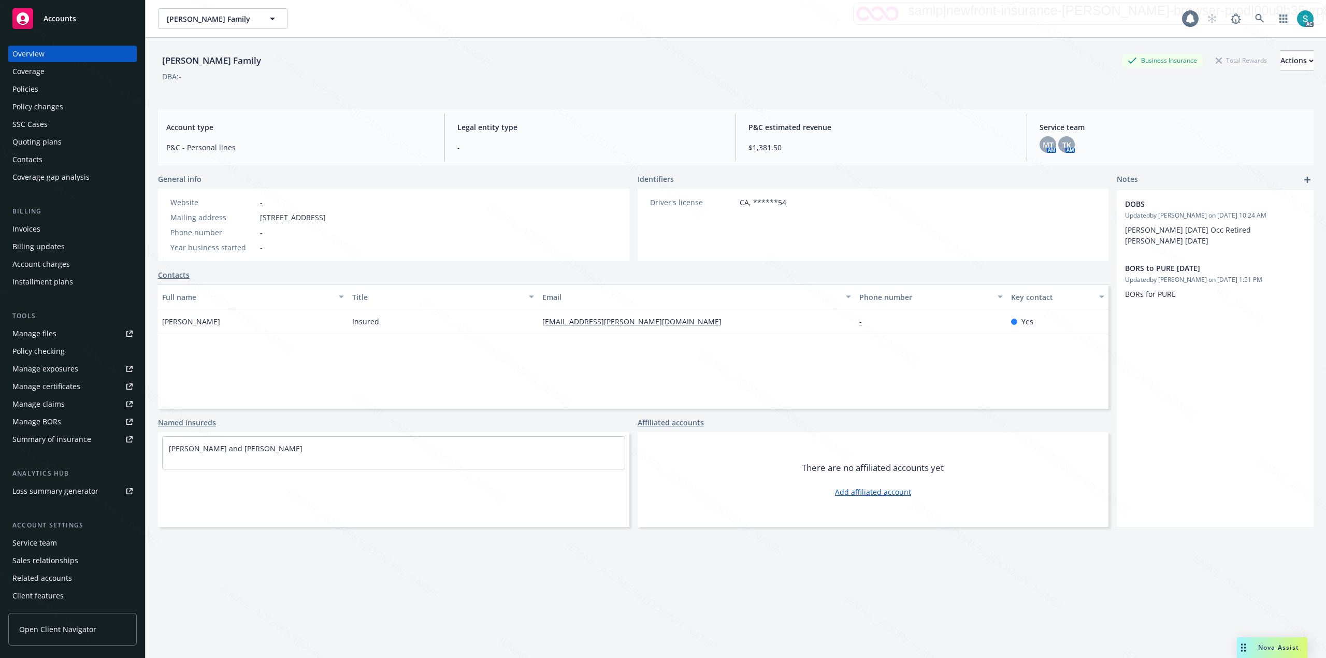
click at [39, 90] on div "Policies" at bounding box center [72, 89] width 120 height 17
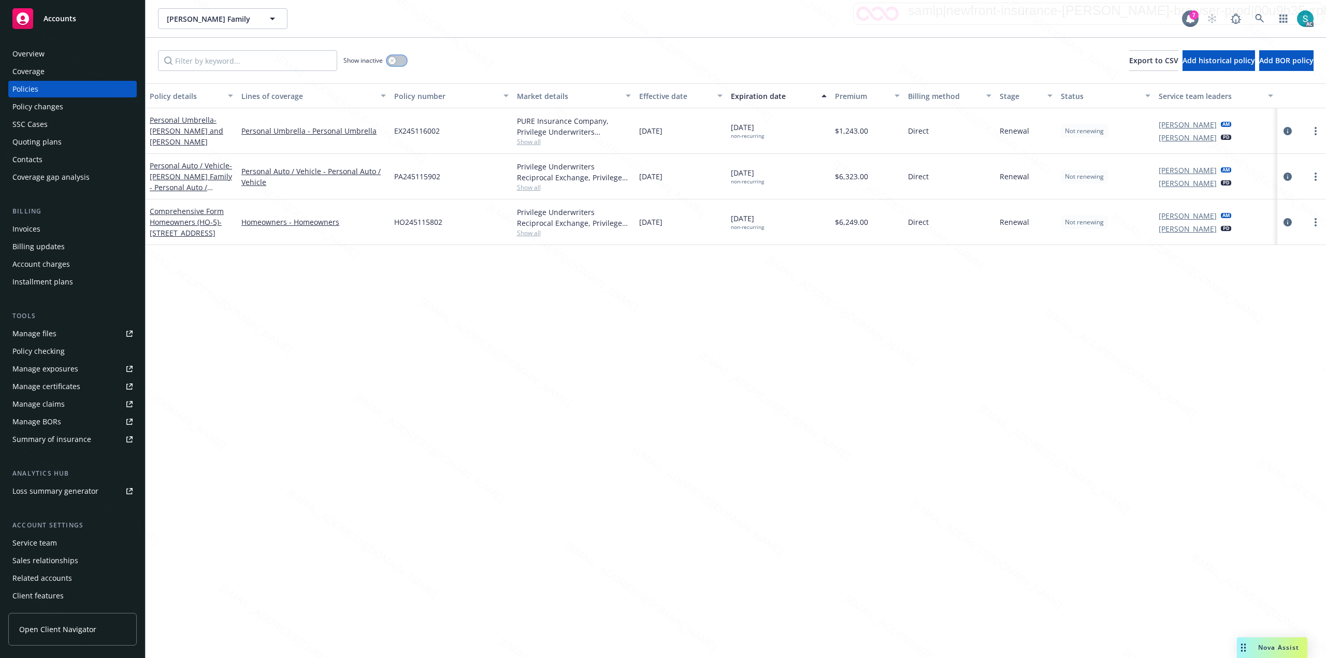
click at [396, 59] on div "button" at bounding box center [392, 60] width 7 height 7
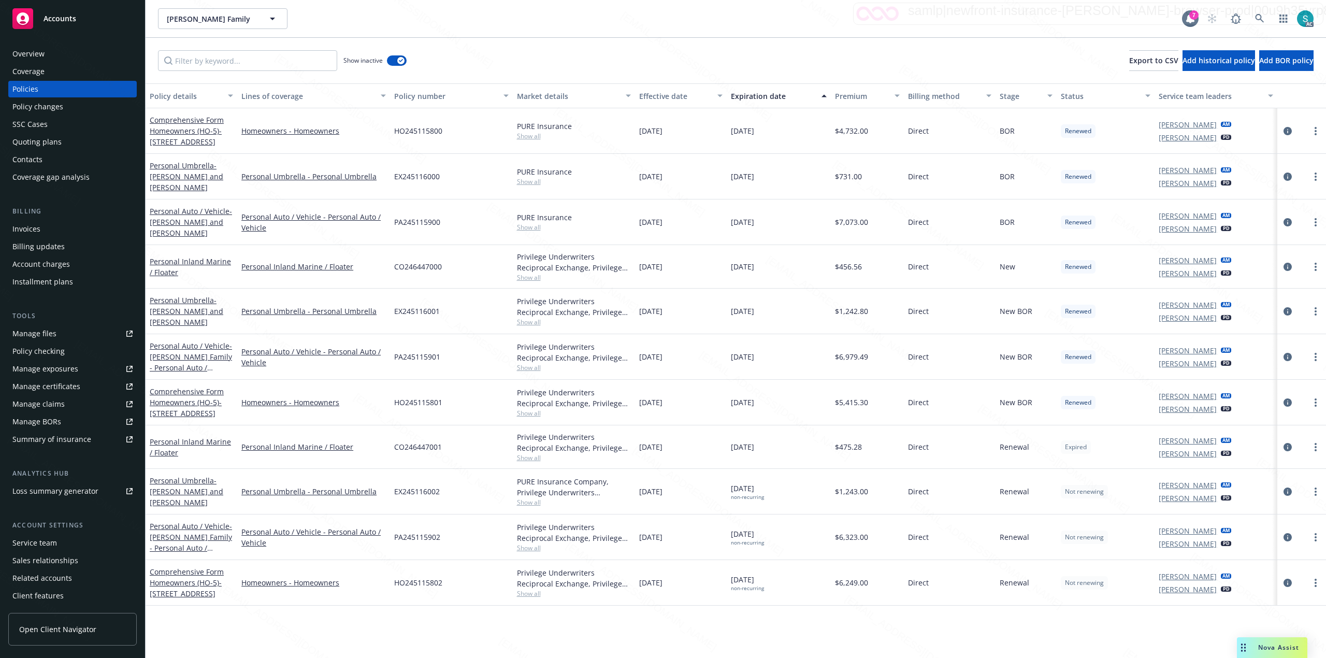
click at [661, 96] on div "Expiration date" at bounding box center [773, 96] width 84 height 11
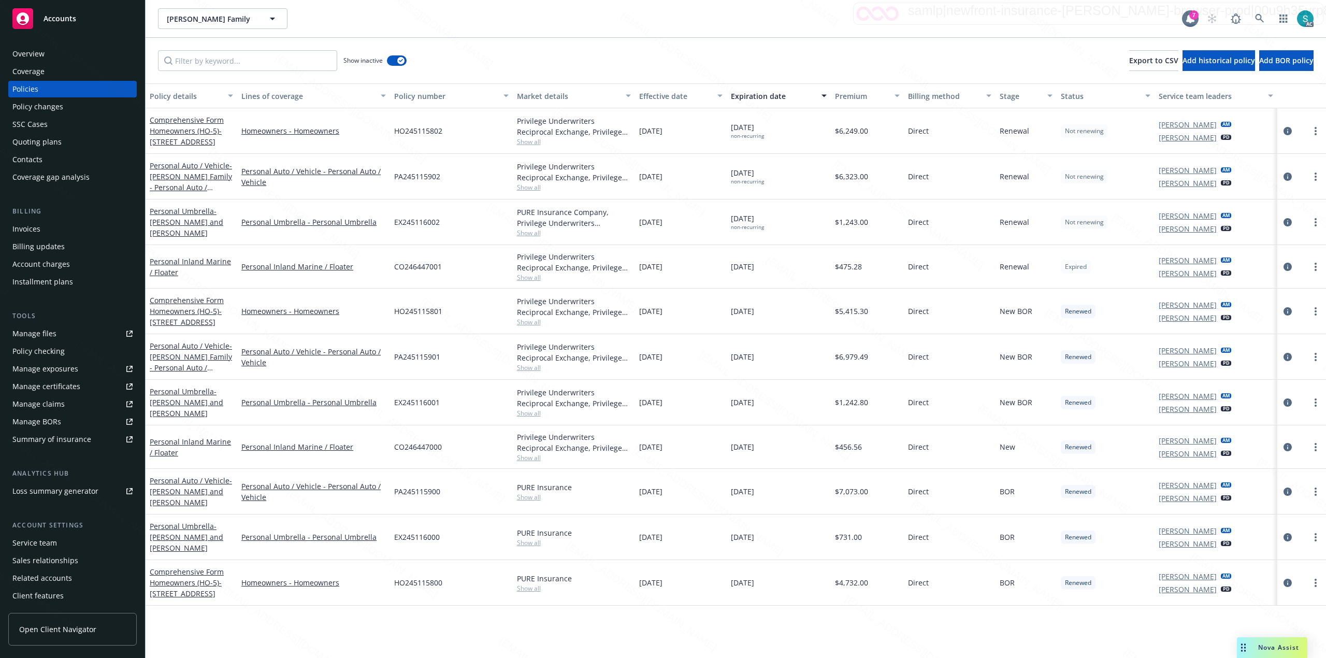
click at [661, 96] on div "Expiration date" at bounding box center [773, 96] width 84 height 11
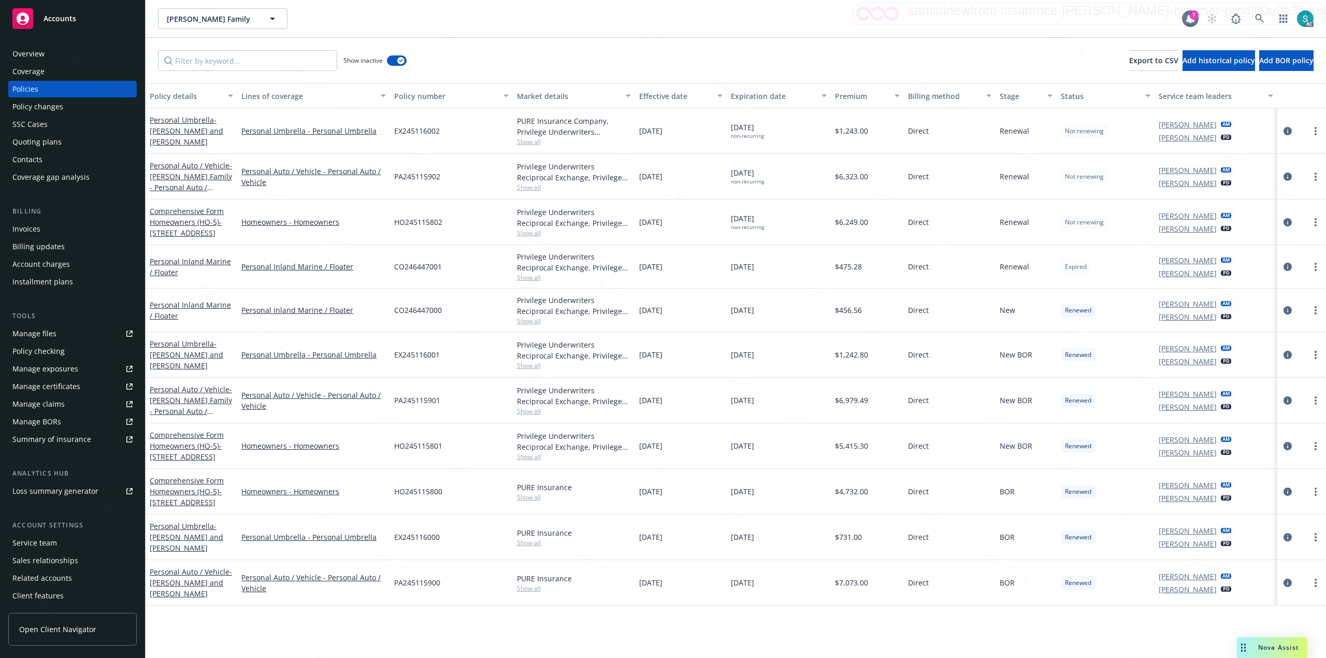
click at [661, 96] on div "Expiration date" at bounding box center [773, 96] width 84 height 11
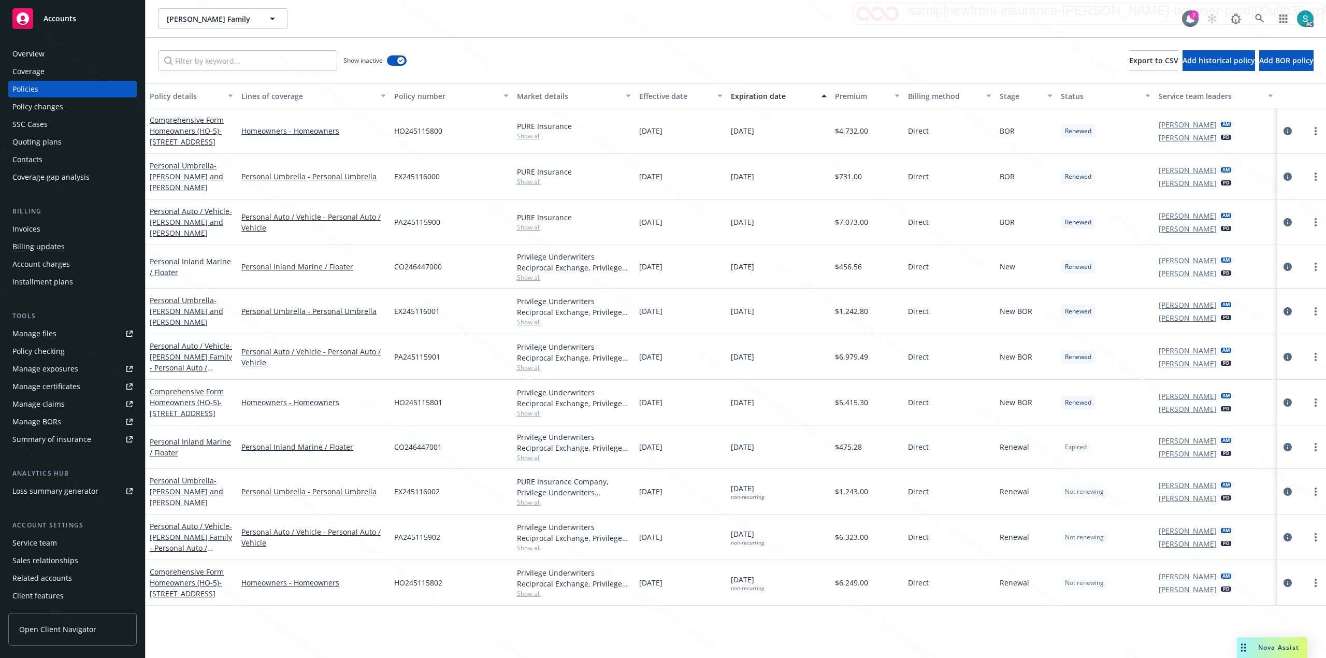
click at [55, 56] on div "Overview" at bounding box center [72, 54] width 120 height 17
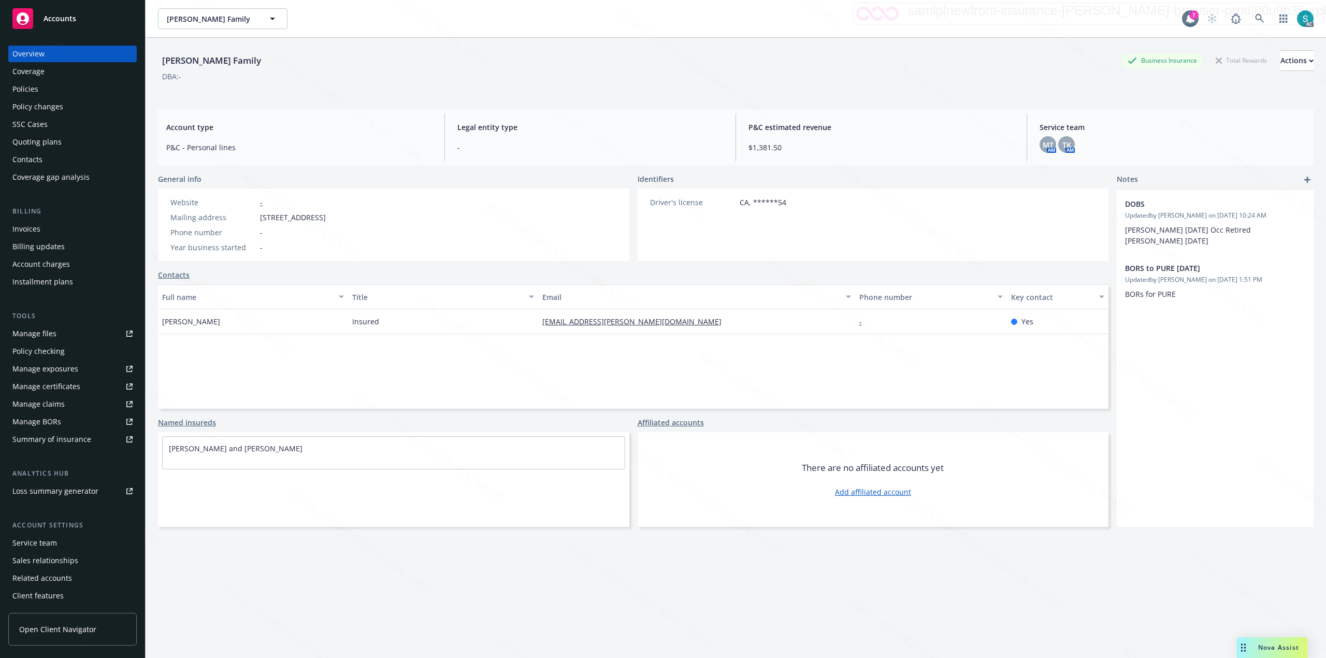
click at [191, 59] on div "[PERSON_NAME] Family" at bounding box center [211, 60] width 107 height 13
click at [58, 90] on div "Policies" at bounding box center [72, 89] width 120 height 17
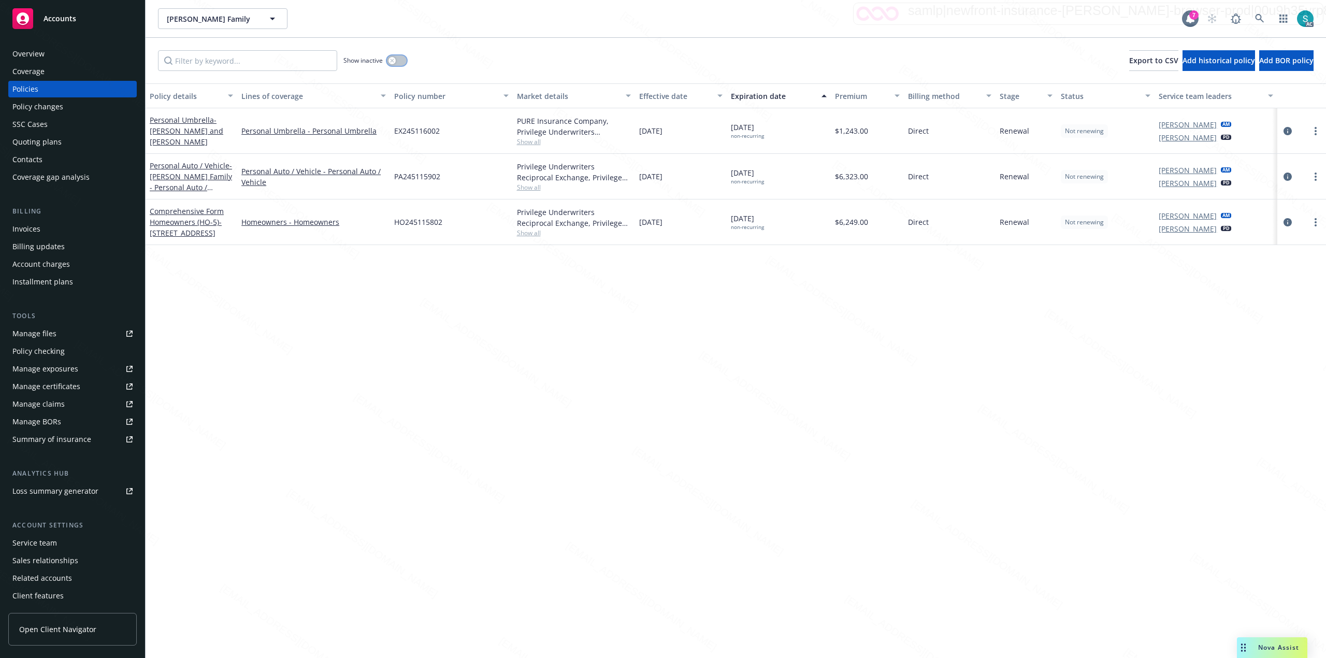
click at [398, 60] on button "button" at bounding box center [397, 60] width 20 height 10
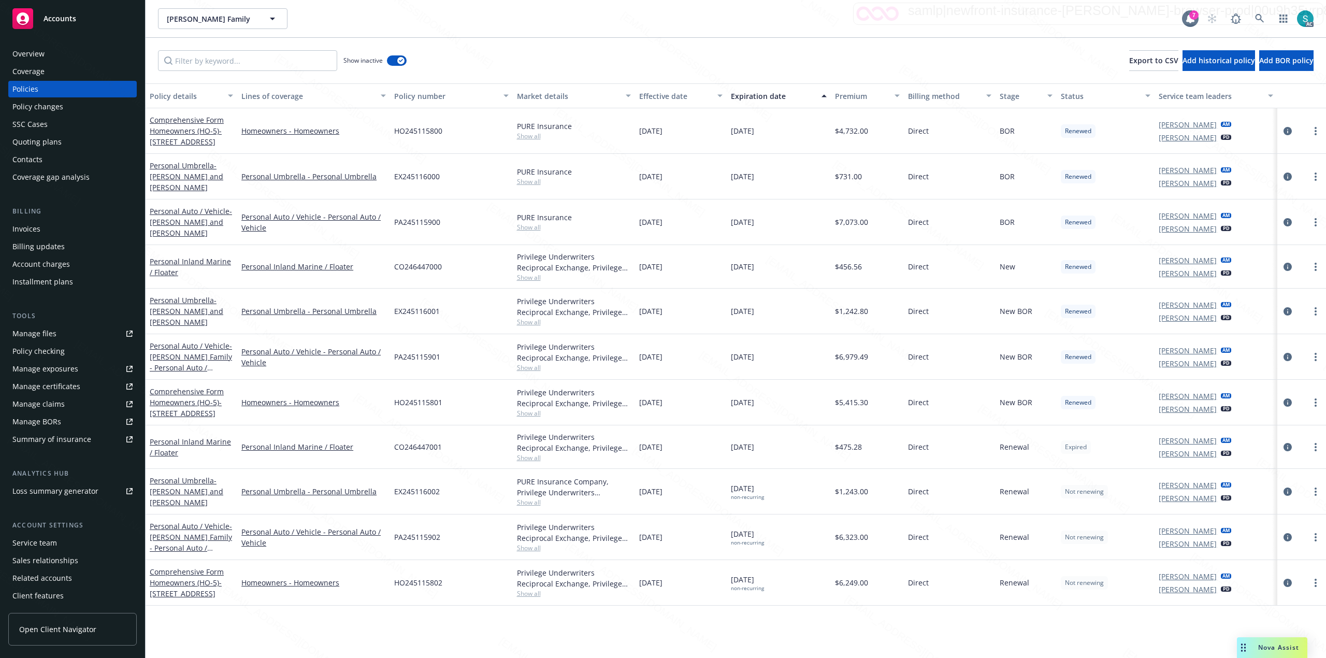
click at [661, 96] on div "Expiration date" at bounding box center [773, 96] width 84 height 11
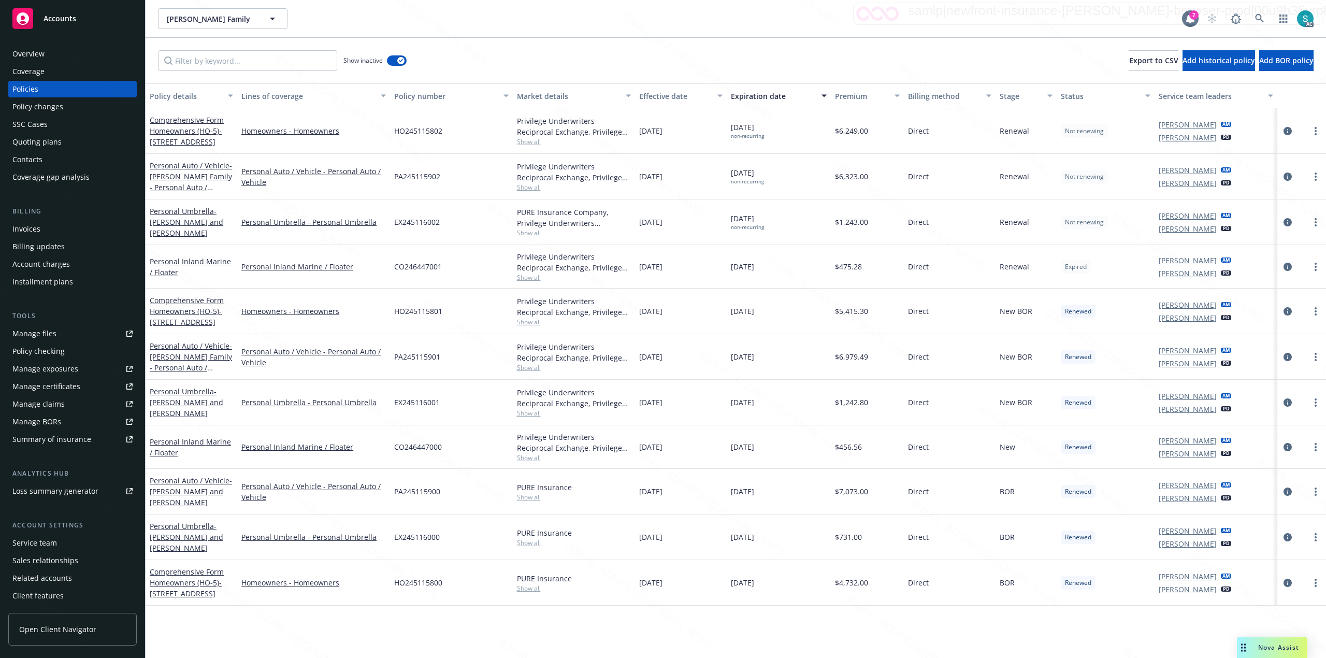
click at [174, 266] on div "Personal Inland Marine / Floater" at bounding box center [191, 267] width 83 height 22
click at [194, 266] on div "Personal Inland Marine / Floater" at bounding box center [191, 267] width 83 height 22
click at [200, 256] on link "Personal Inland Marine / Floater" at bounding box center [190, 266] width 81 height 21
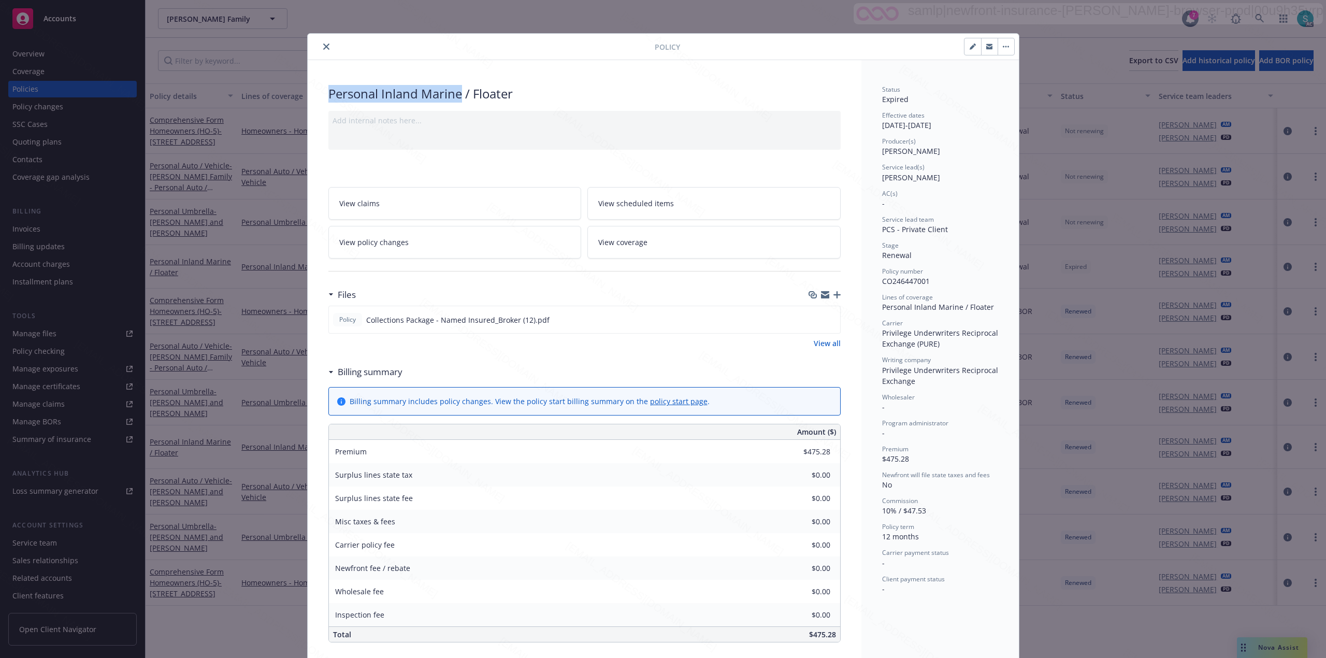
drag, startPoint x: 456, startPoint y: 96, endPoint x: 311, endPoint y: 98, distance: 144.6
click at [311, 98] on div "Personal Inland Marine / Floater Add internal notes here... View claims View sc…" at bounding box center [585, 504] width 554 height 888
click at [324, 46] on button "close" at bounding box center [326, 46] width 12 height 12
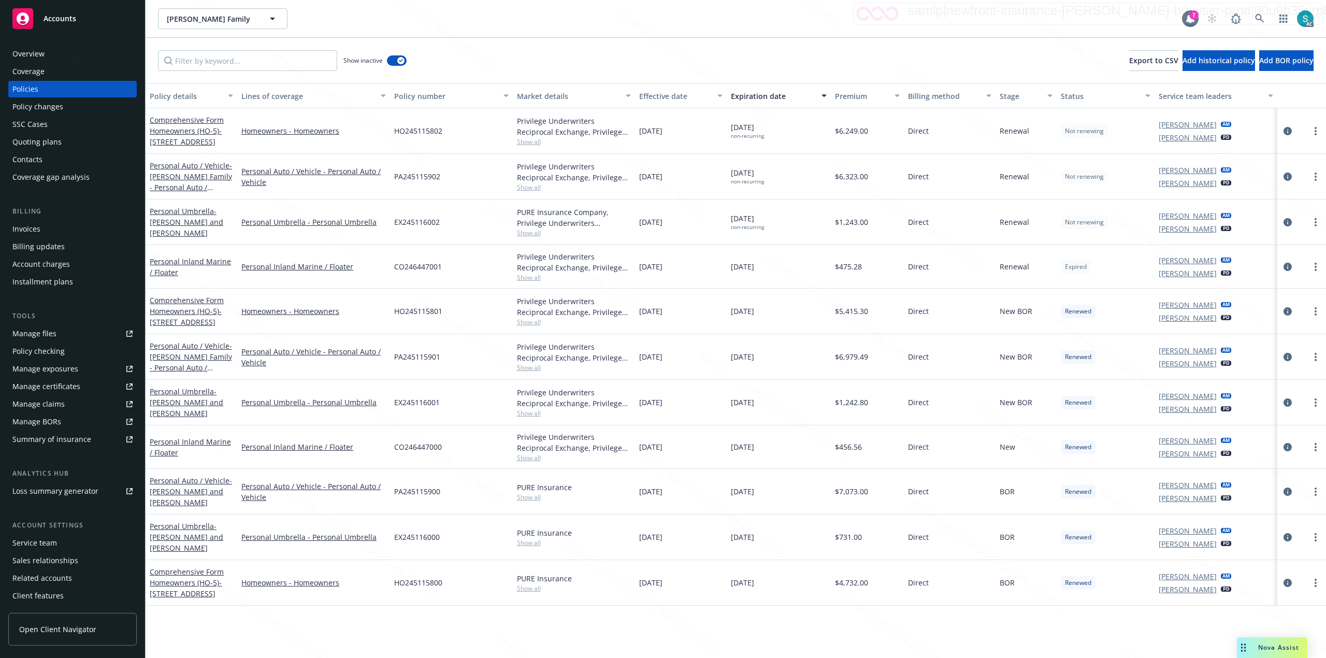
click at [38, 52] on div "Overview" at bounding box center [28, 54] width 32 height 17
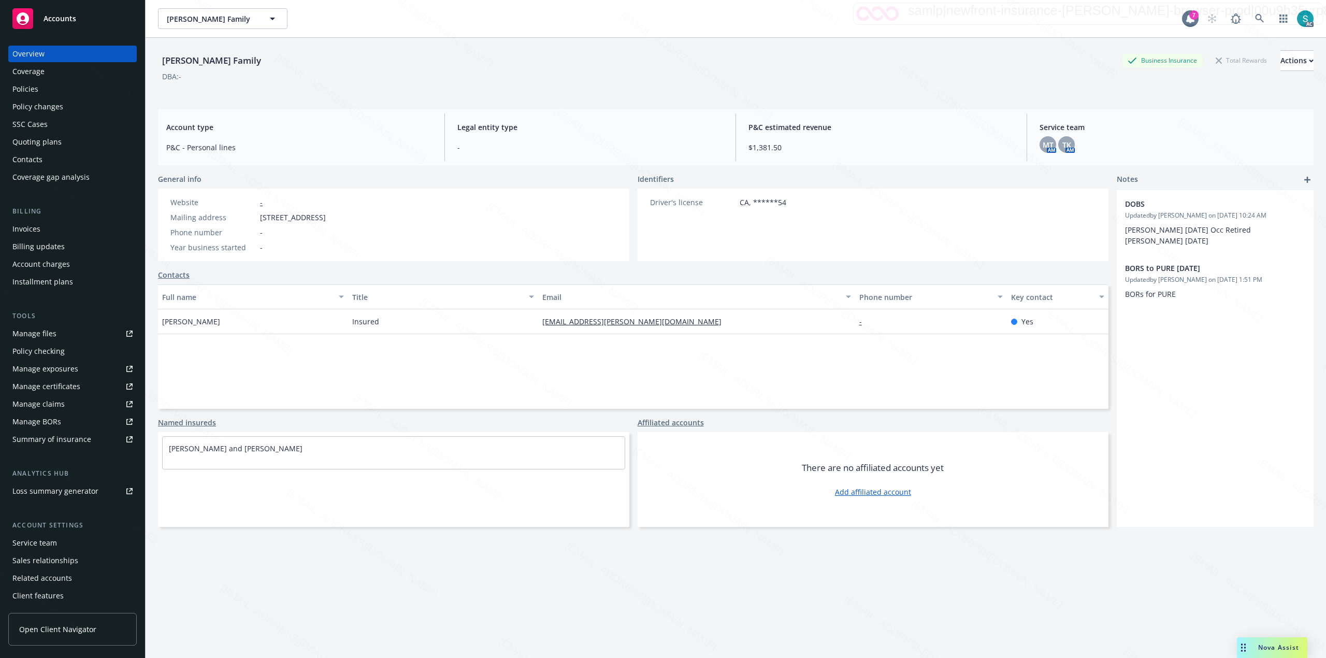
click at [273, 69] on div "[PERSON_NAME] Family Business Insurance Total Rewards Actions" at bounding box center [736, 60] width 1156 height 21
click at [20, 85] on div "Policies" at bounding box center [25, 89] width 26 height 17
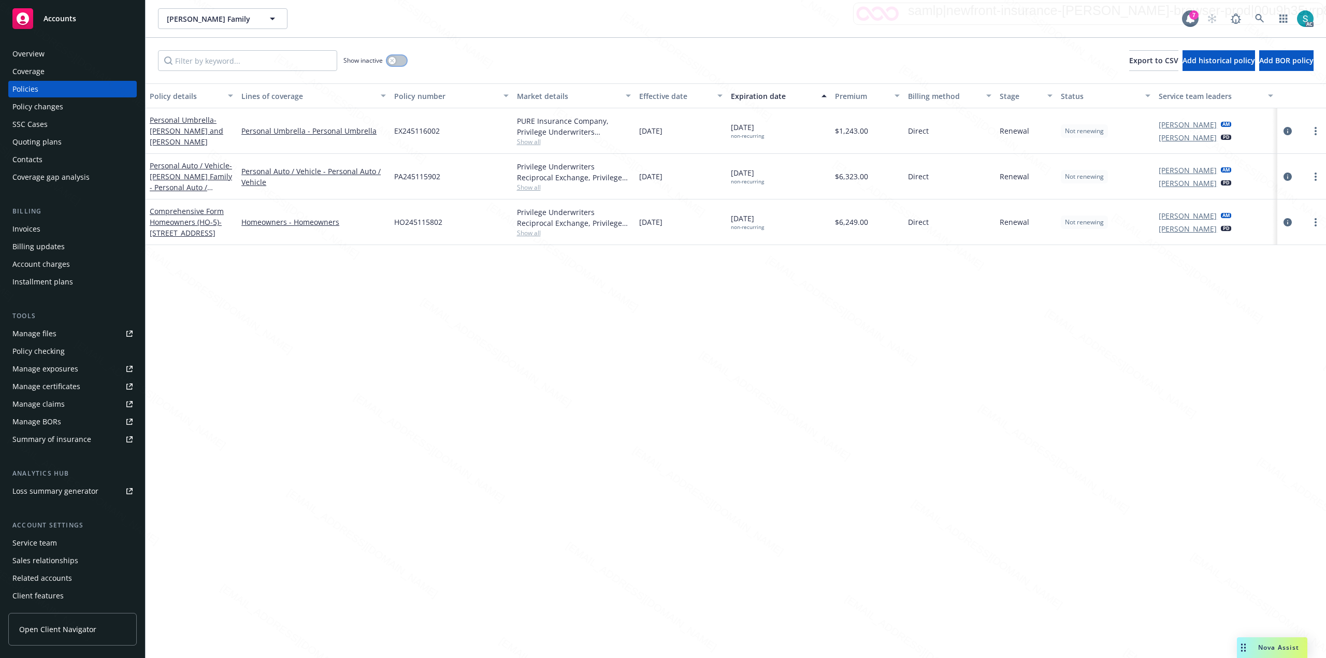
click at [391, 64] on button "button" at bounding box center [397, 60] width 20 height 10
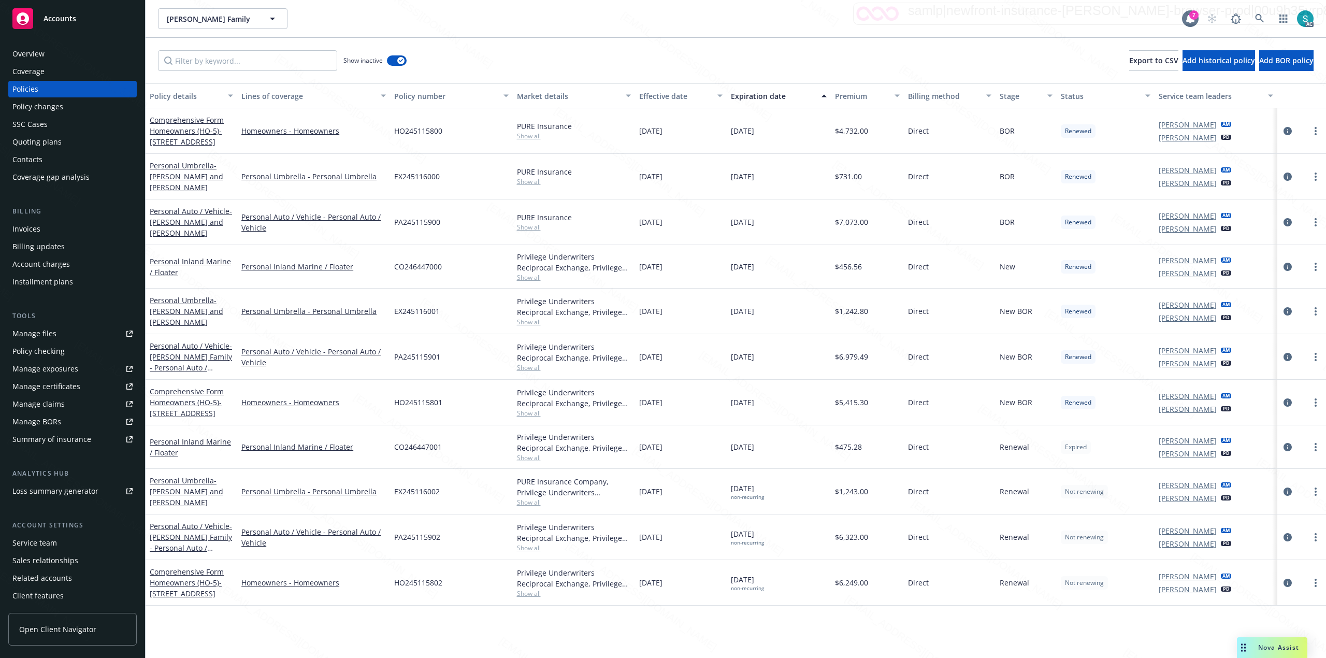
click at [661, 99] on div "Expiration date" at bounding box center [773, 96] width 84 height 11
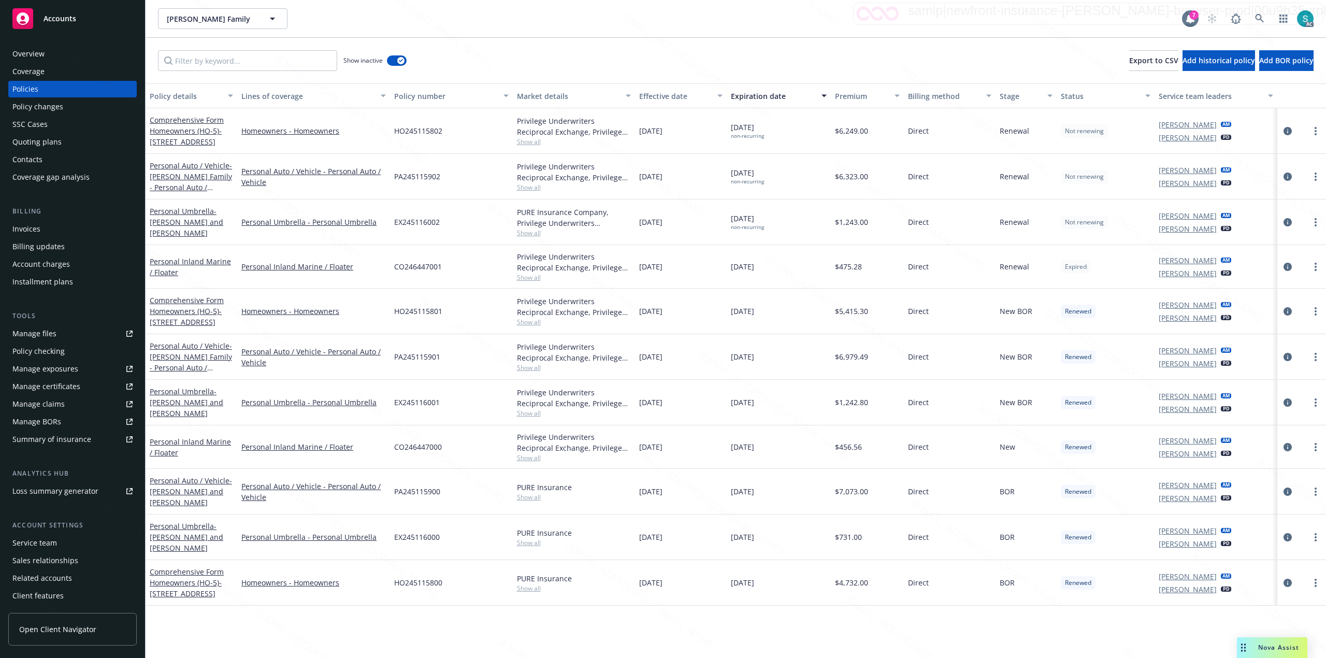
click at [661, 99] on div "Expiration date" at bounding box center [773, 96] width 84 height 11
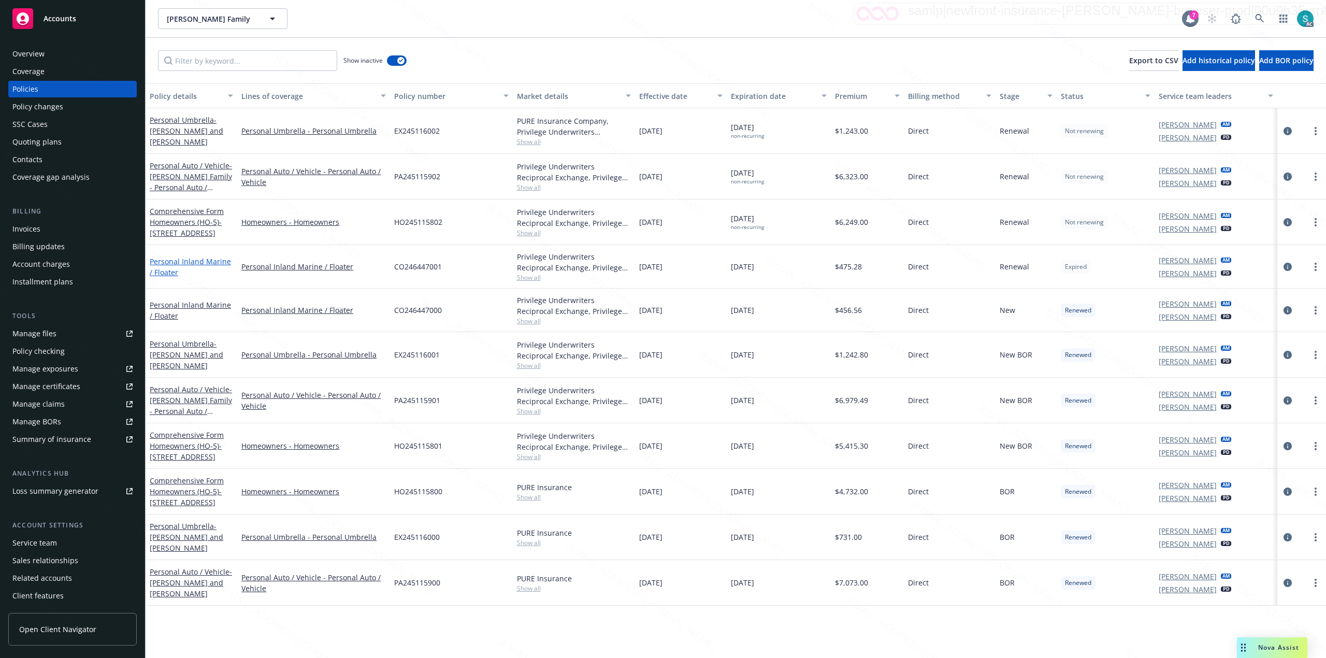
click at [195, 261] on link "Personal Inland Marine / Floater" at bounding box center [190, 266] width 81 height 21
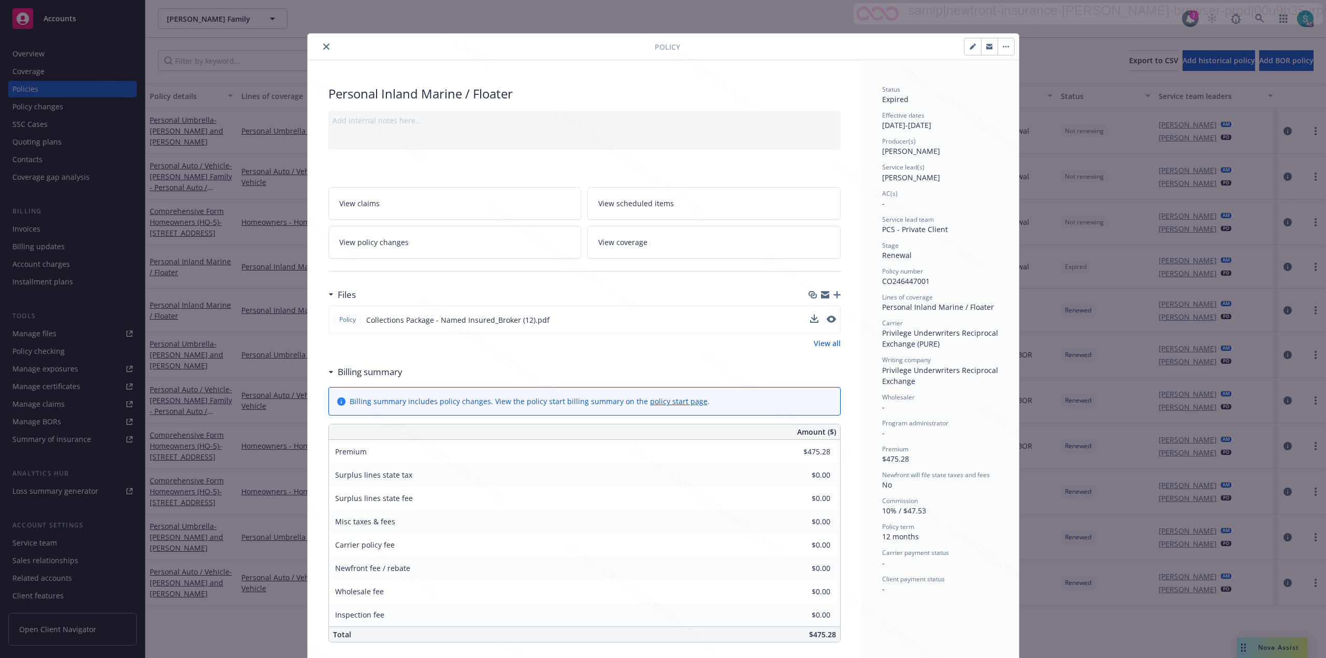
scroll to position [31, 0]
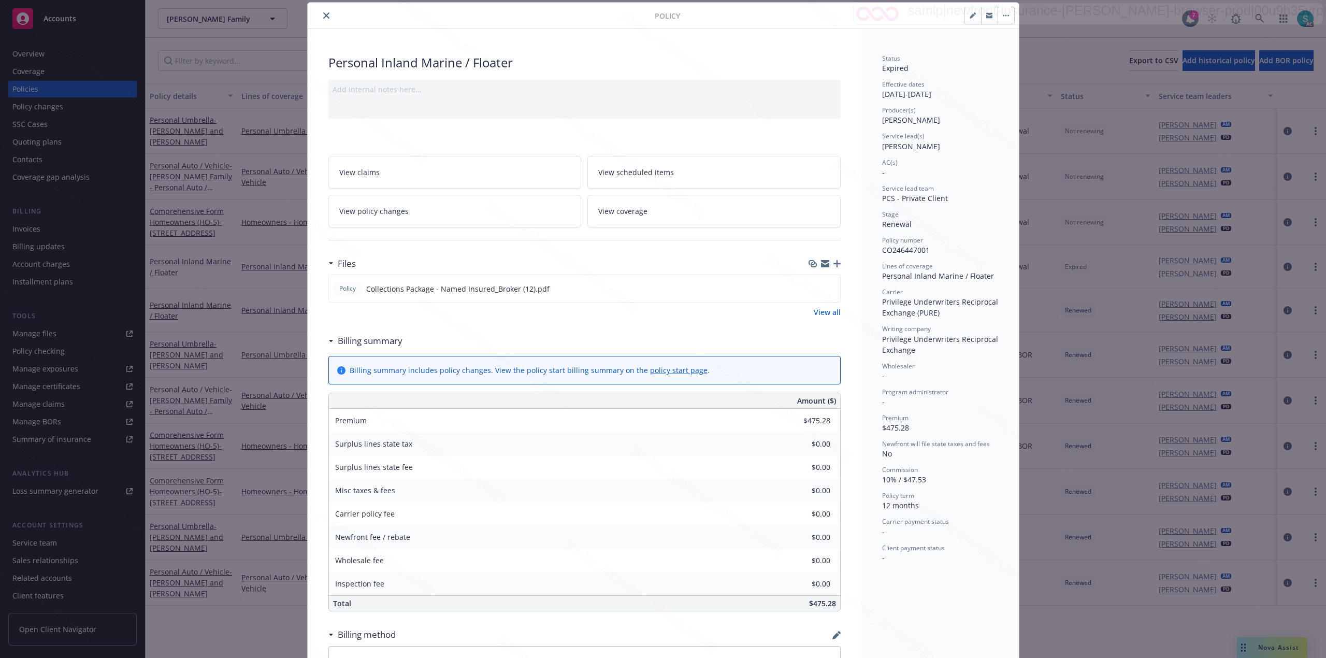
click at [321, 19] on button "close" at bounding box center [326, 15] width 12 height 12
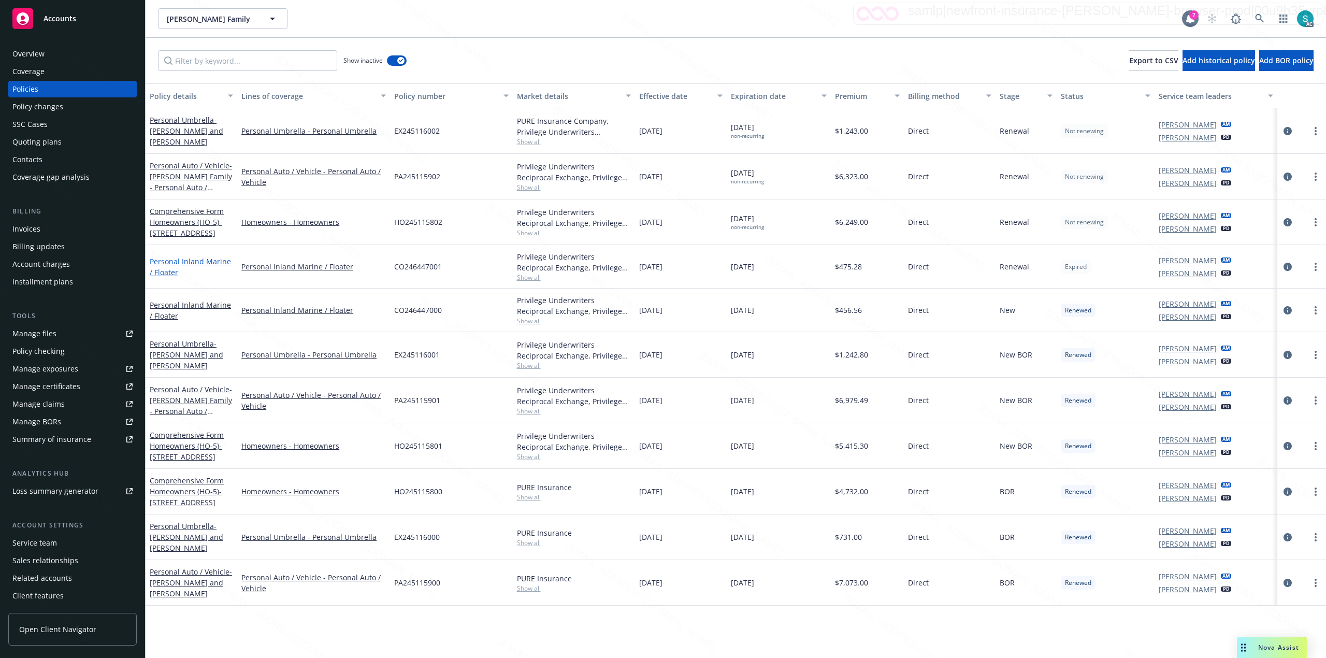
click at [209, 257] on link "Personal Inland Marine / Floater" at bounding box center [190, 266] width 81 height 21
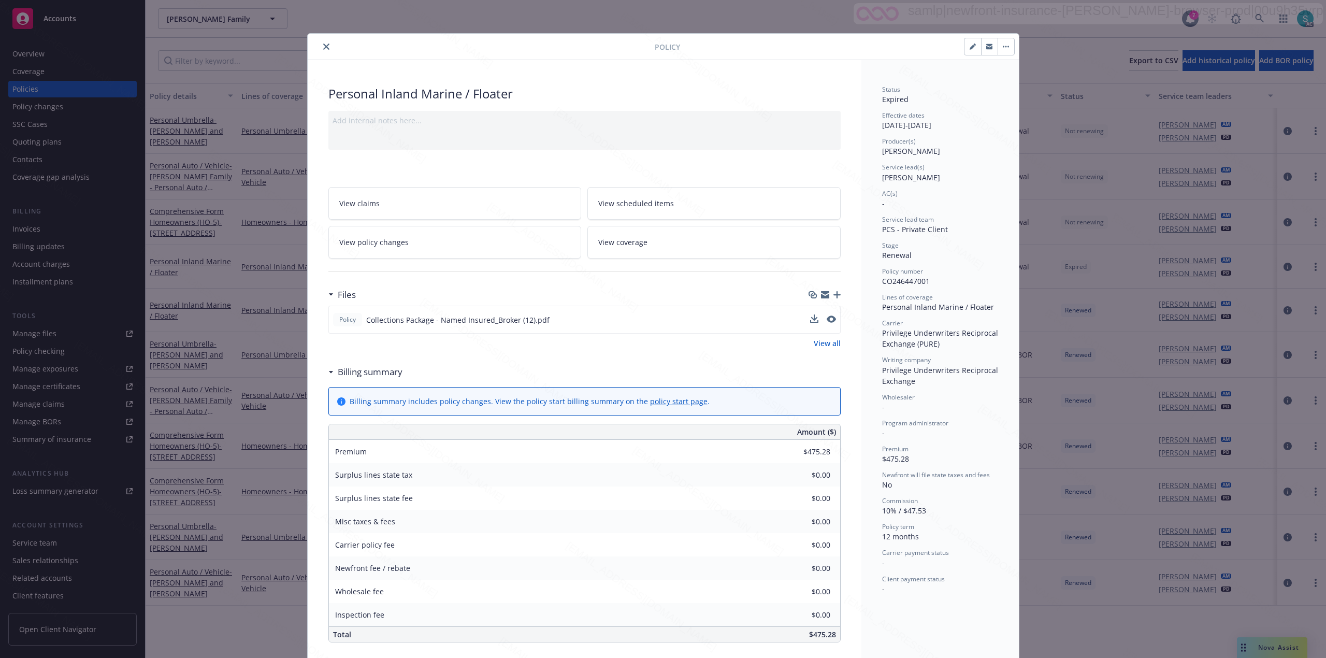
scroll to position [31, 0]
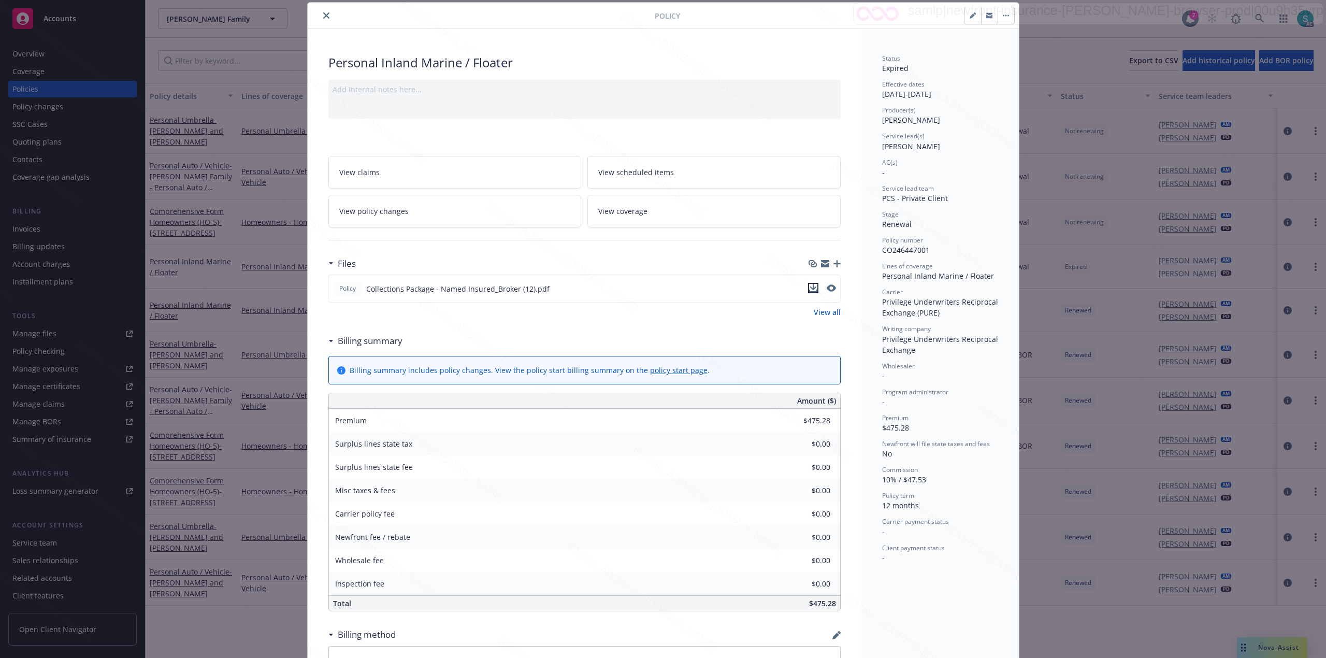
click at [661, 291] on icon "download file" at bounding box center [813, 291] width 8 height 3
click at [321, 19] on button "close" at bounding box center [326, 15] width 12 height 12
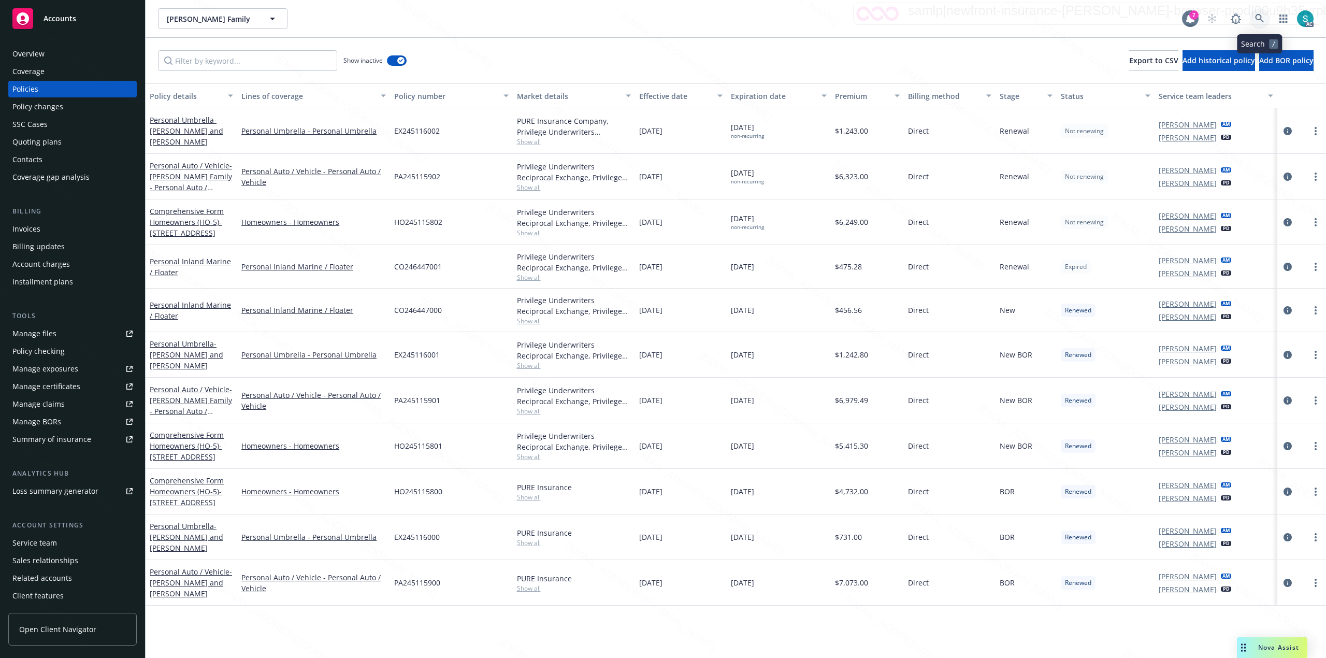
click at [661, 15] on icon at bounding box center [1259, 18] width 9 height 9
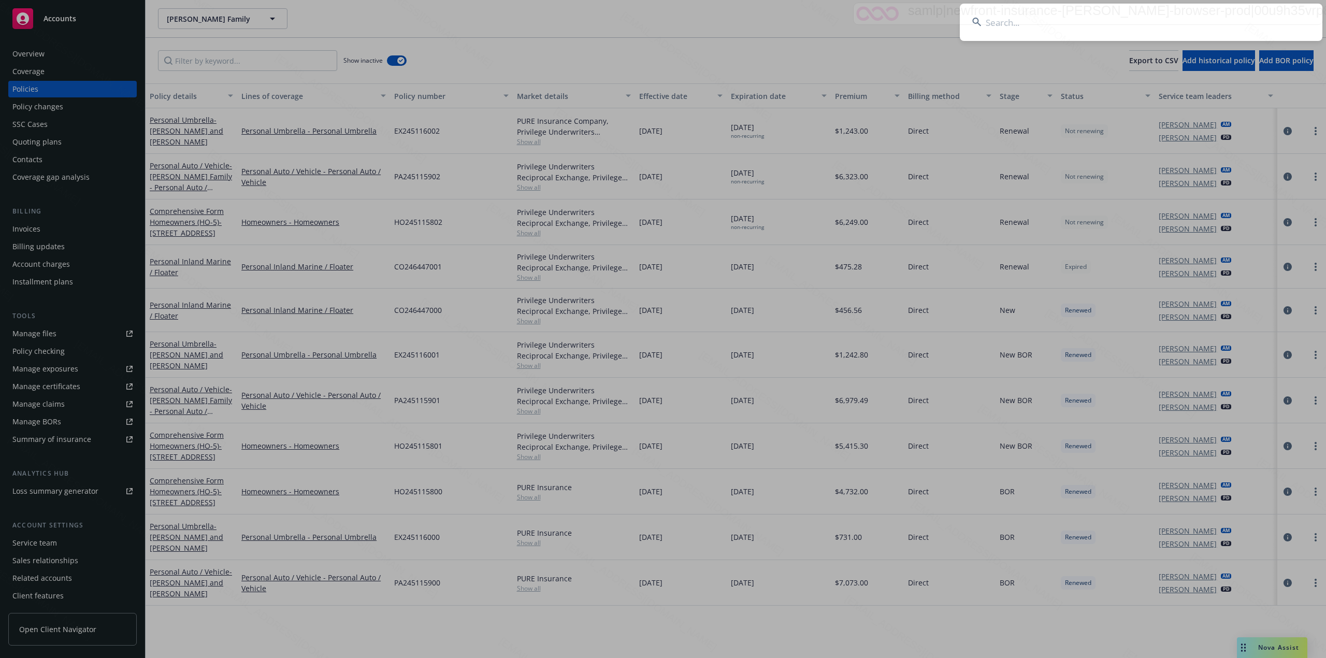
click at [661, 15] on input at bounding box center [1141, 22] width 363 height 37
click at [661, 18] on input at bounding box center [1141, 22] width 363 height 37
type input "[PERSON_NAME] & [PERSON_NAME]"
click at [661, 17] on input "[PERSON_NAME] & [PERSON_NAME]" at bounding box center [1141, 22] width 363 height 37
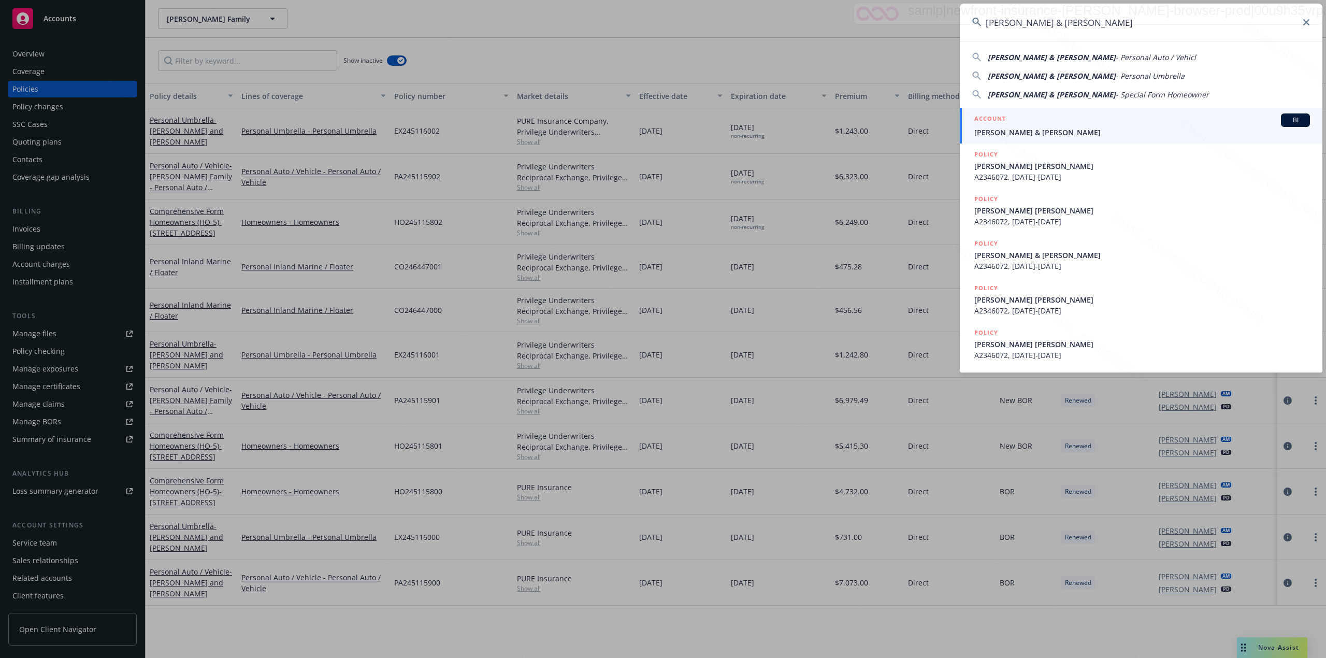
click at [661, 126] on div "ACCOUNT BI" at bounding box center [1143, 119] width 336 height 13
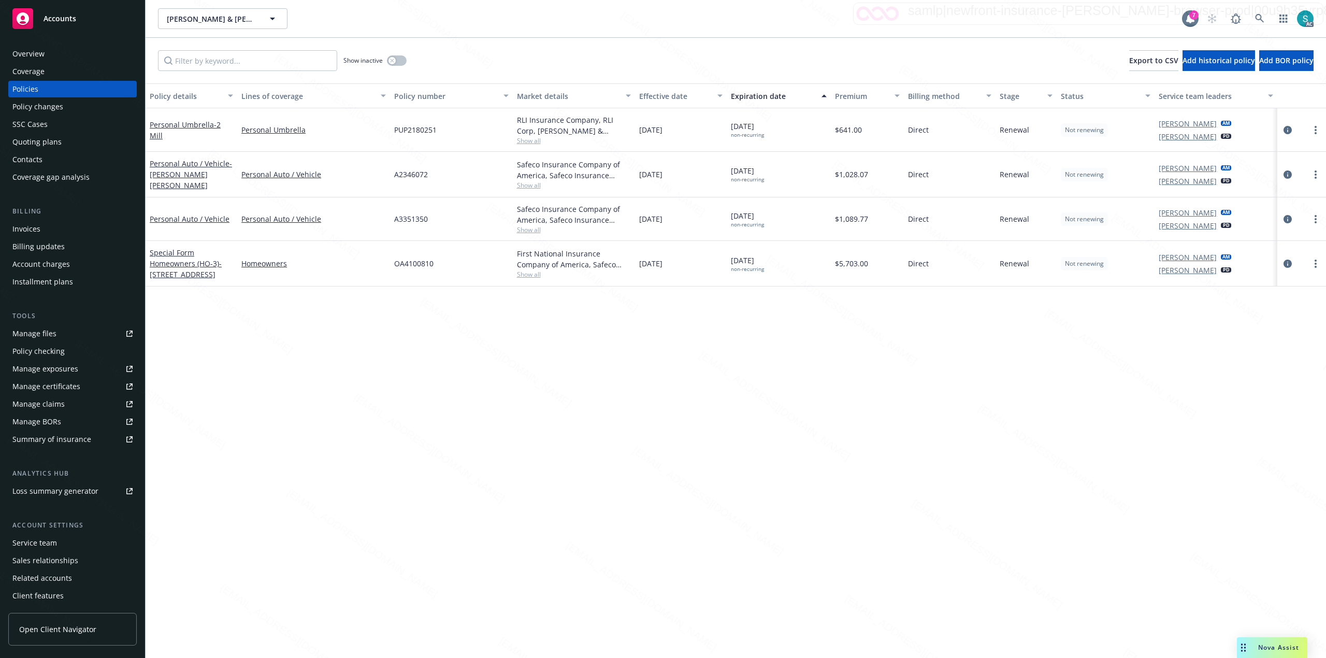
click at [409, 137] on div "PUP2180251" at bounding box center [451, 130] width 122 height 44
click at [661, 16] on link at bounding box center [1260, 18] width 21 height 21
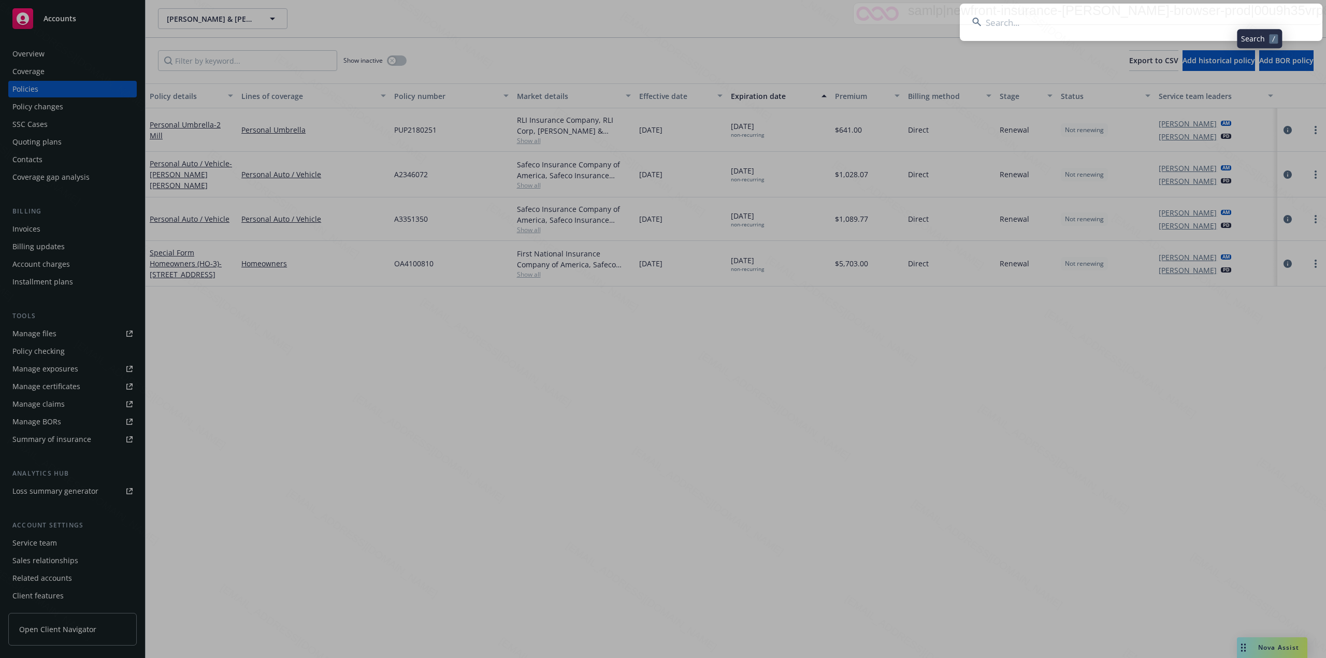
click at [661, 11] on input at bounding box center [1141, 22] width 363 height 37
type input "[PERSON_NAME] & [PERSON_NAME]"
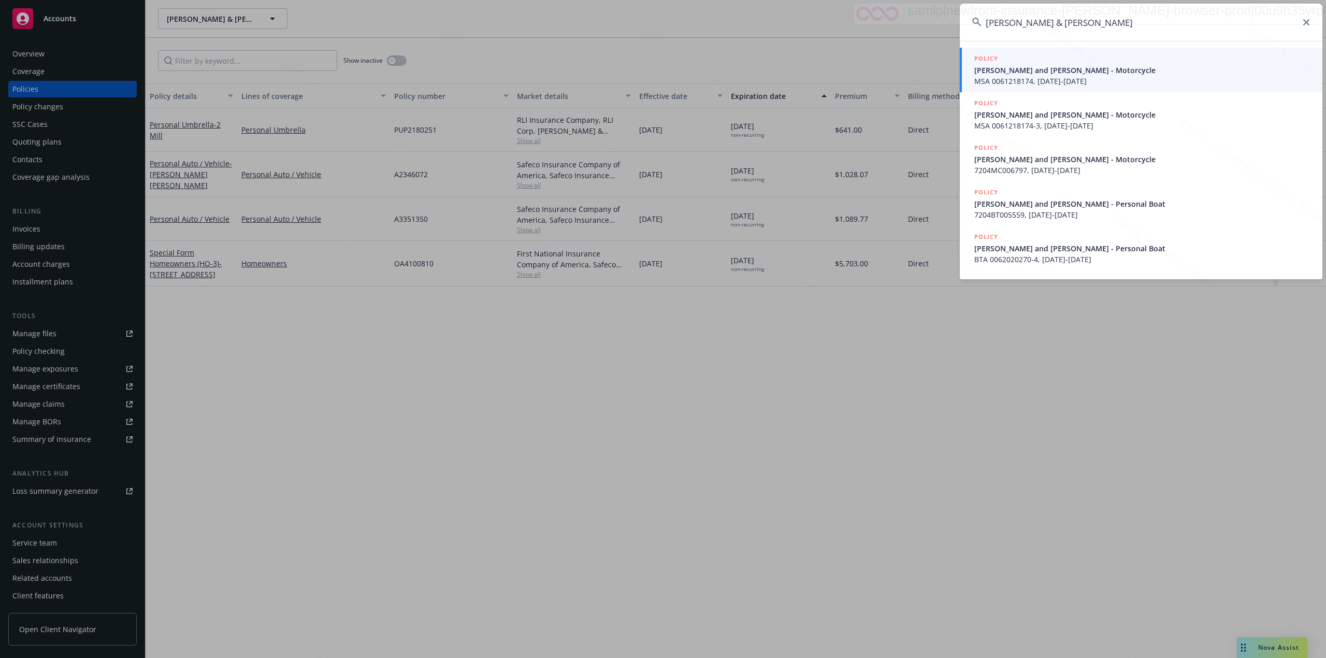
click at [661, 67] on span "[PERSON_NAME] and [PERSON_NAME] - Motorcycle" at bounding box center [1143, 70] width 336 height 11
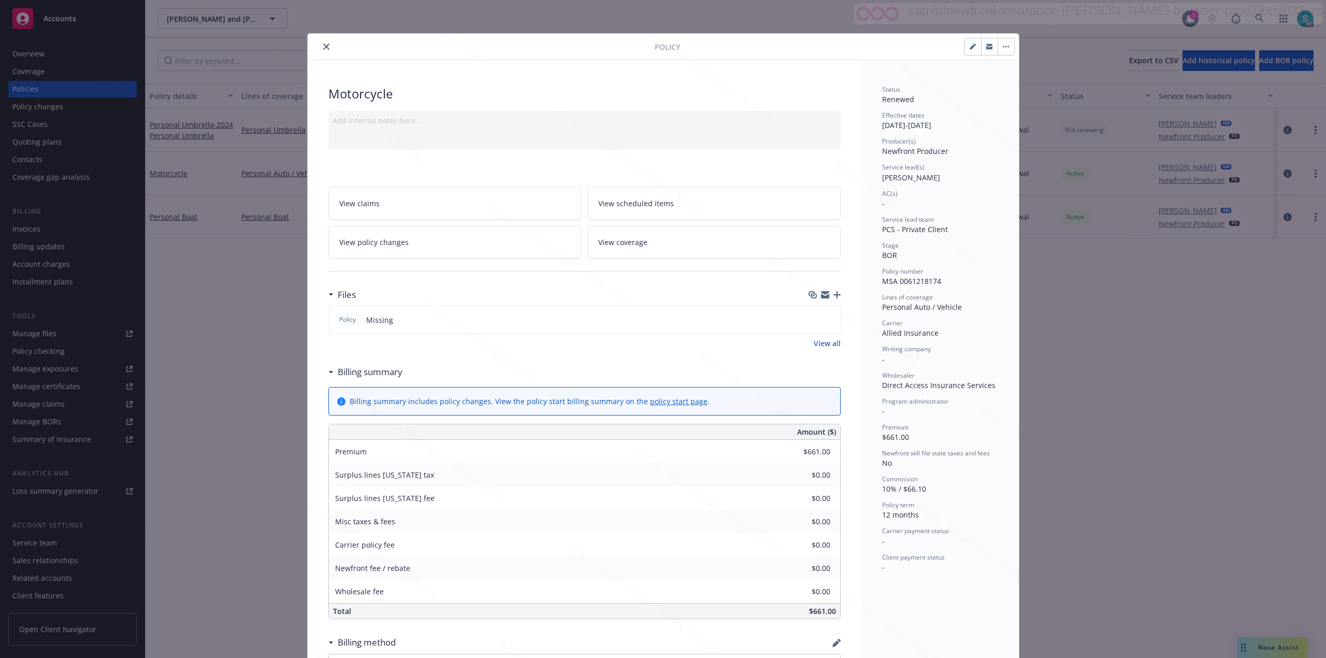
click at [323, 47] on icon "close" at bounding box center [326, 47] width 6 height 6
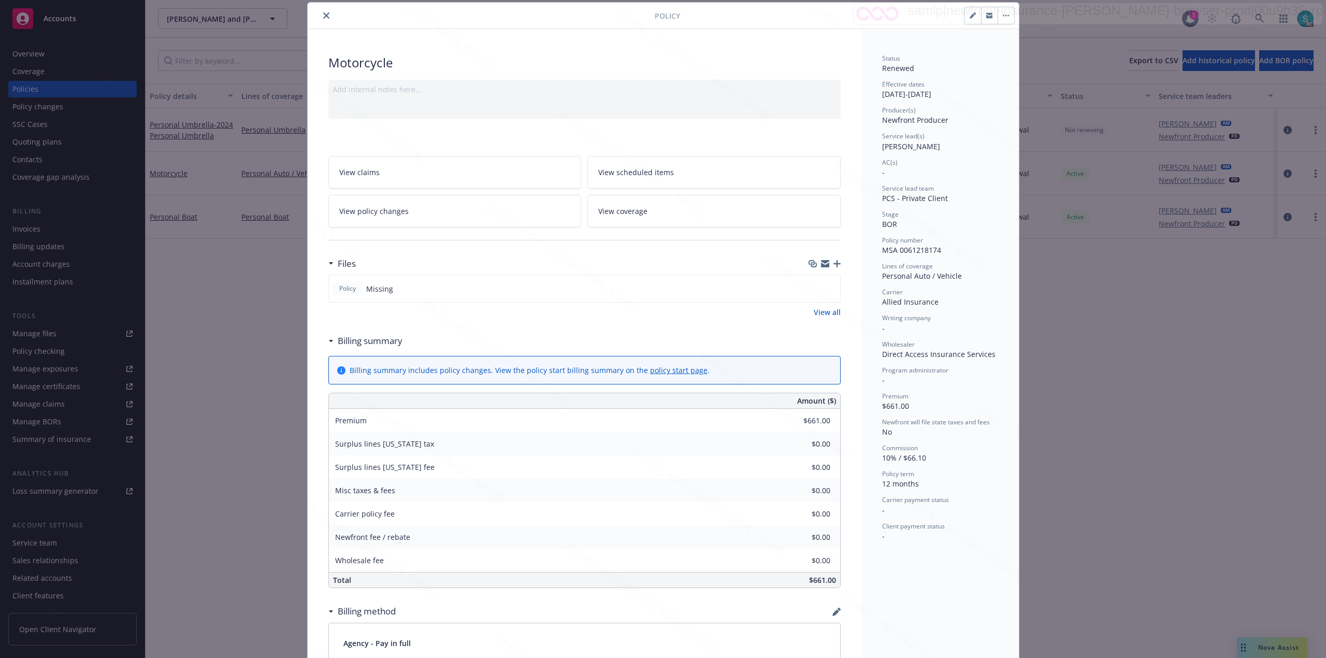
click at [323, 16] on icon "close" at bounding box center [326, 15] width 6 height 6
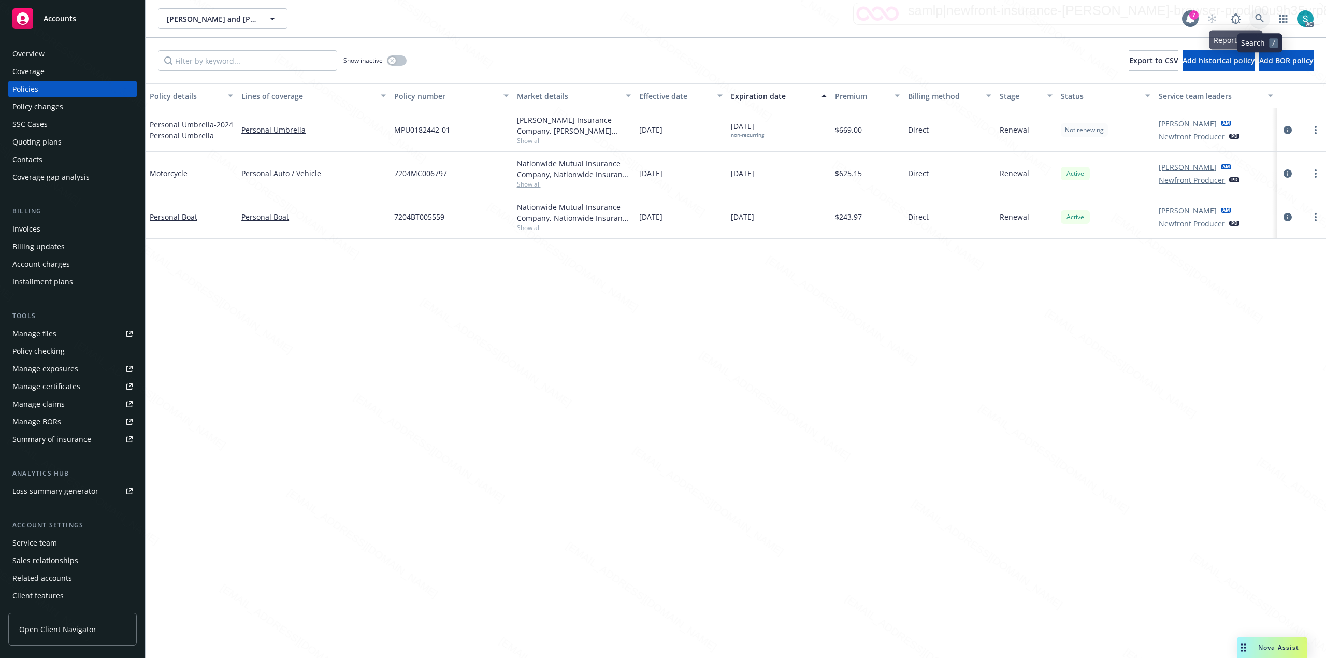
click at [661, 17] on icon at bounding box center [1259, 18] width 9 height 9
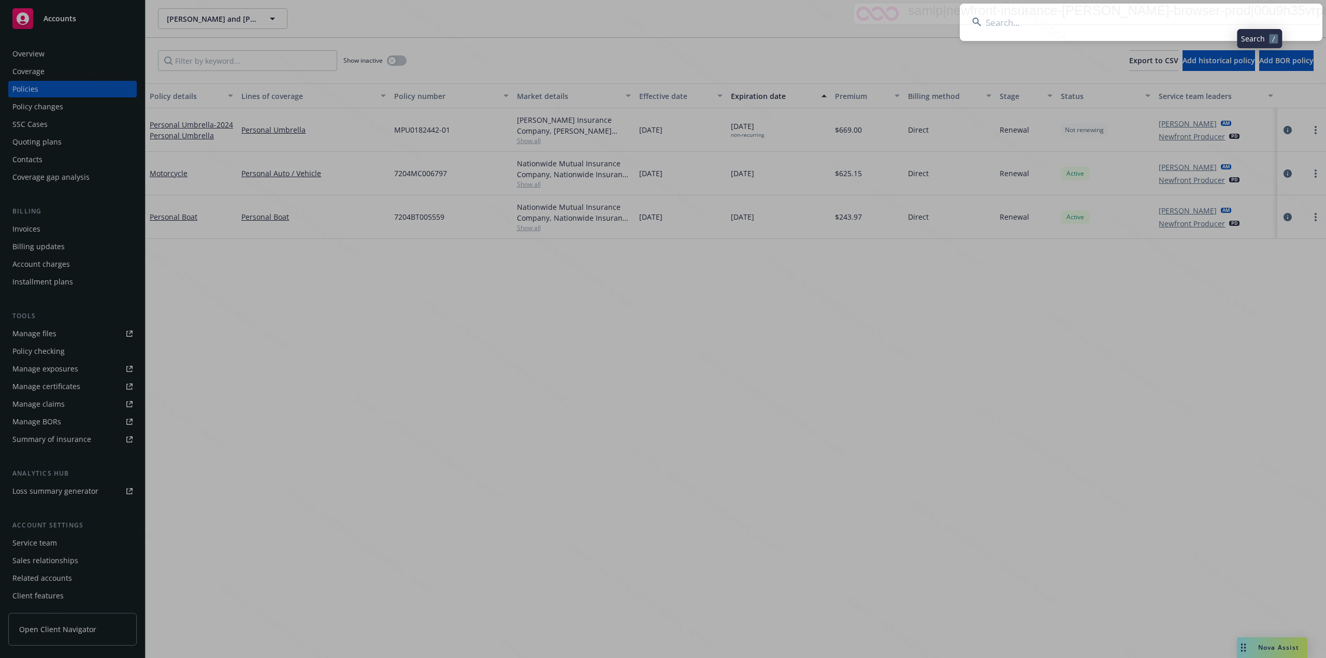
click at [661, 11] on input at bounding box center [1141, 22] width 363 height 37
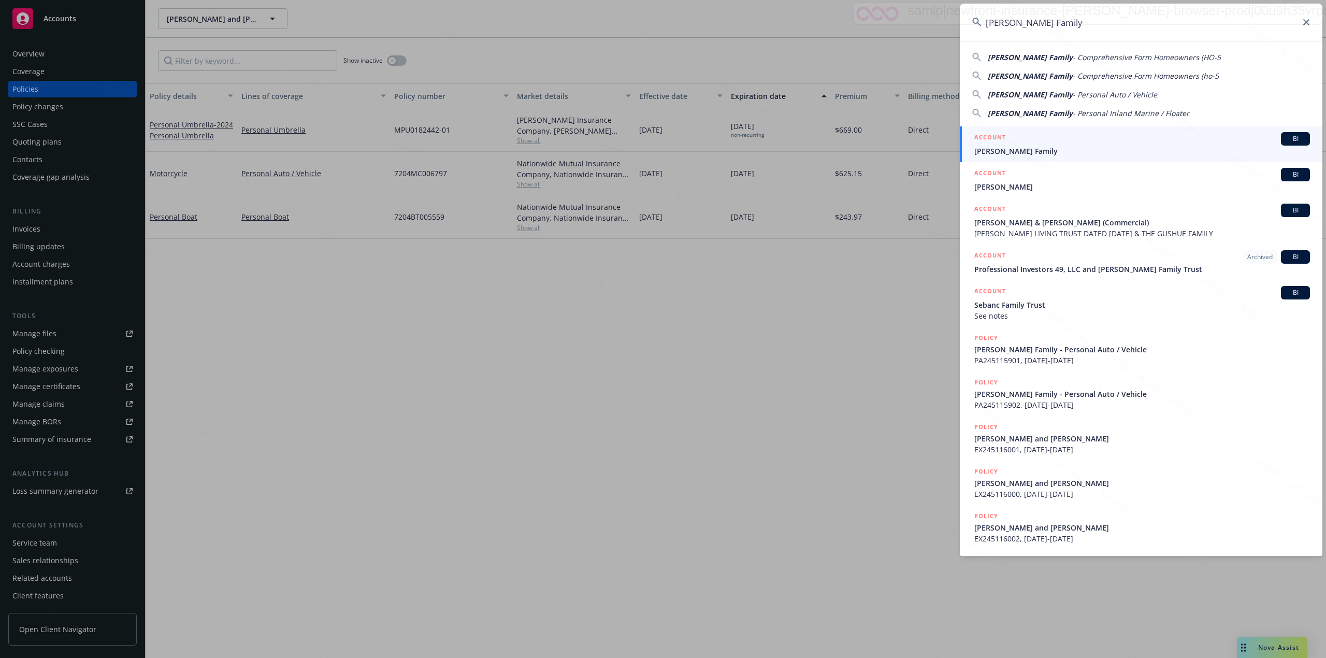
type input "[PERSON_NAME] Family"
click at [661, 146] on span "[PERSON_NAME] Family" at bounding box center [1143, 151] width 336 height 11
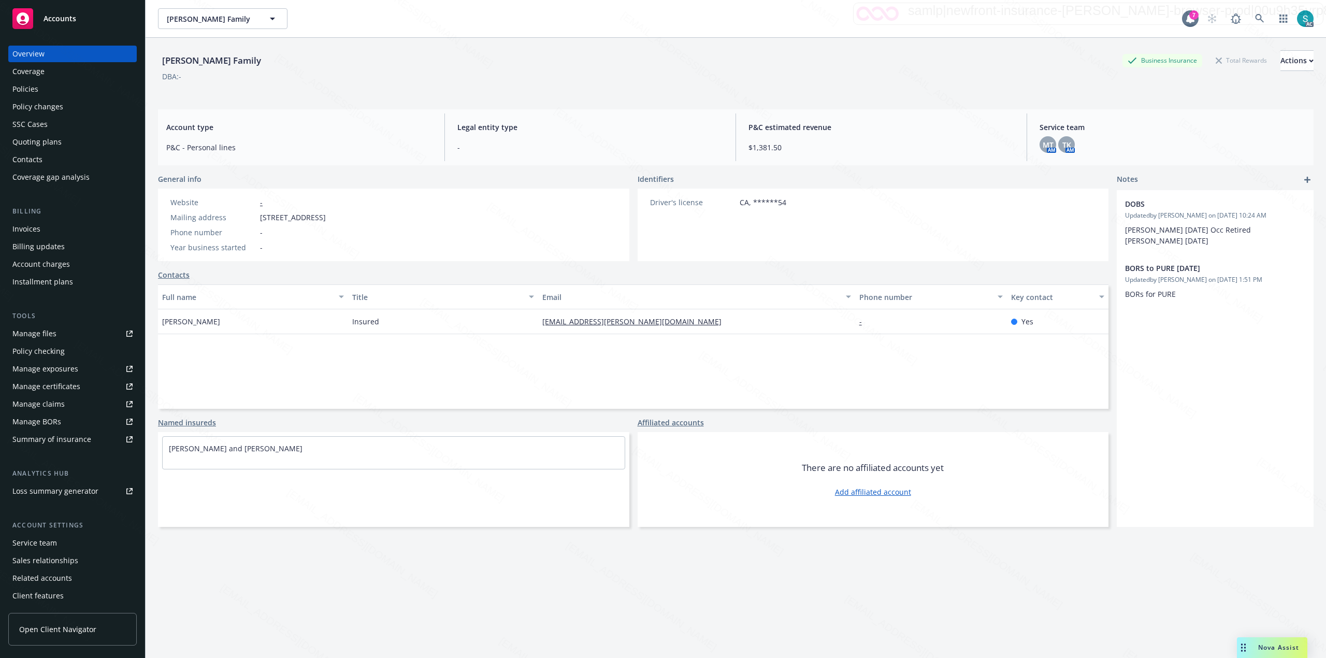
click at [44, 92] on div "Policies" at bounding box center [72, 89] width 120 height 17
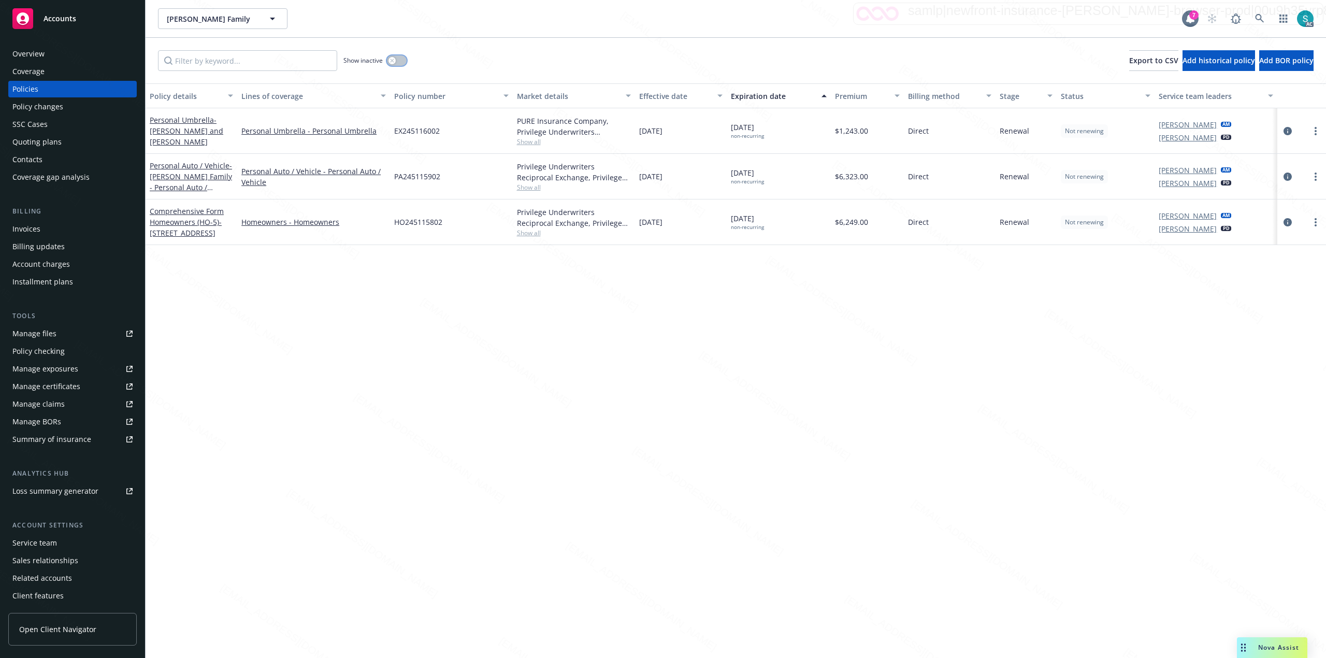
click at [396, 62] on button "button" at bounding box center [397, 60] width 20 height 10
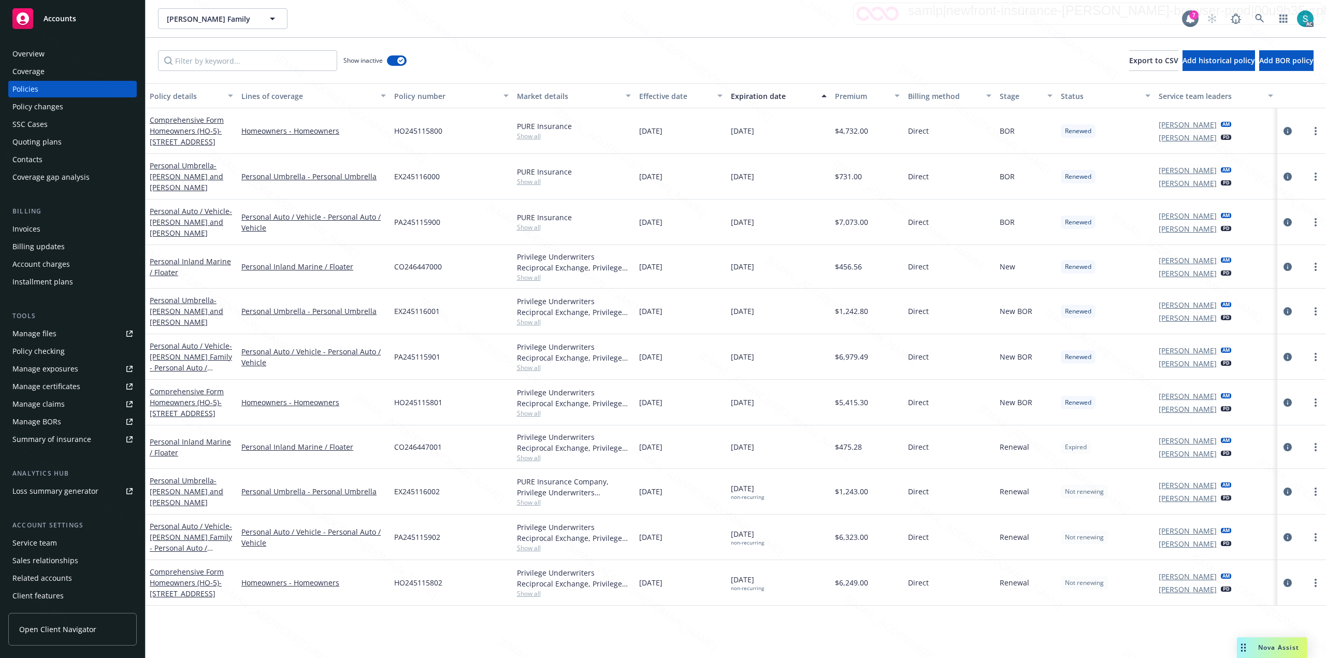
click at [661, 92] on div "Expiration date" at bounding box center [773, 96] width 84 height 11
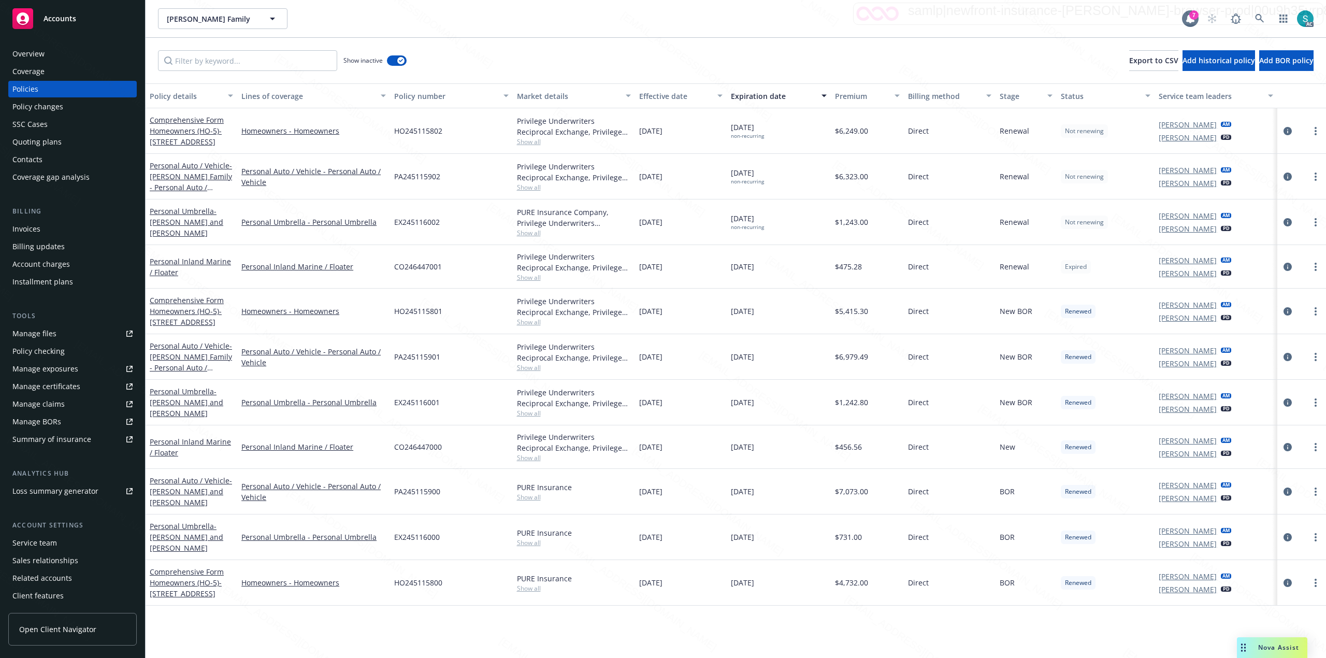
click at [661, 92] on div "Expiration date" at bounding box center [773, 96] width 84 height 11
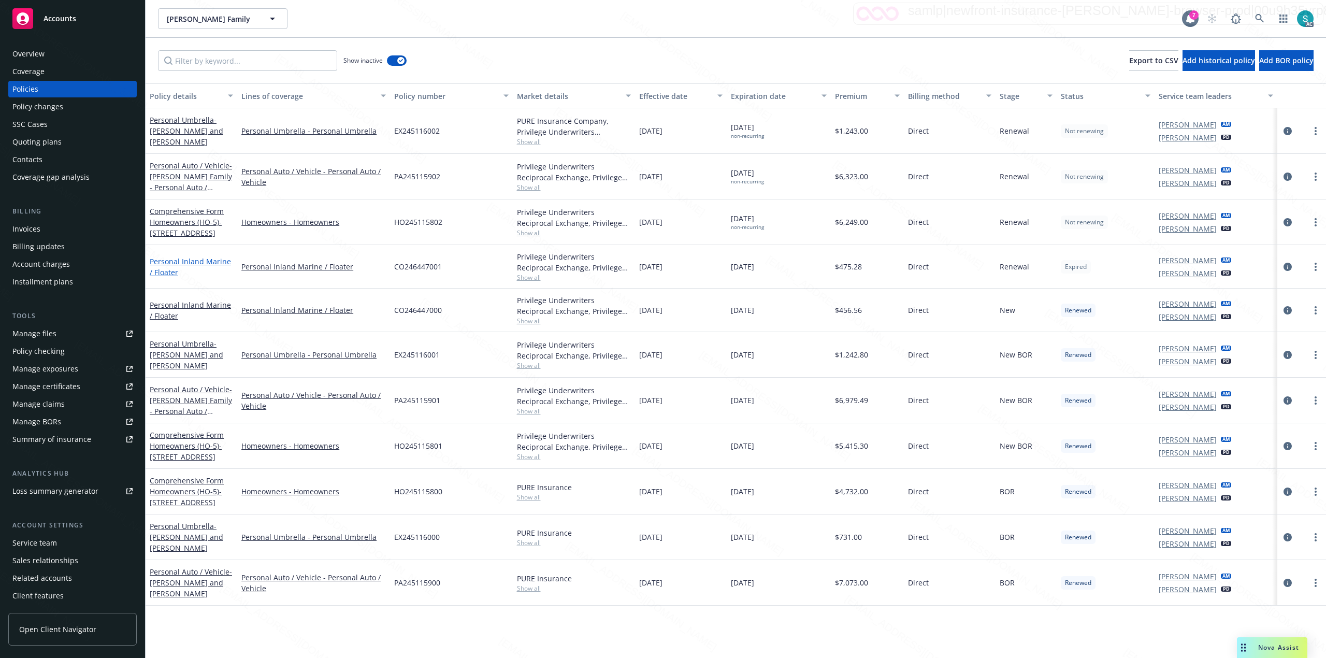
click at [197, 260] on link "Personal Inland Marine / Floater" at bounding box center [190, 266] width 81 height 21
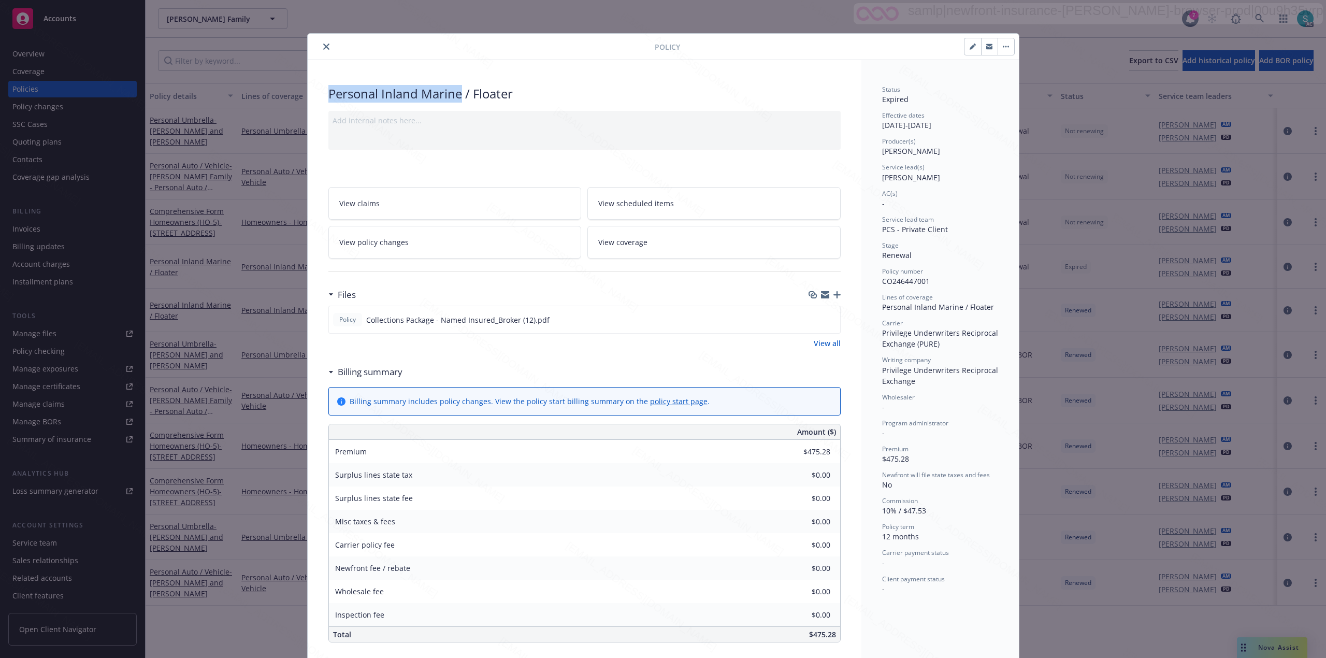
drag, startPoint x: 457, startPoint y: 94, endPoint x: 322, endPoint y: 89, distance: 134.8
click at [328, 89] on div "Personal Inland Marine / Floater" at bounding box center [584, 94] width 512 height 18
click at [661, 279] on span "CO246447001" at bounding box center [906, 281] width 48 height 10
click at [661, 281] on span "CO246447001" at bounding box center [906, 281] width 48 height 10
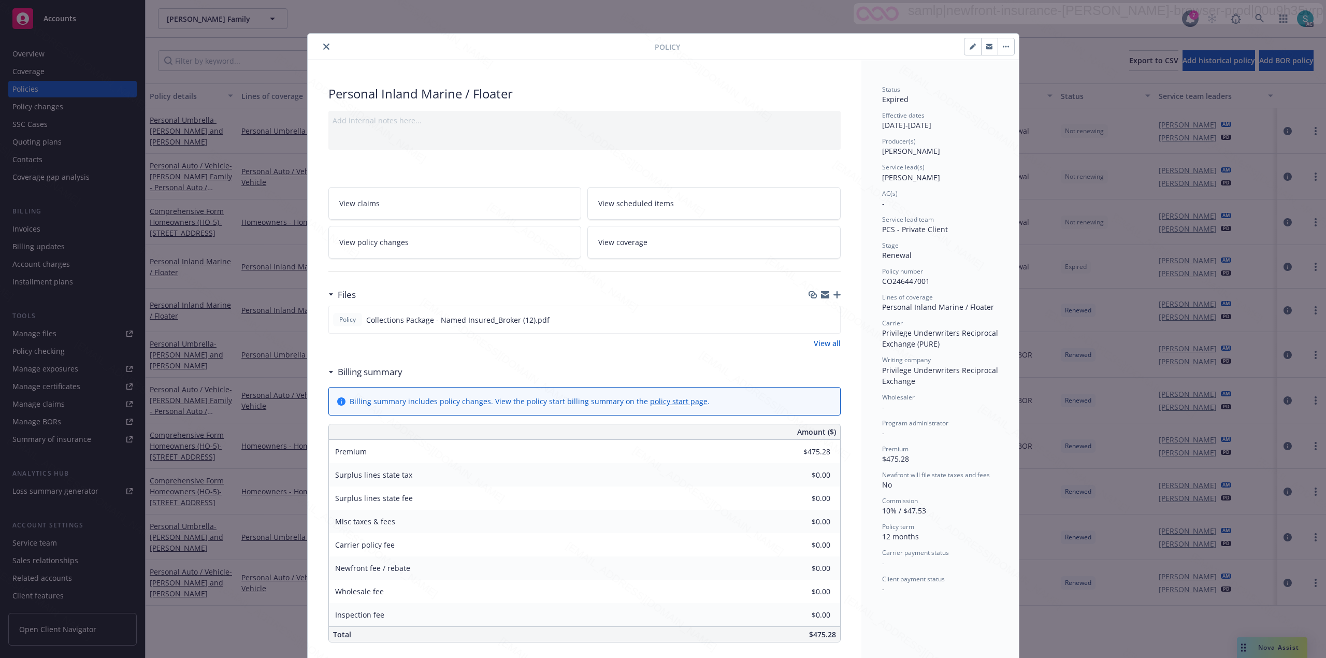
click at [661, 281] on span "CO246447001" at bounding box center [906, 281] width 48 height 10
click at [323, 44] on icon "close" at bounding box center [326, 47] width 6 height 6
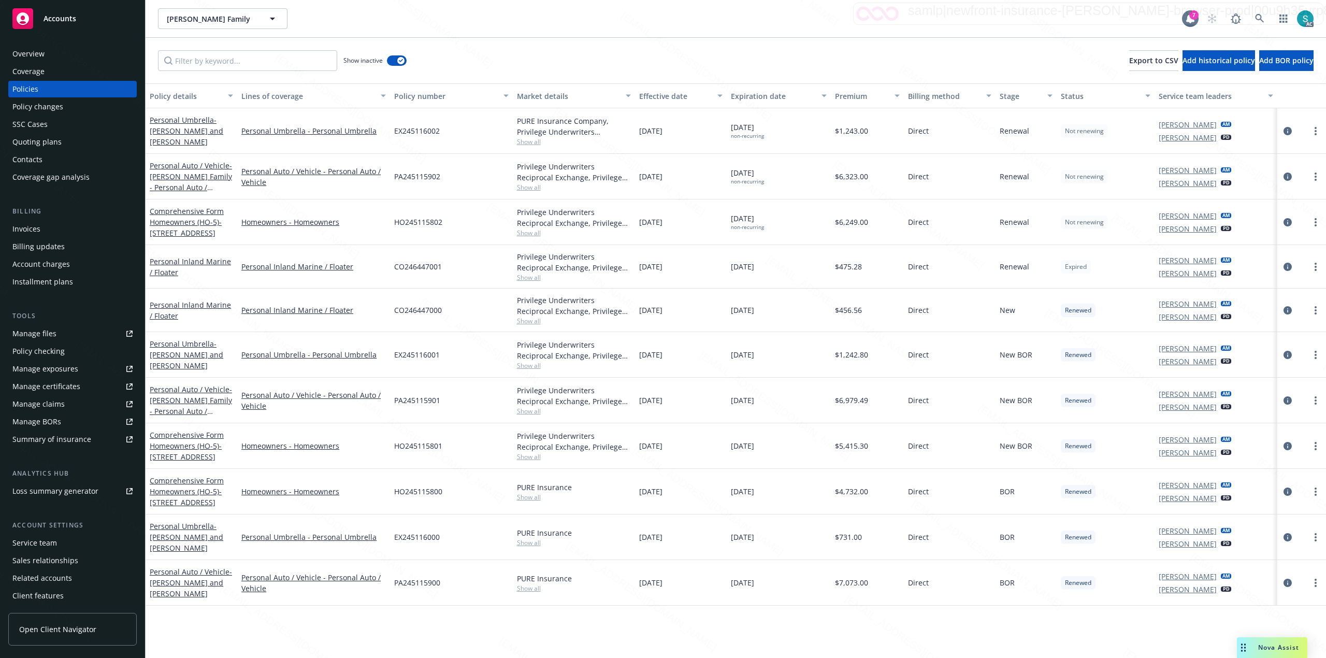
click at [28, 54] on div "Overview" at bounding box center [28, 54] width 32 height 17
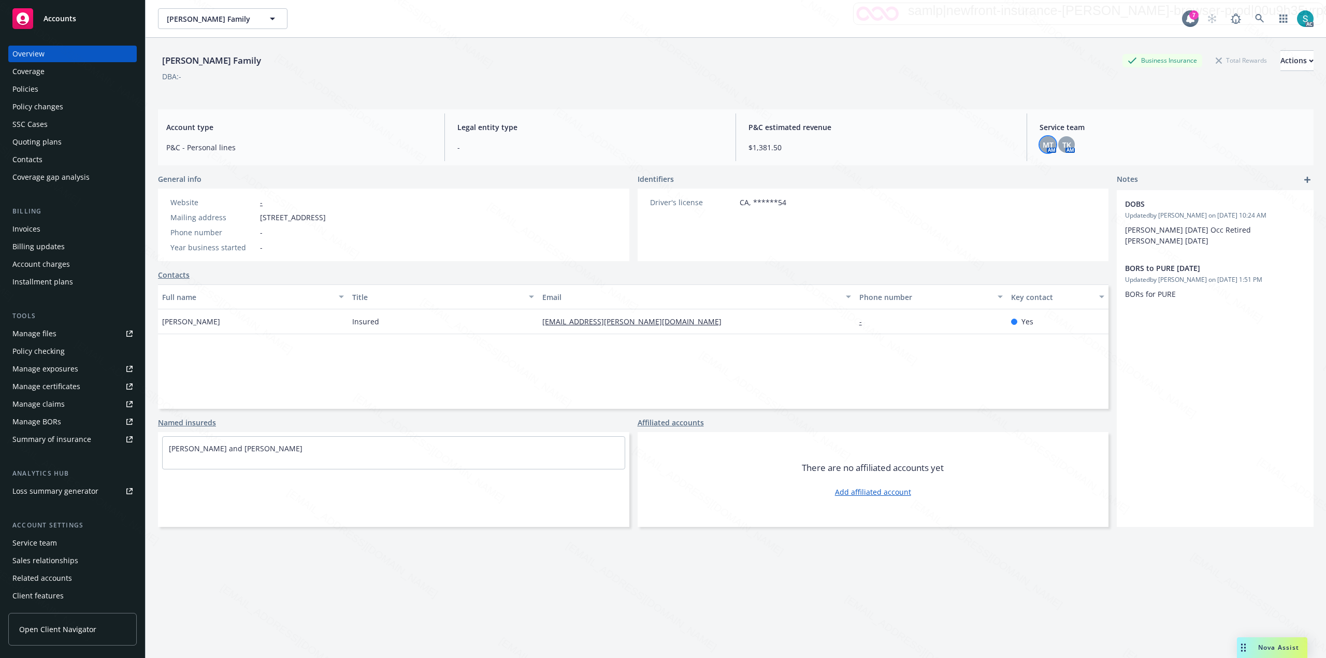
click at [661, 149] on span "MT" at bounding box center [1048, 144] width 11 height 11
click at [661, 177] on span "[PERSON_NAME]" at bounding box center [972, 172] width 118 height 12
click at [173, 63] on div "[PERSON_NAME] Family" at bounding box center [211, 60] width 107 height 13
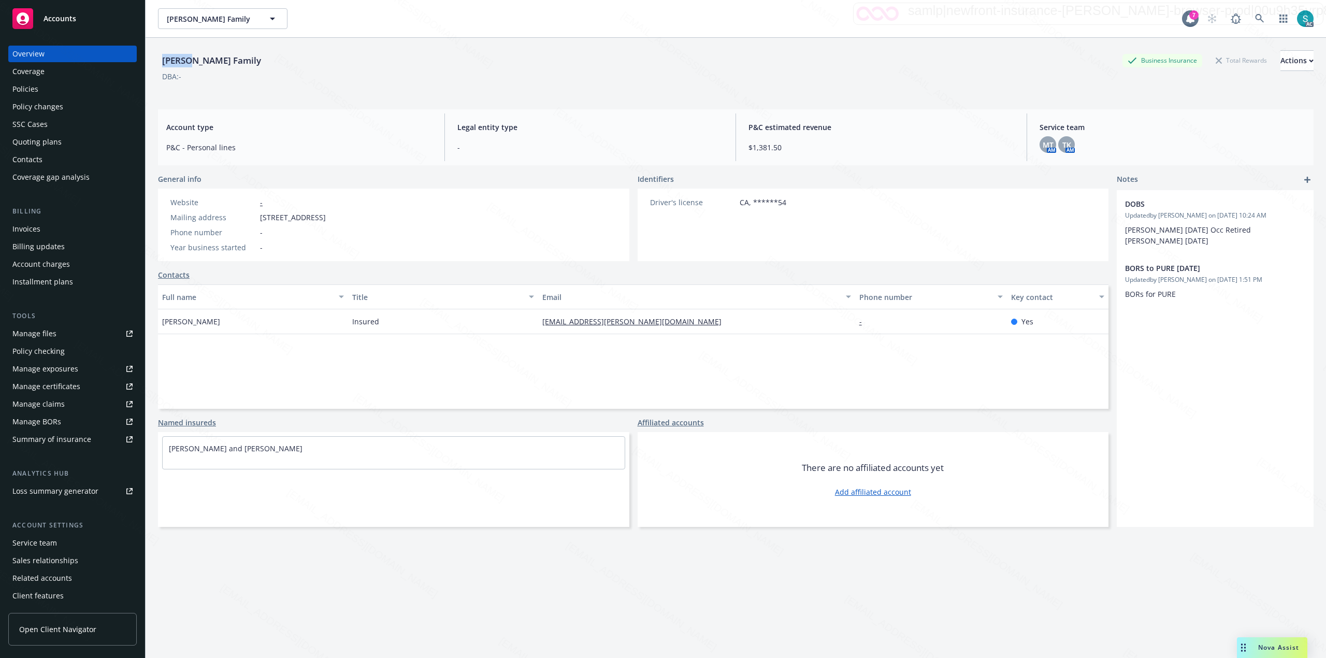
click at [173, 63] on div "[PERSON_NAME] Family" at bounding box center [211, 60] width 107 height 13
click at [29, 90] on div "Policies" at bounding box center [25, 89] width 26 height 17
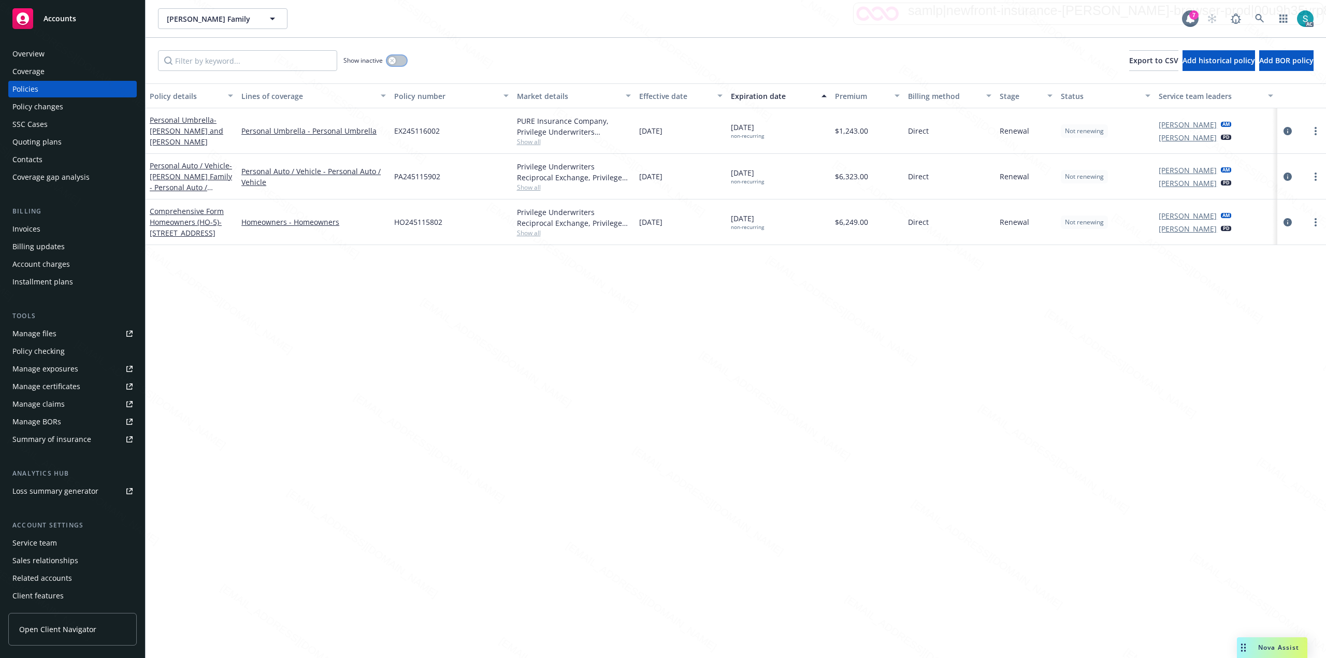
click at [394, 61] on icon "button" at bounding box center [392, 61] width 4 height 4
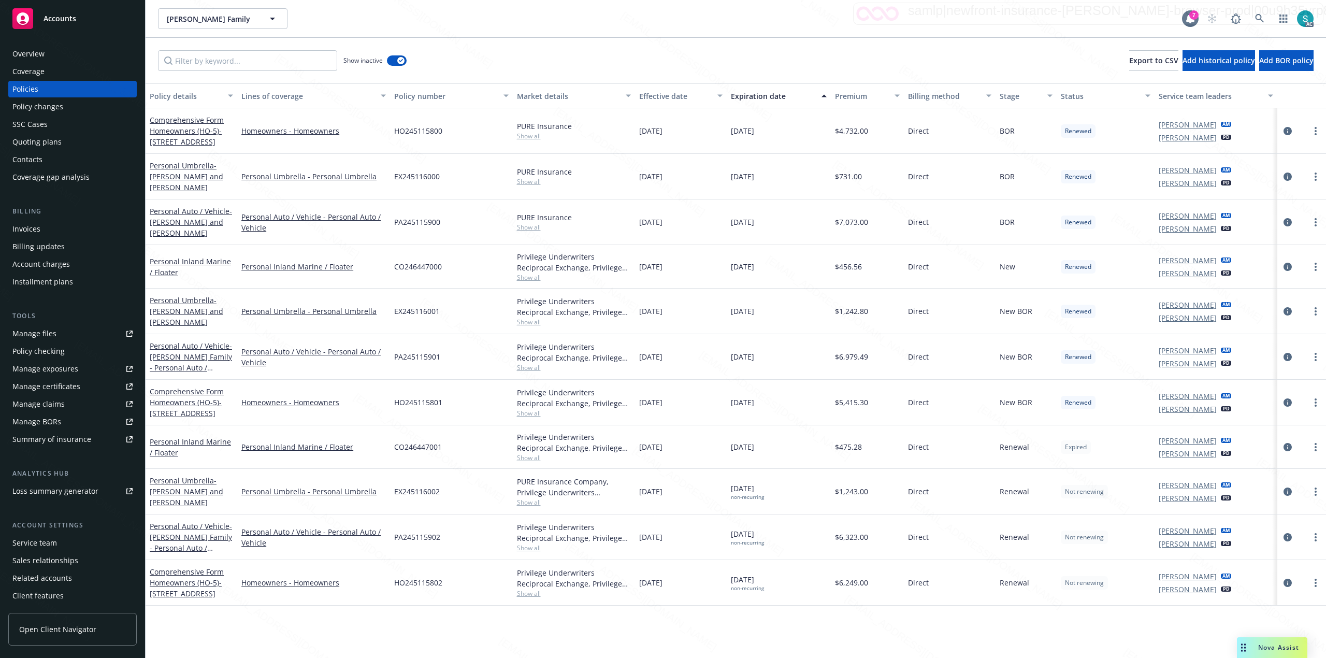
click at [661, 99] on div "Expiration date" at bounding box center [773, 96] width 84 height 11
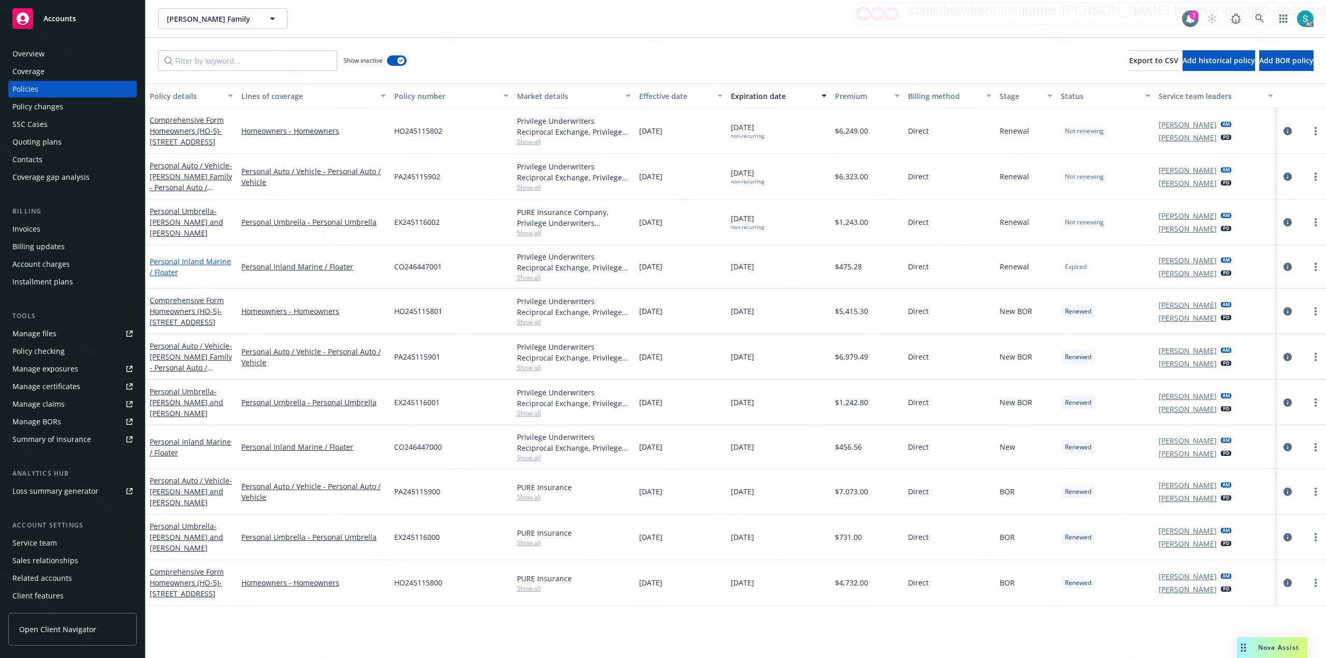
click at [174, 258] on link "Personal Inland Marine / Floater" at bounding box center [190, 266] width 81 height 21
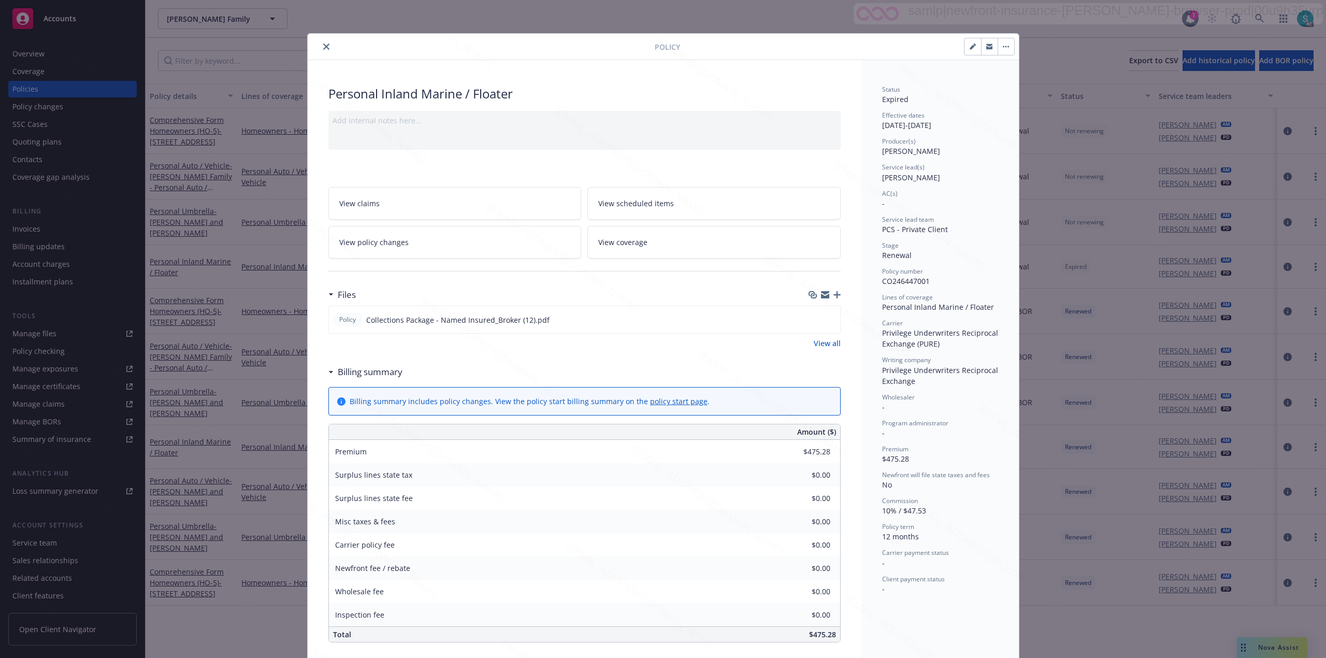
scroll to position [31, 0]
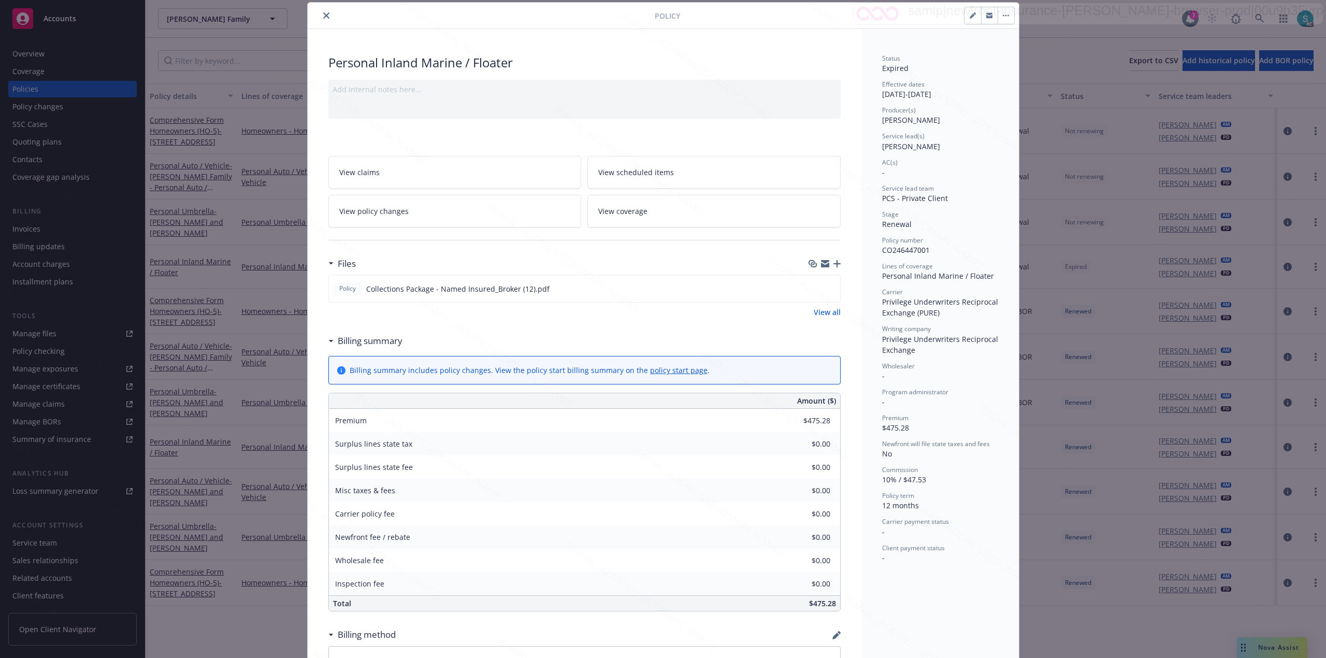
click at [320, 15] on button "close" at bounding box center [326, 15] width 12 height 12
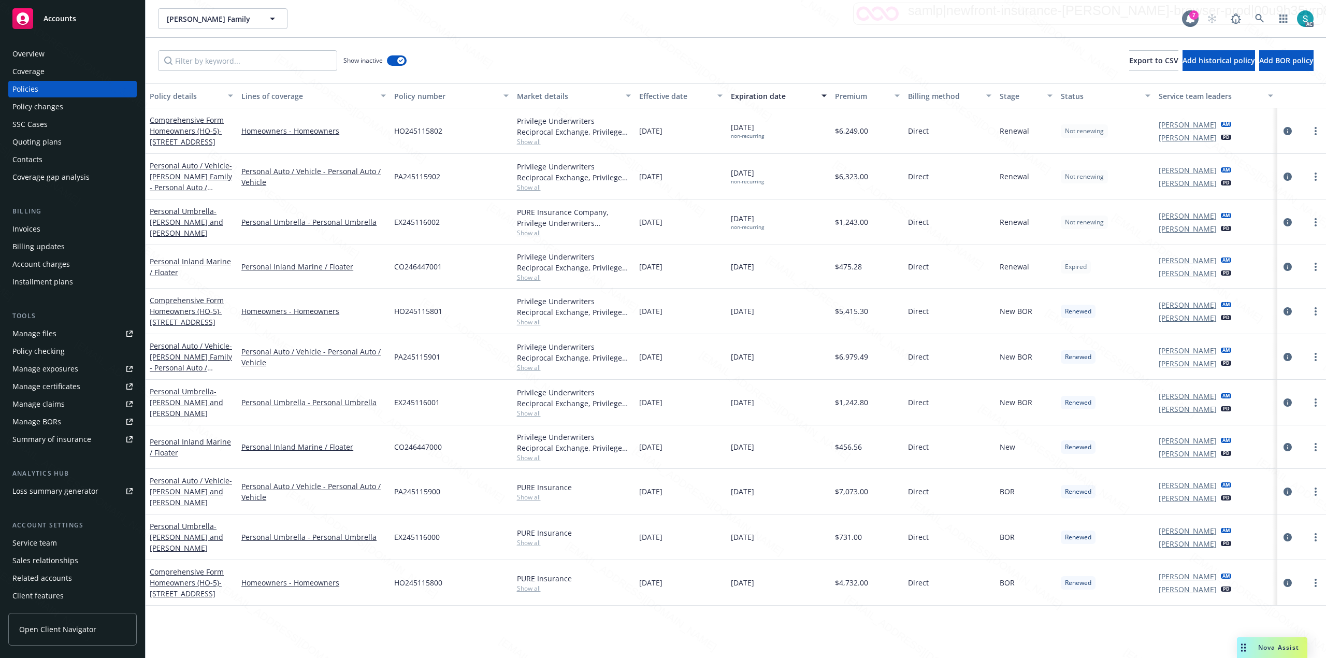
click at [34, 50] on div "Overview" at bounding box center [28, 54] width 32 height 17
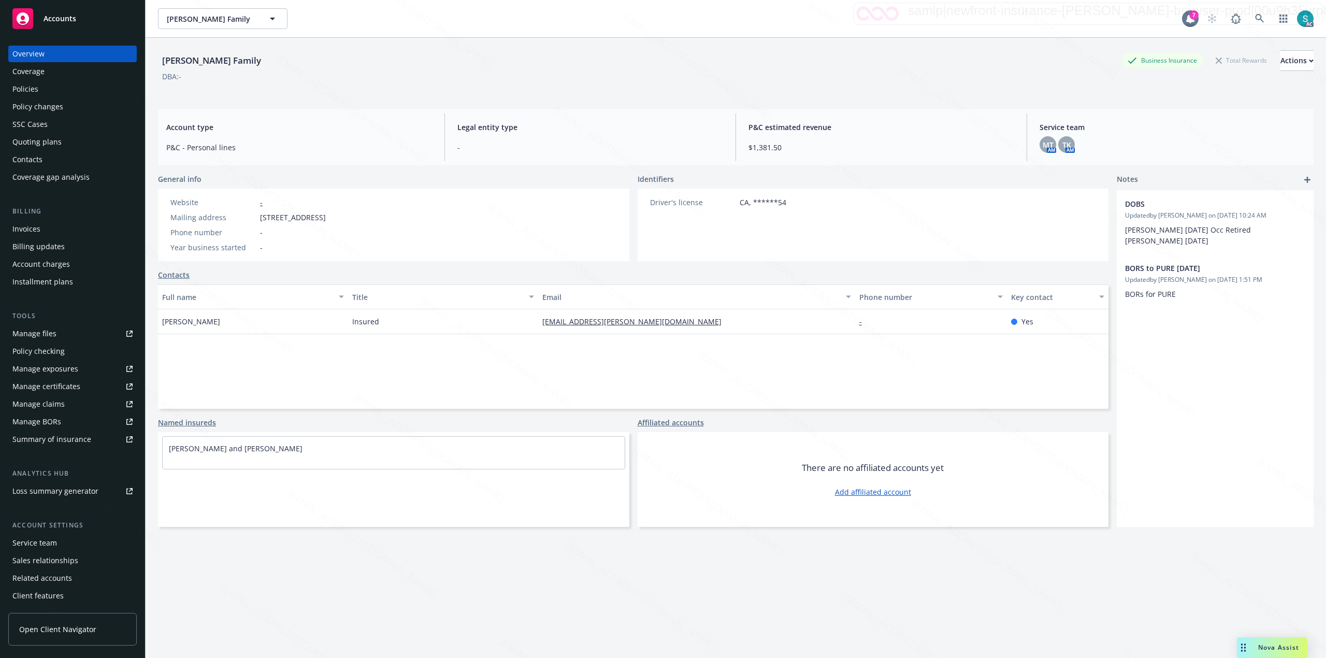
click at [326, 212] on span "[STREET_ADDRESS]" at bounding box center [293, 217] width 66 height 11
click at [661, 17] on icon at bounding box center [1259, 18] width 9 height 9
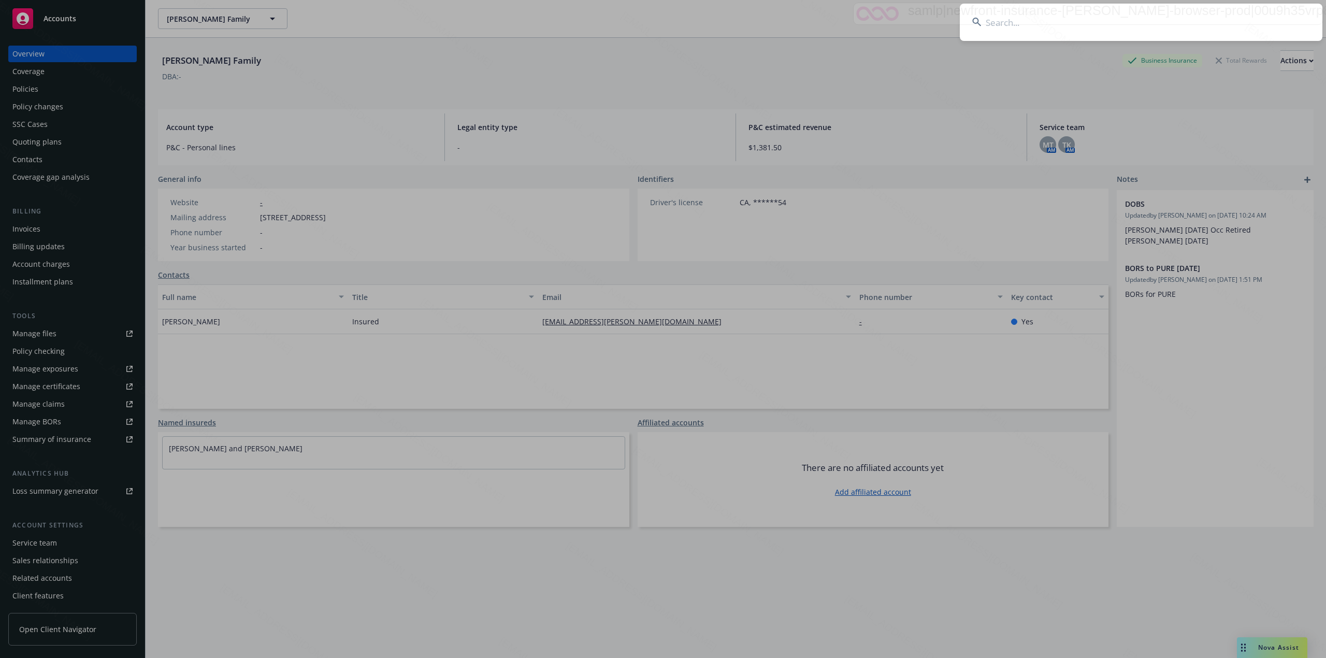
click at [661, 17] on input at bounding box center [1141, 22] width 363 height 37
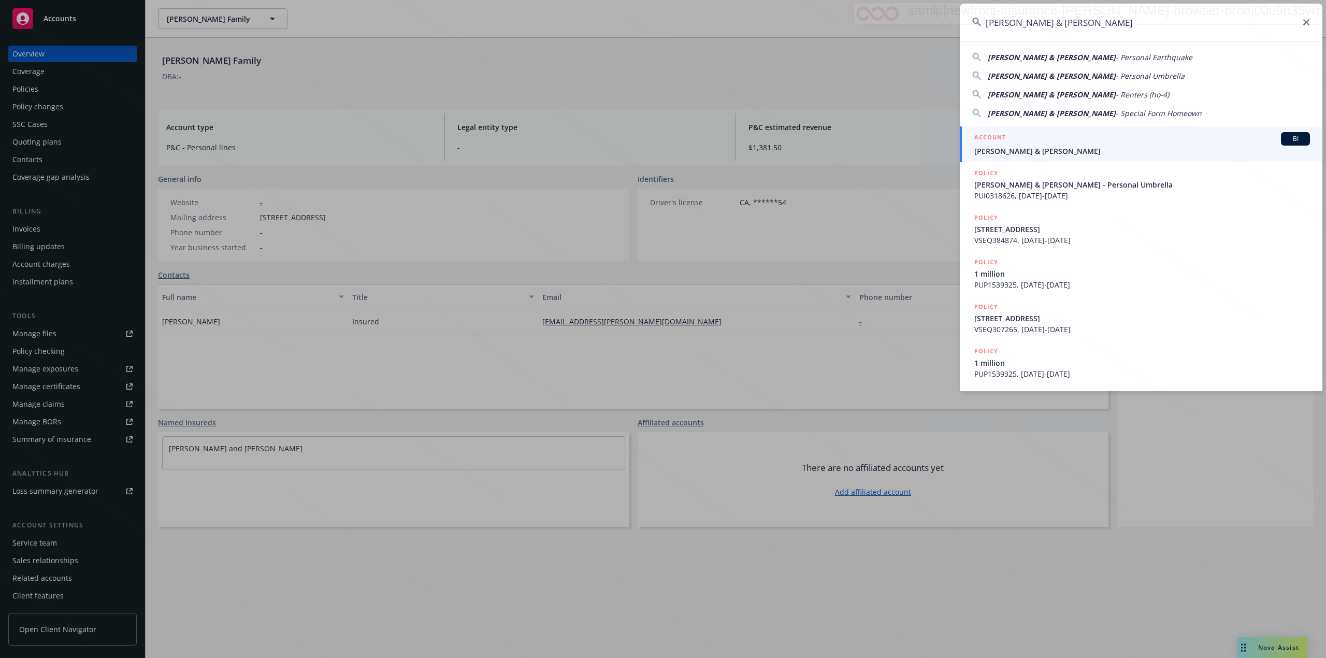
type input "[PERSON_NAME] & [PERSON_NAME]"
click at [661, 144] on div "ACCOUNT BI" at bounding box center [1143, 138] width 336 height 13
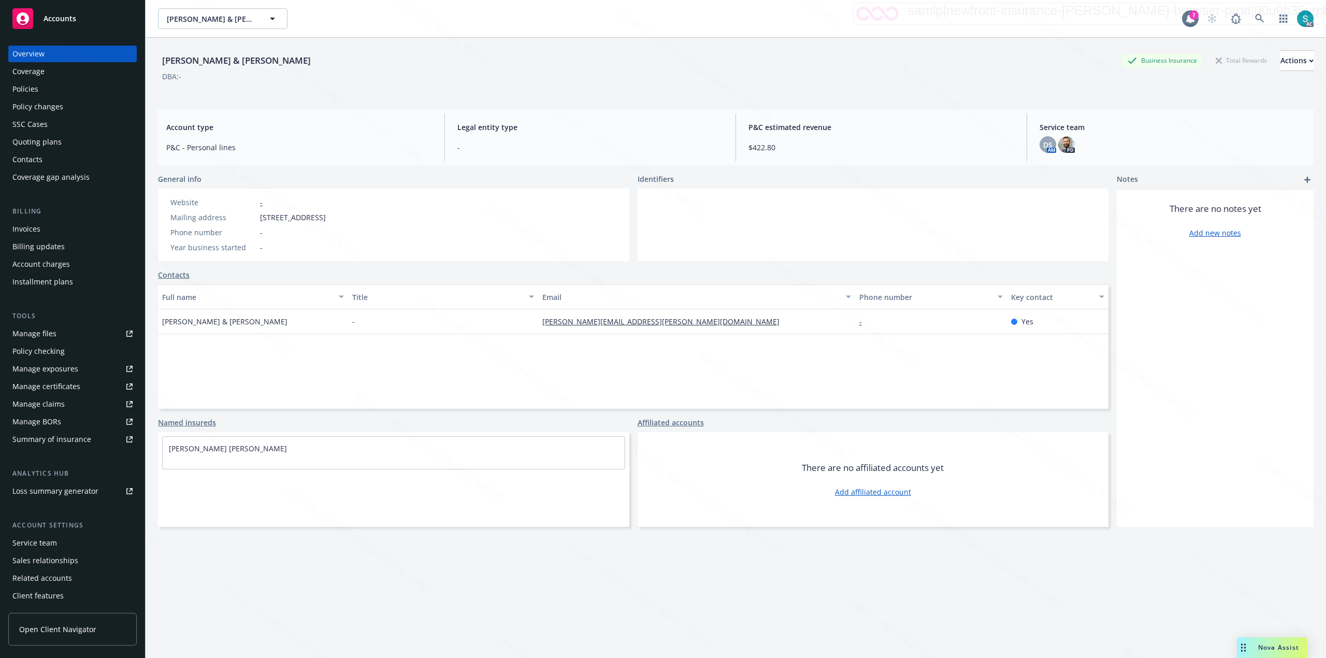
click at [41, 86] on div "Policies" at bounding box center [72, 89] width 120 height 17
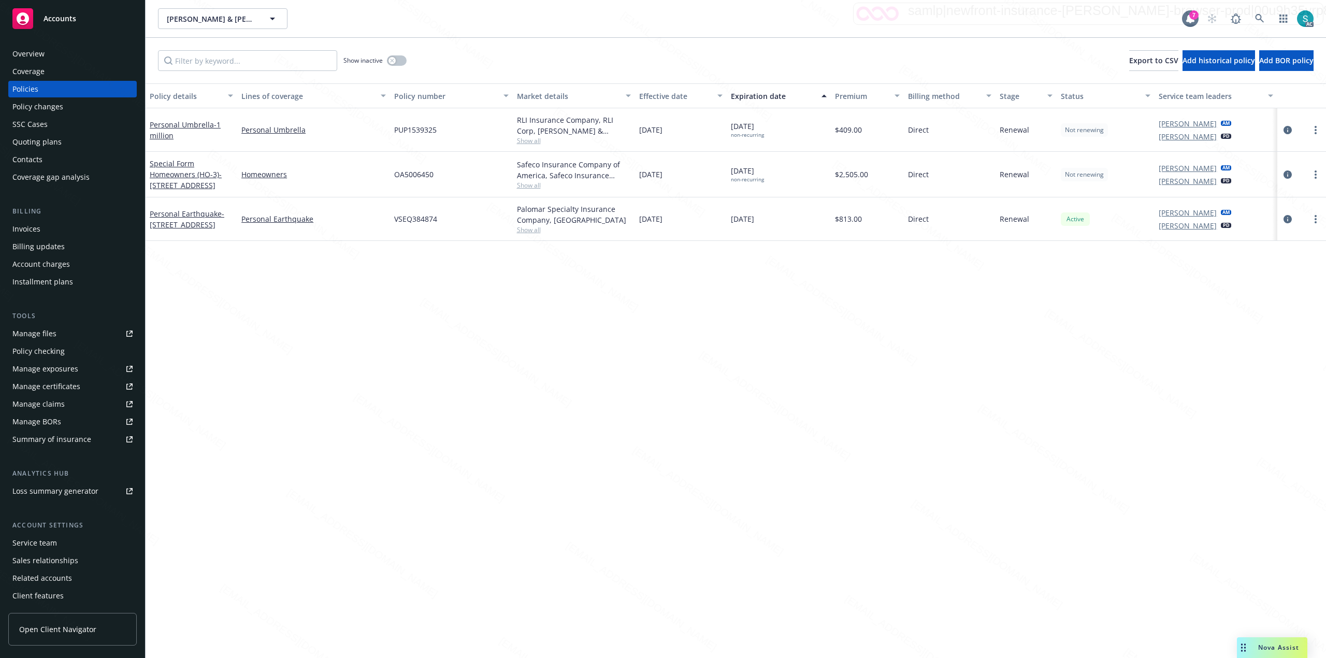
click at [426, 135] on span "PUP1539325" at bounding box center [415, 129] width 42 height 11
click at [661, 16] on link at bounding box center [1260, 18] width 21 height 21
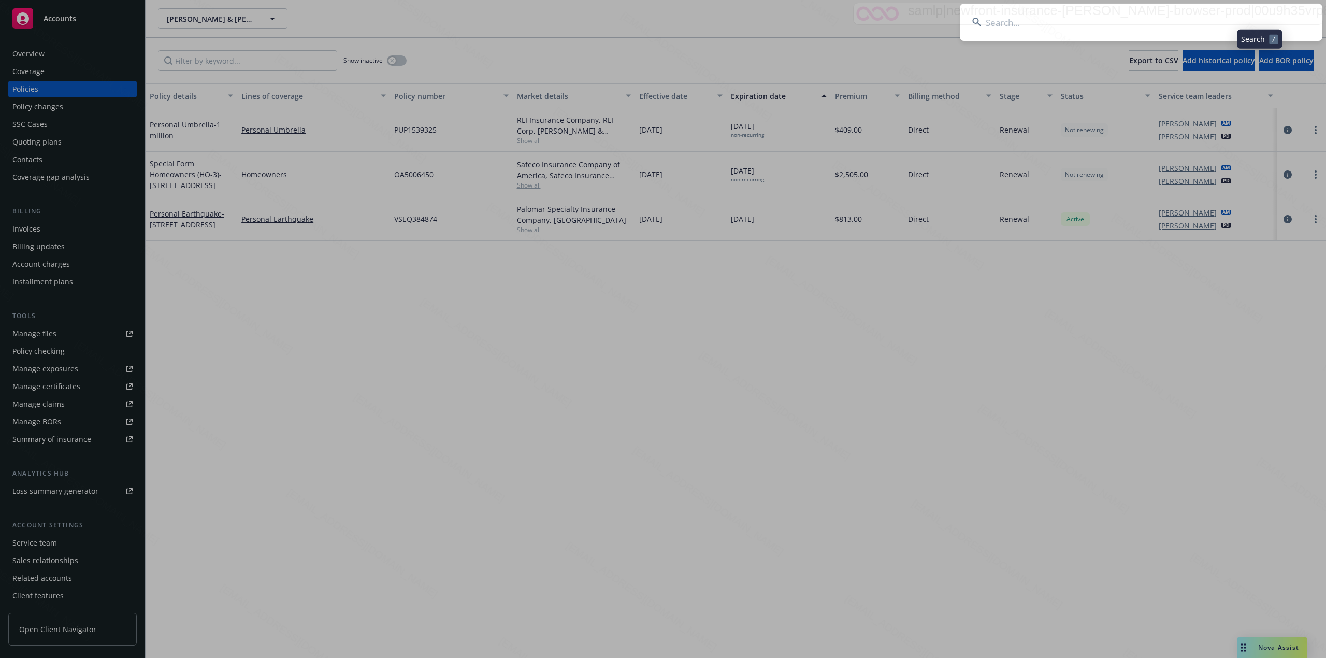
click at [661, 19] on input at bounding box center [1141, 22] width 363 height 37
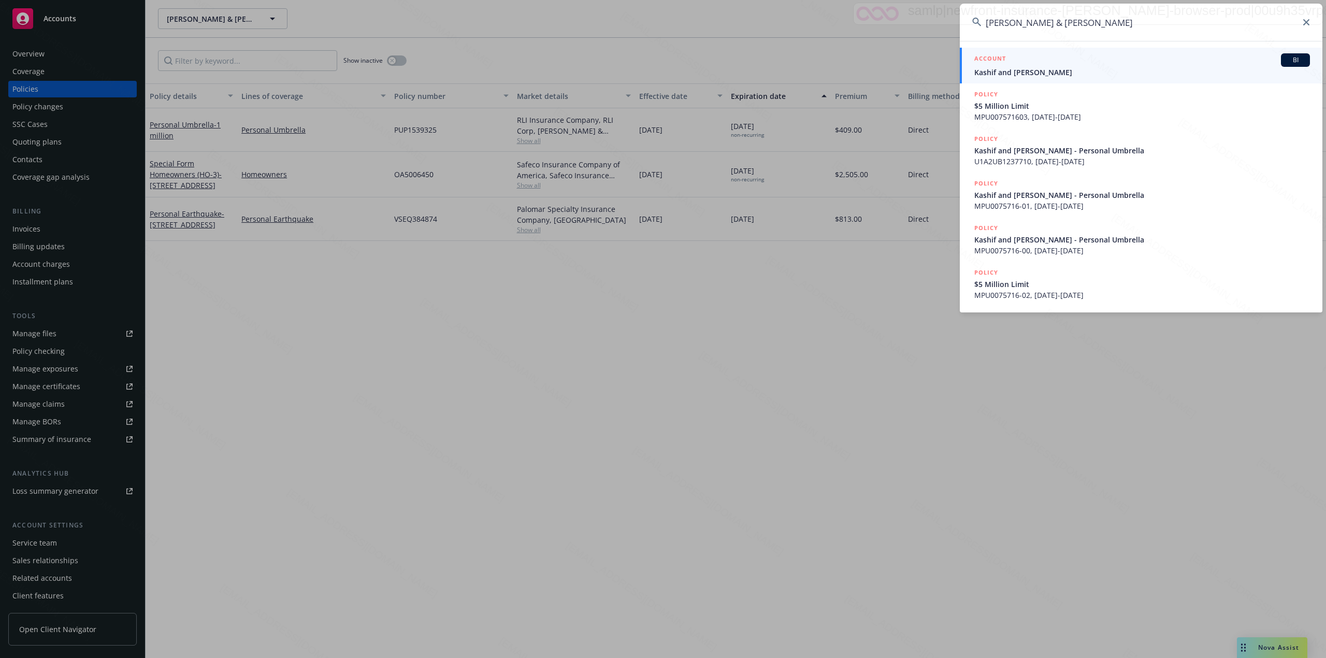
type input "[PERSON_NAME] & [PERSON_NAME]"
click at [661, 65] on div "ACCOUNT BI" at bounding box center [1143, 59] width 336 height 13
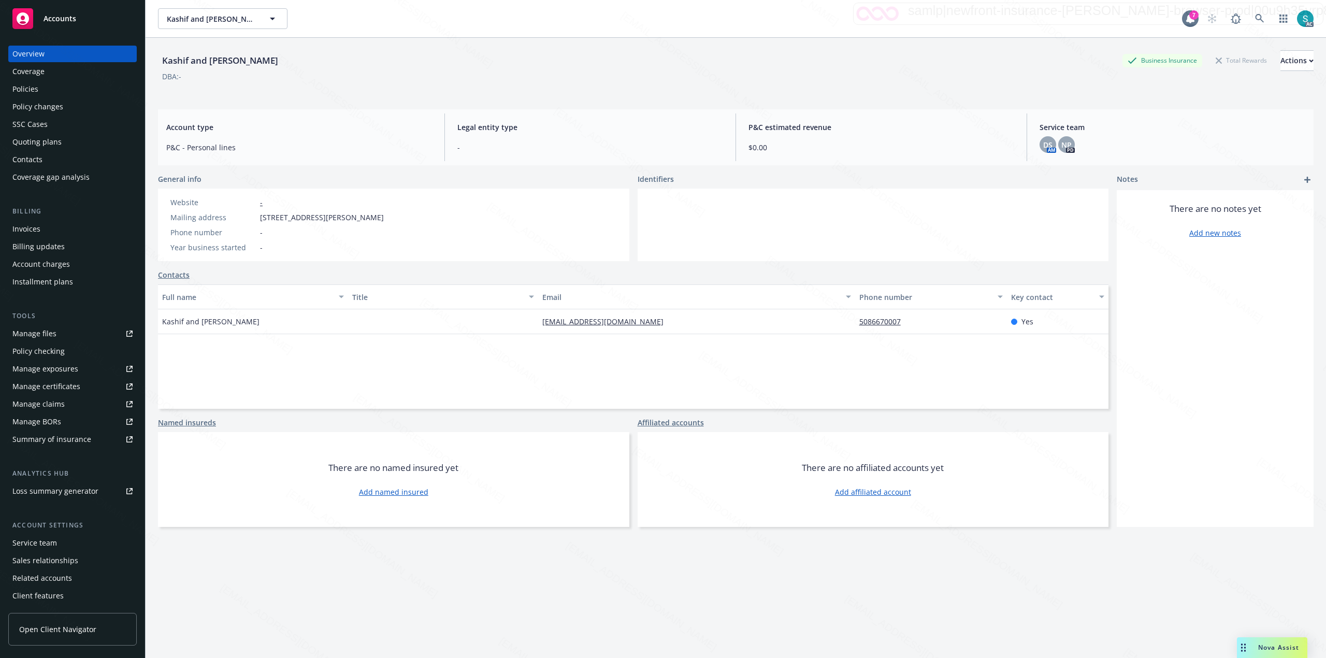
click at [69, 88] on div "Policies" at bounding box center [72, 89] width 120 height 17
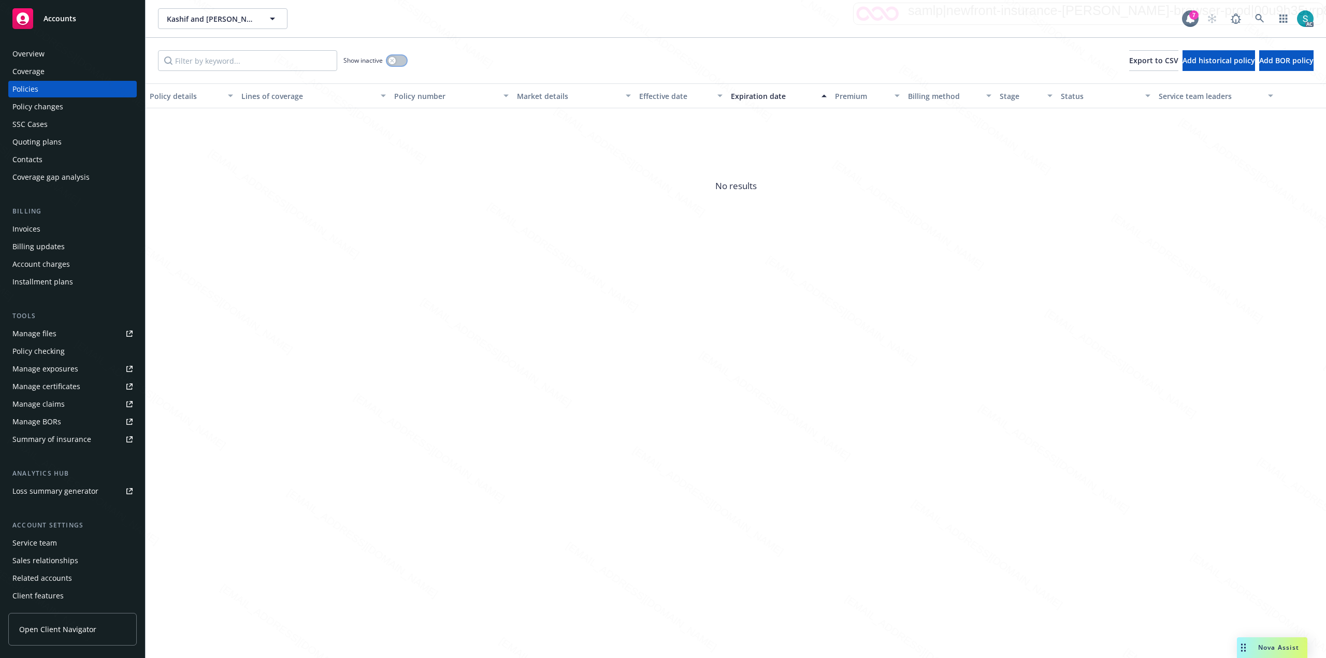
click at [400, 63] on button "button" at bounding box center [397, 60] width 20 height 10
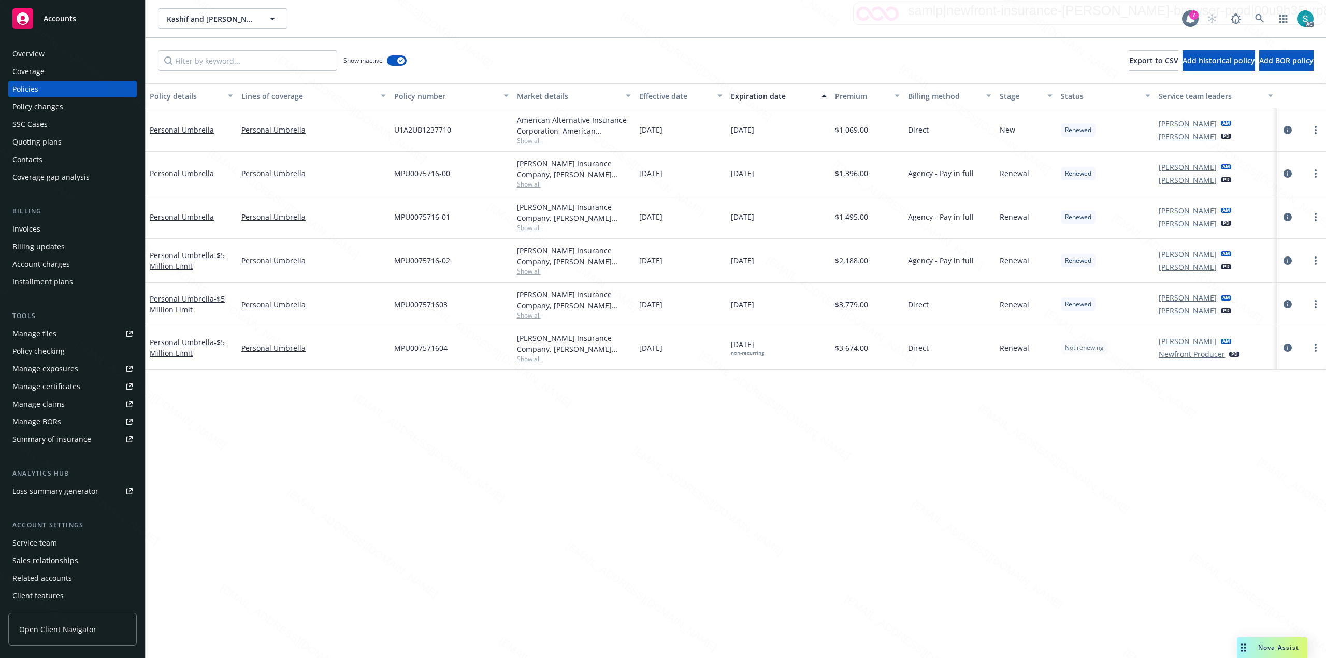
click at [47, 53] on div "Overview" at bounding box center [72, 54] width 120 height 17
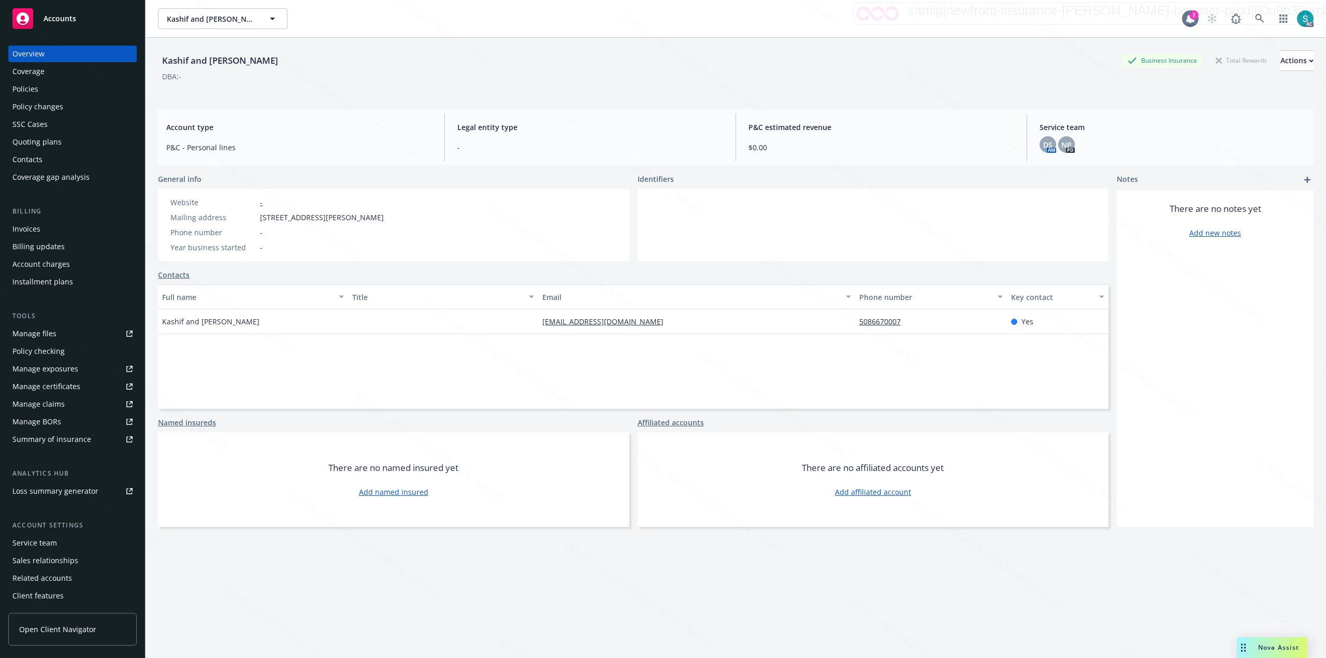
click at [222, 52] on div "Kashif and [PERSON_NAME]" at bounding box center [220, 60] width 124 height 21
click at [661, 17] on icon at bounding box center [1259, 18] width 9 height 9
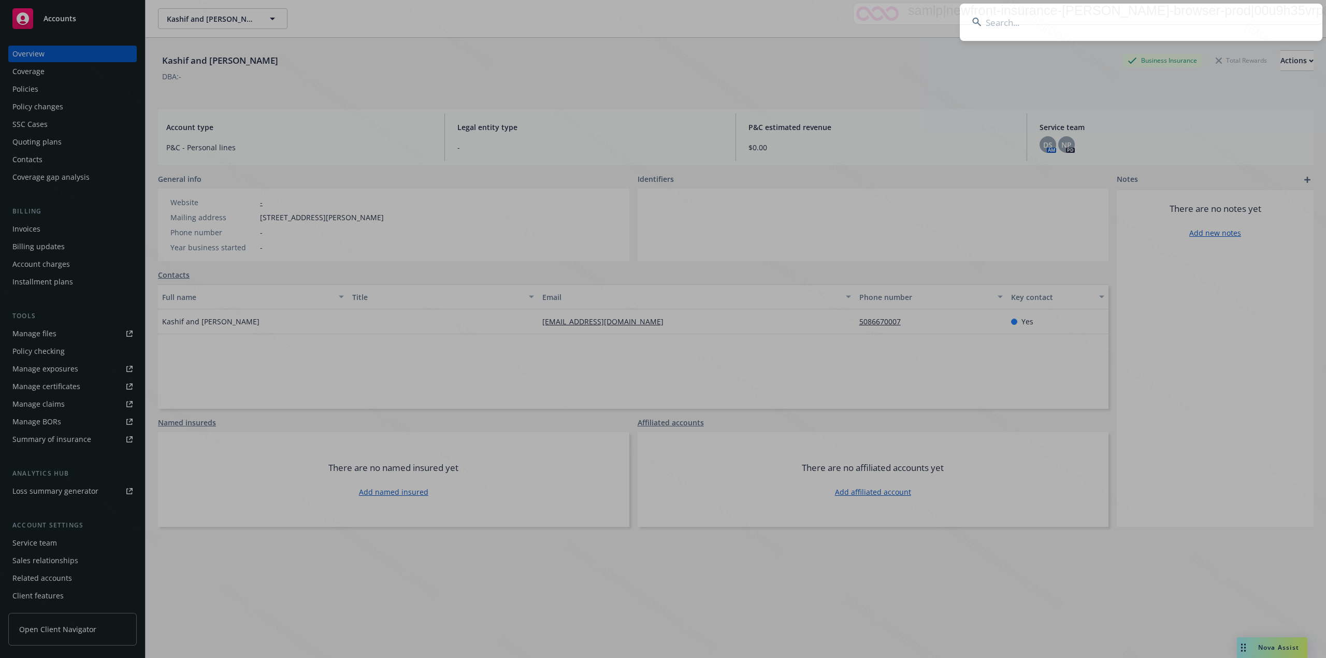
click at [661, 20] on input at bounding box center [1141, 22] width 363 height 37
type input "[PERSON_NAME]"
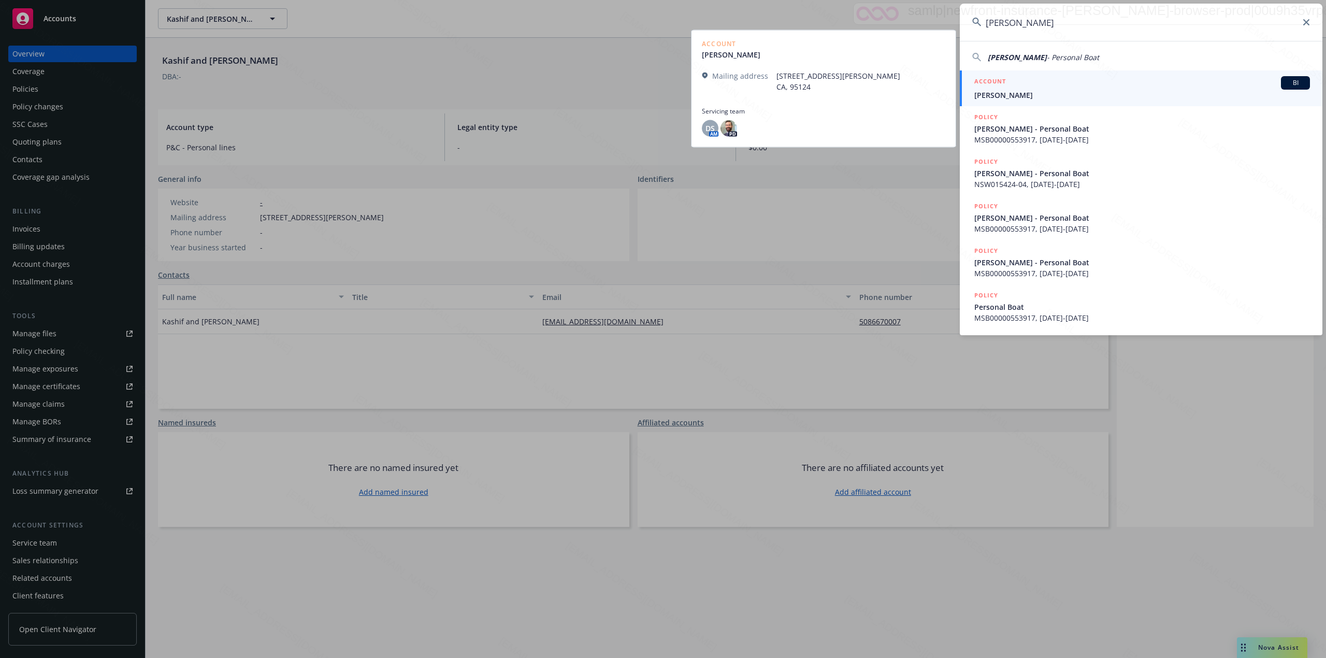
click at [661, 85] on div "ACCOUNT BI" at bounding box center [1143, 82] width 336 height 13
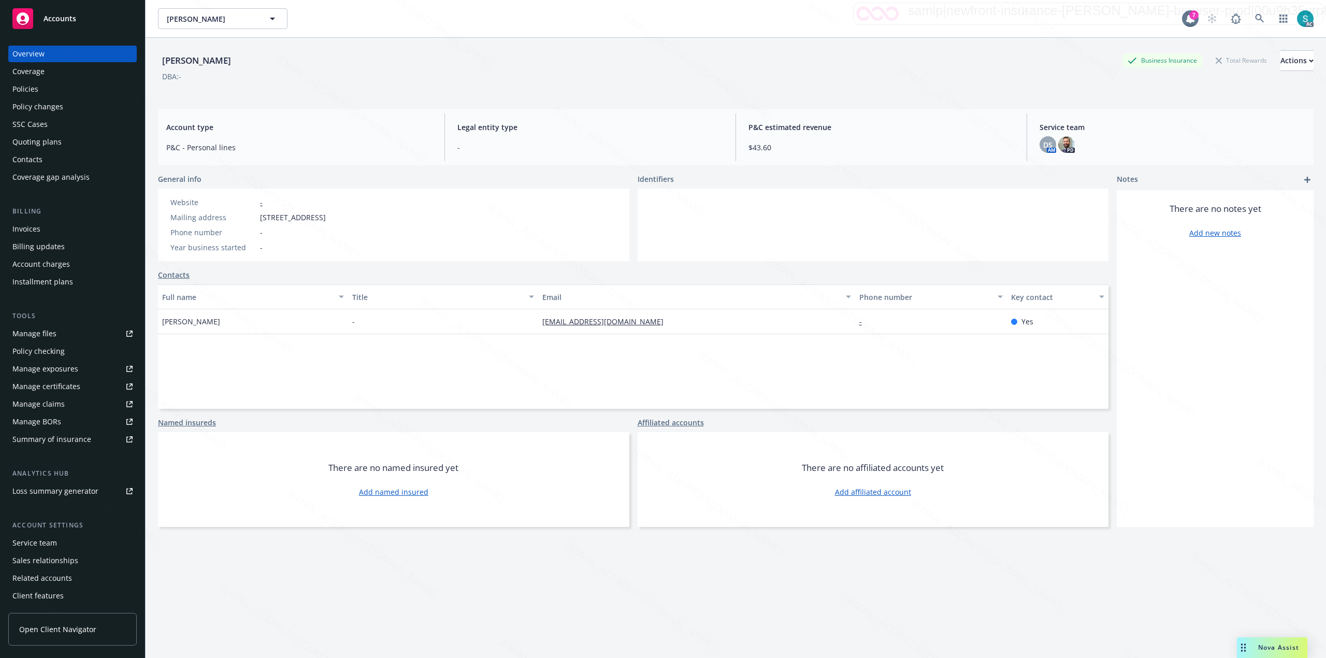
click at [32, 88] on div "Policies" at bounding box center [25, 89] width 26 height 17
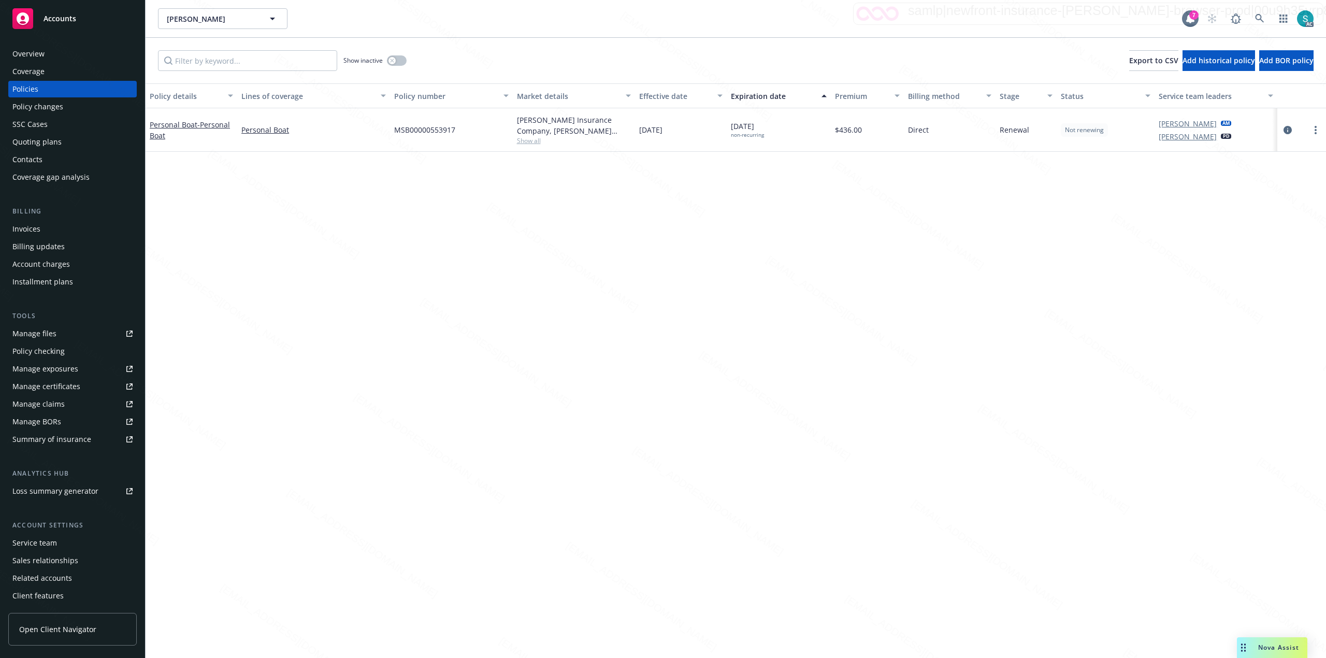
click at [74, 59] on div "Overview" at bounding box center [72, 54] width 120 height 17
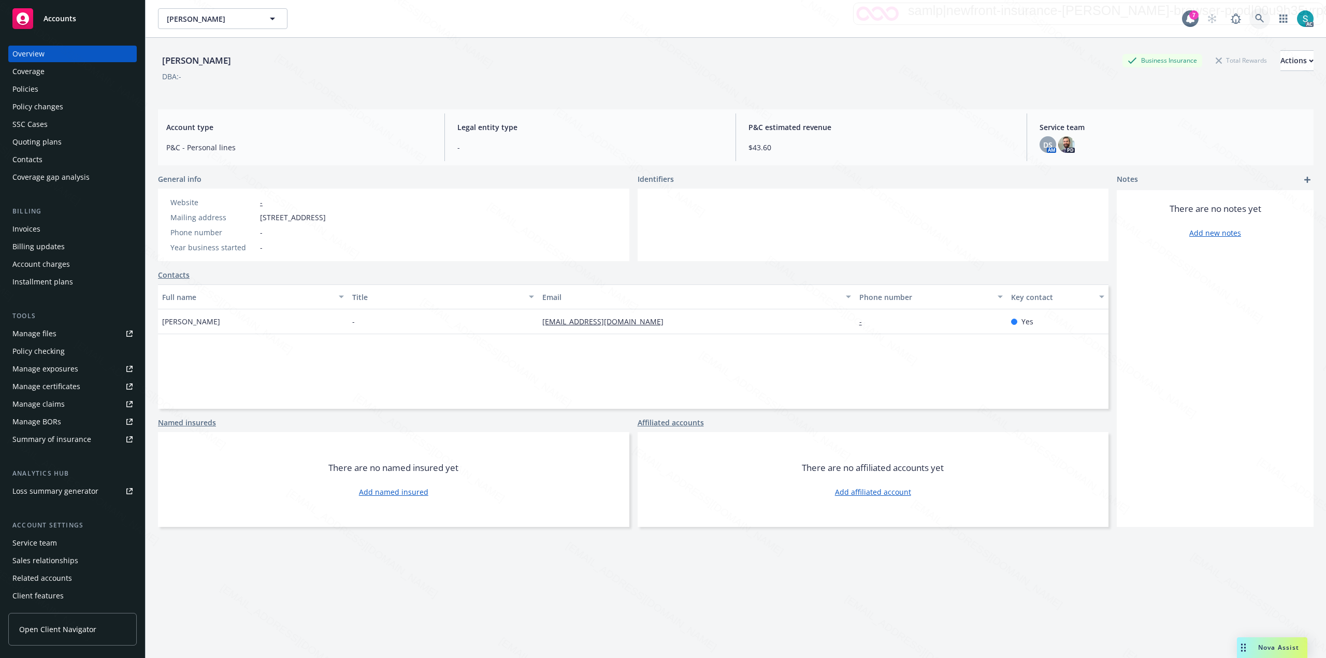
click at [661, 21] on icon at bounding box center [1259, 18] width 9 height 9
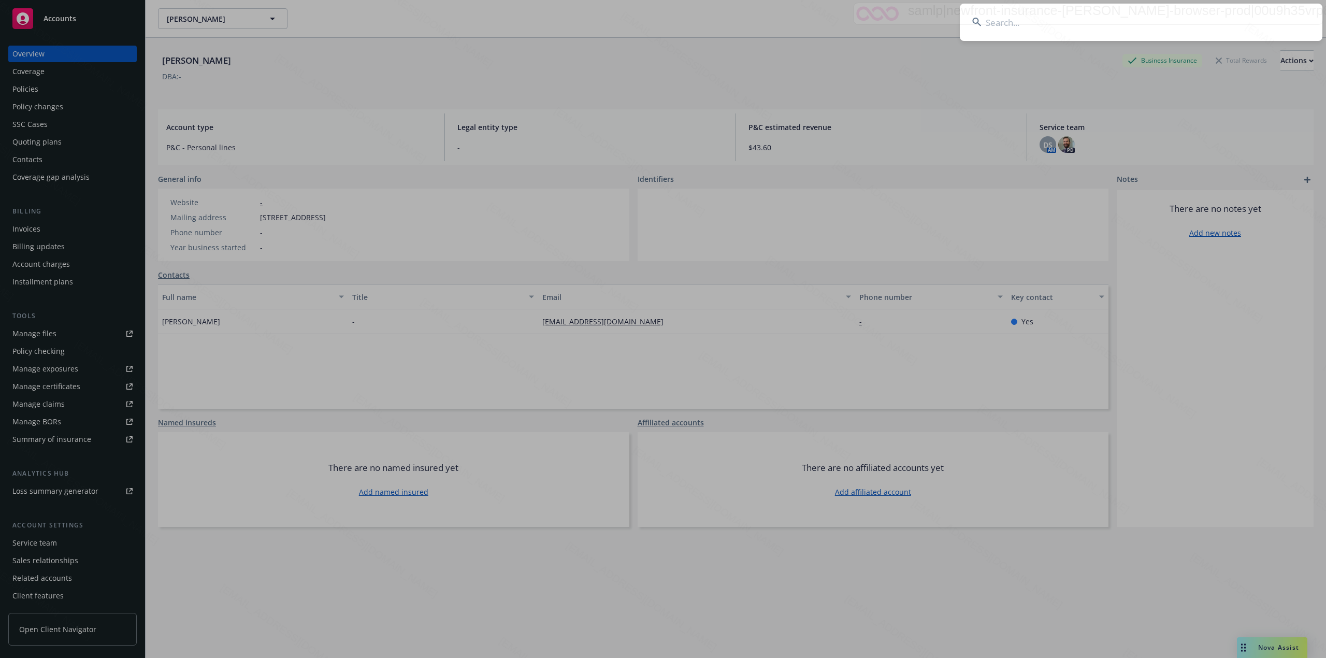
click at [661, 16] on input at bounding box center [1141, 22] width 363 height 37
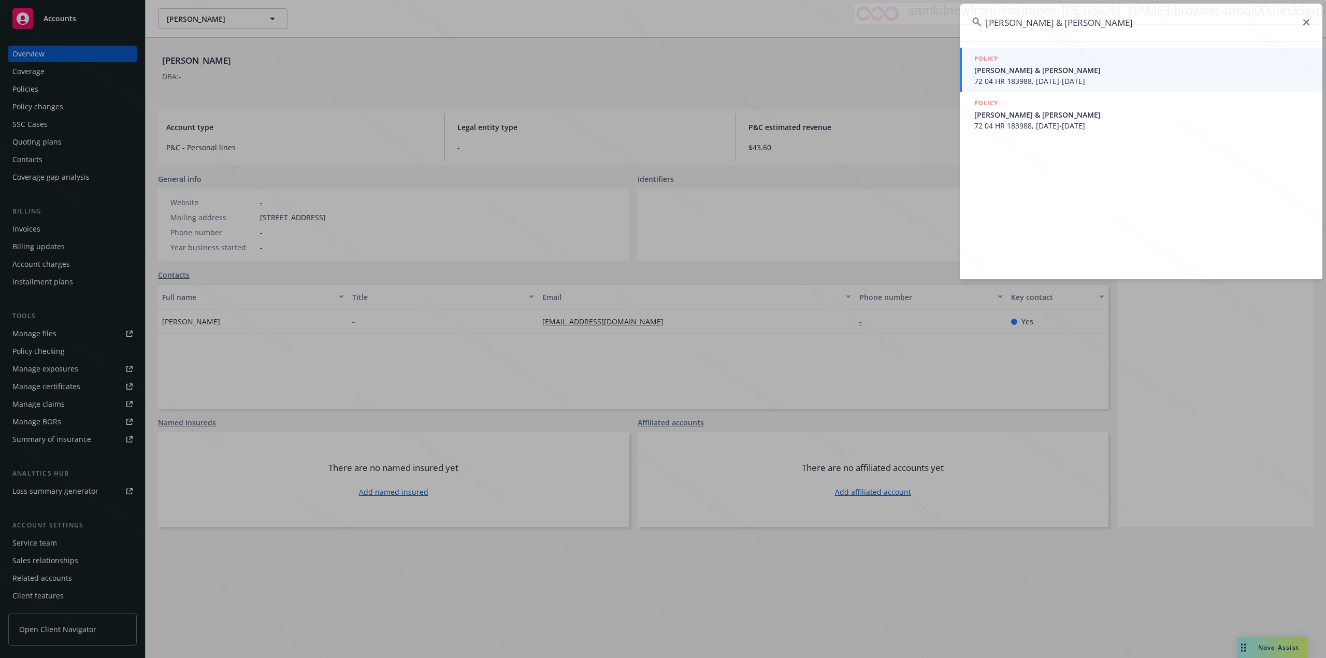
type input "[PERSON_NAME] & [PERSON_NAME]"
click at [661, 76] on span "72 04 HR 183988, [DATE]-[DATE]" at bounding box center [1143, 81] width 336 height 11
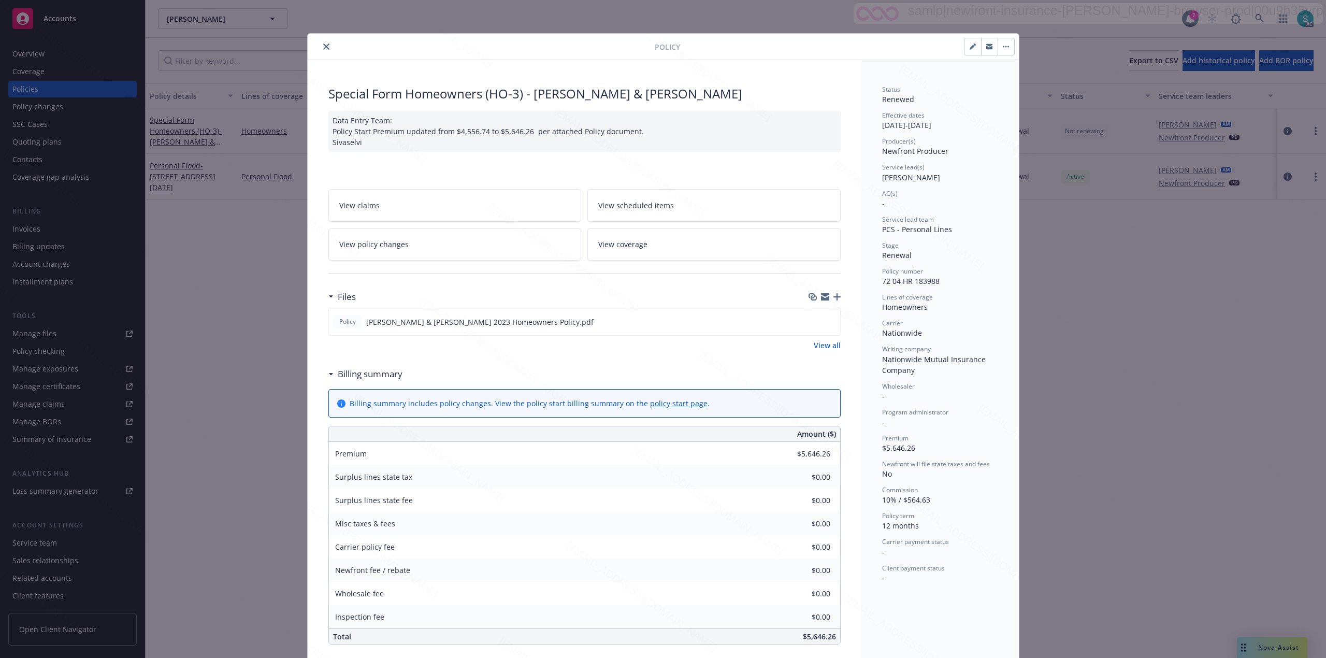
click at [320, 42] on button "close" at bounding box center [326, 46] width 12 height 12
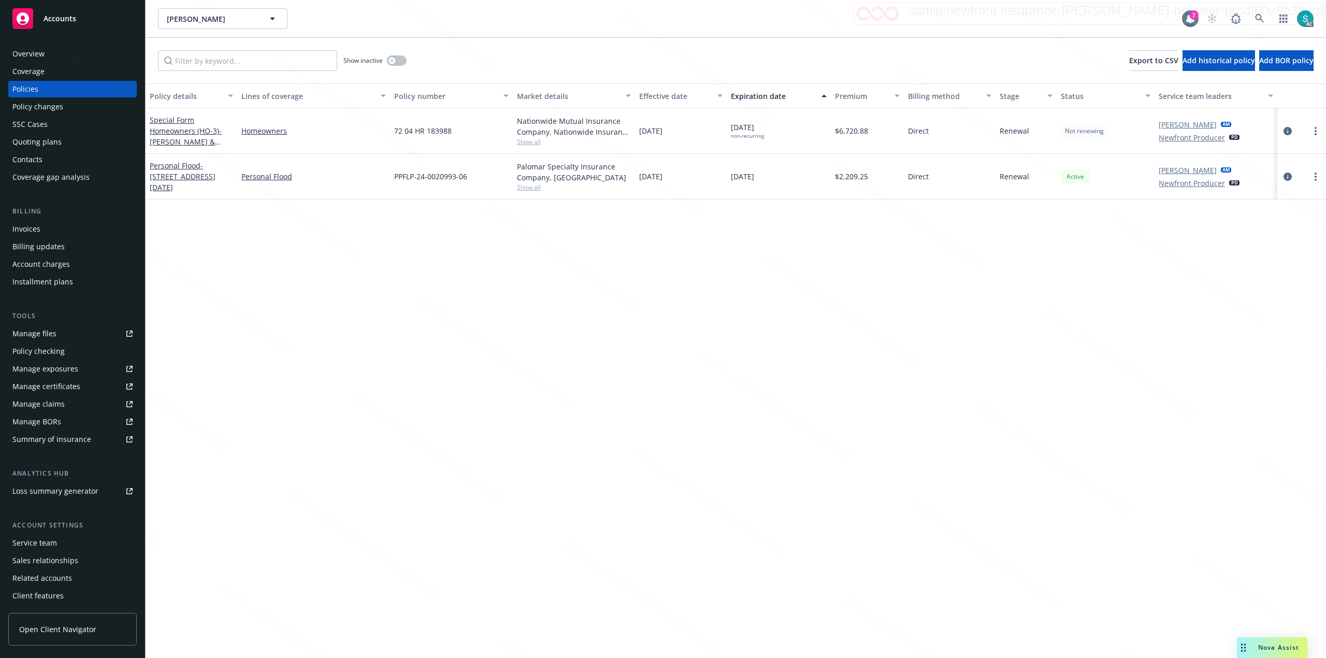
click at [341, 285] on div "Policy details Lines of coverage Policy number Market details Effective date Ex…" at bounding box center [736, 370] width 1181 height 575
